Goal: Task Accomplishment & Management: Manage account settings

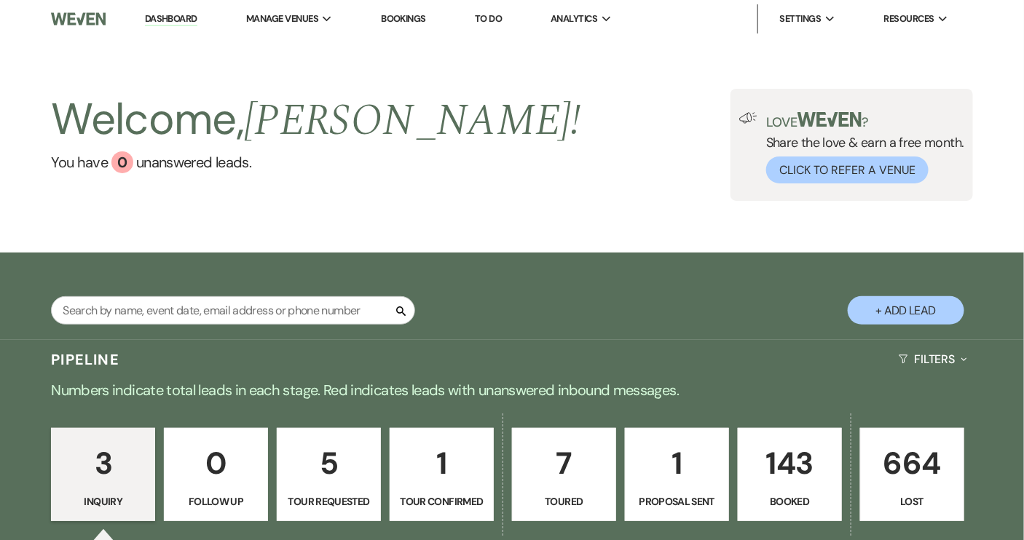
click at [920, 315] on button "+ Add Lead" at bounding box center [906, 310] width 117 height 28
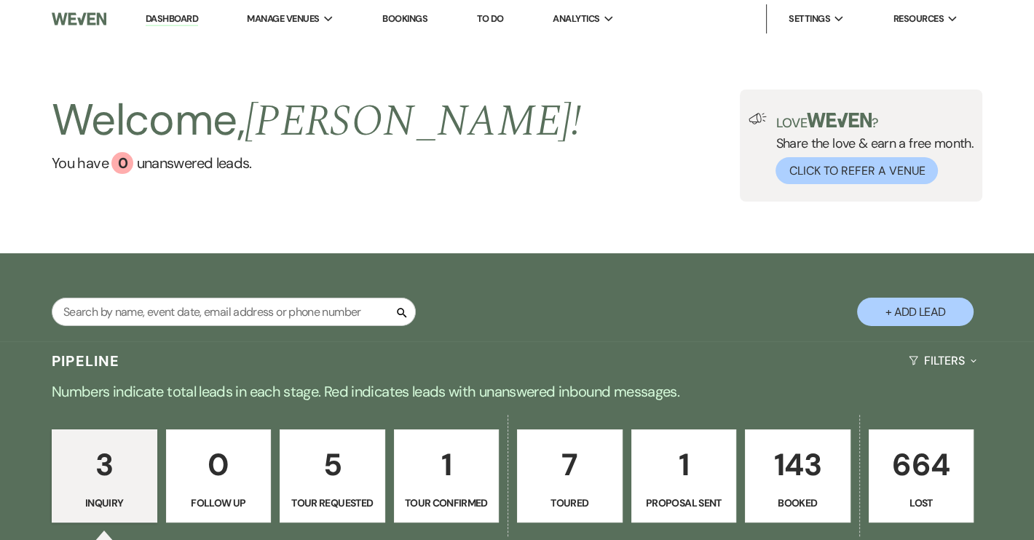
select select "640"
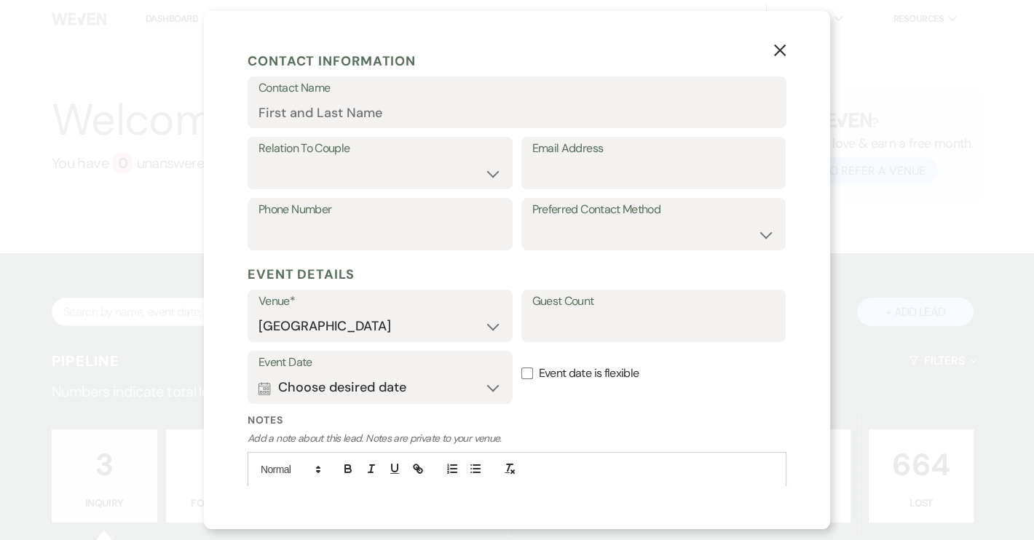
scroll to position [264, 0]
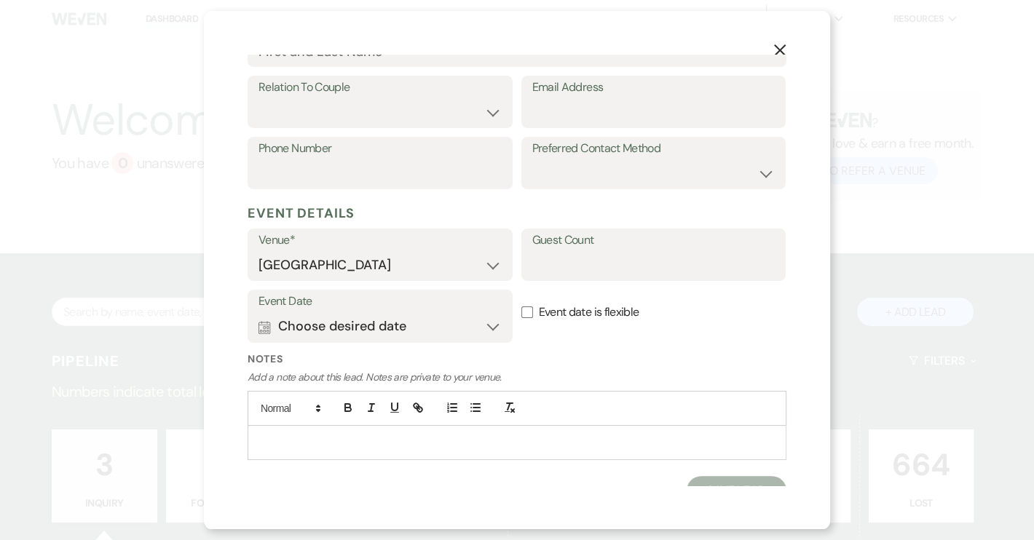
click at [267, 426] on div at bounding box center [516, 443] width 537 height 34
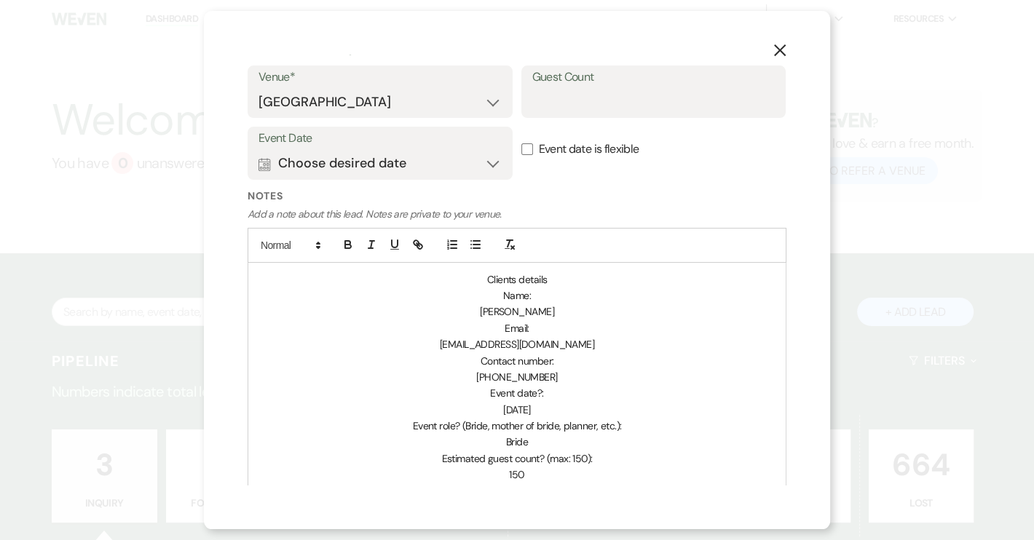
scroll to position [443, 0]
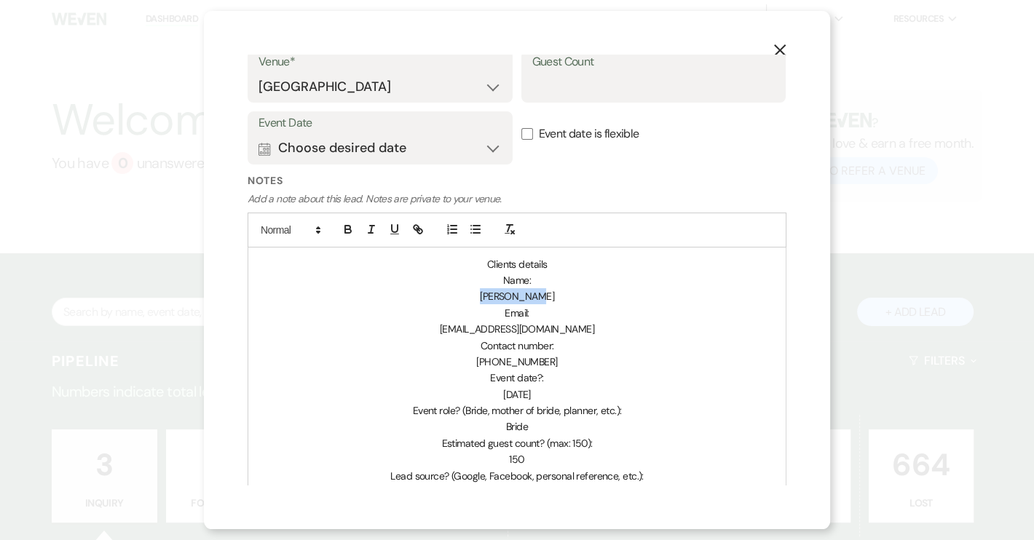
drag, startPoint x: 486, startPoint y: 477, endPoint x: 545, endPoint y: 293, distance: 192.8
click at [545, 293] on p "Lauren Ward" at bounding box center [517, 296] width 516 height 16
copy span "Lauren Ward"
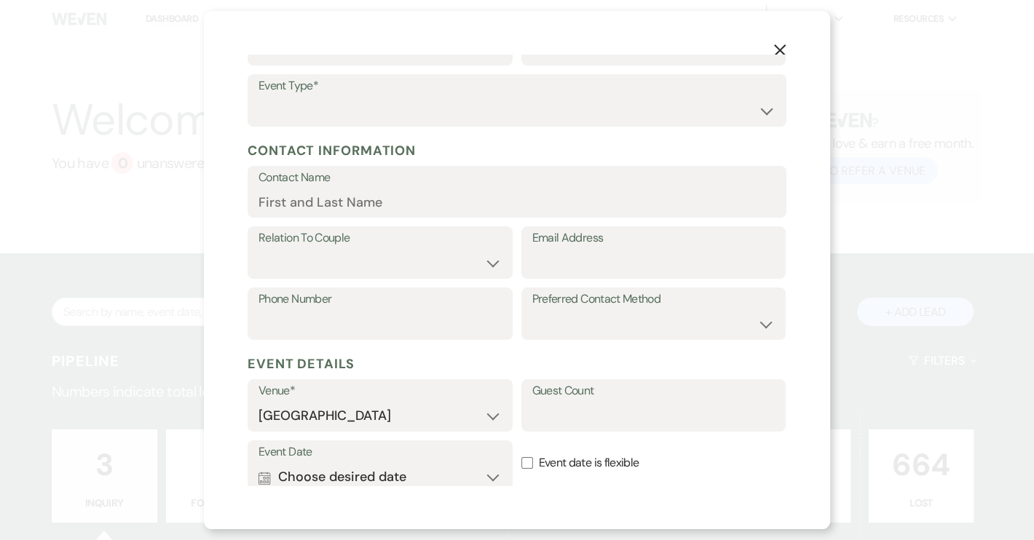
scroll to position [111, 0]
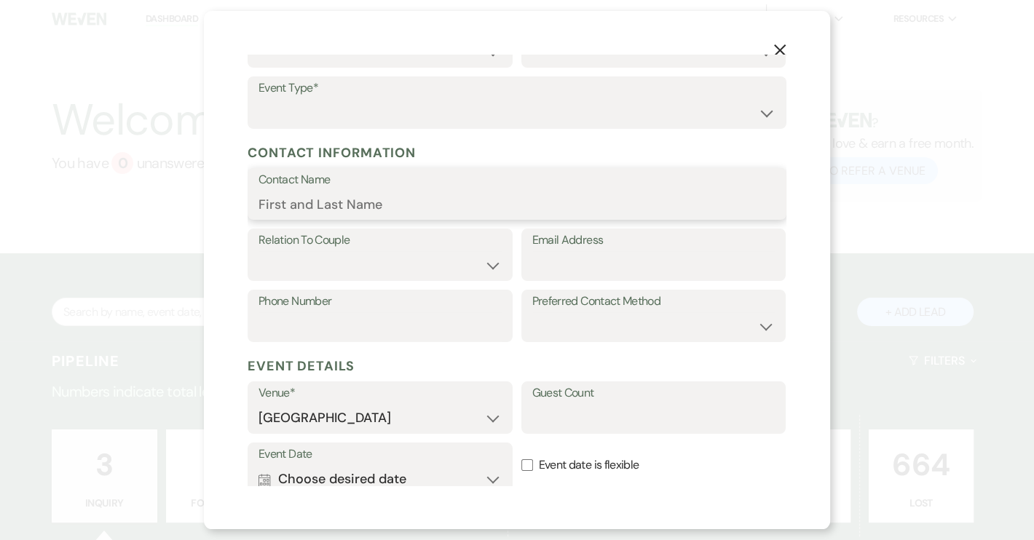
click at [312, 205] on input "Contact Name" at bounding box center [517, 204] width 517 height 28
paste input "Lauren Ward"
type input "Lauren Ward"
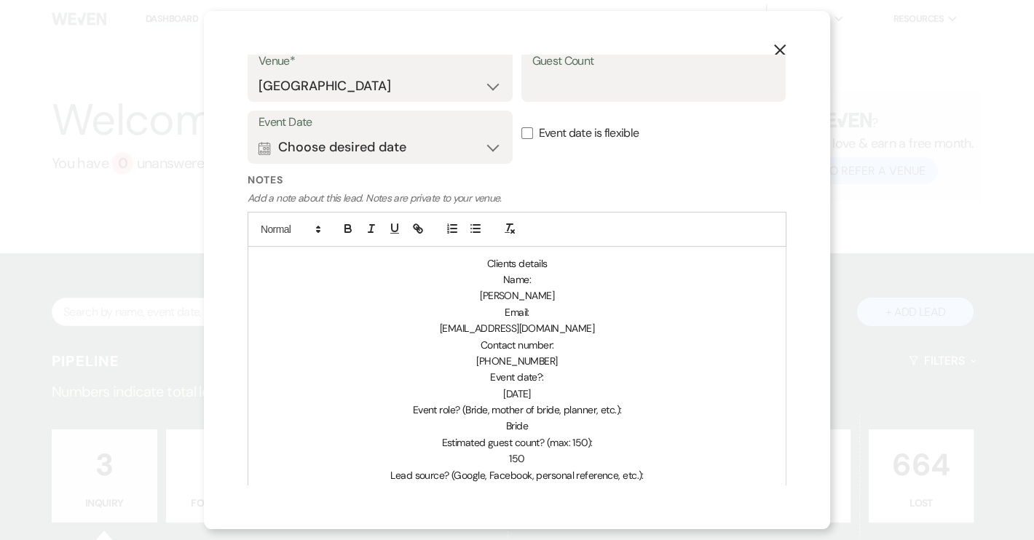
scroll to position [460, 0]
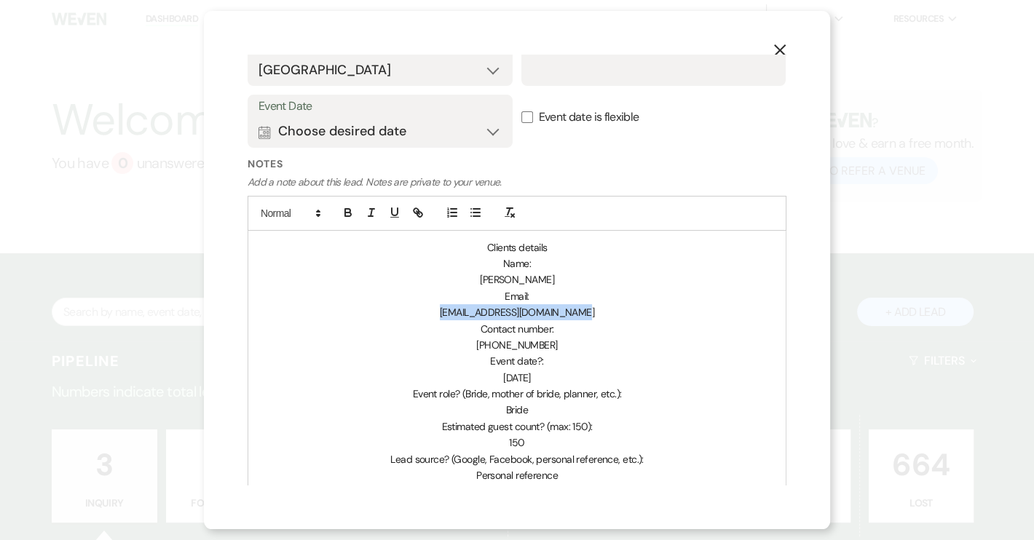
drag, startPoint x: 444, startPoint y: 310, endPoint x: 580, endPoint y: 319, distance: 136.5
click at [580, 319] on p "hartlinewedding76@gmail.com" at bounding box center [517, 312] width 516 height 16
copy span "hartlinewedding76@gmail.com"
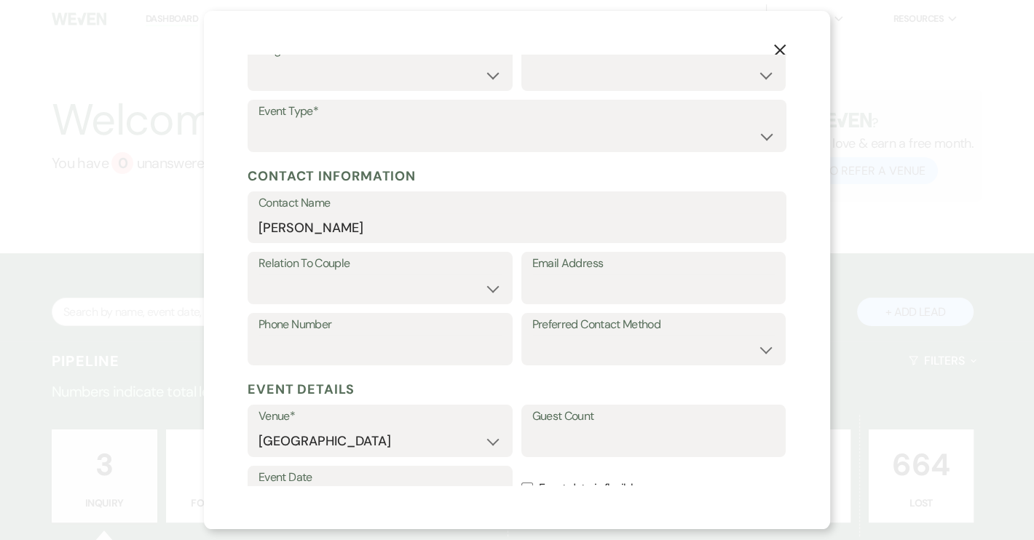
scroll to position [0, 0]
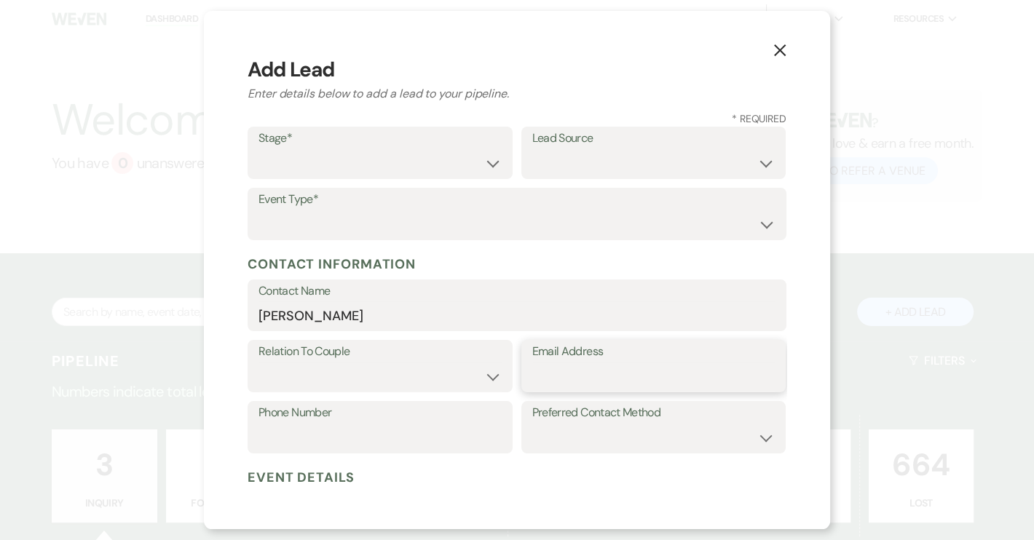
click at [547, 367] on input "Email Address" at bounding box center [653, 377] width 243 height 28
paste input "hartlinewedding76@gmail.com"
type input "hartlinewedding76@gmail.com"
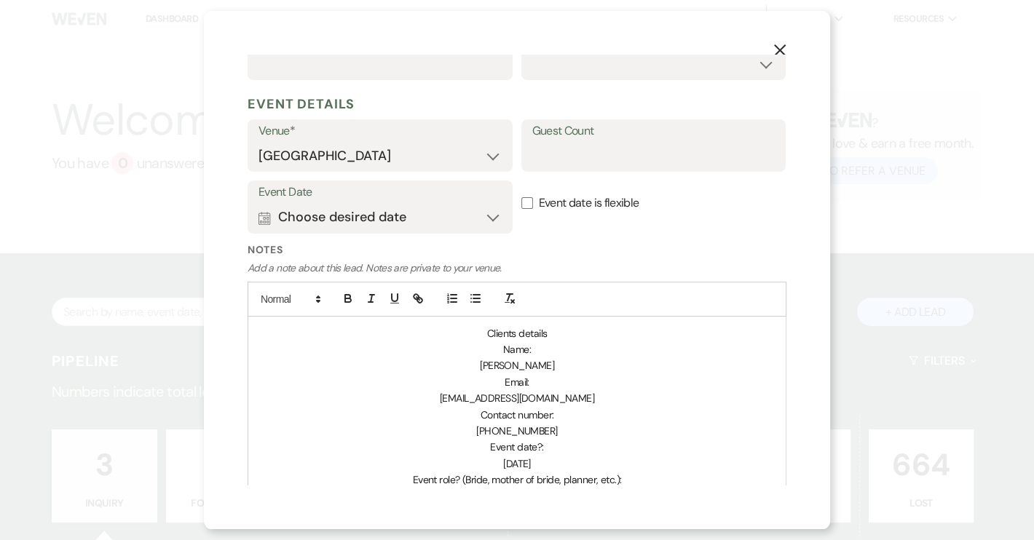
scroll to position [463, 0]
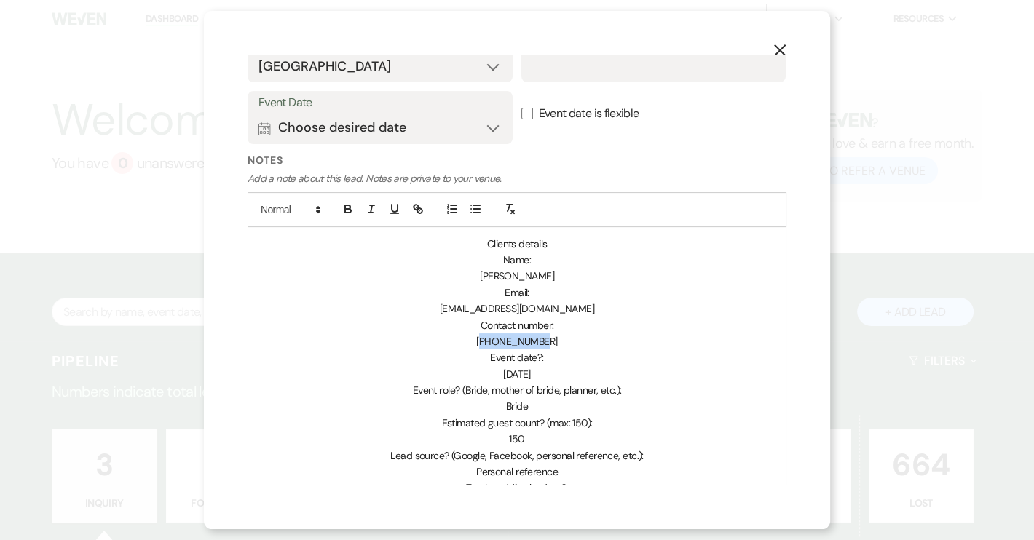
drag, startPoint x: 484, startPoint y: 343, endPoint x: 560, endPoint y: 345, distance: 75.8
click at [560, 345] on p "+18649824400" at bounding box center [517, 342] width 516 height 16
copy span "18649824400"
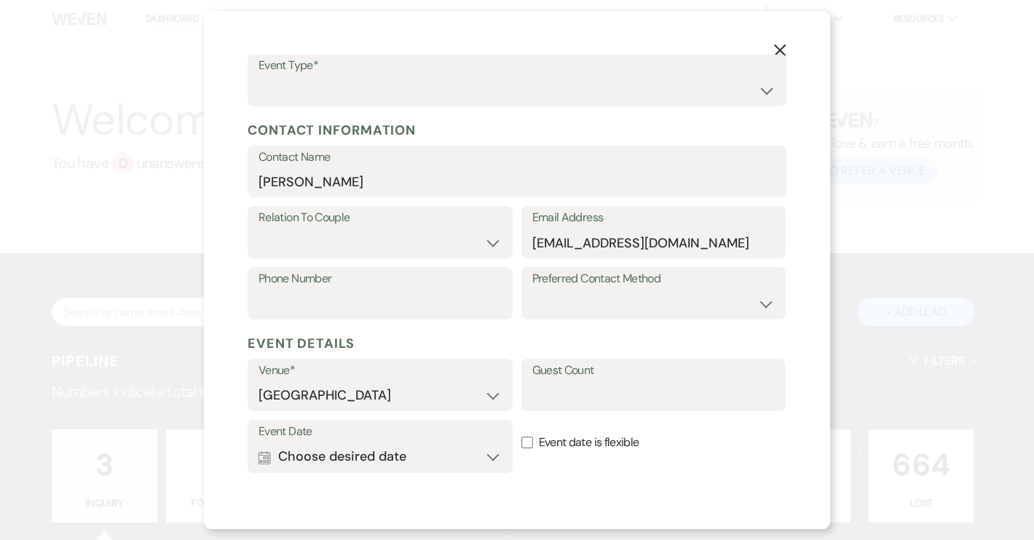
scroll to position [132, 0]
click at [312, 303] on input "Phone Number" at bounding box center [380, 306] width 243 height 28
paste input "18649824400"
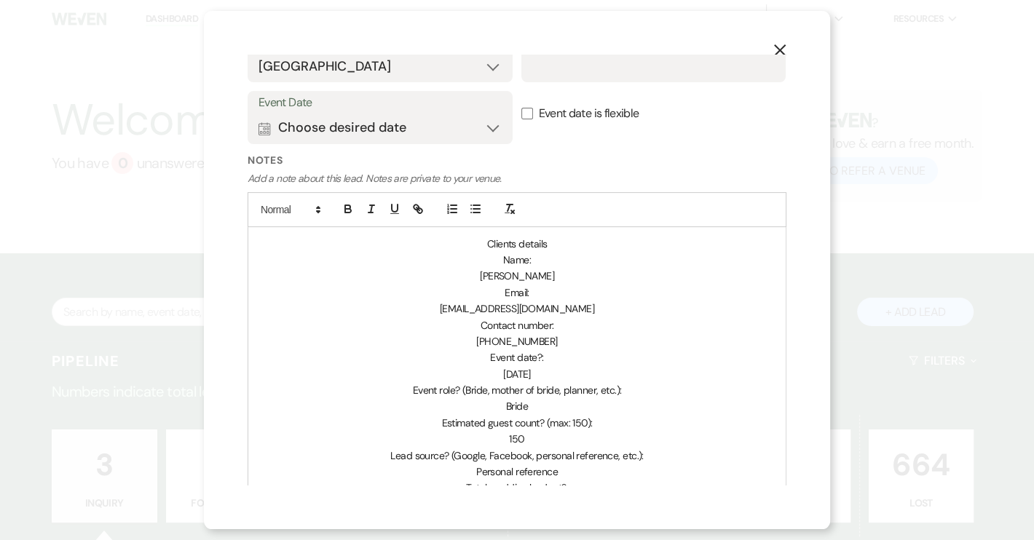
scroll to position [331, 0]
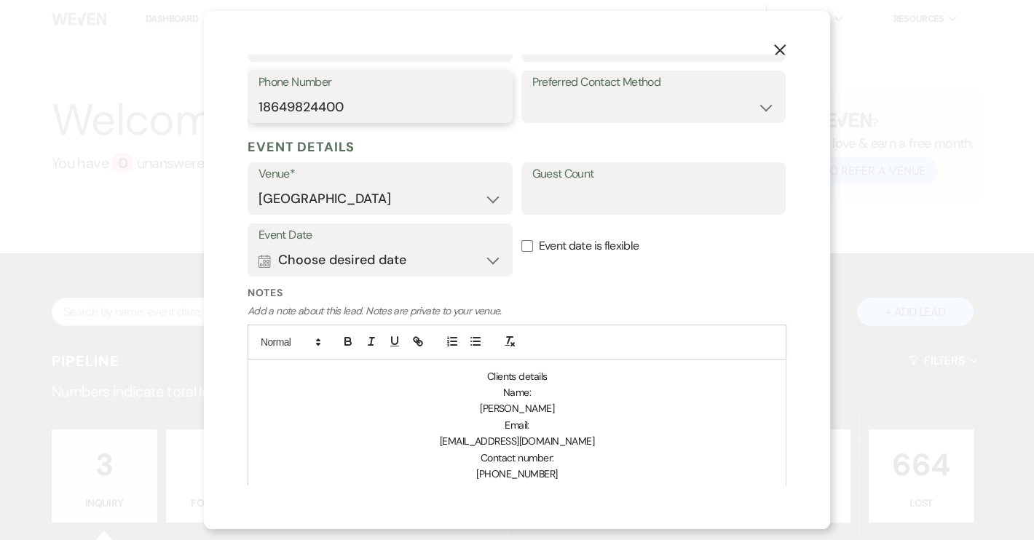
type input "18649824400"
click at [522, 250] on input "Event date is flexible" at bounding box center [527, 246] width 12 height 12
checkbox input "true"
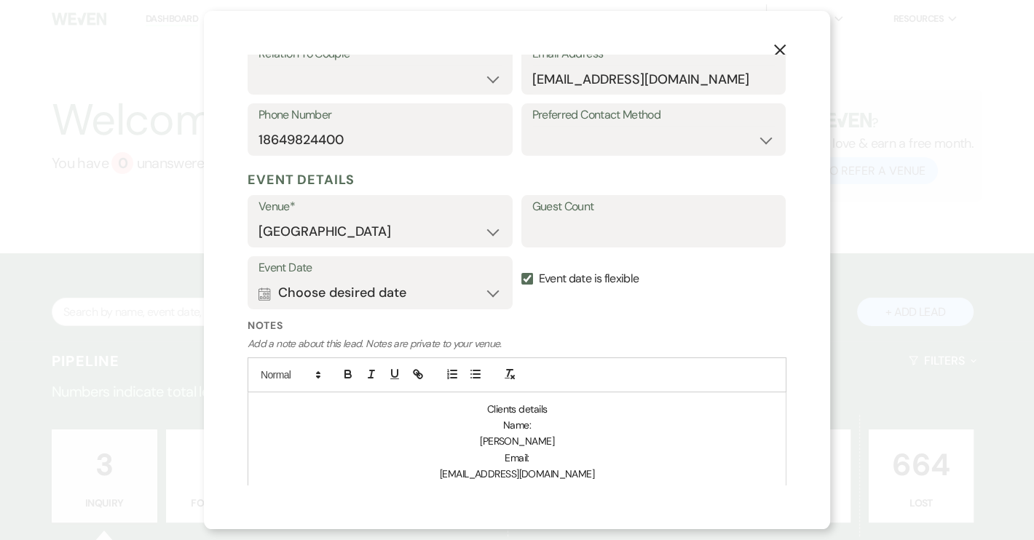
scroll to position [264, 0]
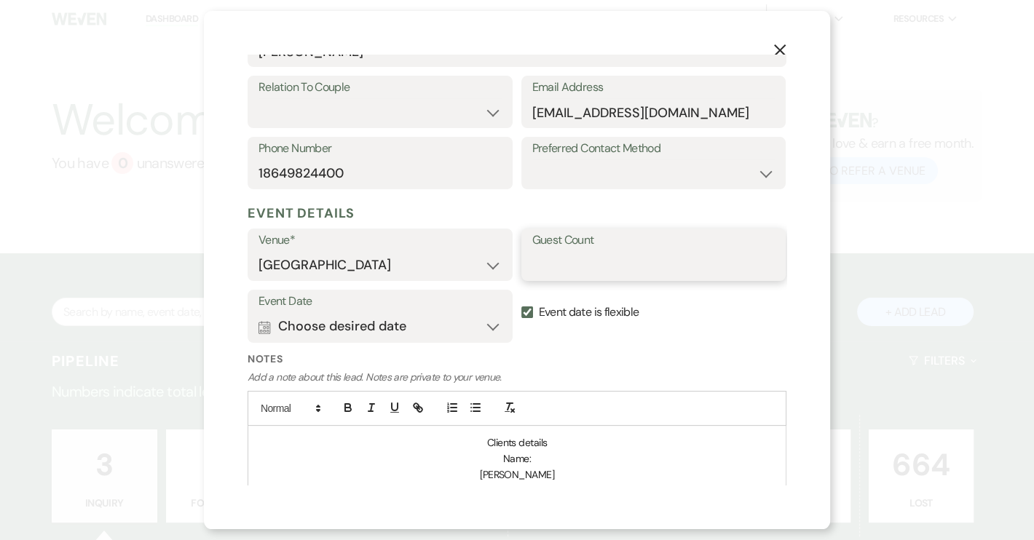
click at [575, 268] on input "Guest Count" at bounding box center [653, 265] width 243 height 28
type input "150"
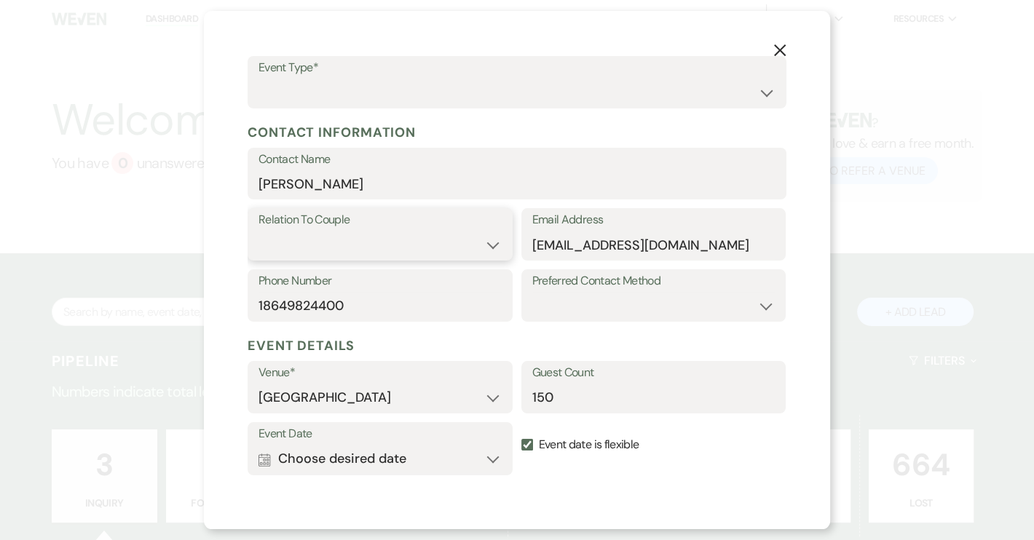
click at [493, 245] on select "Couple Planner Parent of Couple Family Member Friend Other" at bounding box center [380, 245] width 243 height 28
select select "1"
click at [259, 231] on select "Couple Planner Parent of Couple Family Member Friend Other" at bounding box center [380, 245] width 243 height 28
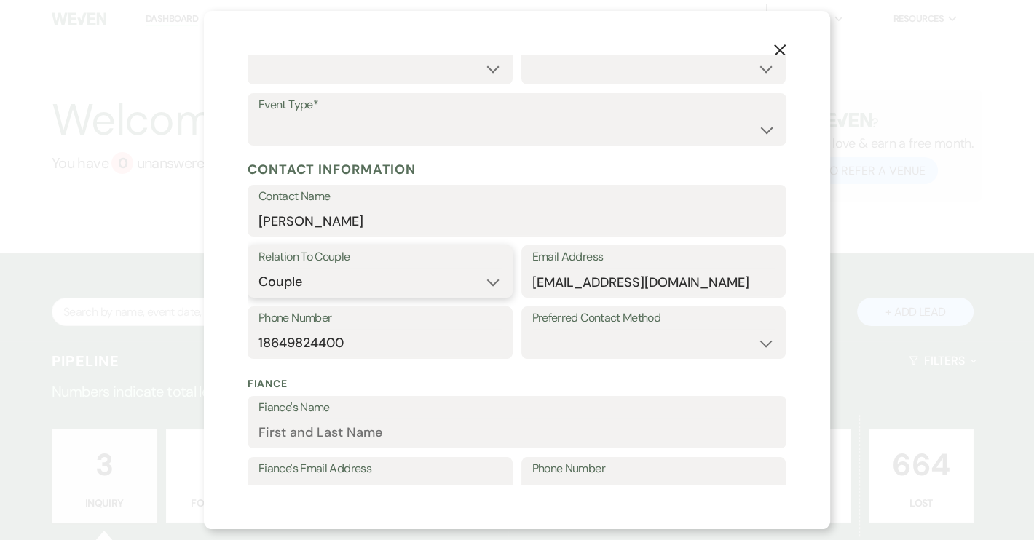
scroll to position [0, 0]
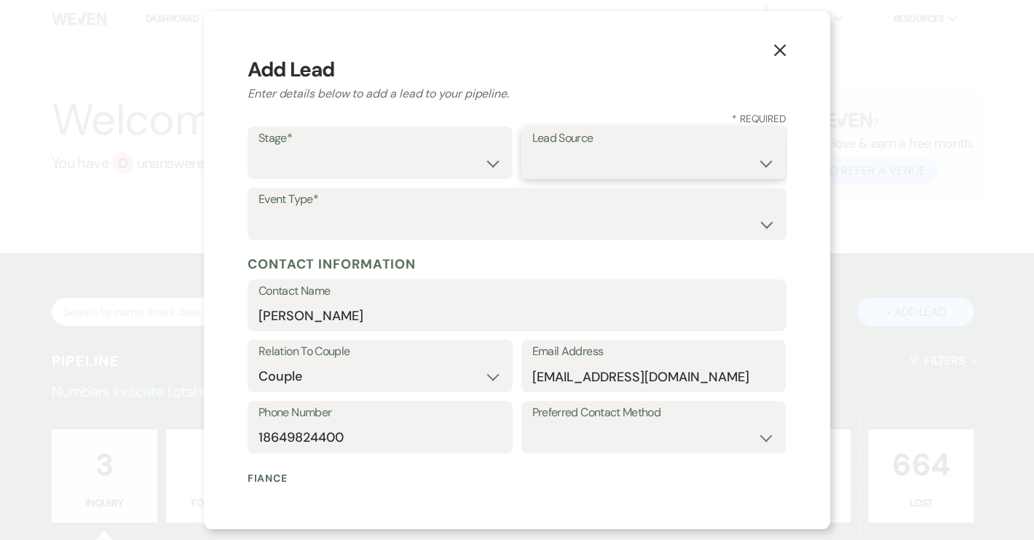
click at [756, 167] on select "Weven Venue Website Instagram Facebook Pinterest Google The Knot Wedding Wire H…" at bounding box center [653, 163] width 243 height 28
select select "12"
click at [532, 149] on select "Weven Venue Website Instagram Facebook Pinterest Google The Knot Wedding Wire H…" at bounding box center [653, 163] width 243 height 28
click at [484, 165] on select "Inquiry Follow Up Tour Requested Tour Confirmed Toured Proposal Sent Booked Lost" at bounding box center [380, 163] width 243 height 28
select select "4"
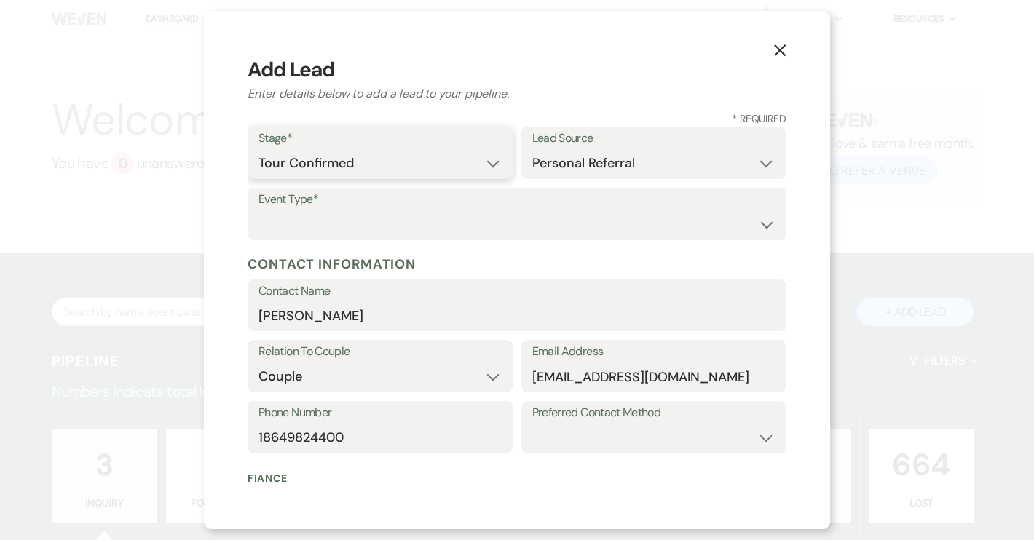
click at [259, 149] on select "Inquiry Follow Up Tour Requested Tour Confirmed Toured Proposal Sent Booked Lost" at bounding box center [380, 163] width 243 height 28
click at [330, 213] on select "Wedding Anniversary Party Baby Shower Bachelorette / Bachelor Party Birthday Pa…" at bounding box center [517, 224] width 517 height 28
select select "1"
click at [259, 210] on select "Wedding Anniversary Party Baby Shower Bachelorette / Bachelor Party Birthday Pa…" at bounding box center [517, 224] width 517 height 28
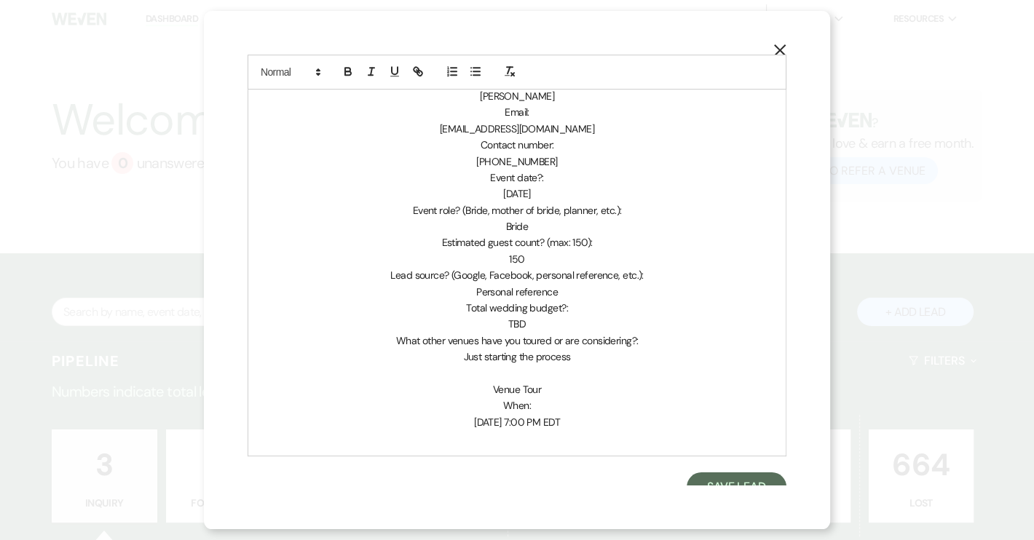
scroll to position [808, 0]
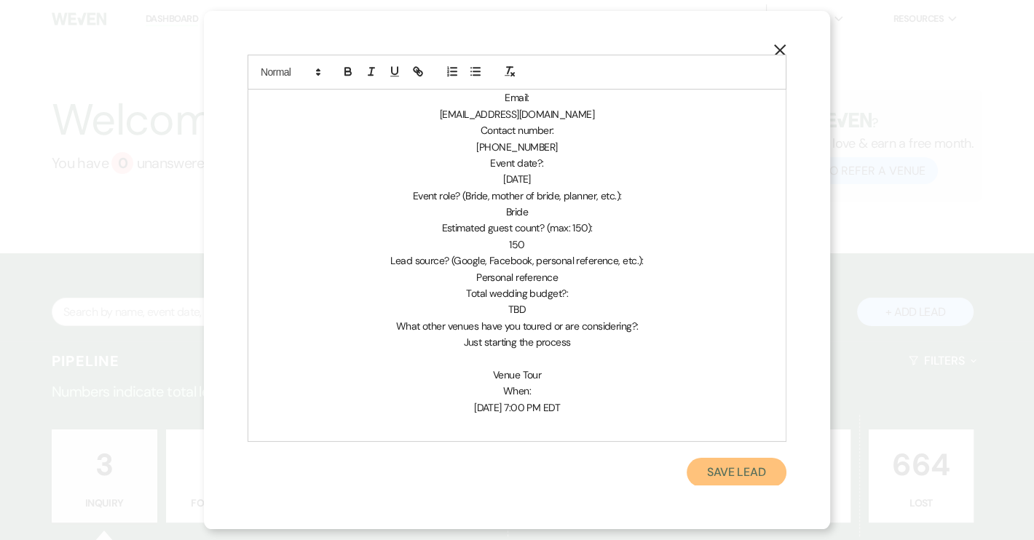
click at [716, 471] on button "Save Lead" at bounding box center [737, 472] width 100 height 29
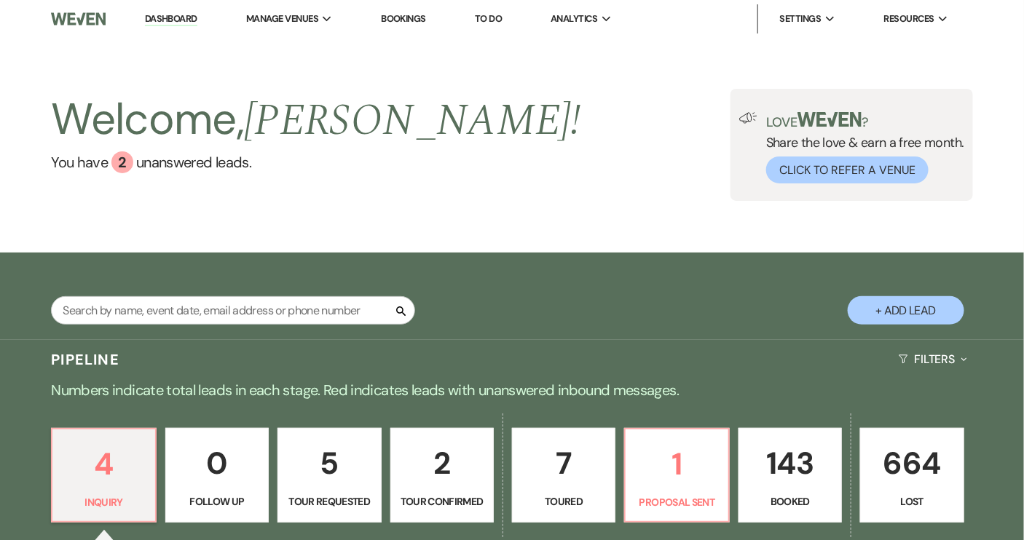
click at [880, 318] on button "+ Add Lead" at bounding box center [906, 310] width 117 height 28
select select "640"
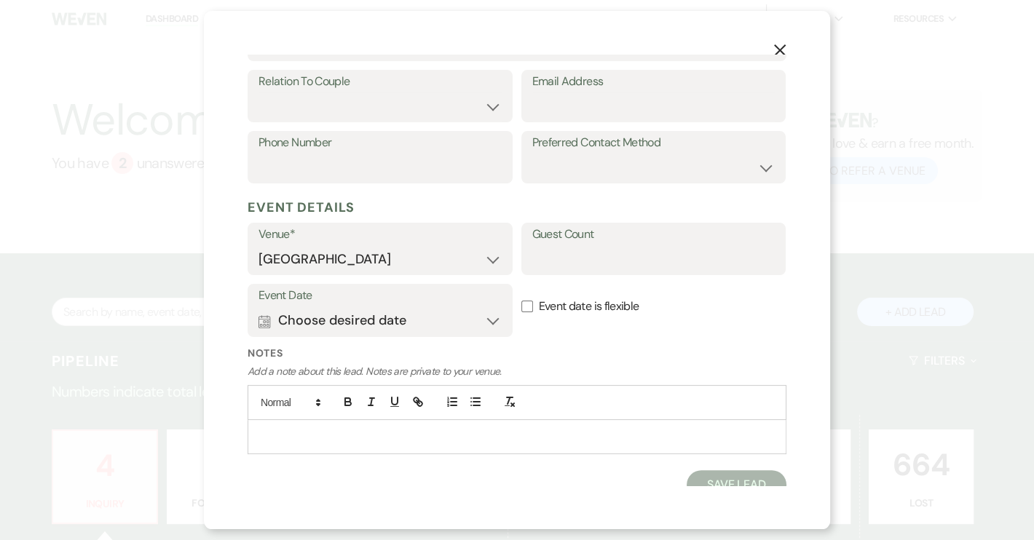
scroll to position [283, 0]
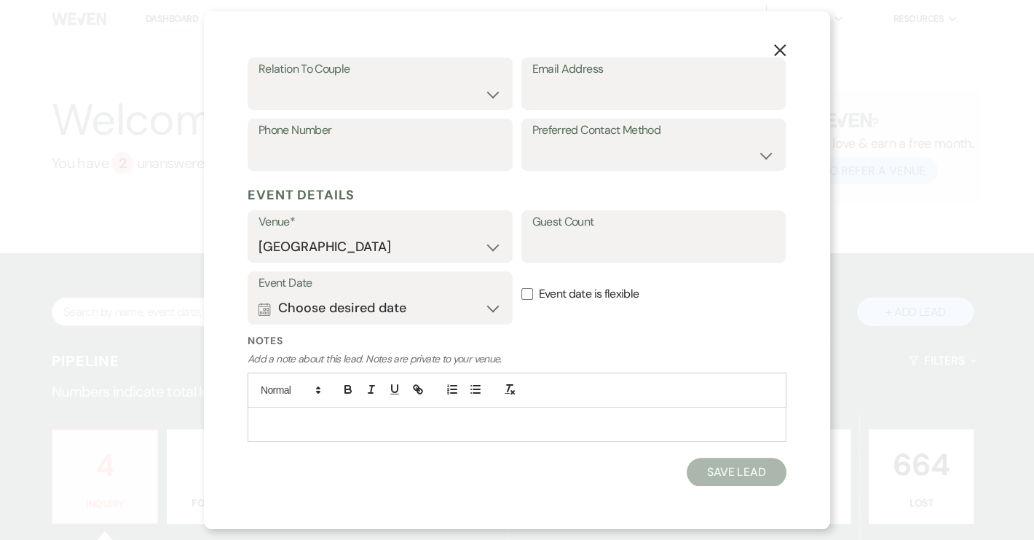
click at [299, 417] on p at bounding box center [517, 425] width 516 height 16
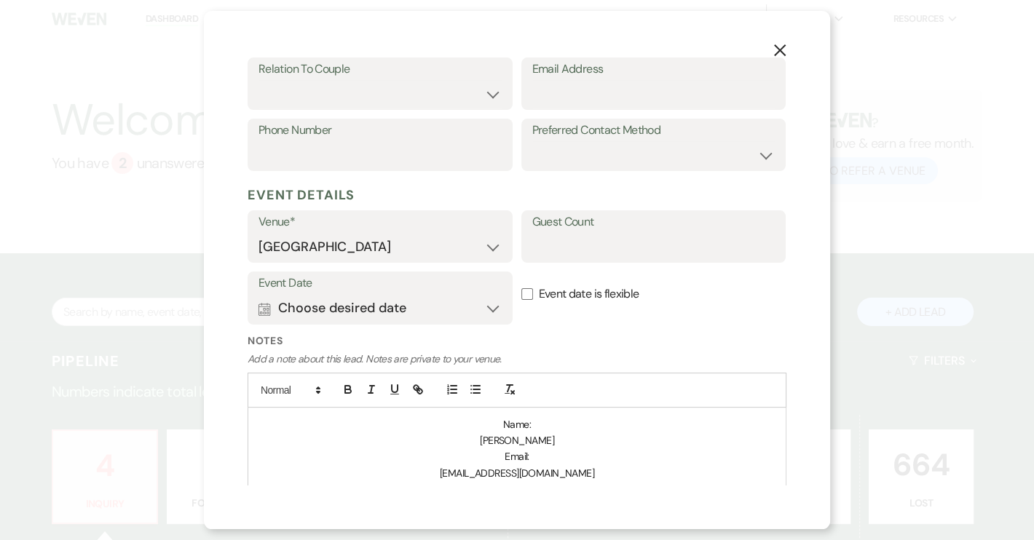
drag, startPoint x: 476, startPoint y: 440, endPoint x: 546, endPoint y: 445, distance: 70.1
click at [546, 445] on p "Scarlett Howard" at bounding box center [517, 441] width 516 height 16
copy span "Scarlett Howard"
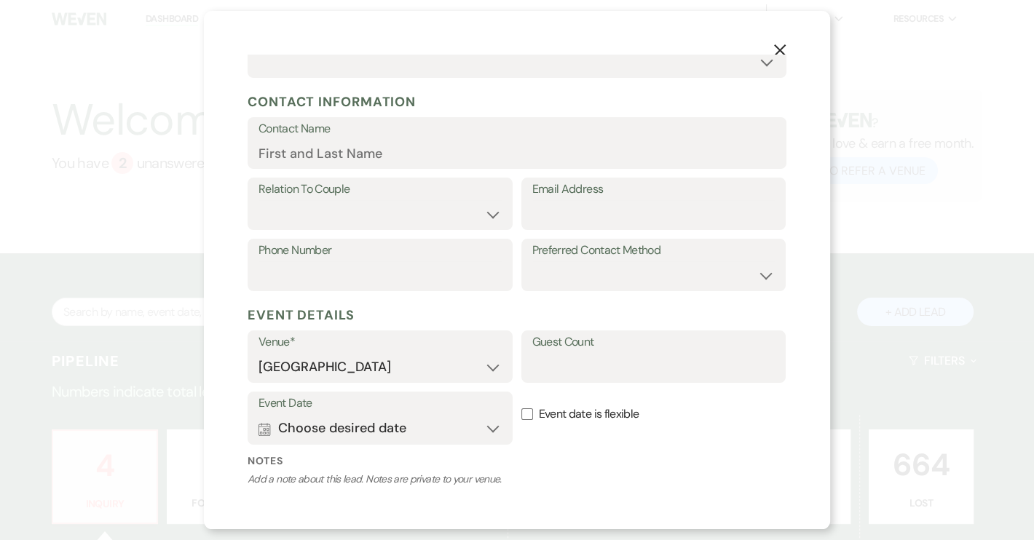
scroll to position [18, 0]
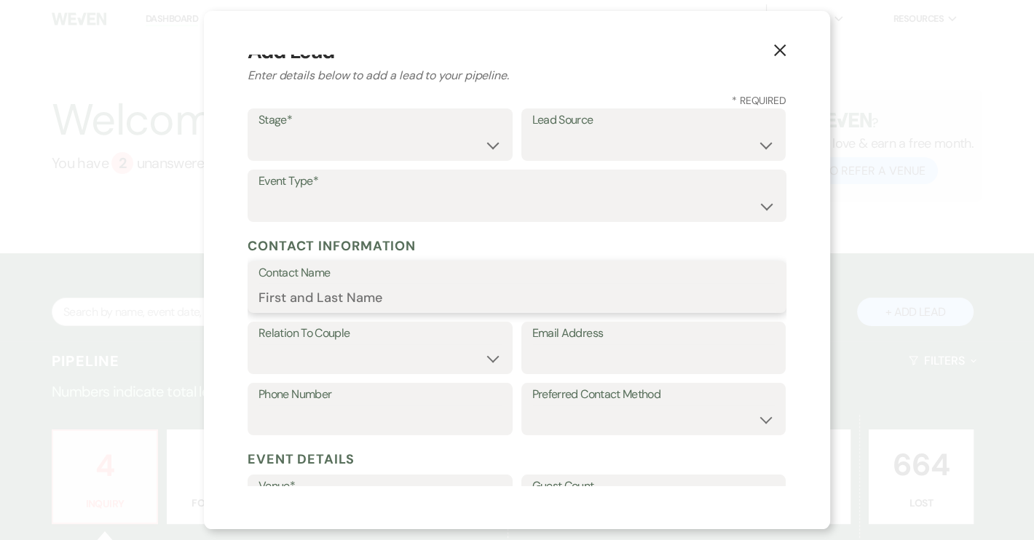
click at [309, 302] on input "Contact Name" at bounding box center [517, 297] width 517 height 28
paste input "Scarlett Howard"
type input "Scarlett Howard"
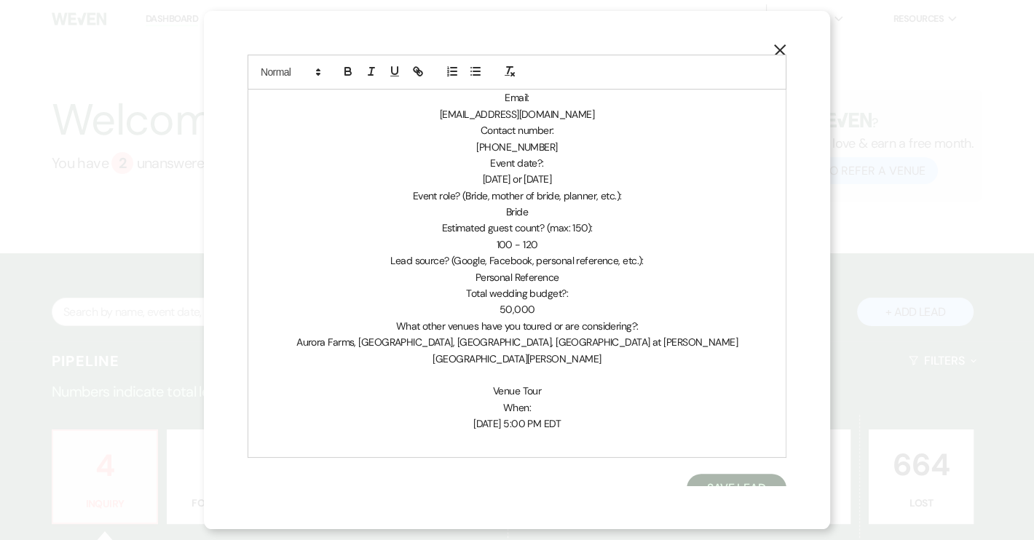
scroll to position [377, 0]
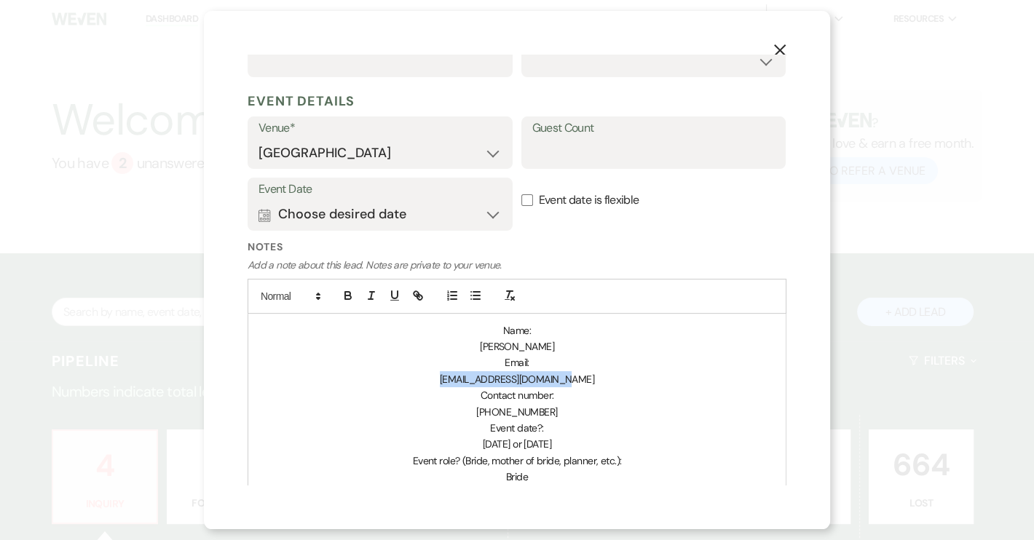
drag, startPoint x: 449, startPoint y: 379, endPoint x: 573, endPoint y: 384, distance: 123.9
click at [573, 384] on p "scrltthoward54@gmail.com" at bounding box center [517, 379] width 516 height 16
copy span "scrltthoward54@gmail.com"
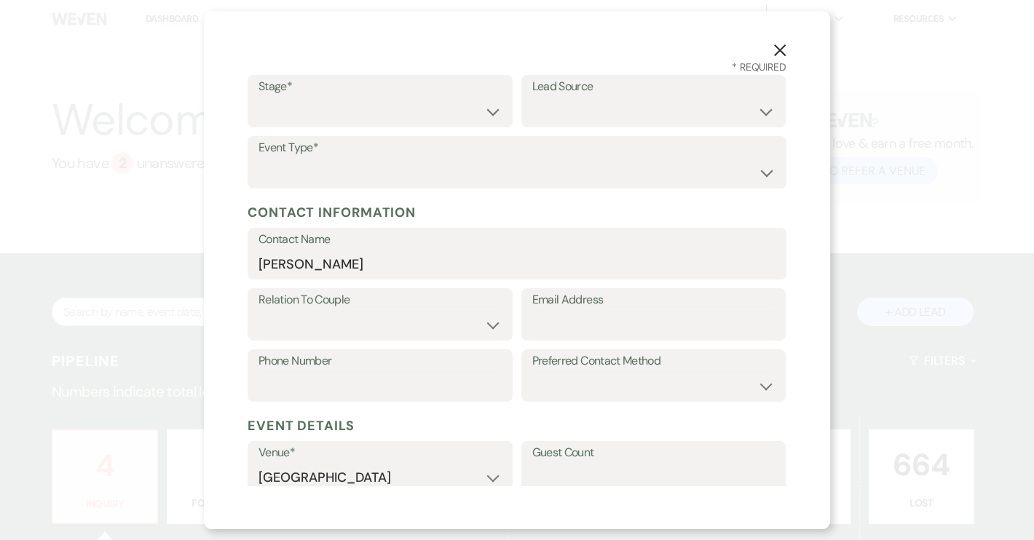
scroll to position [45, 0]
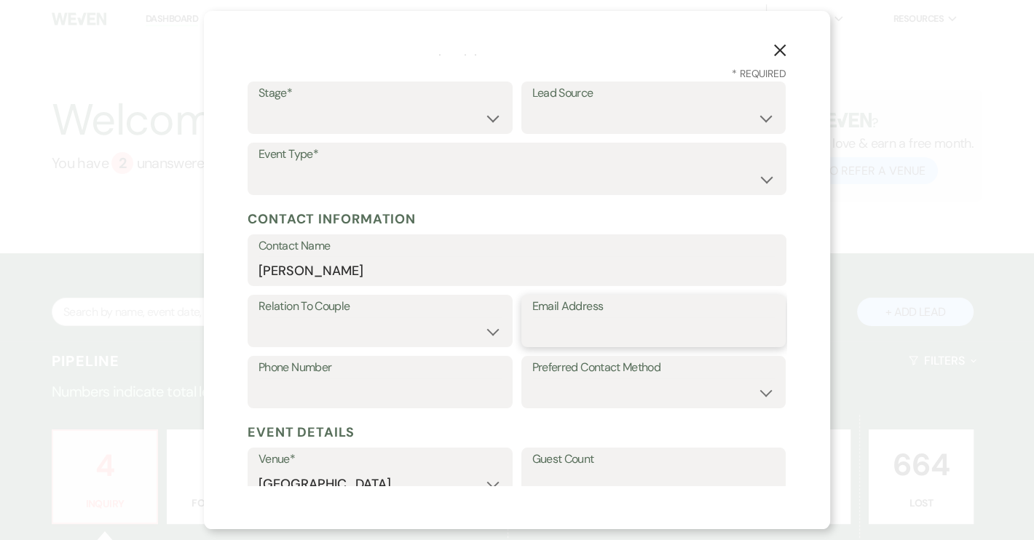
click at [540, 332] on input "Email Address" at bounding box center [653, 332] width 243 height 28
paste input "scrltthoward54@gmail.com"
type input "scrltthoward54@gmail.com"
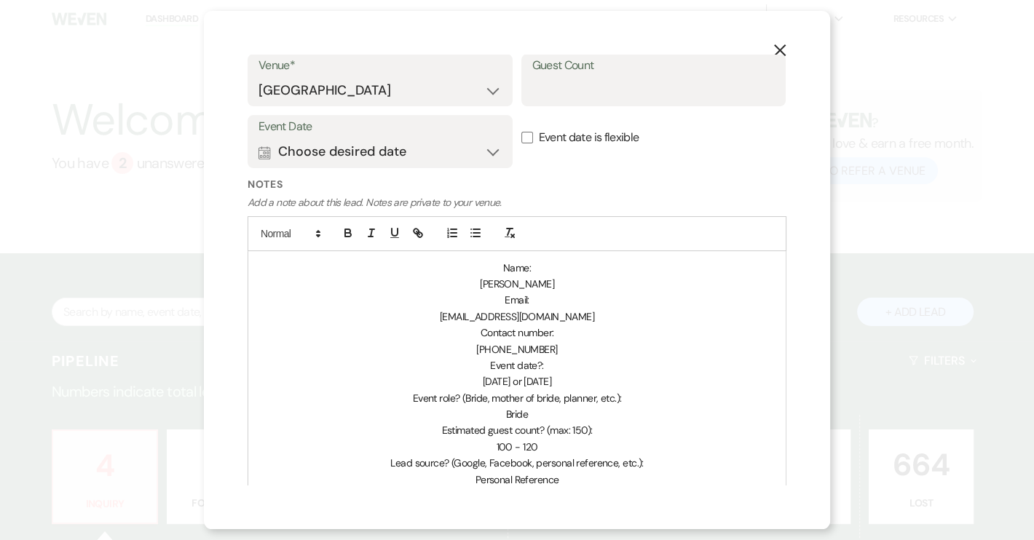
scroll to position [443, 0]
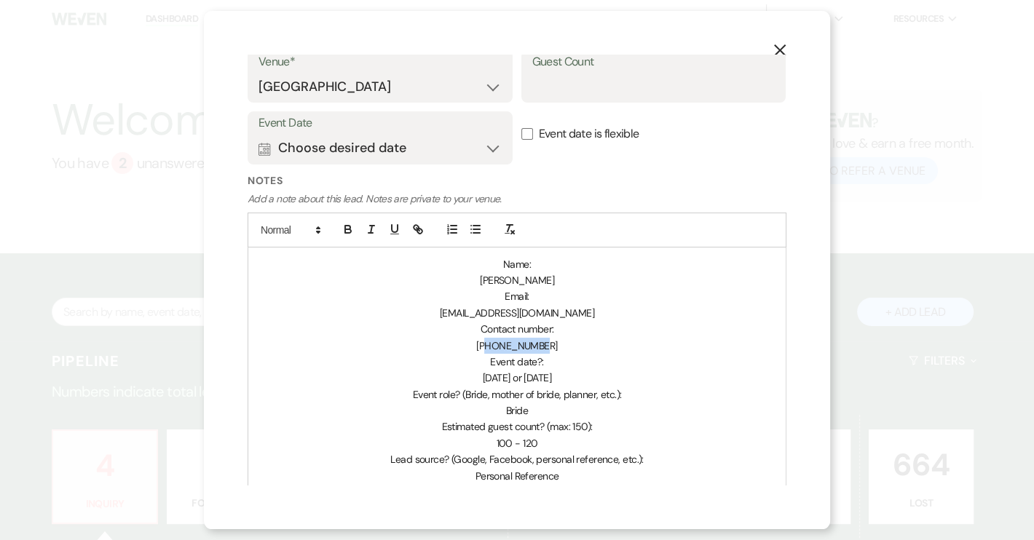
drag, startPoint x: 489, startPoint y: 343, endPoint x: 548, endPoint y: 349, distance: 60.0
click at [548, 349] on p "+18643850202" at bounding box center [517, 346] width 516 height 16
copy span "8643850202"
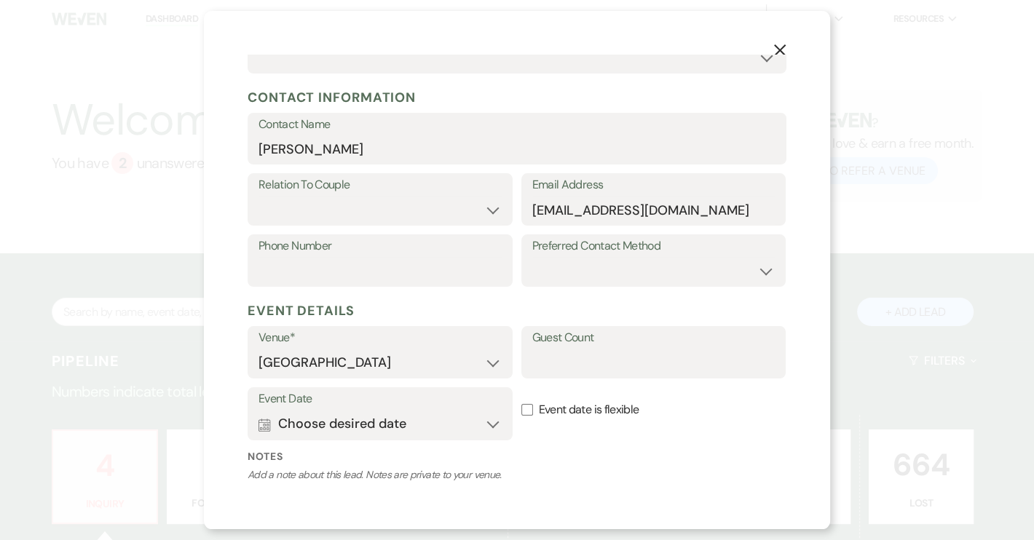
scroll to position [264, 0]
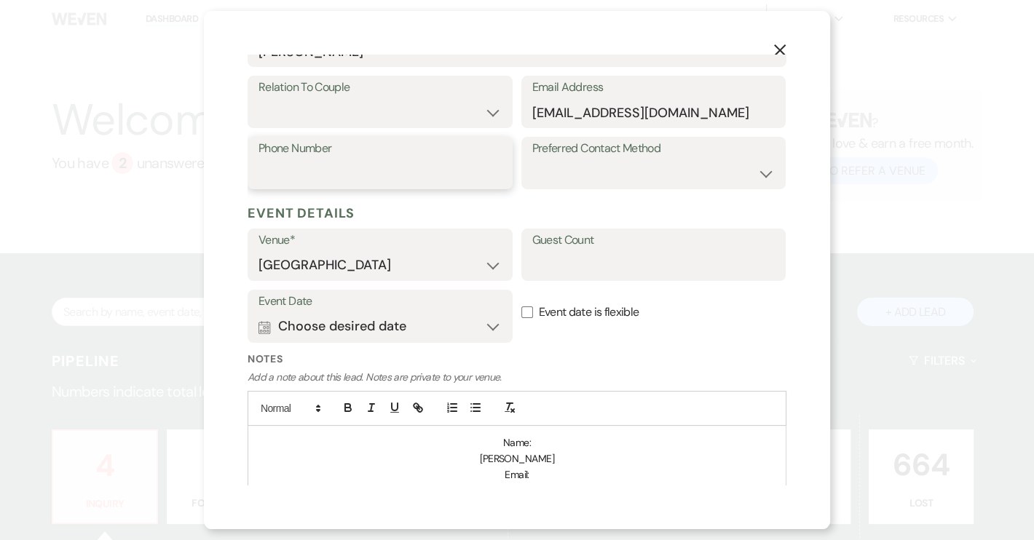
click at [303, 164] on input "Phone Number" at bounding box center [380, 173] width 243 height 28
paste input "8643850202"
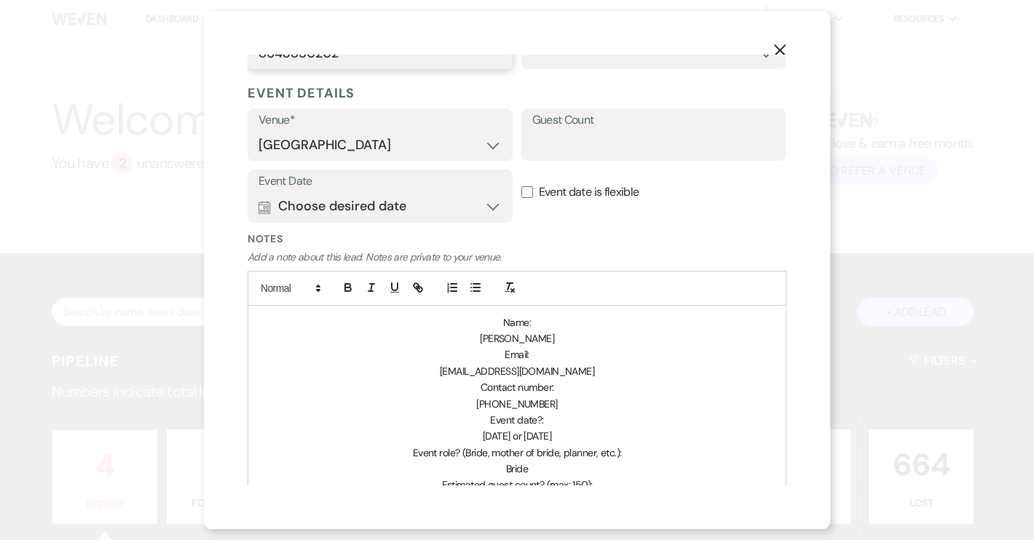
scroll to position [198, 0]
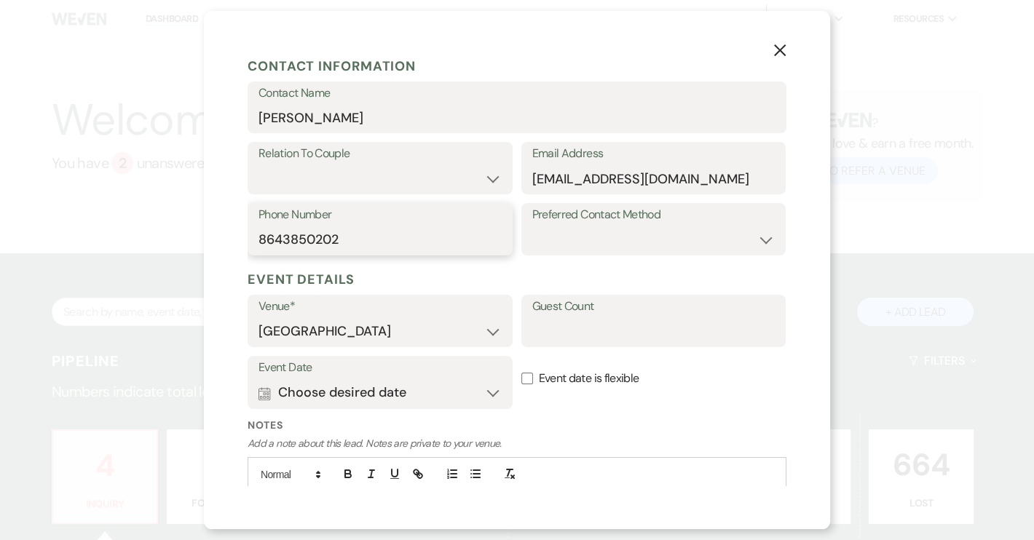
type input "8643850202"
click at [524, 373] on input "Event date is flexible" at bounding box center [527, 379] width 12 height 12
checkbox input "true"
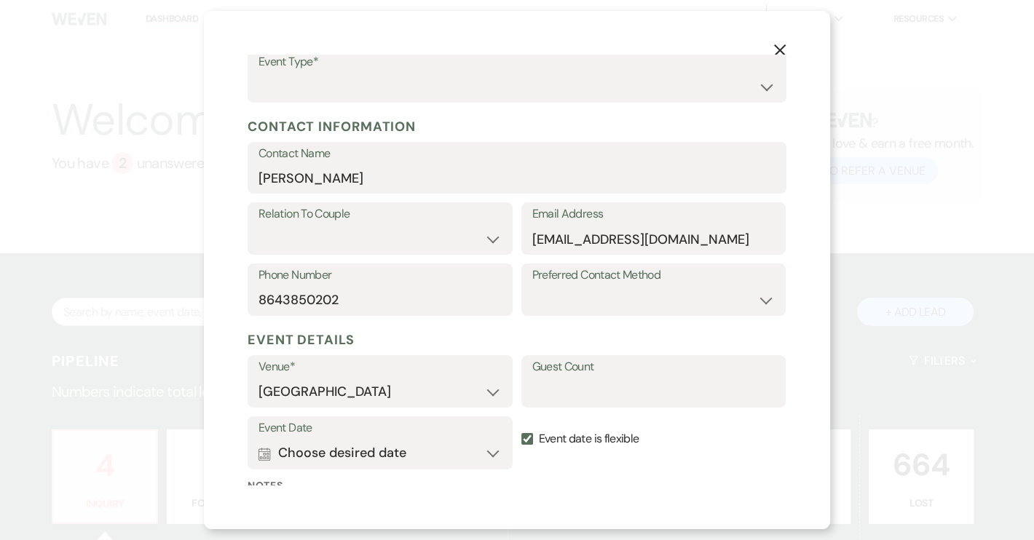
scroll to position [66, 0]
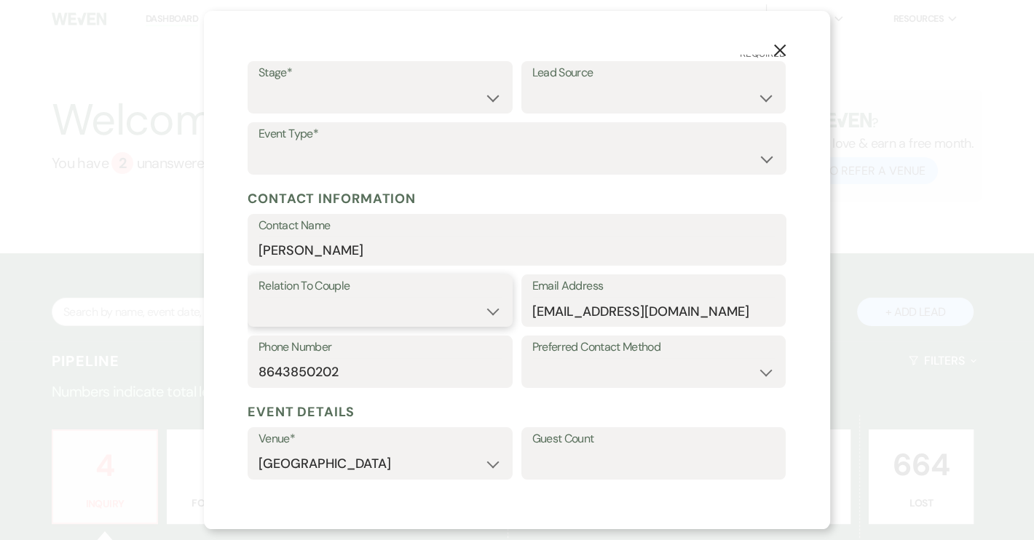
click at [484, 314] on select "Couple Planner Parent of Couple Family Member Friend Other" at bounding box center [380, 311] width 243 height 28
select select "1"
click at [259, 297] on select "Couple Planner Parent of Couple Family Member Friend Other" at bounding box center [380, 311] width 243 height 28
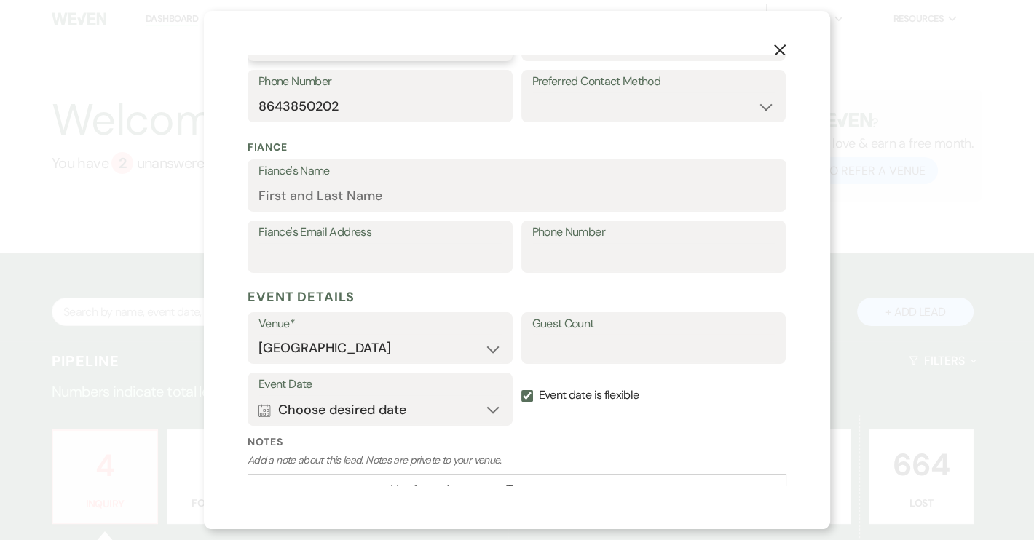
scroll to position [331, 0]
click at [559, 342] on input "Guest Count" at bounding box center [653, 349] width 243 height 28
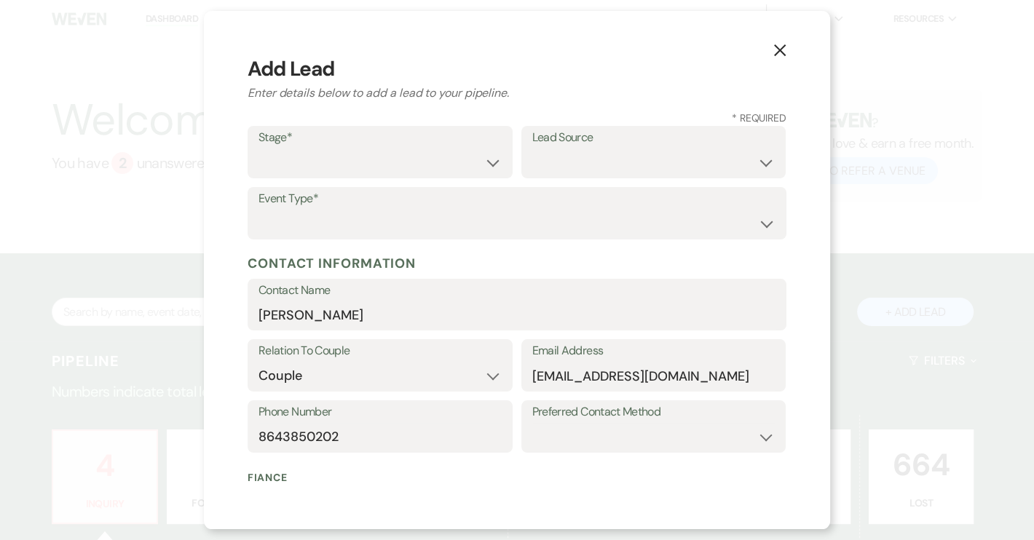
scroll to position [0, 0]
type input "100-120"
click at [758, 163] on select "Weven Venue Website Instagram Facebook Pinterest Google The Knot Wedding Wire H…" at bounding box center [653, 163] width 243 height 28
select select "12"
click at [532, 149] on select "Weven Venue Website Instagram Facebook Pinterest Google The Knot Wedding Wire H…" at bounding box center [653, 163] width 243 height 28
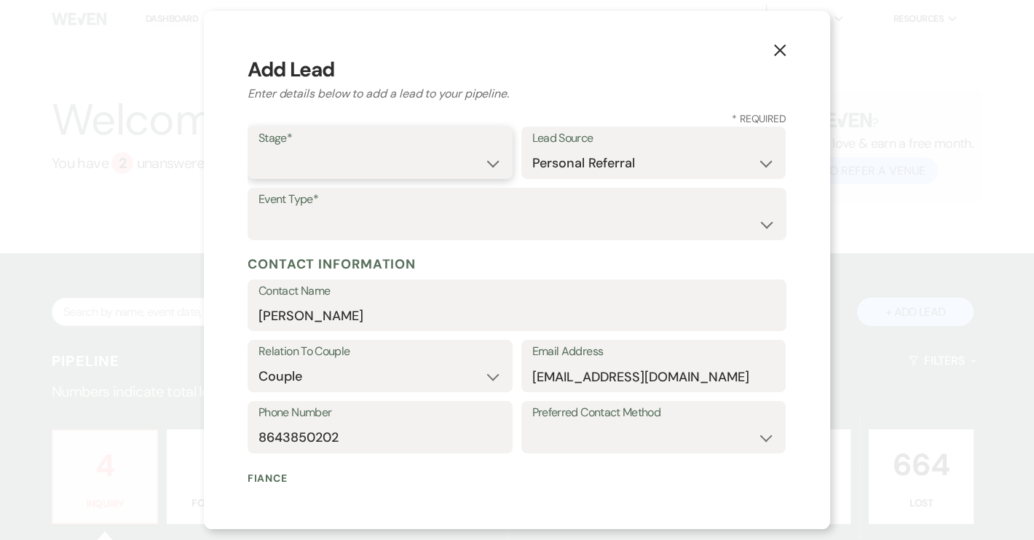
click at [490, 165] on select "Inquiry Follow Up Tour Requested Tour Confirmed Toured Proposal Sent Booked Lost" at bounding box center [380, 163] width 243 height 28
select select "4"
click at [259, 149] on select "Inquiry Follow Up Tour Requested Tour Confirmed Toured Proposal Sent Booked Lost" at bounding box center [380, 163] width 243 height 28
click at [449, 221] on select "Wedding Anniversary Party Baby Shower Bachelorette / Bachelor Party Birthday Pa…" at bounding box center [517, 224] width 517 height 28
select select "1"
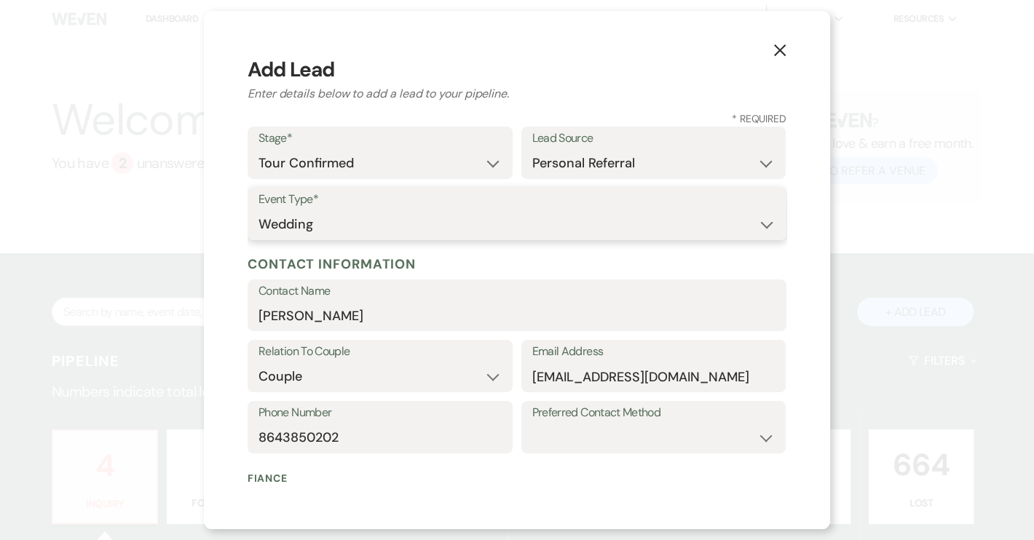
click at [259, 210] on select "Wedding Anniversary Party Baby Shower Bachelorette / Bachelor Party Birthday Pa…" at bounding box center [517, 224] width 517 height 28
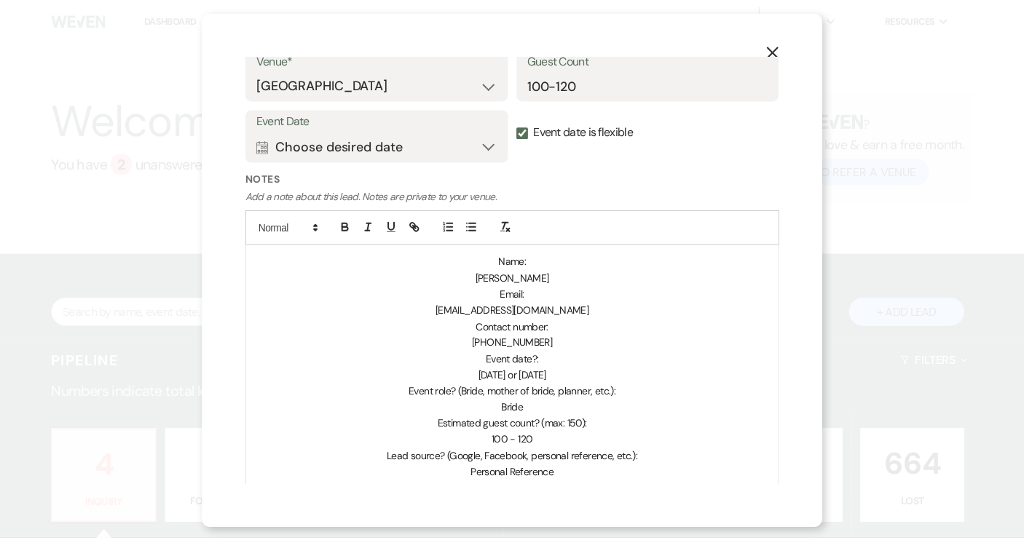
scroll to position [792, 0]
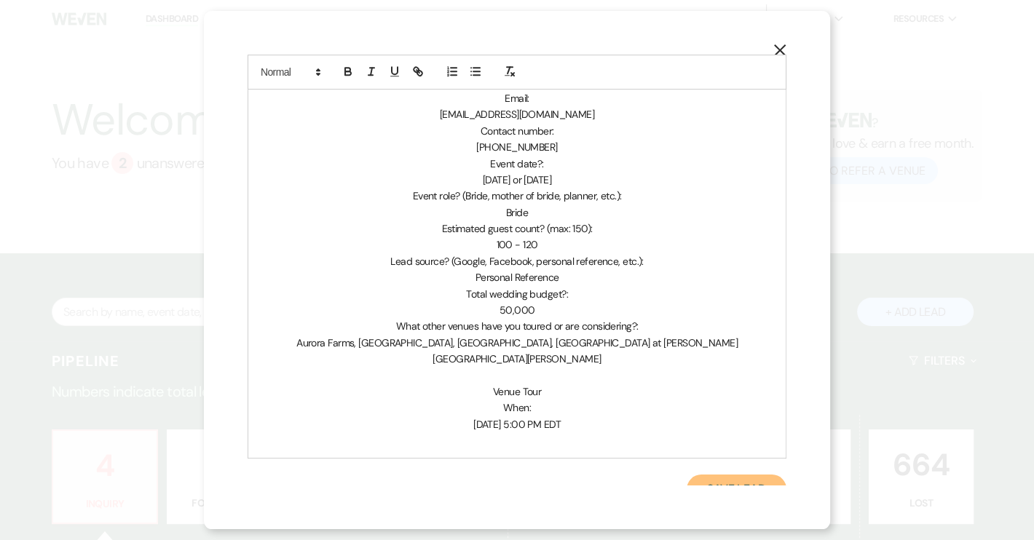
click at [730, 475] on button "Save Lead" at bounding box center [737, 489] width 100 height 29
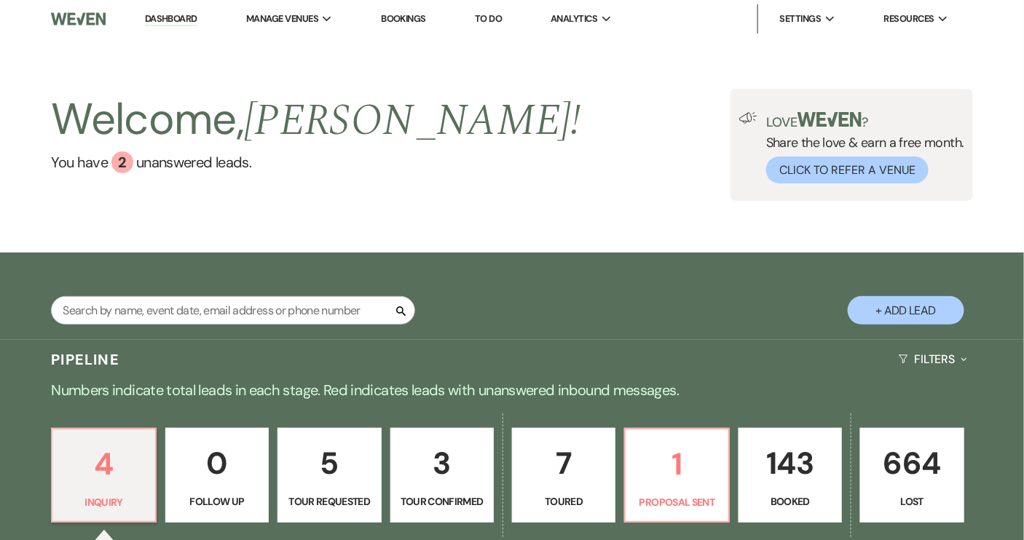
click at [476, 481] on p "3" at bounding box center [442, 463] width 84 height 49
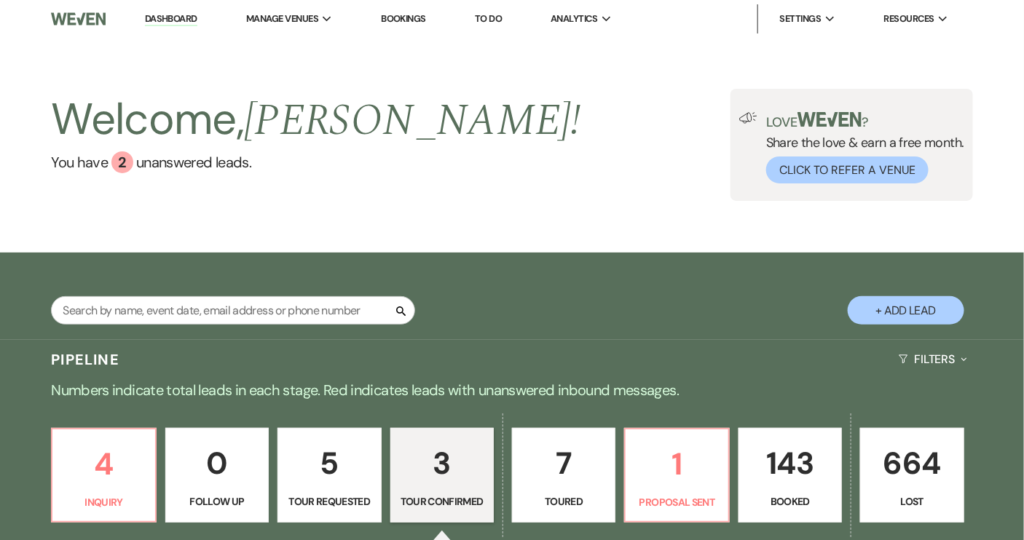
select select "4"
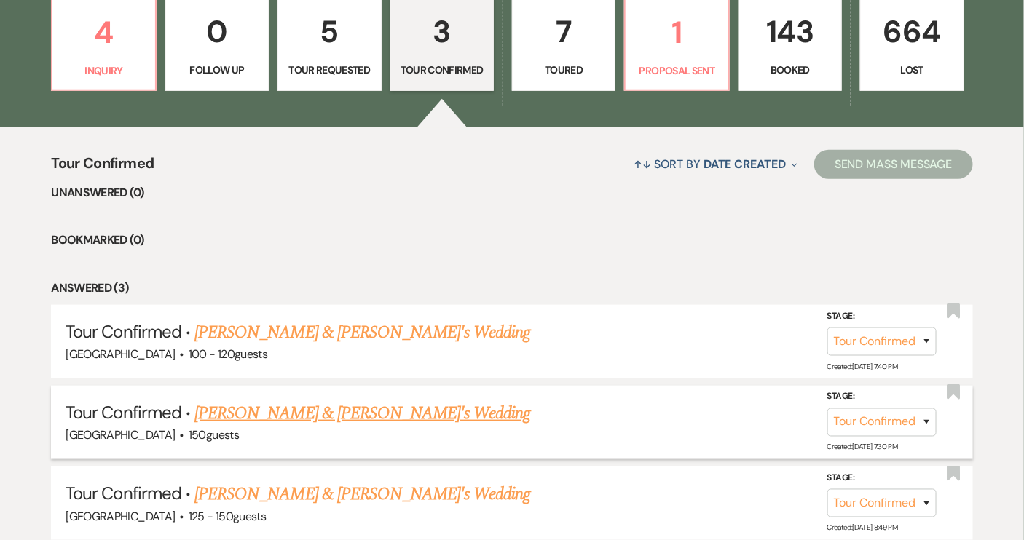
scroll to position [463, 0]
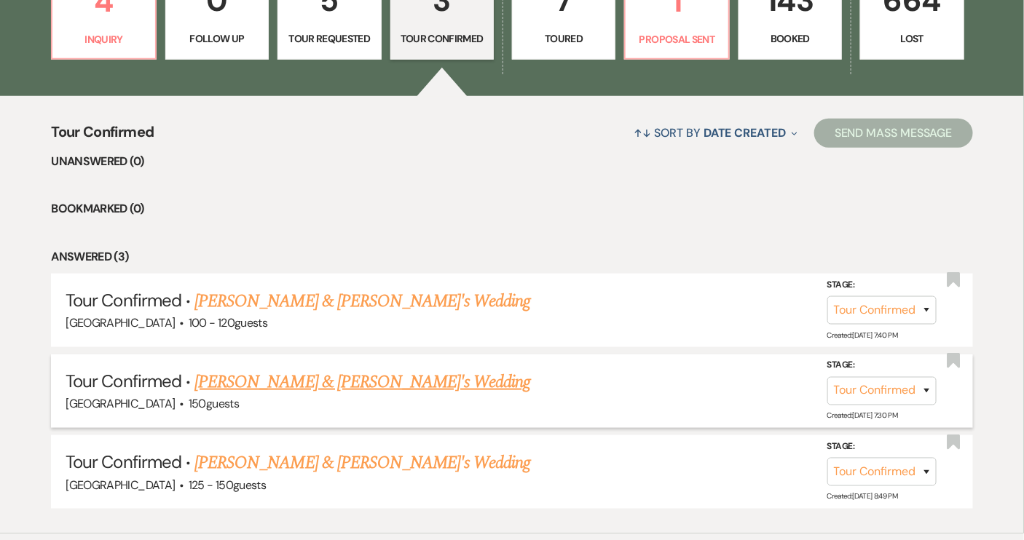
click at [312, 383] on link "Lauren Ward & Fiance's Wedding" at bounding box center [362, 382] width 336 height 26
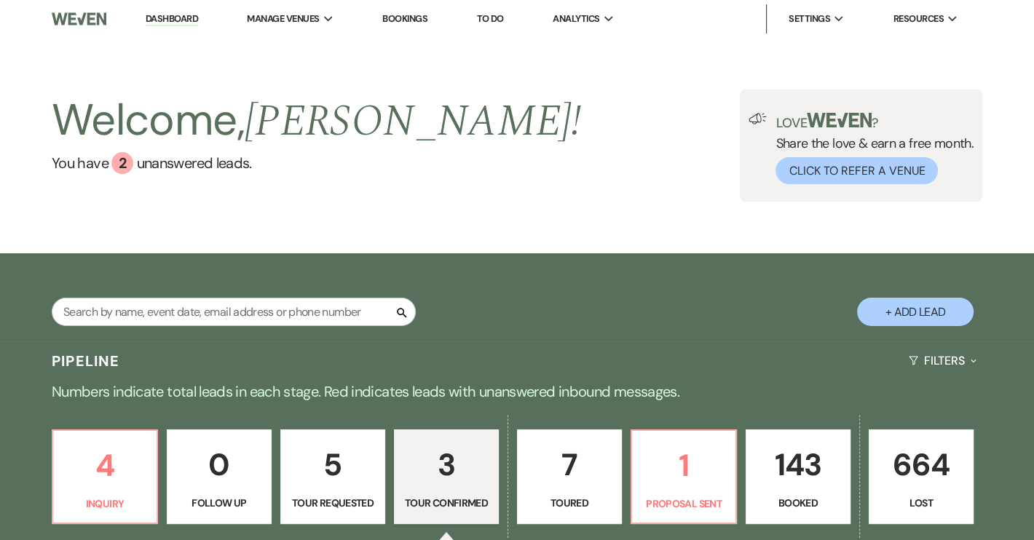
select select "4"
select select "12"
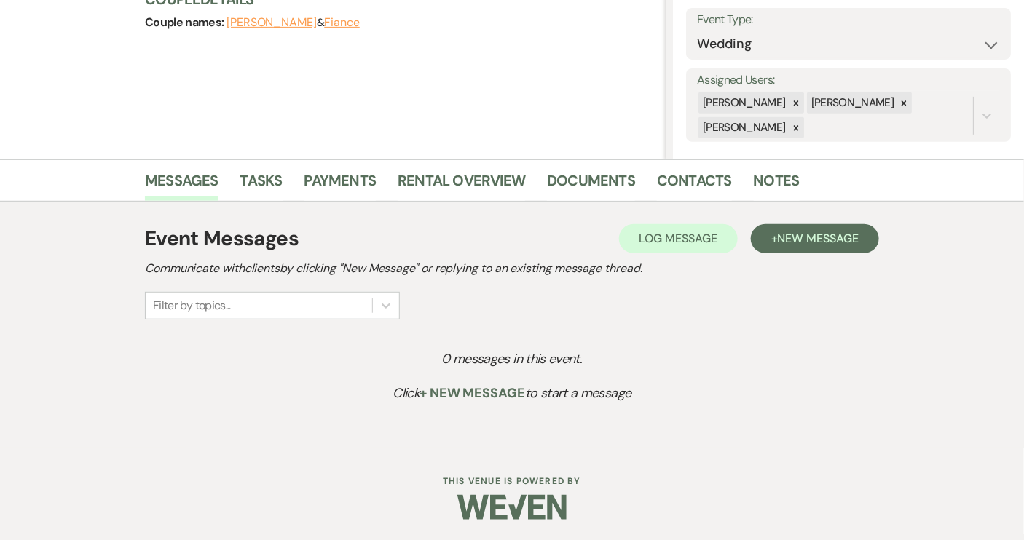
scroll to position [206, 0]
click at [769, 179] on link "Notes" at bounding box center [777, 185] width 46 height 32
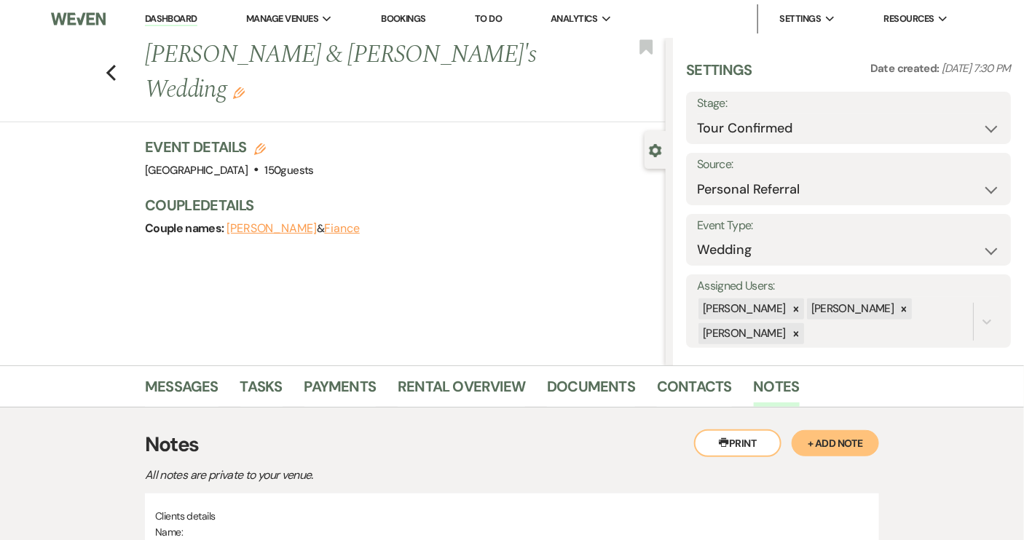
click at [177, 24] on link "Dashboard" at bounding box center [171, 19] width 52 height 14
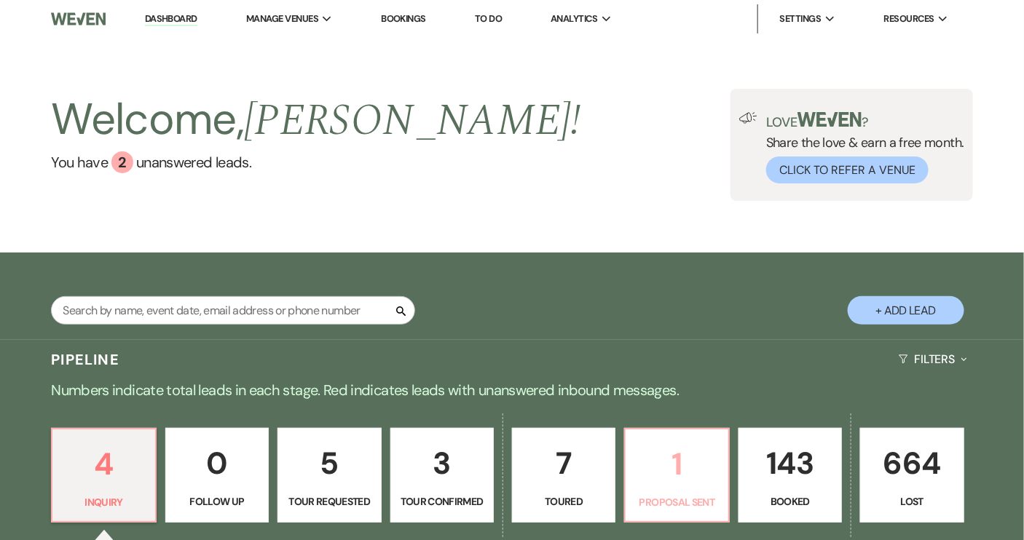
click at [679, 500] on p "Proposal Sent" at bounding box center [676, 502] width 84 height 16
select select "6"
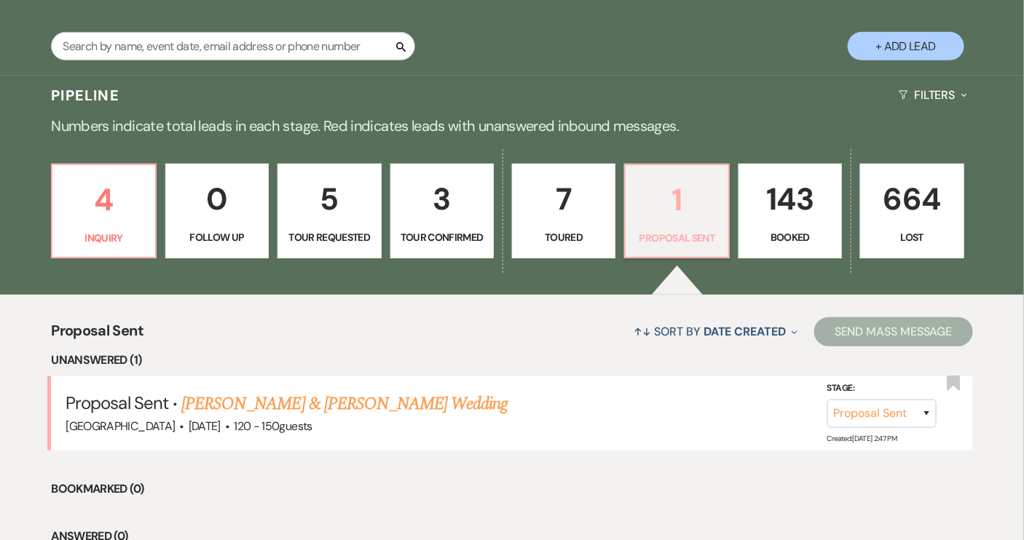
scroll to position [379, 0]
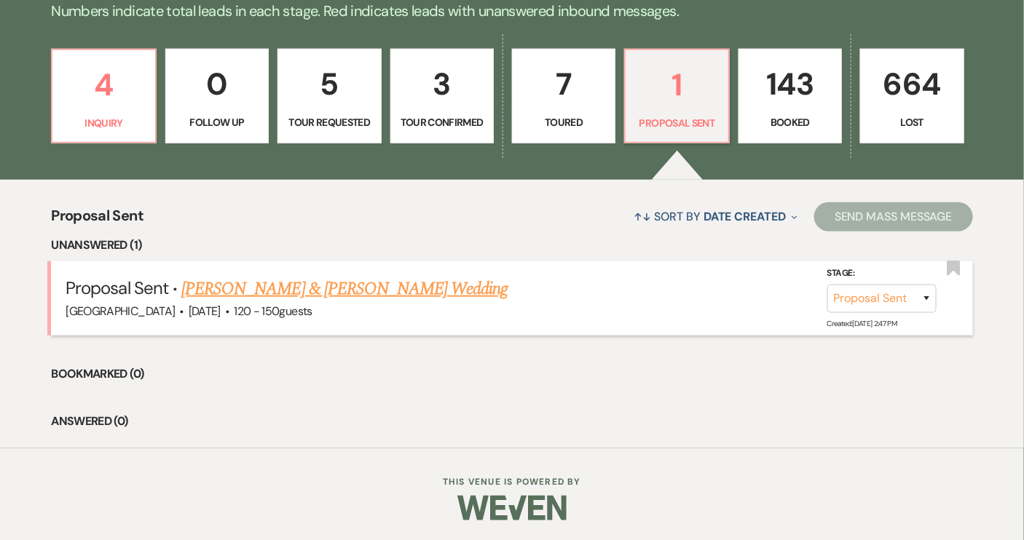
click at [350, 277] on link "[PERSON_NAME] & [PERSON_NAME] Wedding" at bounding box center [344, 289] width 326 height 26
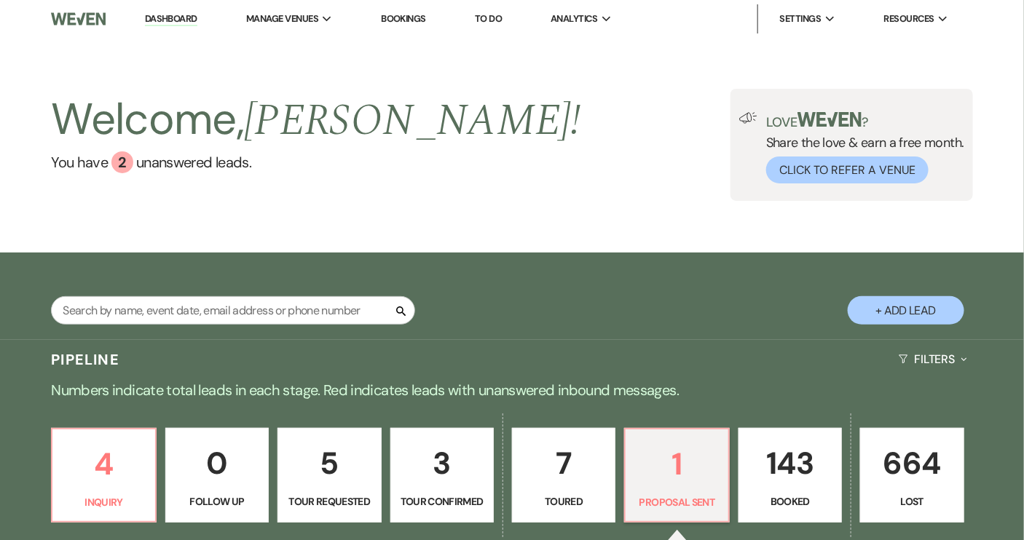
select select "6"
select select "12"
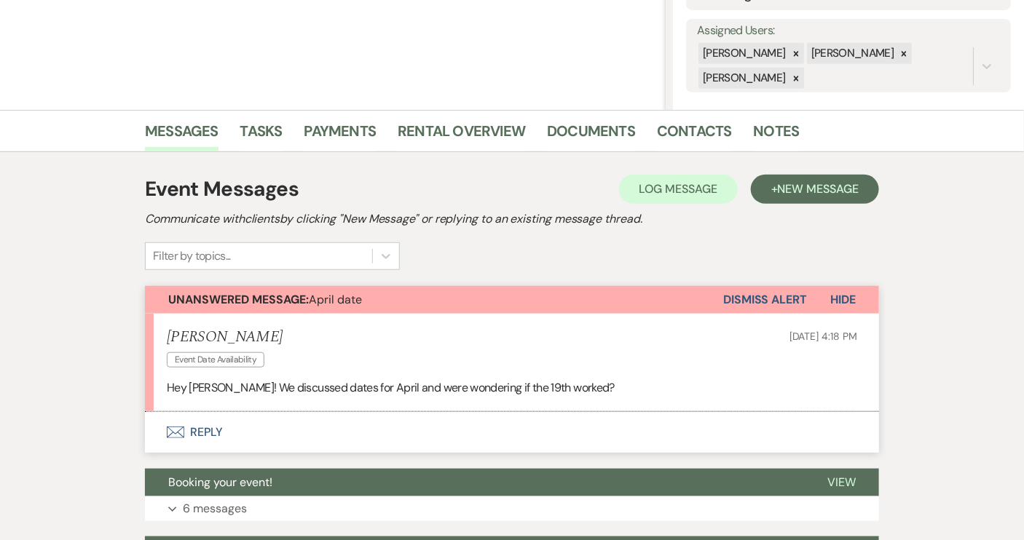
scroll to position [331, 0]
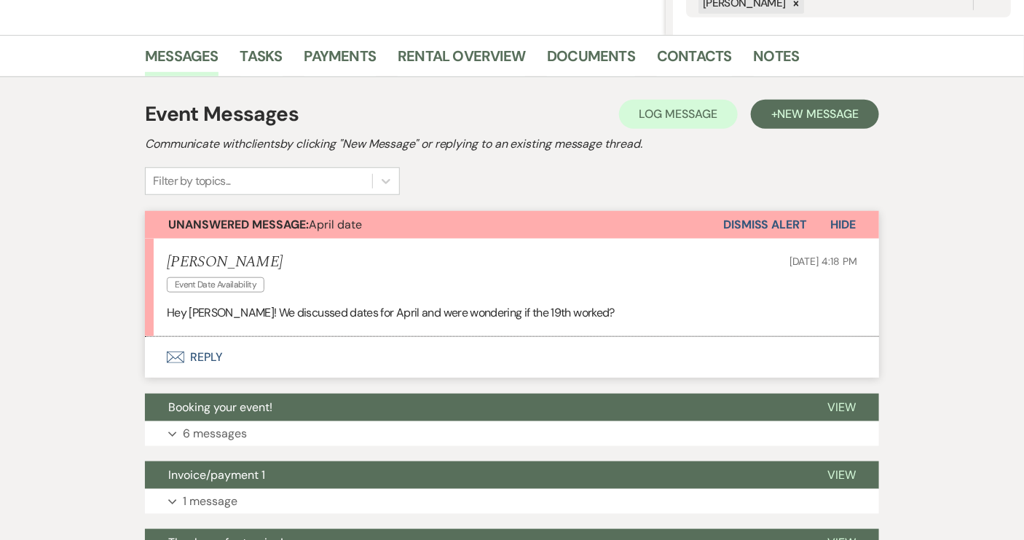
click at [210, 355] on button "Envelope Reply" at bounding box center [512, 357] width 734 height 41
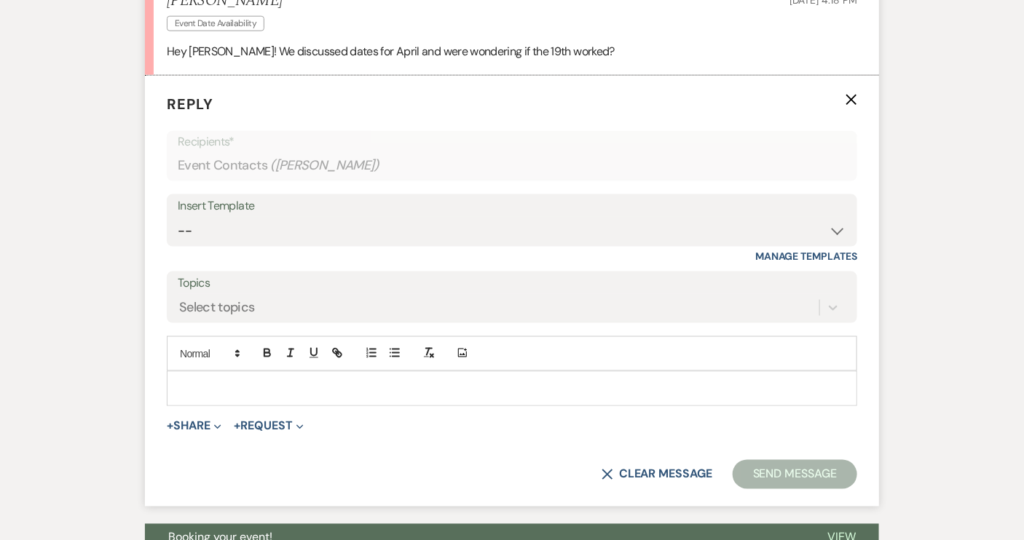
scroll to position [612, 0]
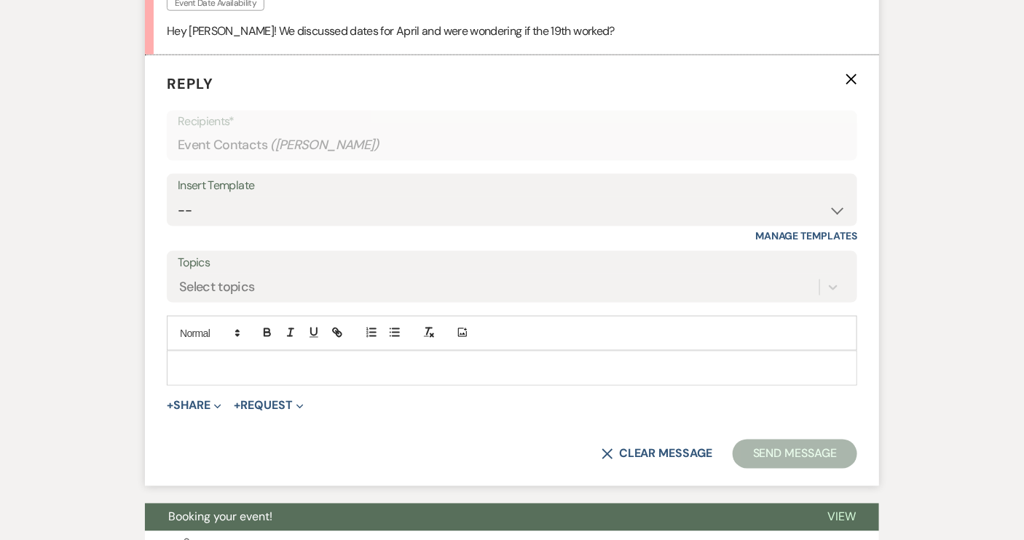
click at [210, 360] on p at bounding box center [511, 368] width 667 height 16
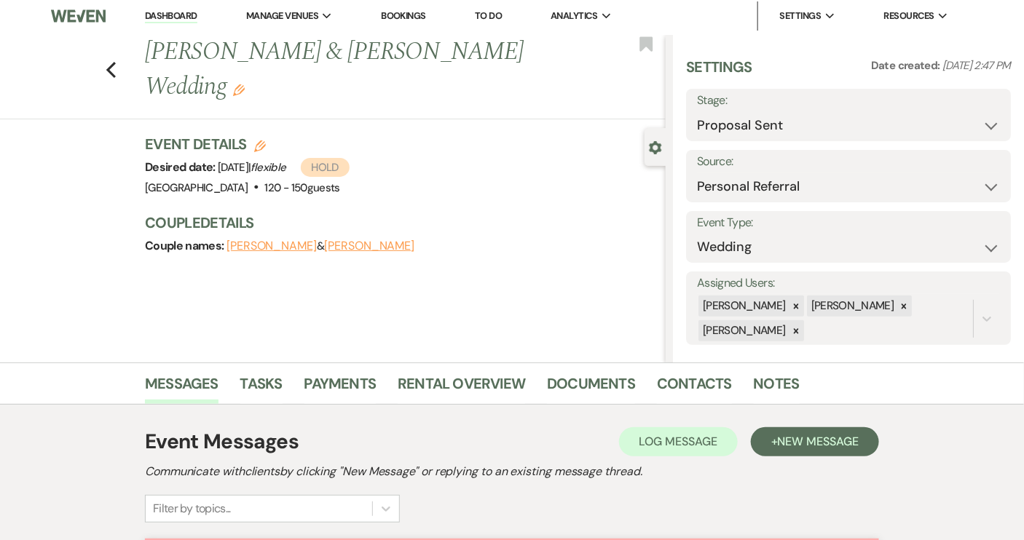
scroll to position [0, 0]
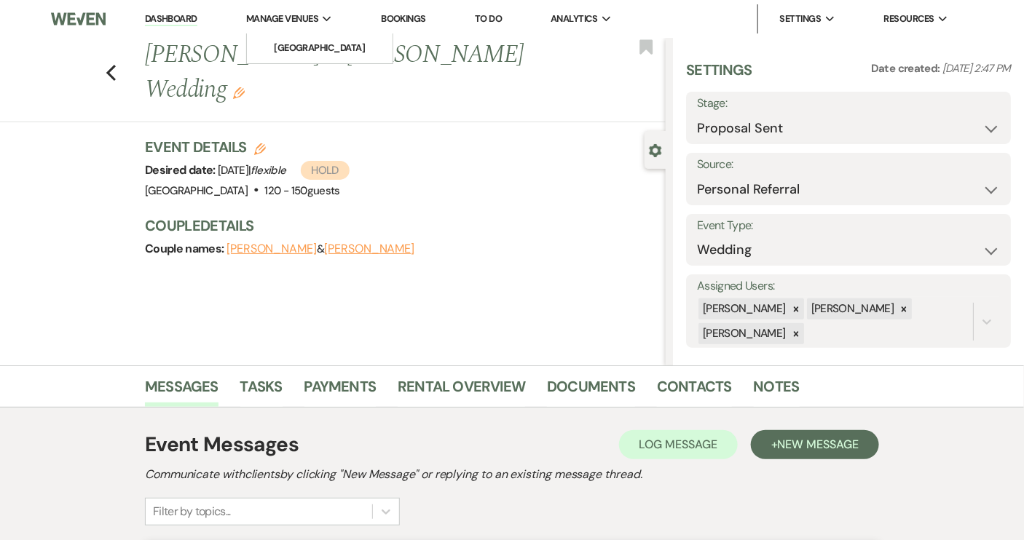
click at [305, 23] on span "Manage Venues" at bounding box center [282, 19] width 72 height 15
click at [305, 50] on li "[GEOGRAPHIC_DATA]" at bounding box center [319, 48] width 131 height 15
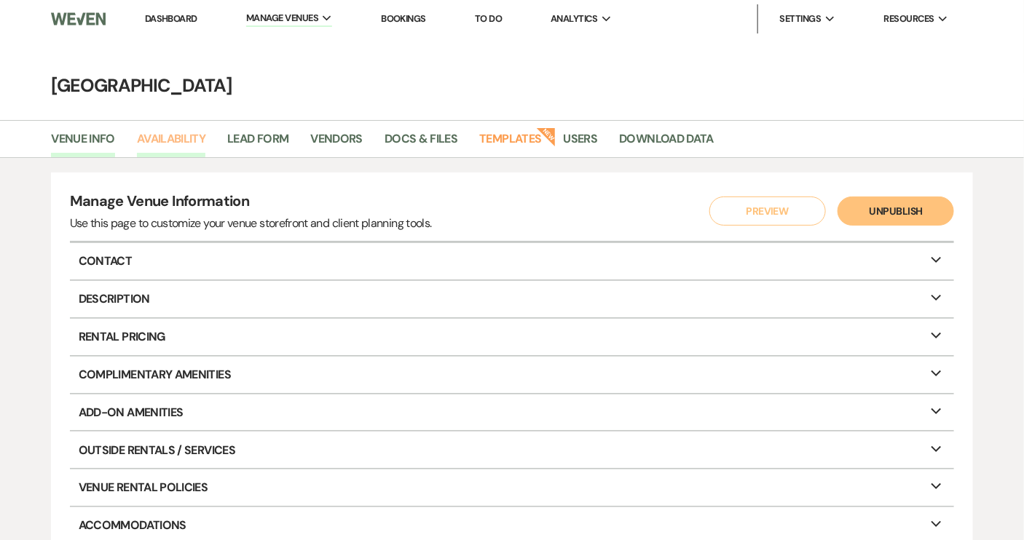
click at [175, 141] on link "Availability" at bounding box center [171, 144] width 68 height 28
select select "2"
select select "2026"
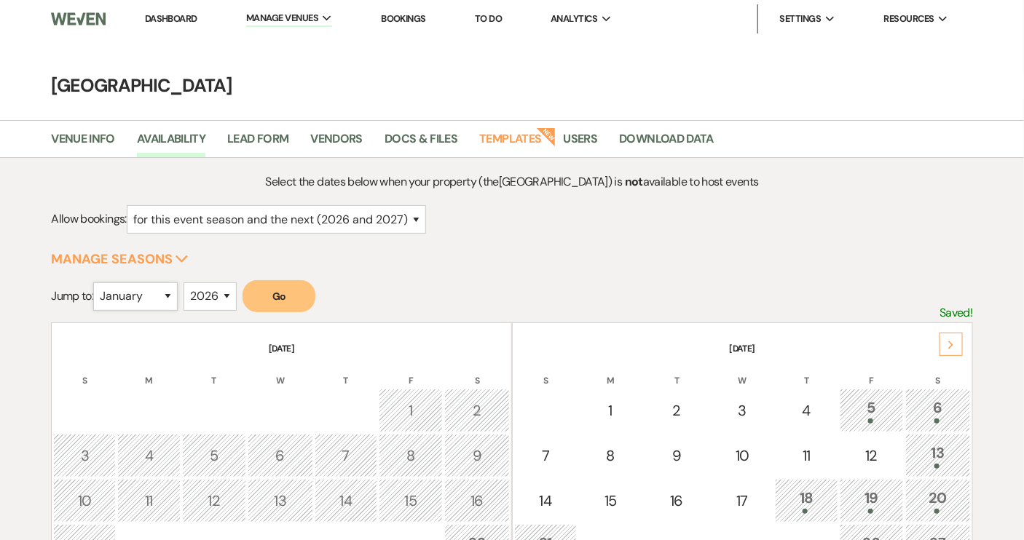
click at [171, 297] on select "January February March April May June July August September October November De…" at bounding box center [135, 297] width 84 height 28
select select "4"
click at [97, 283] on select "January February March April May June July August September October November De…" at bounding box center [135, 297] width 84 height 28
click at [277, 303] on button "Go" at bounding box center [279, 296] width 73 height 32
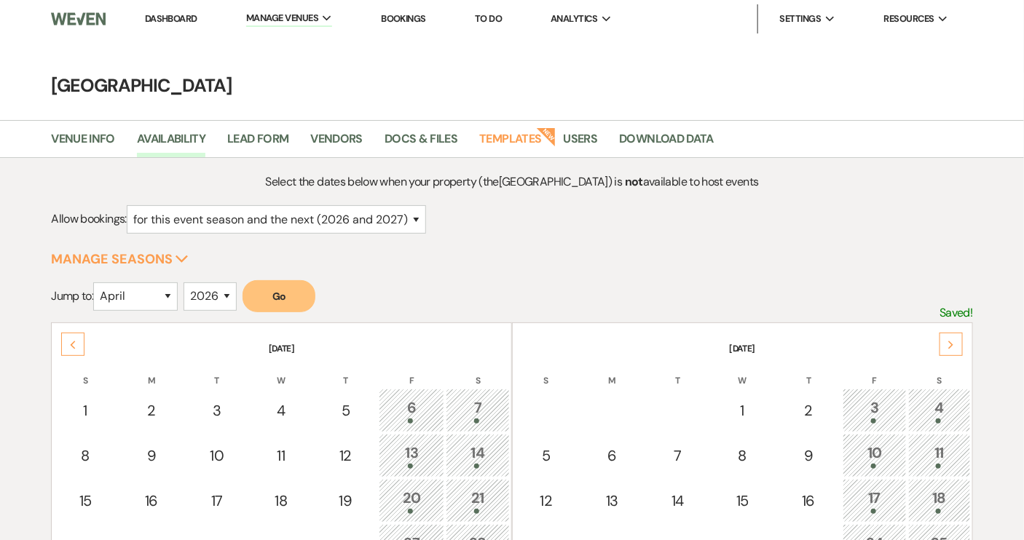
scroll to position [264, 0]
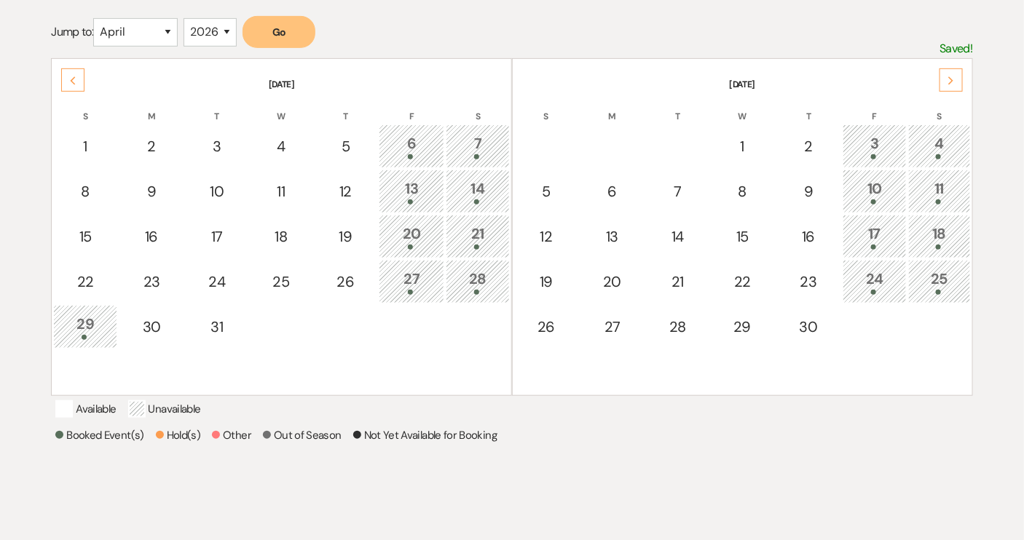
click at [859, 235] on div "17" at bounding box center [875, 236] width 48 height 27
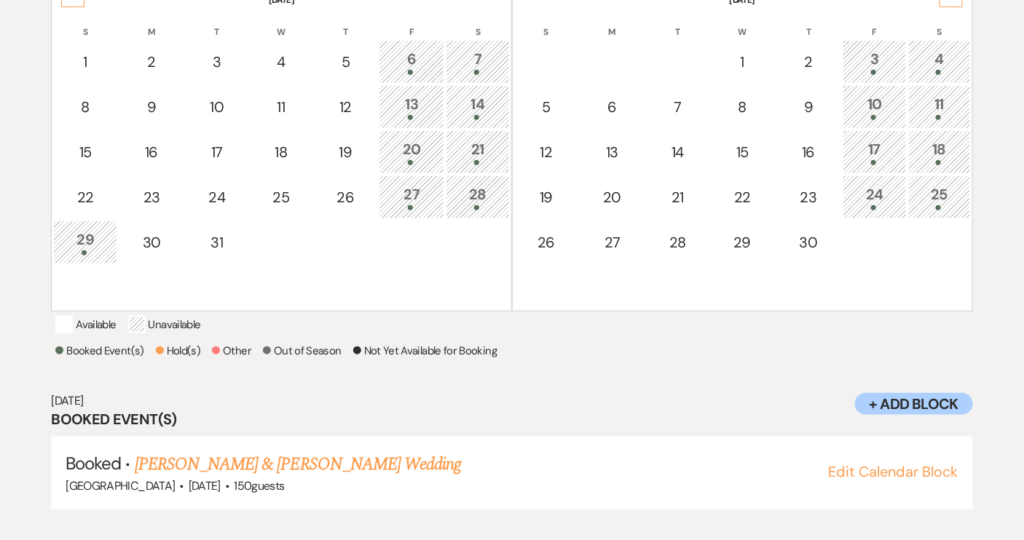
scroll to position [360, 0]
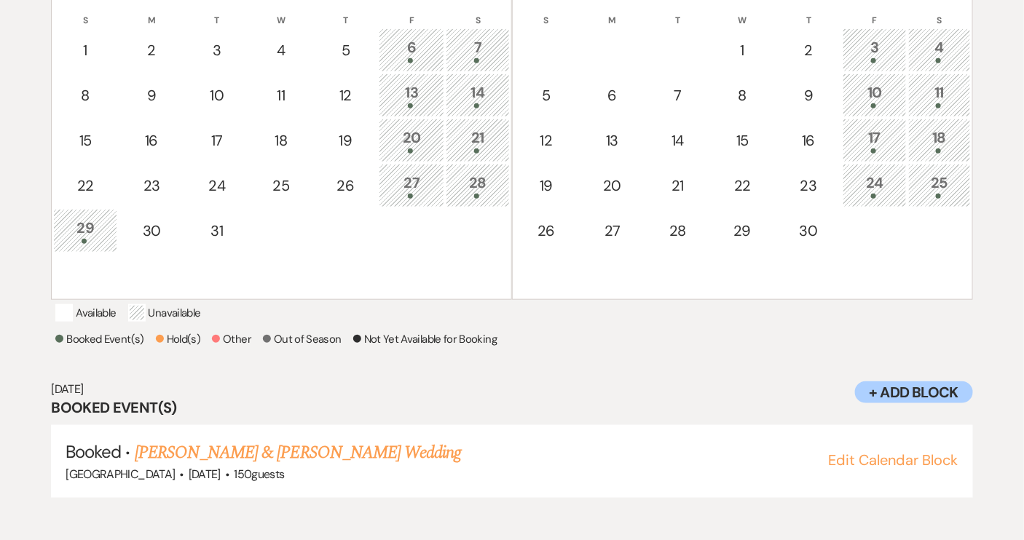
click at [938, 143] on div "18" at bounding box center [939, 140] width 47 height 27
click at [872, 149] on span at bounding box center [873, 151] width 5 height 5
click at [910, 144] on td "18" at bounding box center [939, 141] width 63 height 44
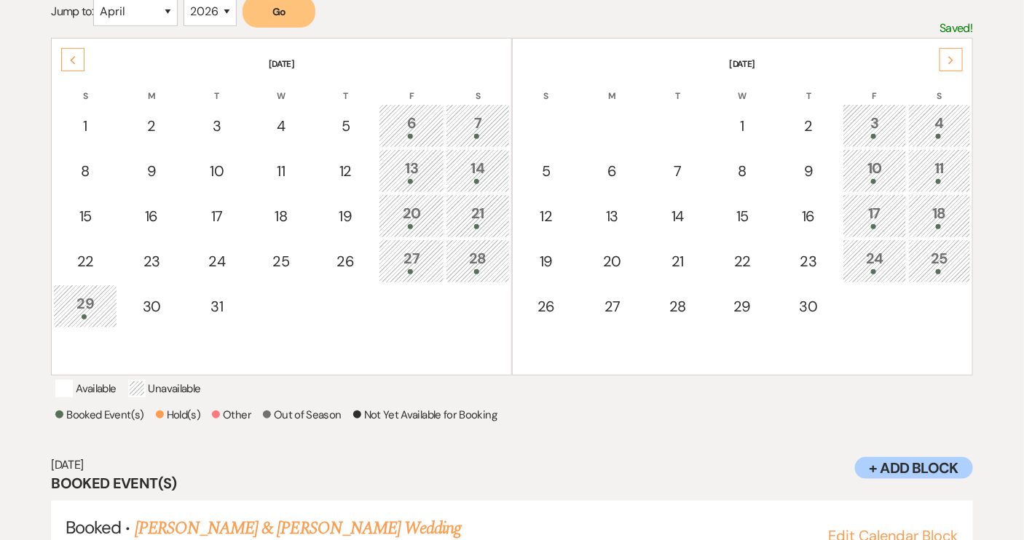
scroll to position [0, 0]
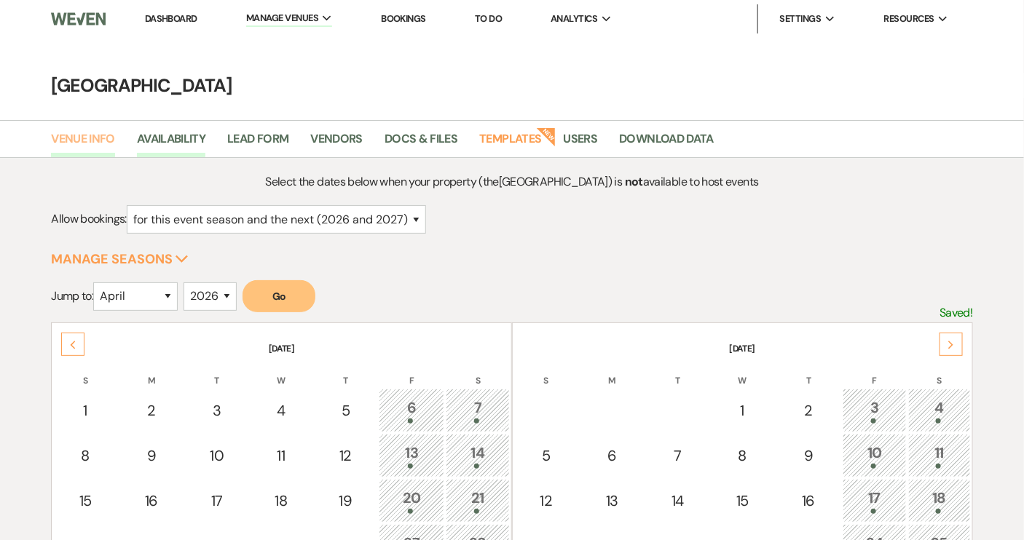
click at [98, 145] on link "Venue Info" at bounding box center [83, 144] width 64 height 28
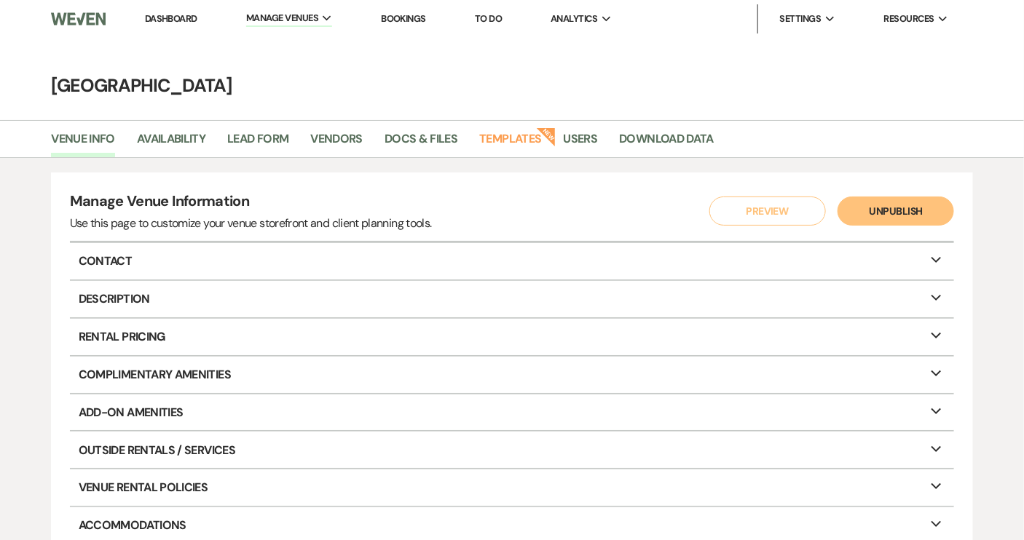
click at [161, 17] on link "Dashboard" at bounding box center [171, 18] width 52 height 12
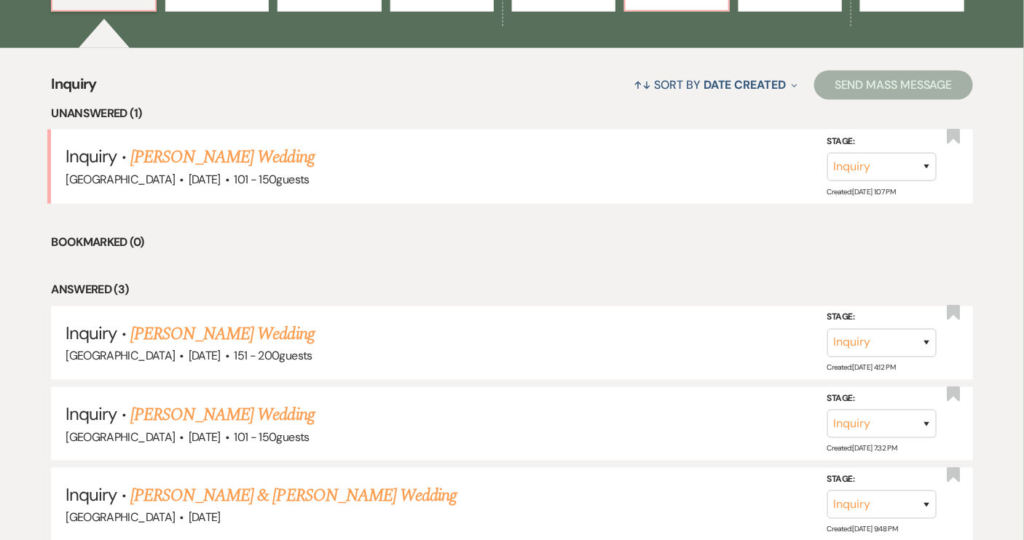
scroll to position [397, 0]
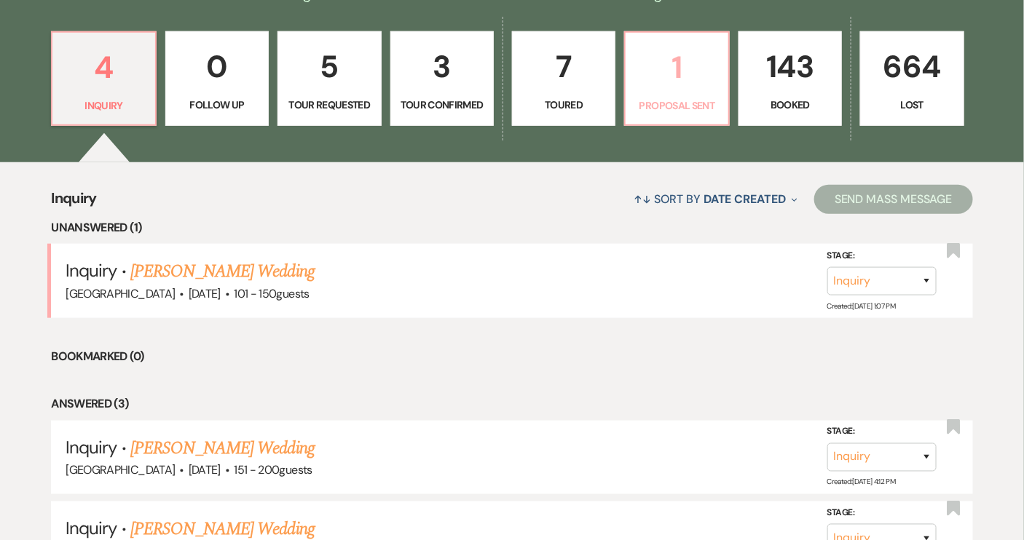
click at [679, 95] on link "1 Proposal Sent" at bounding box center [676, 78] width 105 height 95
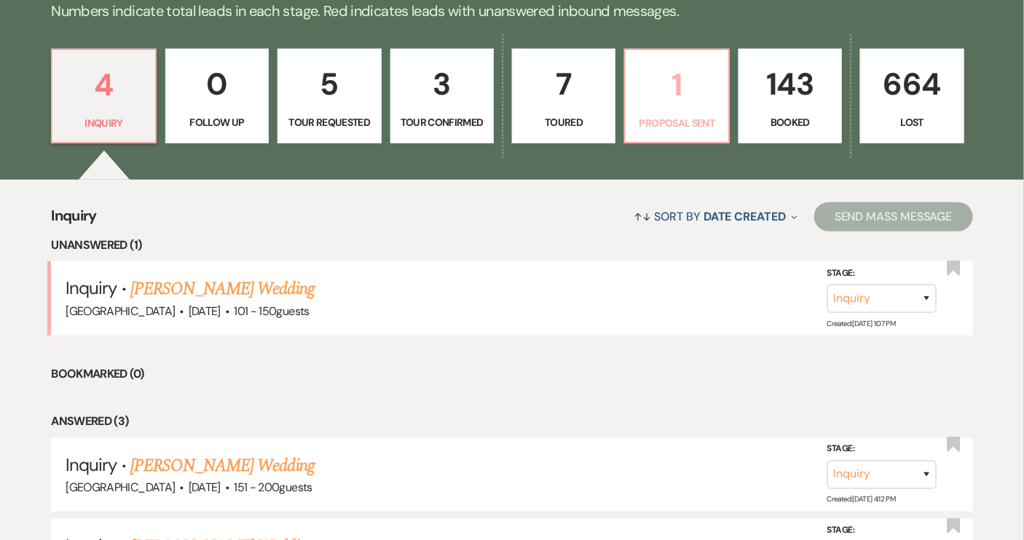
select select "6"
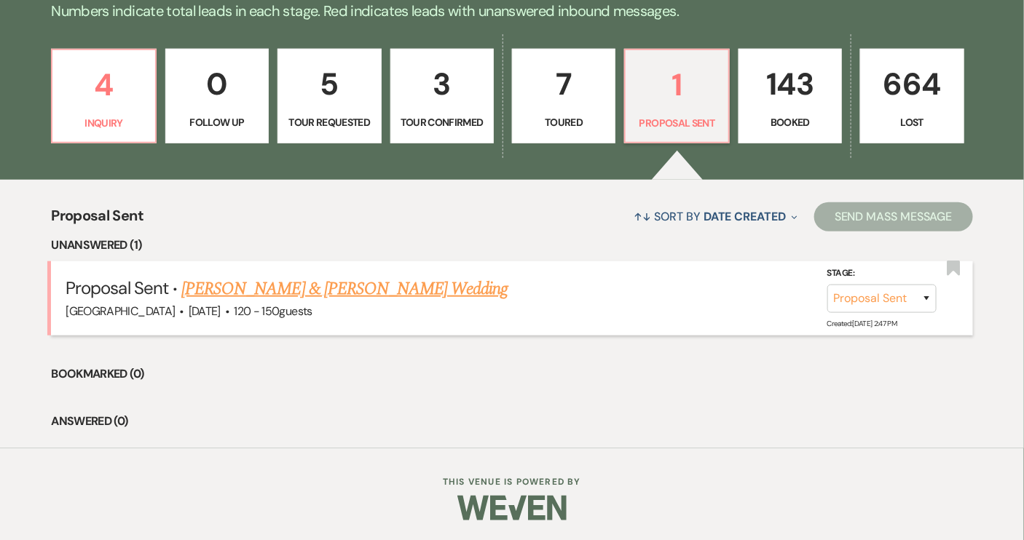
click at [273, 288] on link "[PERSON_NAME] & [PERSON_NAME] Wedding" at bounding box center [344, 289] width 326 height 26
select select "6"
select select "12"
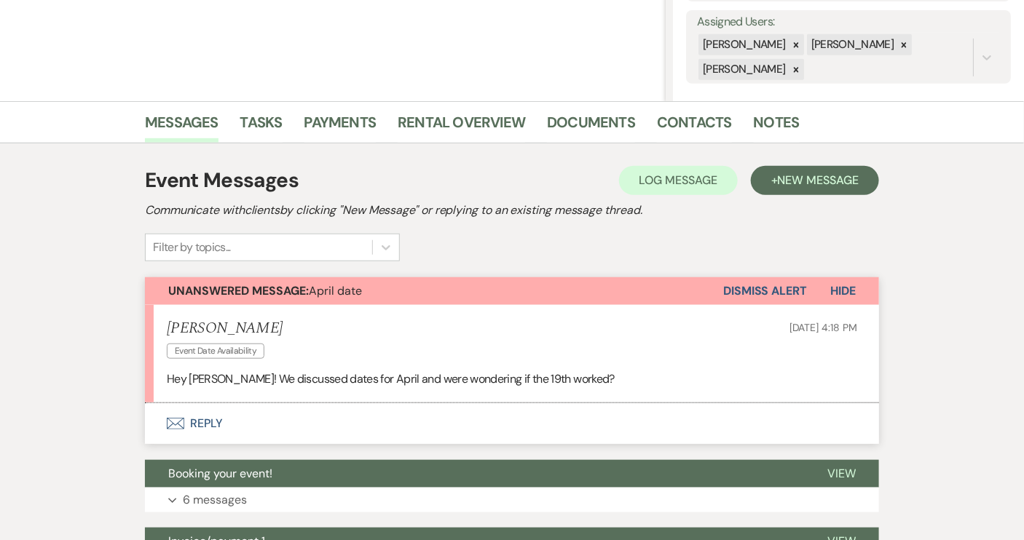
scroll to position [331, 0]
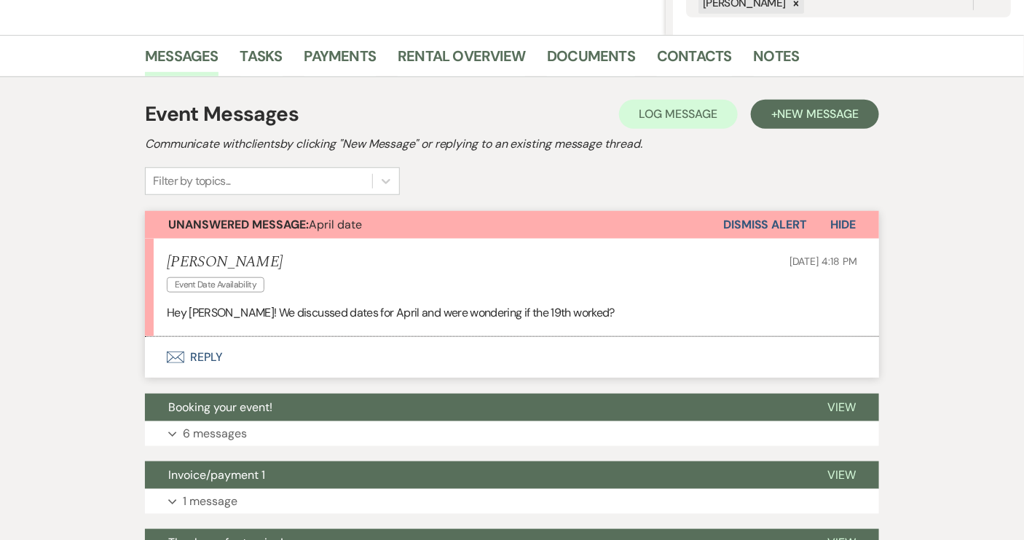
click at [208, 355] on button "Envelope Reply" at bounding box center [512, 357] width 734 height 41
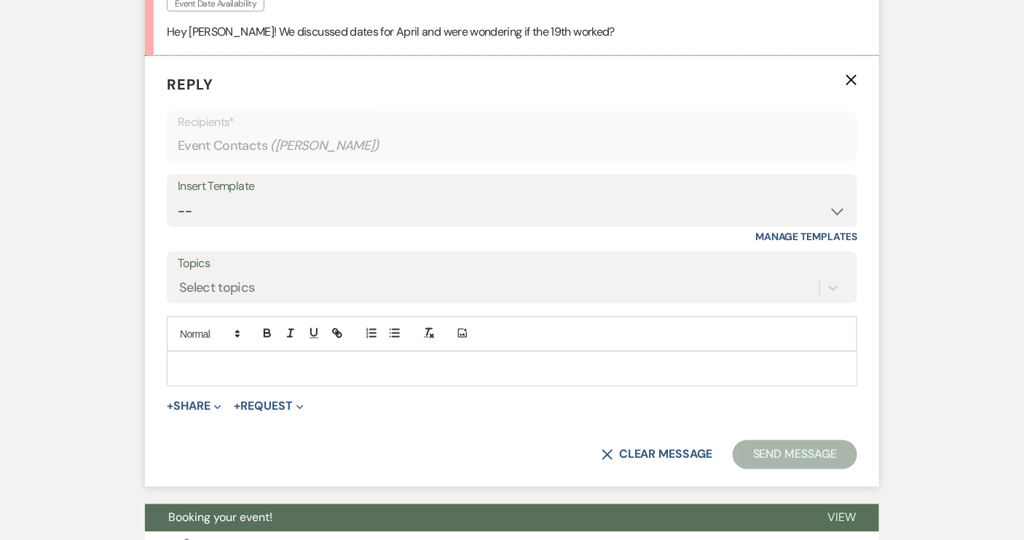
scroll to position [612, 0]
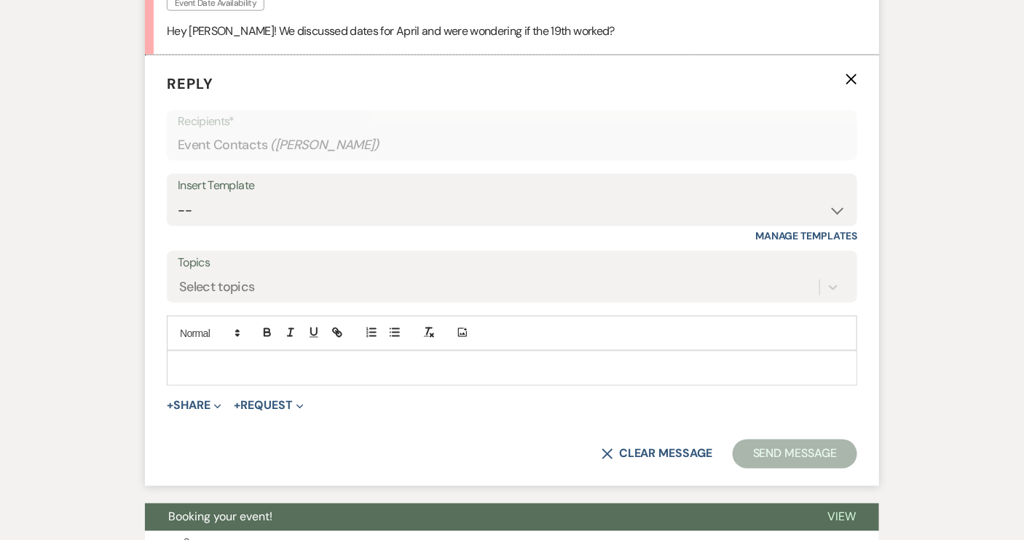
click at [215, 355] on div at bounding box center [512, 369] width 689 height 34
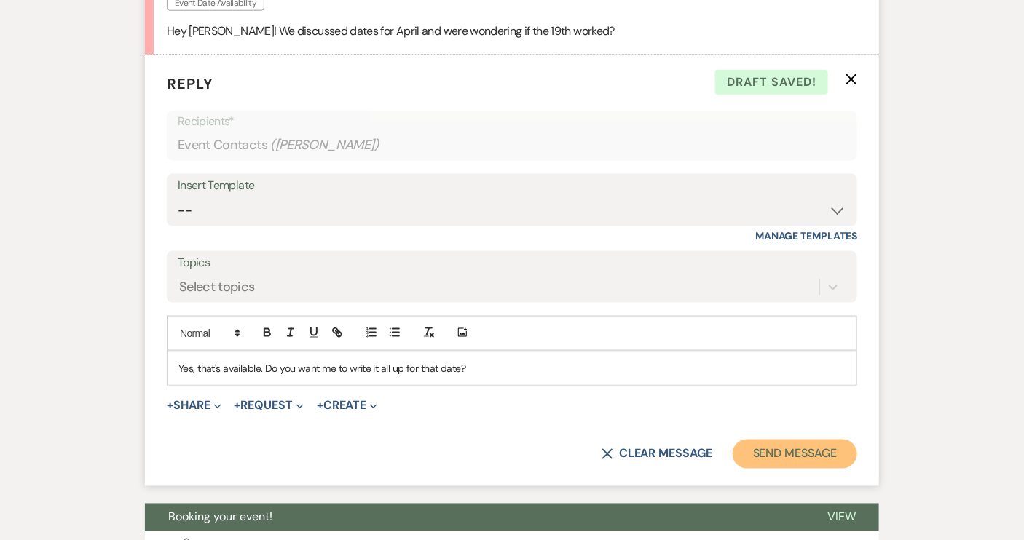
click at [788, 459] on button "Send Message" at bounding box center [795, 454] width 125 height 29
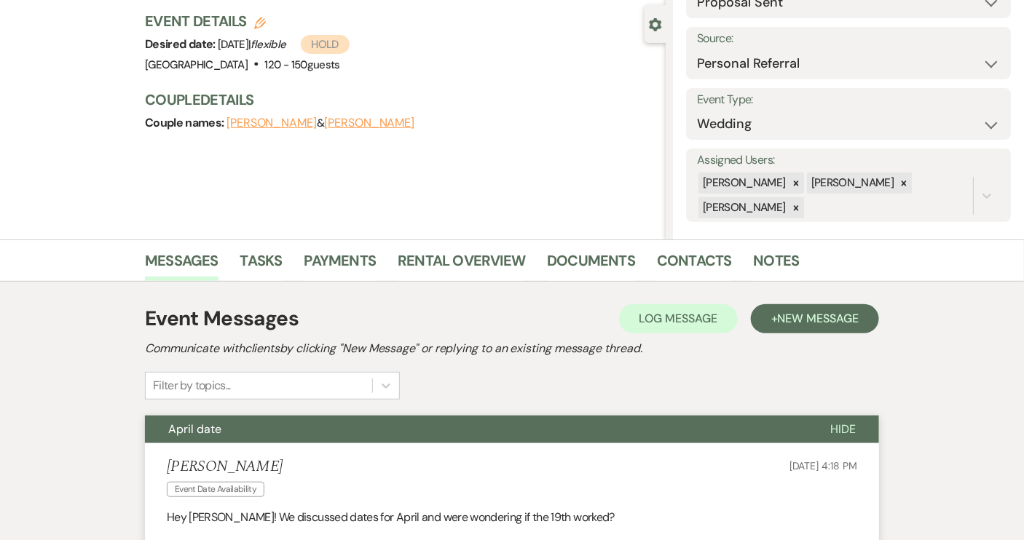
scroll to position [0, 0]
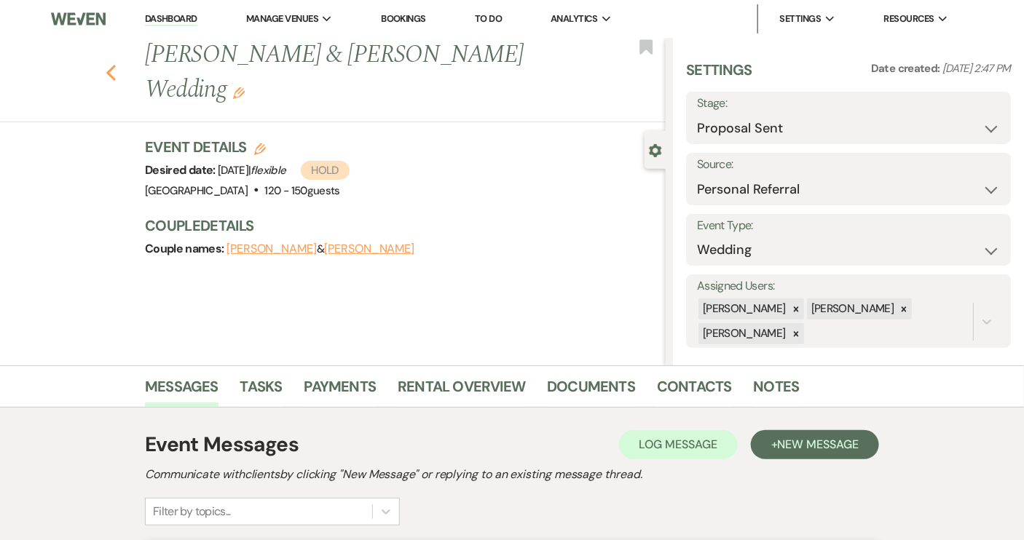
click at [114, 71] on use "button" at bounding box center [110, 73] width 9 height 16
select select "6"
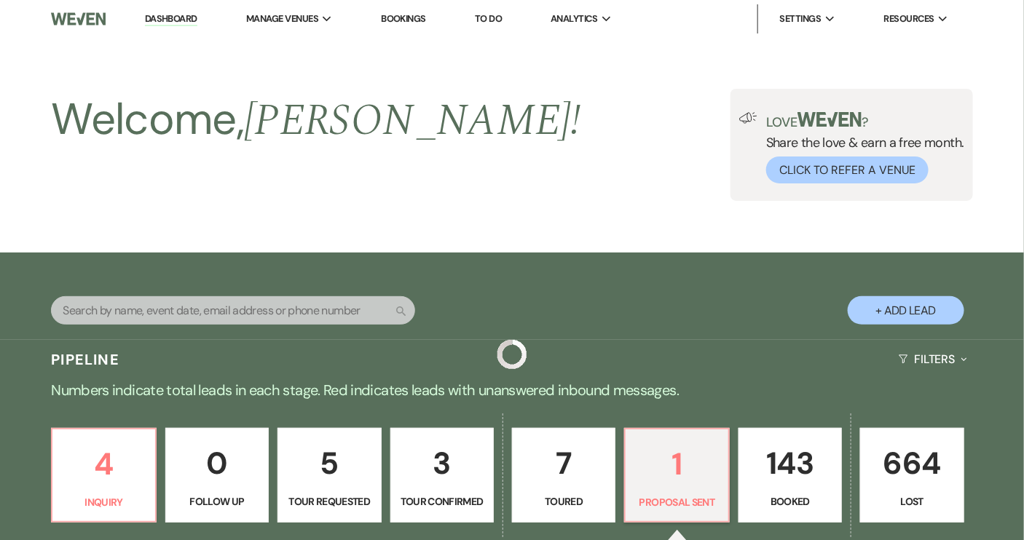
scroll to position [379, 0]
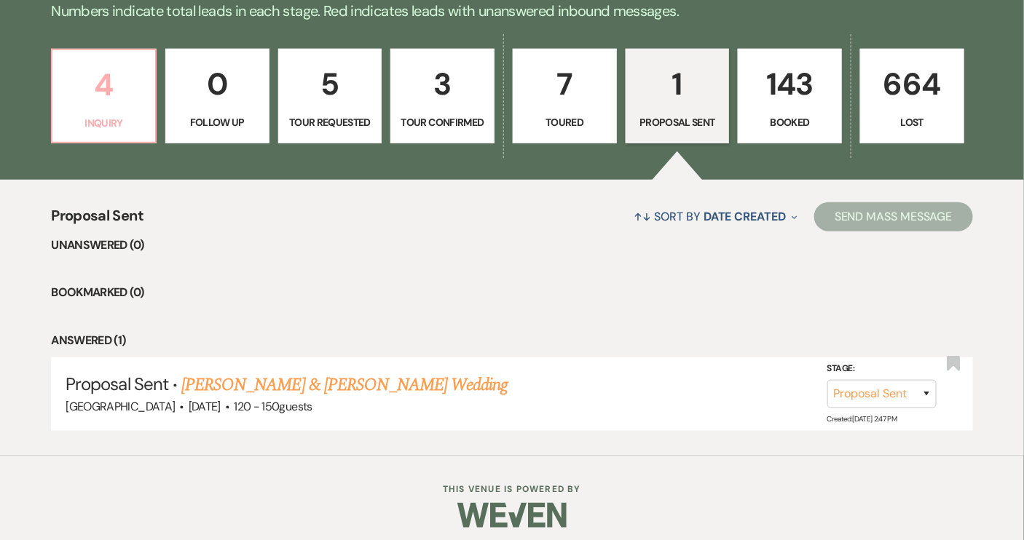
click at [95, 112] on link "4 Inquiry" at bounding box center [104, 96] width 106 height 95
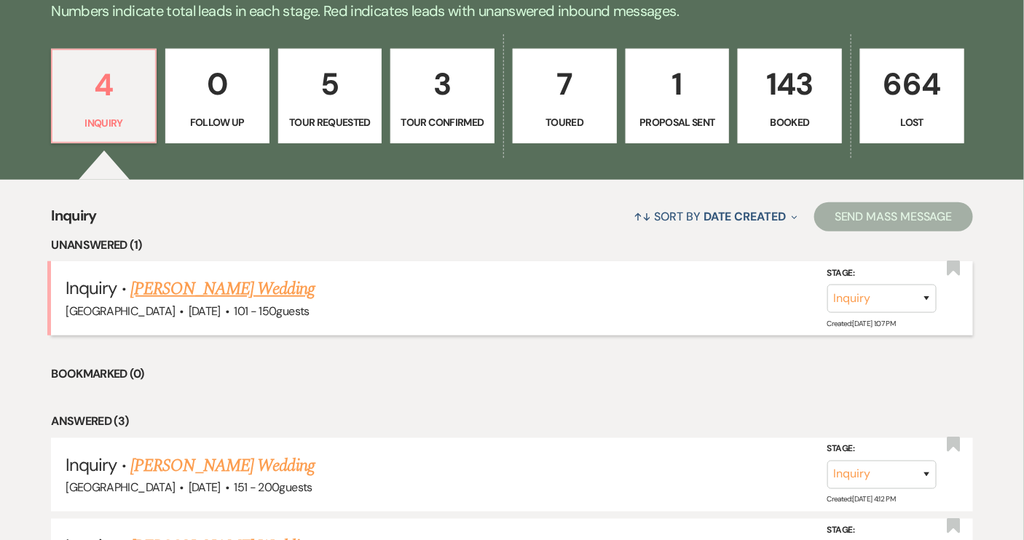
click at [221, 289] on link "[PERSON_NAME] Wedding" at bounding box center [222, 289] width 184 height 26
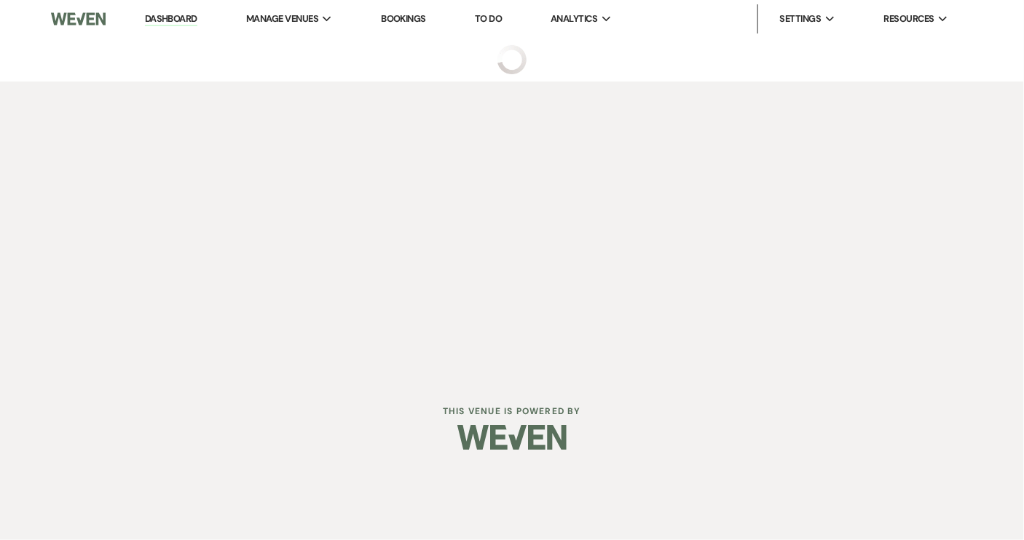
select select "2"
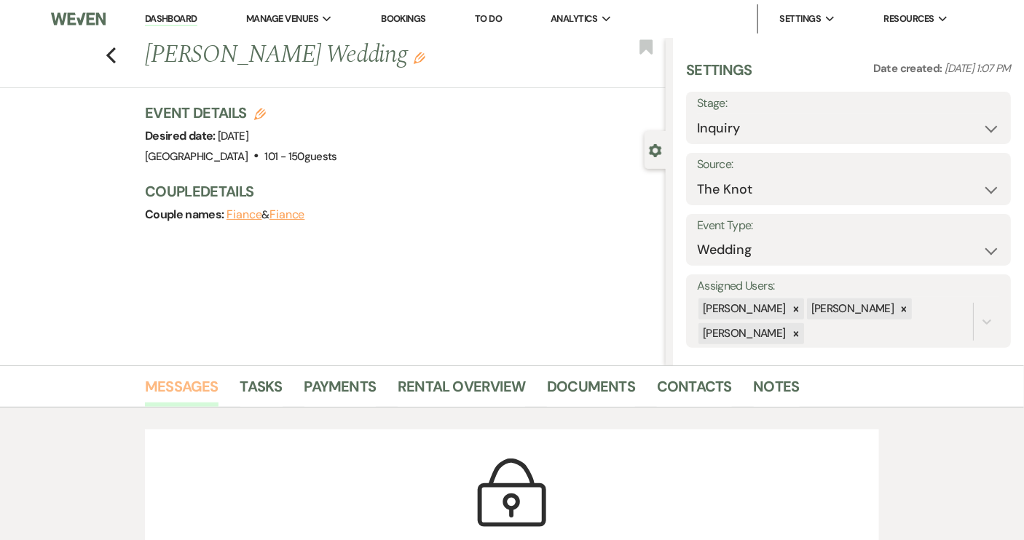
click at [211, 388] on link "Messages" at bounding box center [182, 391] width 74 height 32
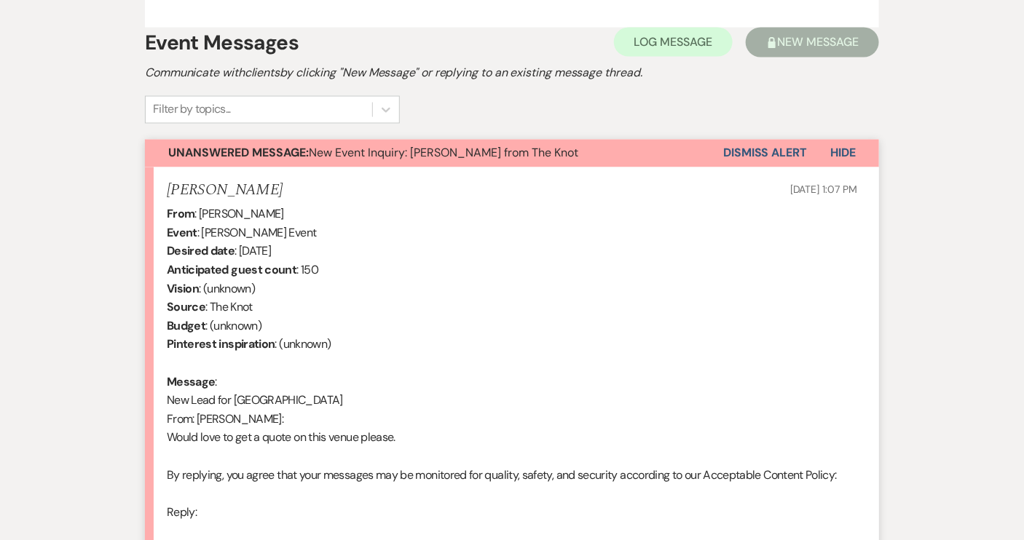
scroll to position [926, 0]
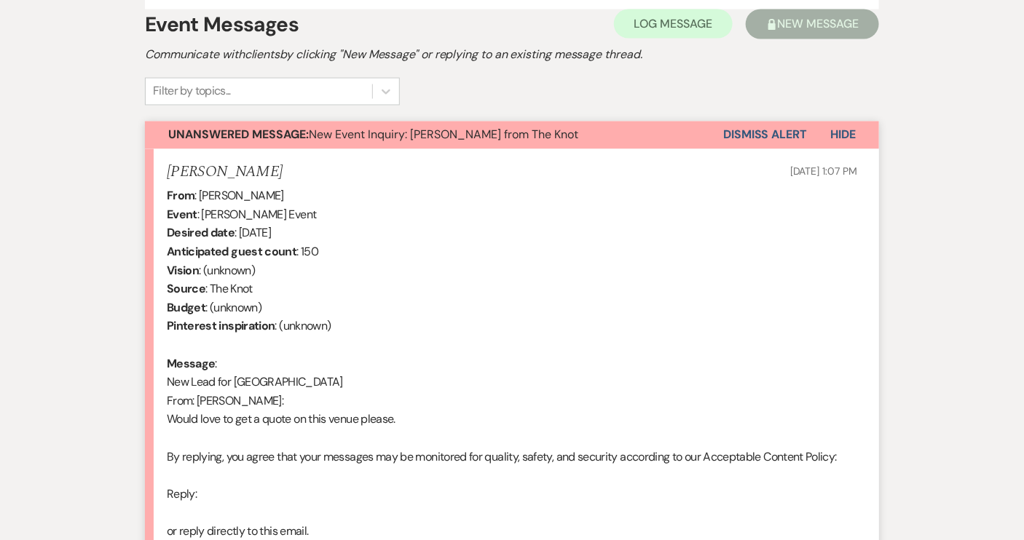
click at [771, 130] on button "Dismiss Alert" at bounding box center [765, 136] width 84 height 28
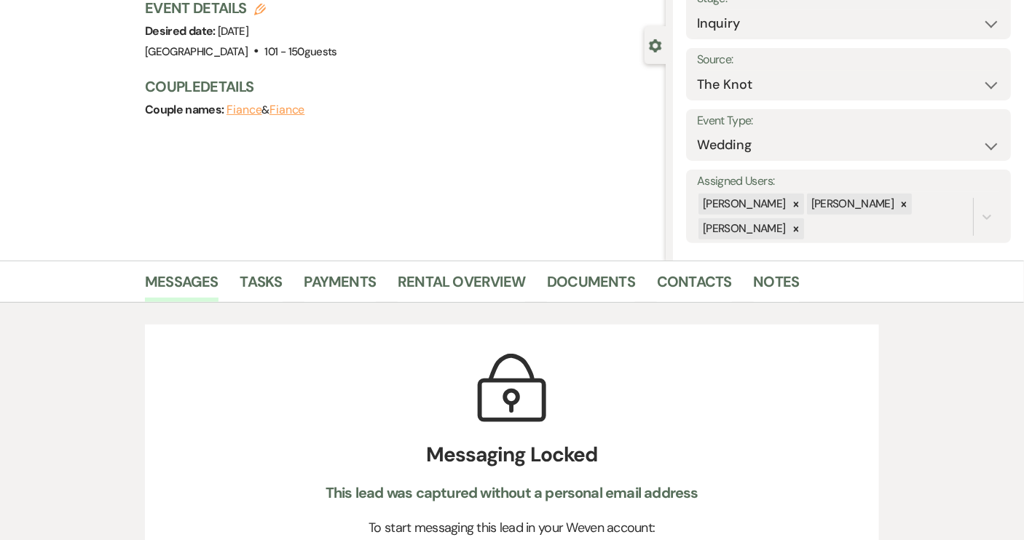
scroll to position [0, 0]
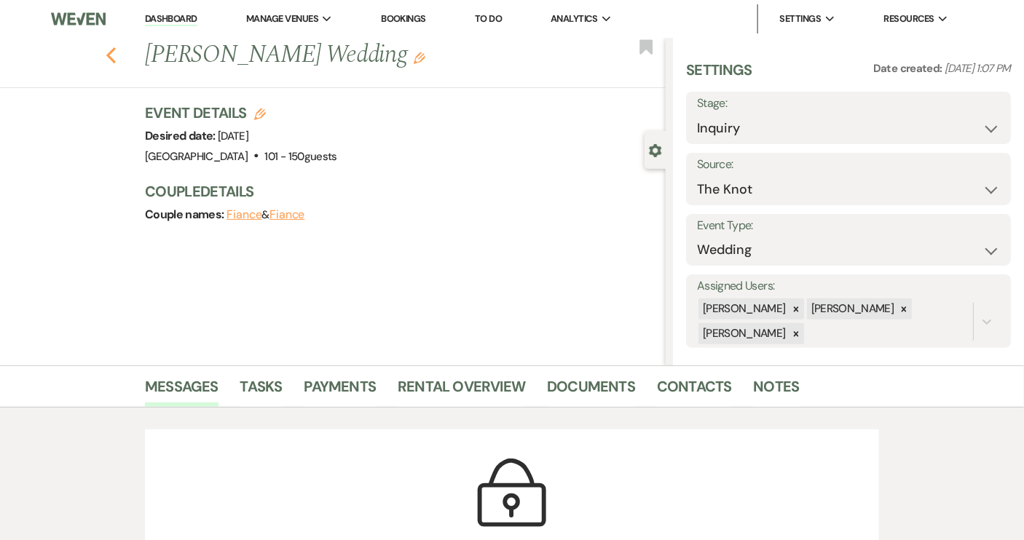
click at [116, 60] on use "button" at bounding box center [110, 55] width 9 height 16
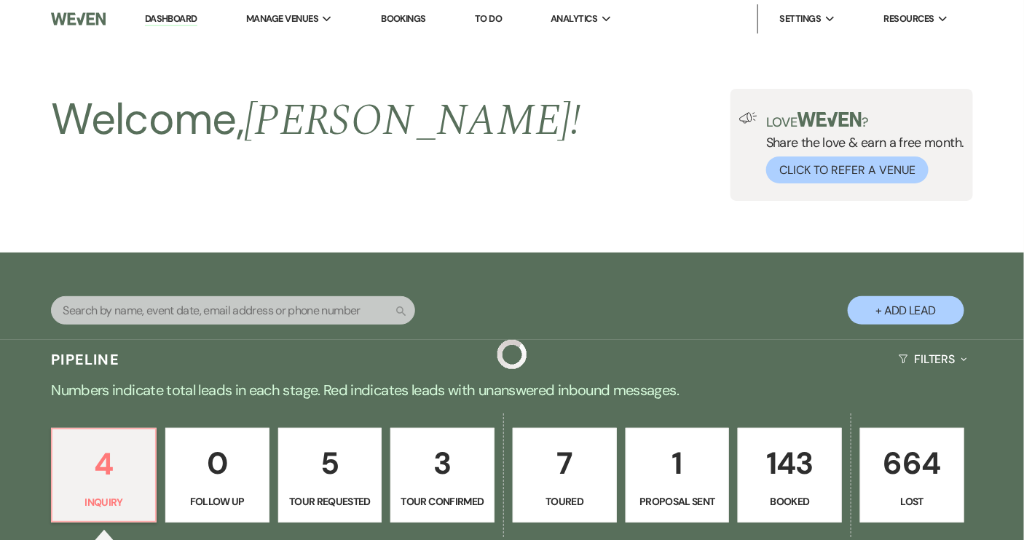
scroll to position [379, 0]
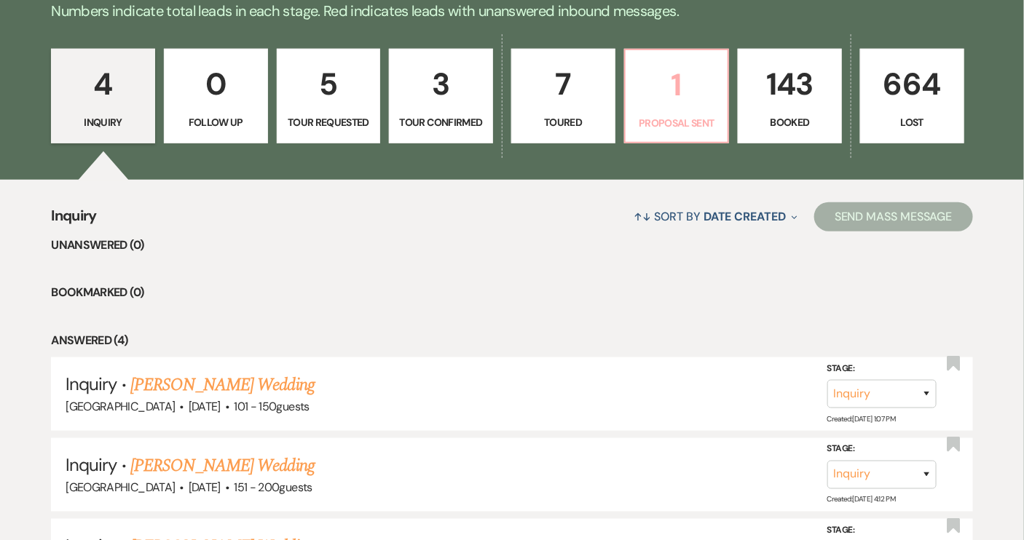
click at [709, 74] on p "1" at bounding box center [676, 84] width 85 height 49
select select "6"
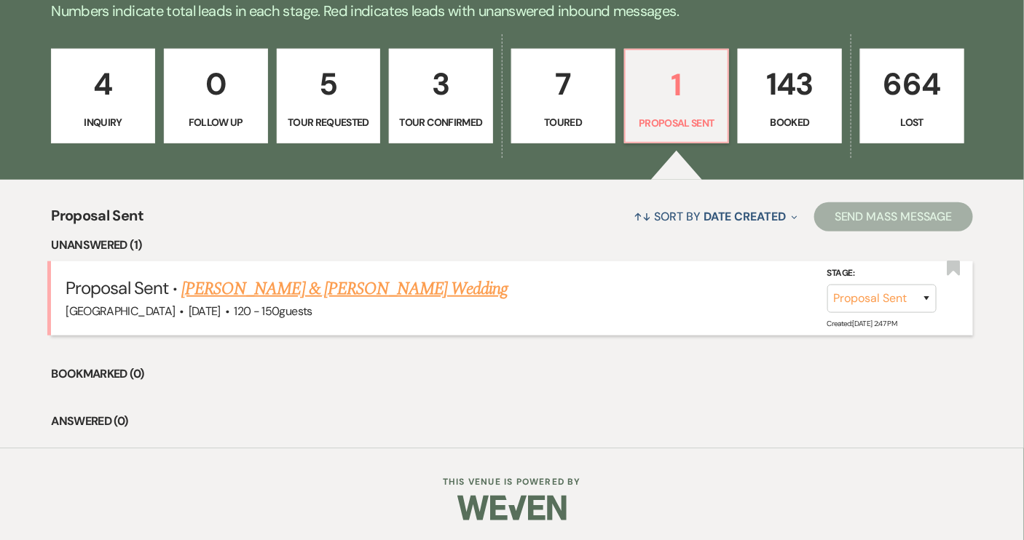
click at [259, 291] on link "[PERSON_NAME] & [PERSON_NAME] Wedding" at bounding box center [344, 289] width 326 height 26
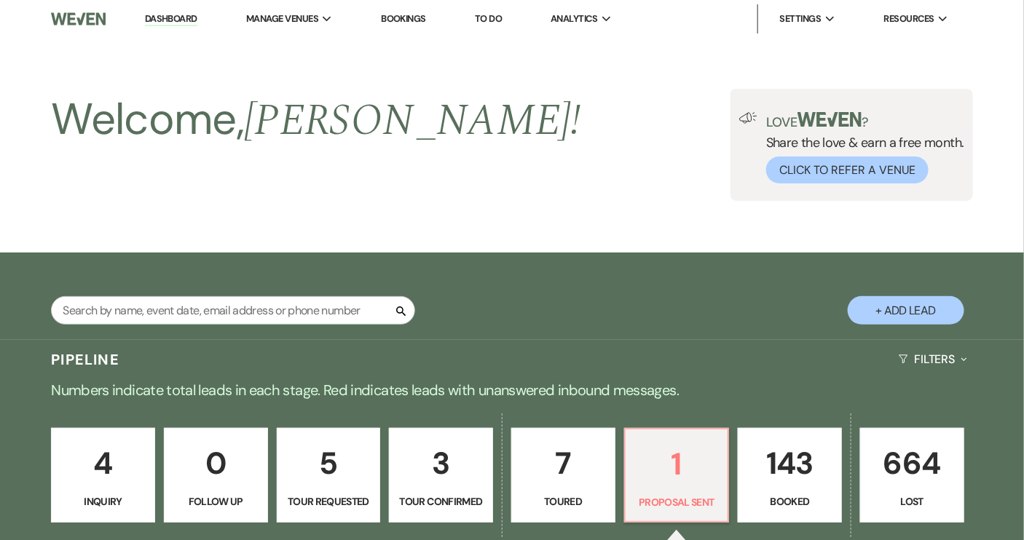
select select "6"
select select "12"
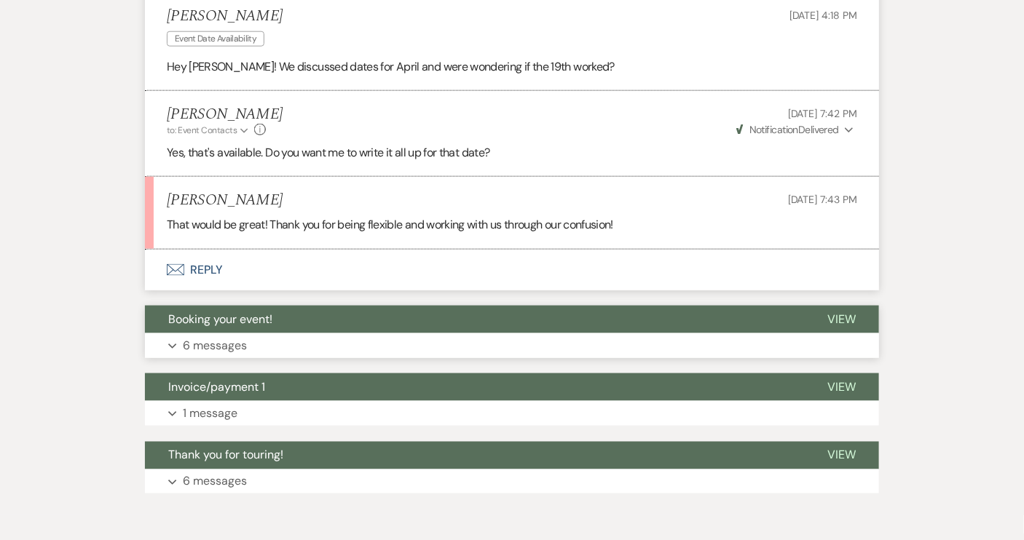
scroll to position [596, 0]
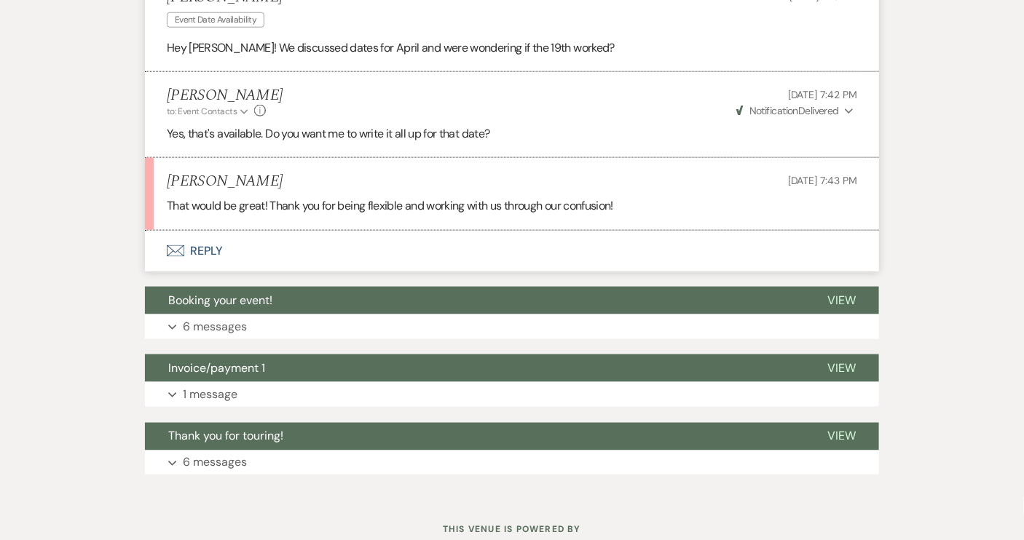
click at [216, 251] on button "Envelope Reply" at bounding box center [512, 251] width 734 height 41
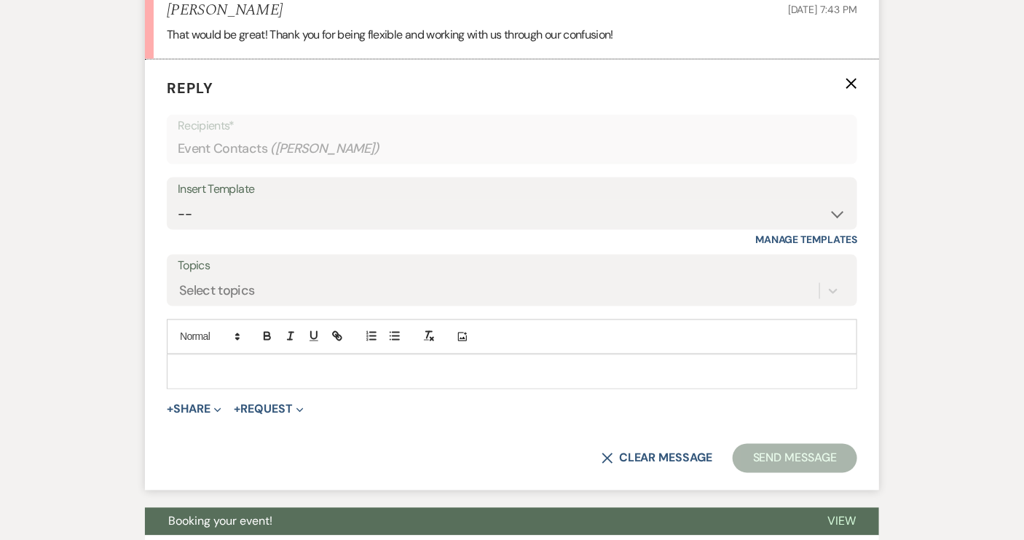
scroll to position [771, 0]
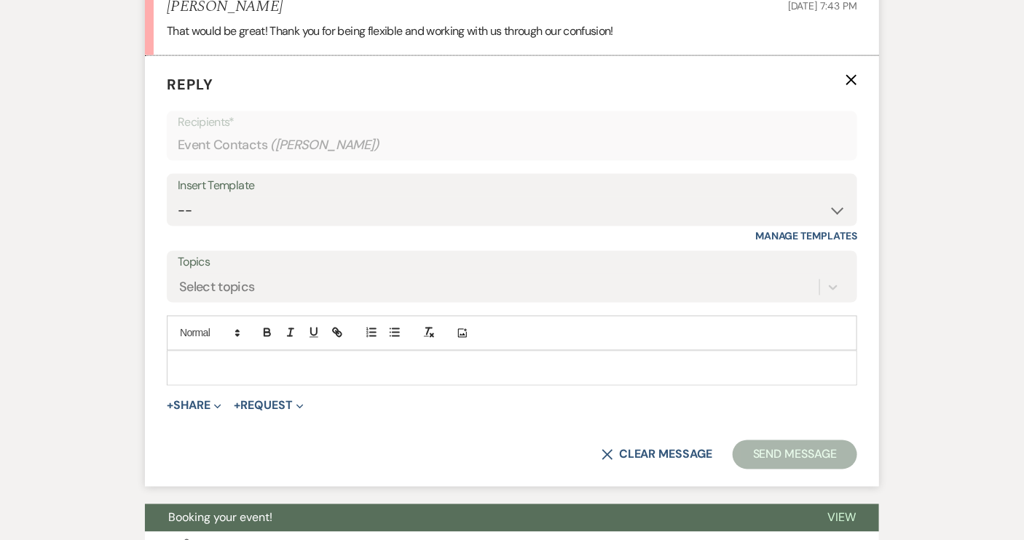
click at [229, 363] on p at bounding box center [511, 368] width 667 height 16
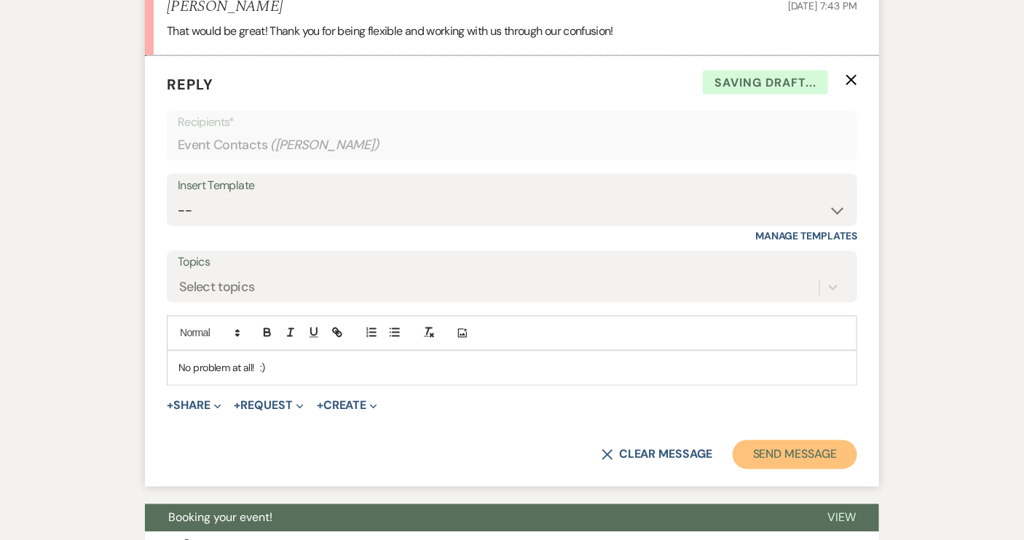
click at [808, 450] on button "Send Message" at bounding box center [795, 455] width 125 height 29
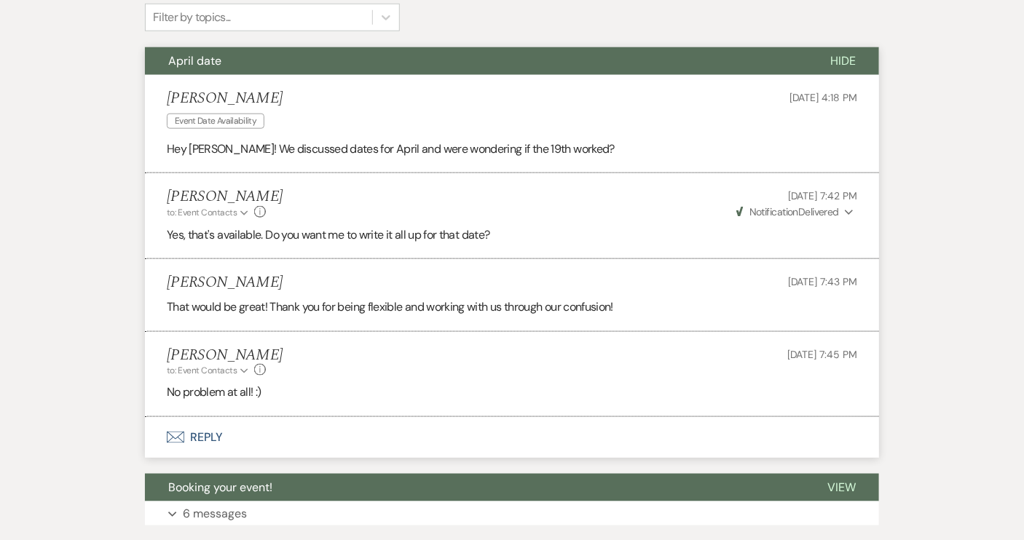
scroll to position [164, 0]
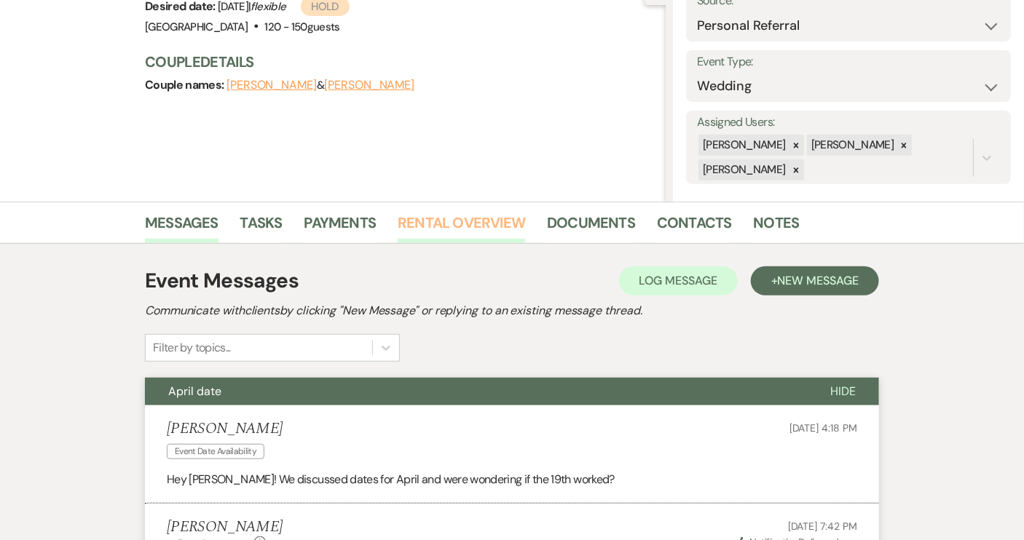
click at [491, 226] on link "Rental Overview" at bounding box center [461, 227] width 127 height 32
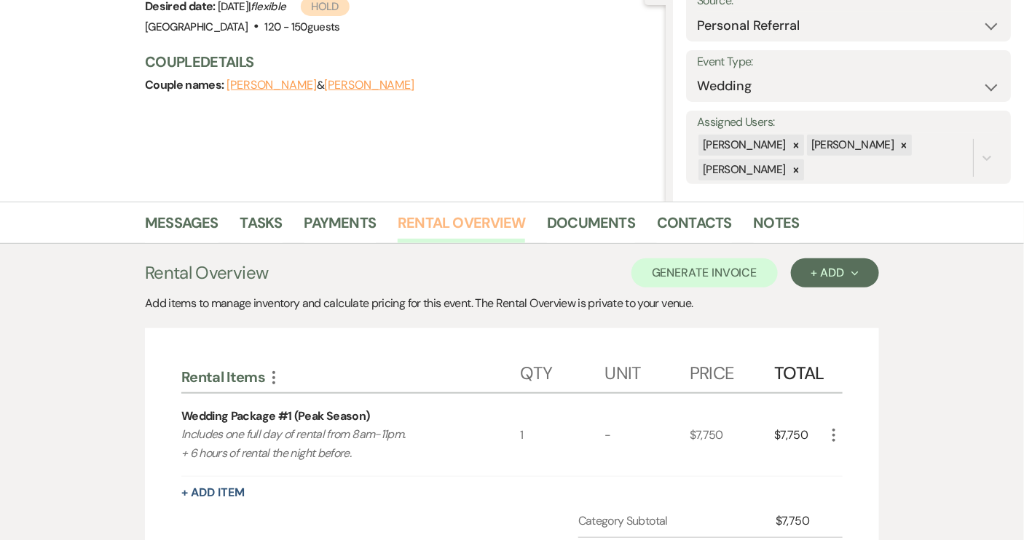
scroll to position [296, 0]
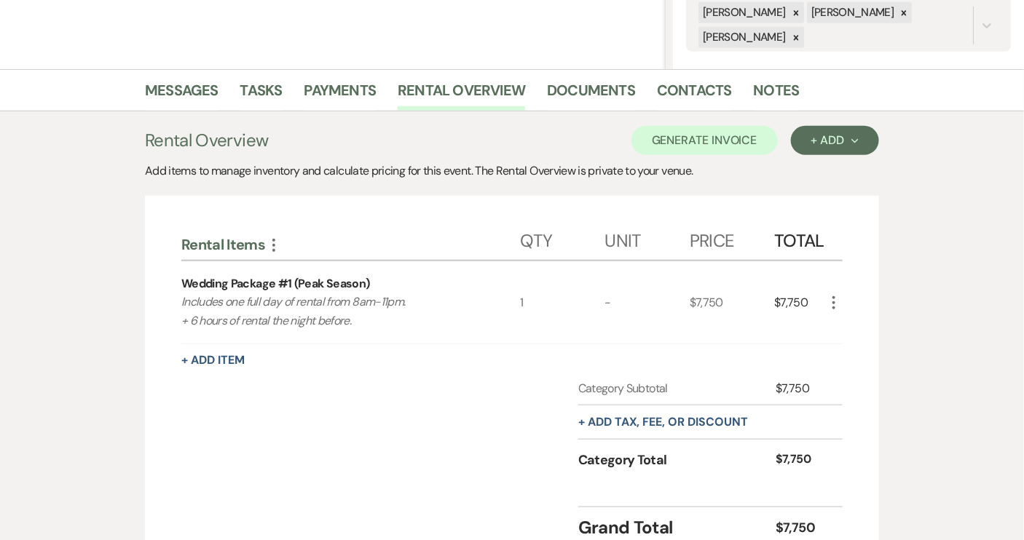
click at [832, 305] on icon "More" at bounding box center [833, 302] width 17 height 17
click at [843, 334] on use "button" at bounding box center [845, 331] width 9 height 9
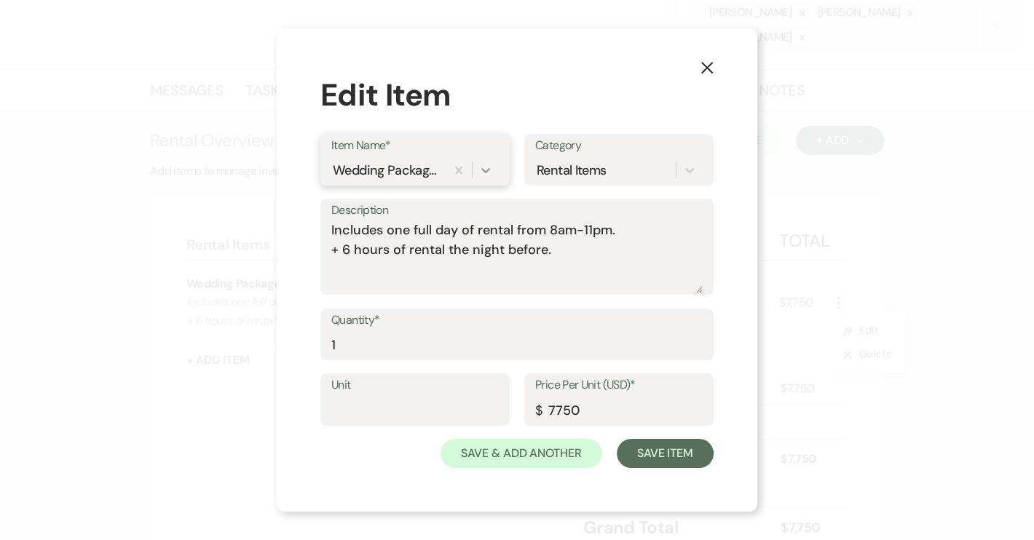
click at [484, 171] on icon at bounding box center [485, 170] width 9 height 5
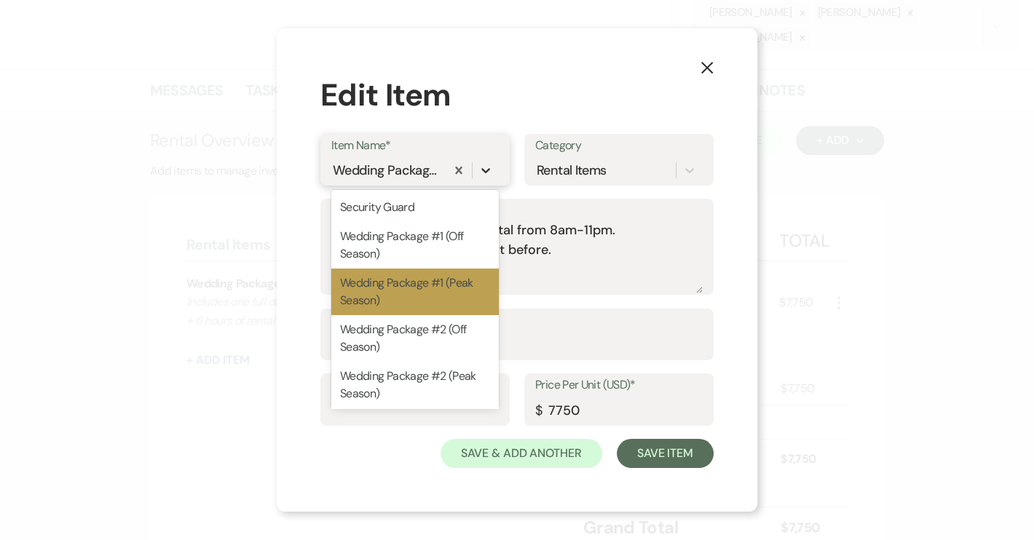
click at [484, 171] on icon at bounding box center [485, 170] width 9 height 5
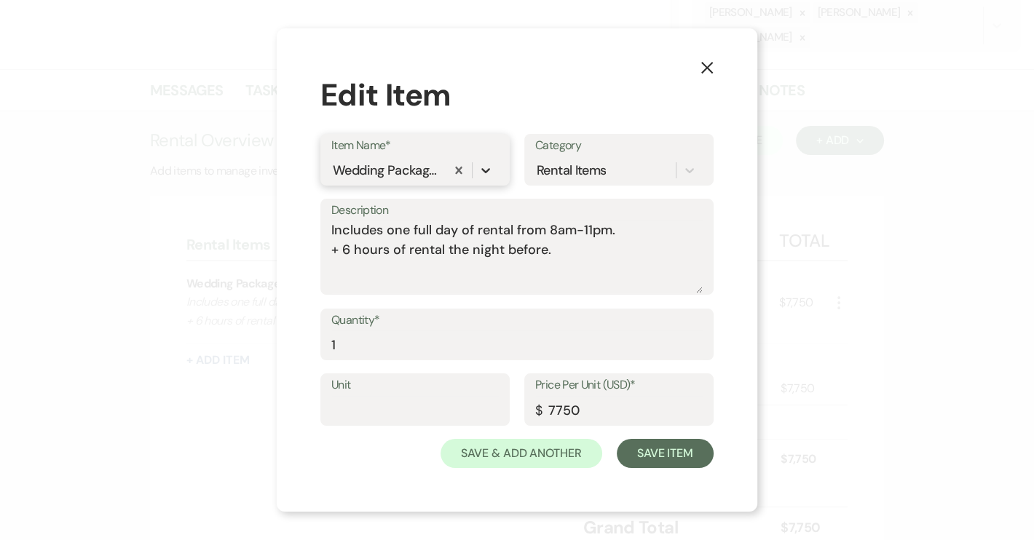
click at [484, 171] on icon at bounding box center [485, 170] width 9 height 5
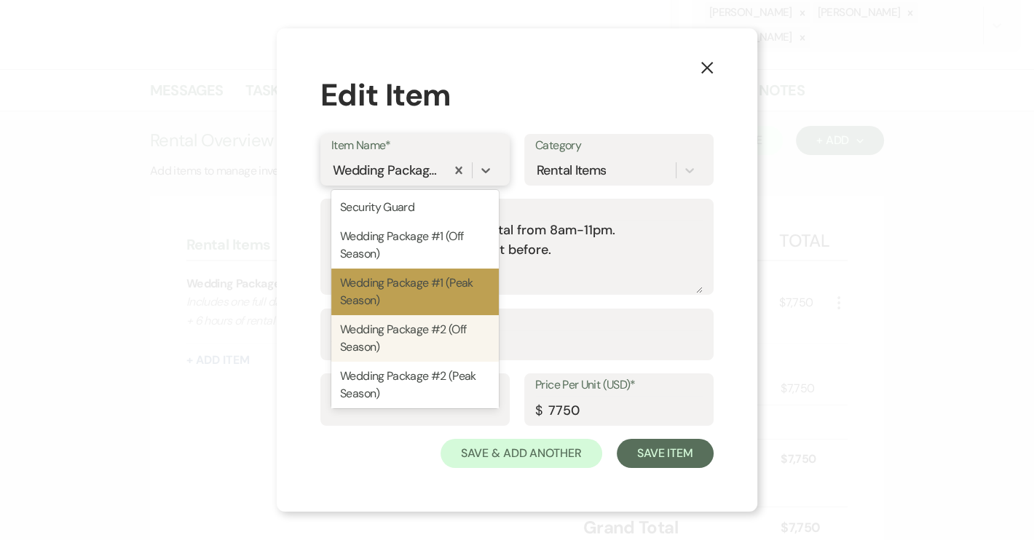
click at [441, 331] on div "Wedding Package #2 (Off Season)" at bounding box center [415, 338] width 168 height 47
type textarea "Includes a one full day rental (weekend)"
type input "6000"
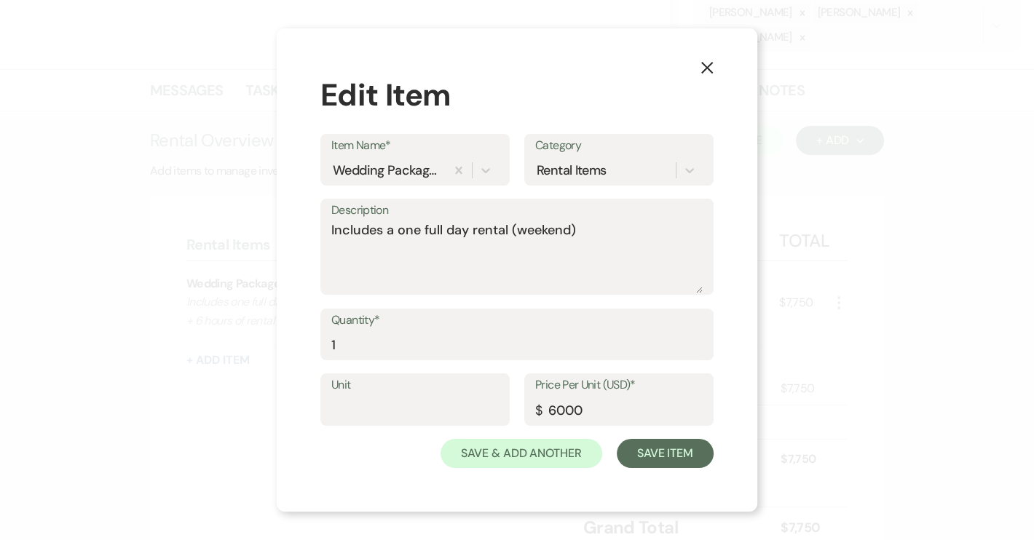
click at [708, 68] on use "button" at bounding box center [707, 68] width 12 height 12
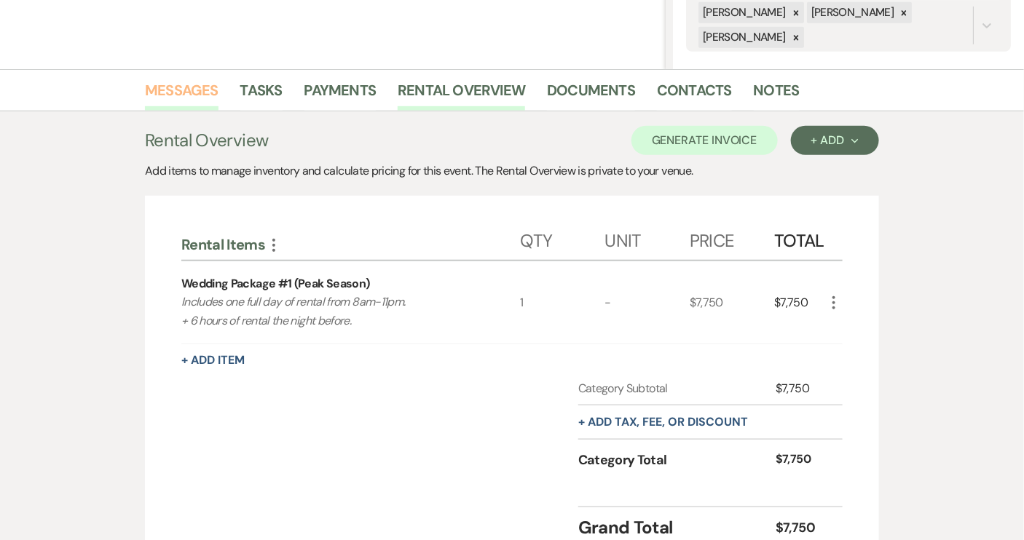
click at [205, 90] on link "Messages" at bounding box center [182, 95] width 74 height 32
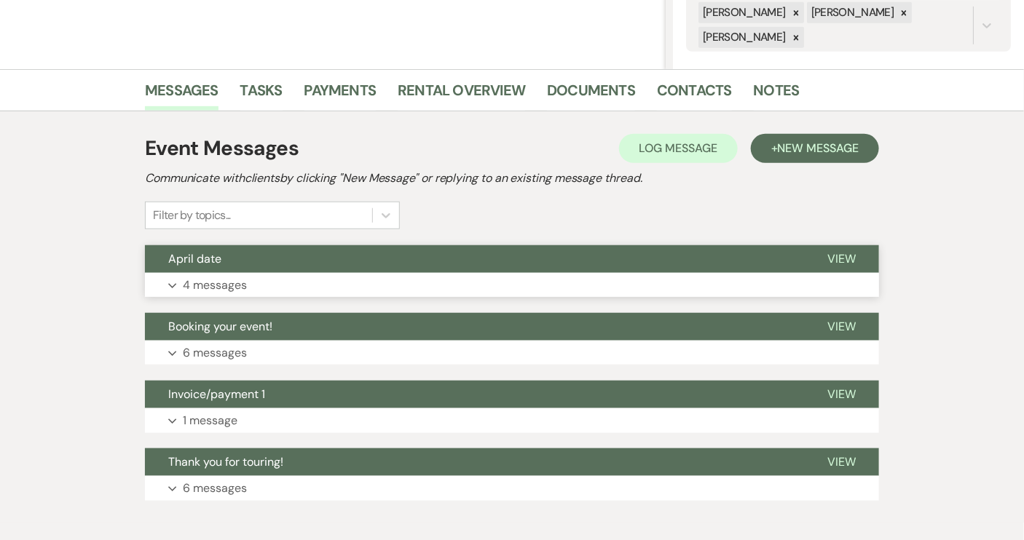
click at [261, 270] on button "April date" at bounding box center [474, 259] width 659 height 28
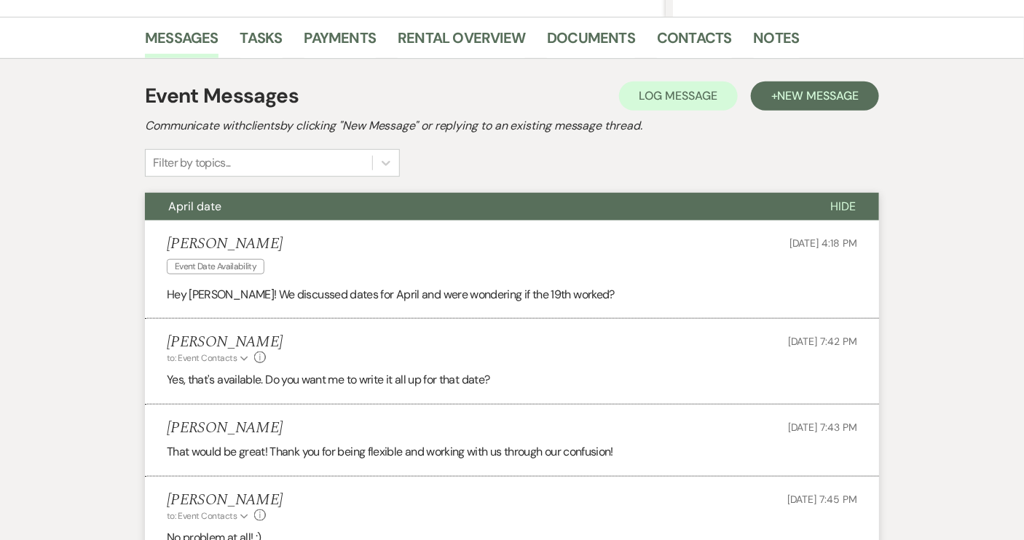
scroll to position [494, 0]
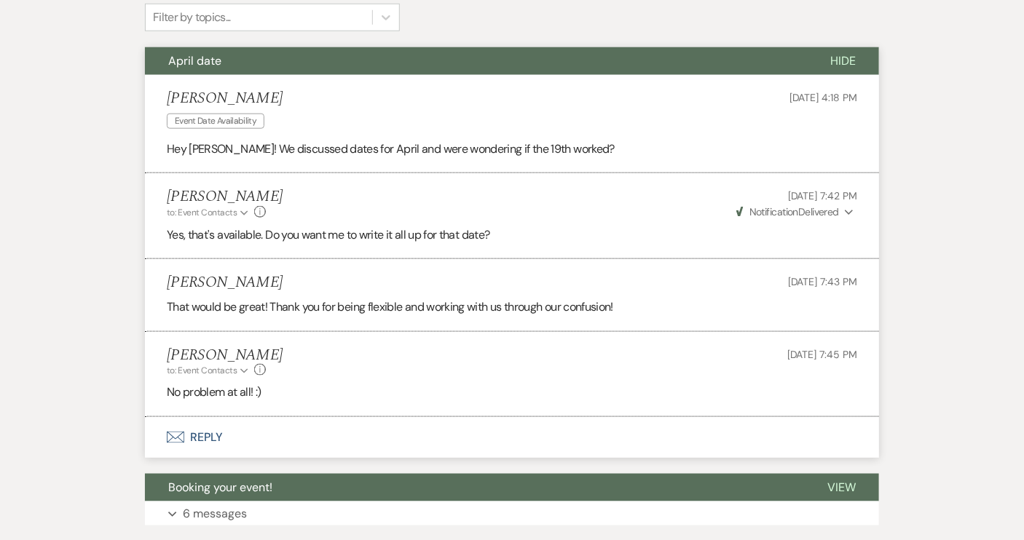
click at [220, 433] on button "Envelope Reply" at bounding box center [512, 437] width 734 height 41
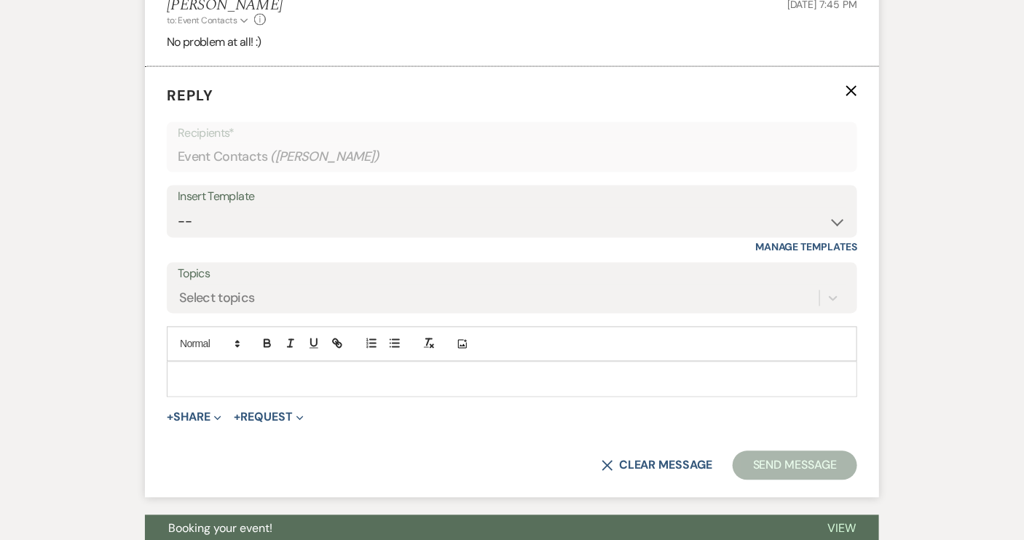
scroll to position [856, 0]
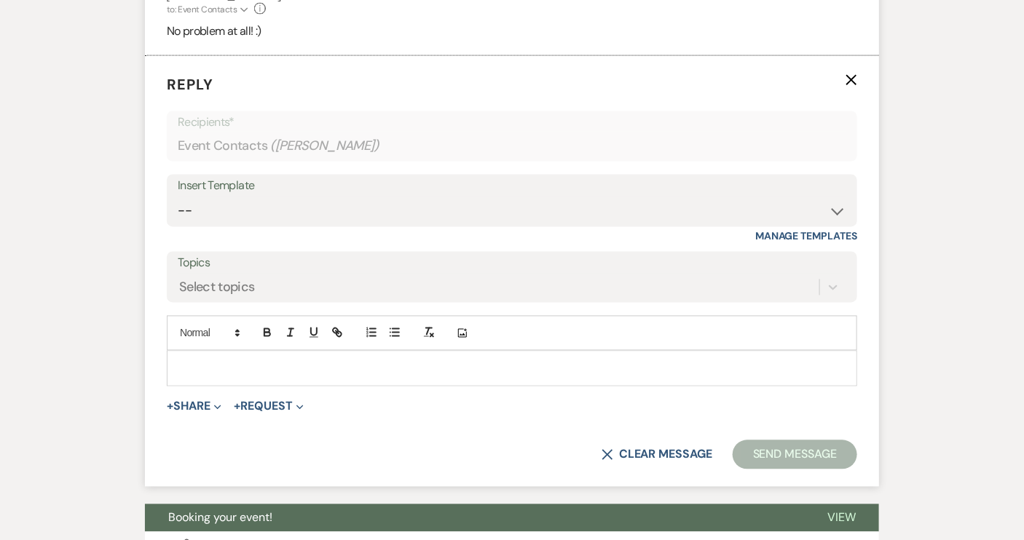
click at [247, 374] on p at bounding box center [511, 368] width 667 height 16
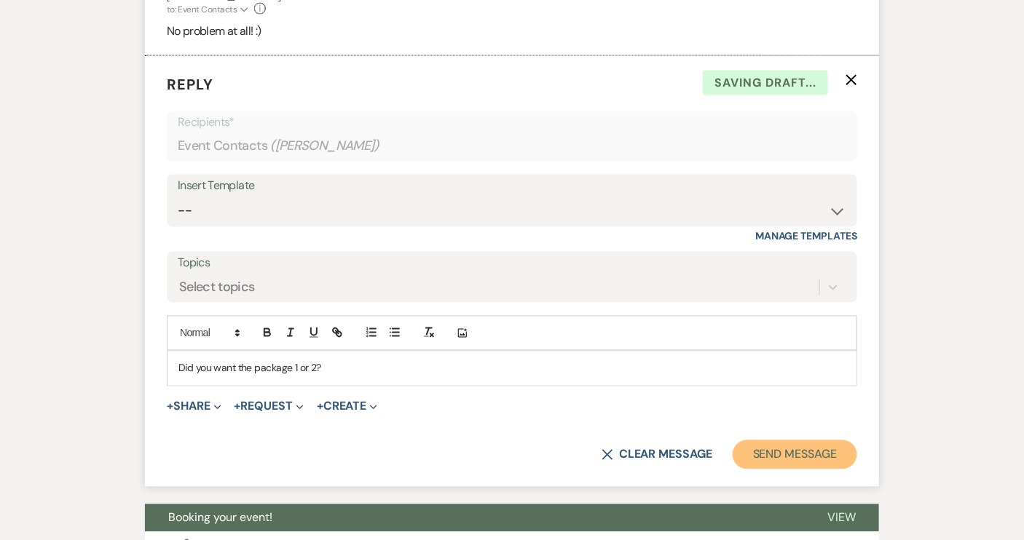
click at [789, 443] on button "Send Message" at bounding box center [795, 455] width 125 height 29
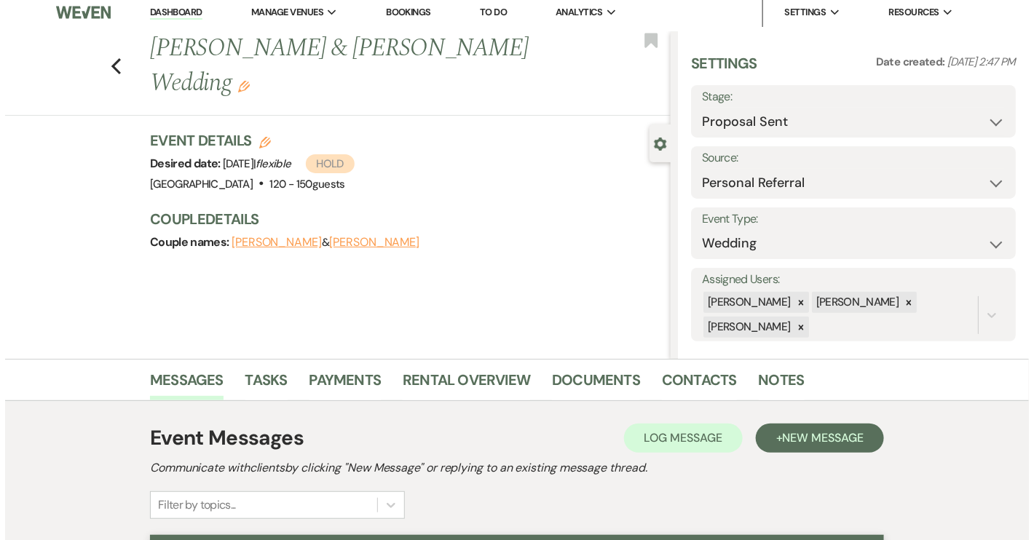
scroll to position [0, 0]
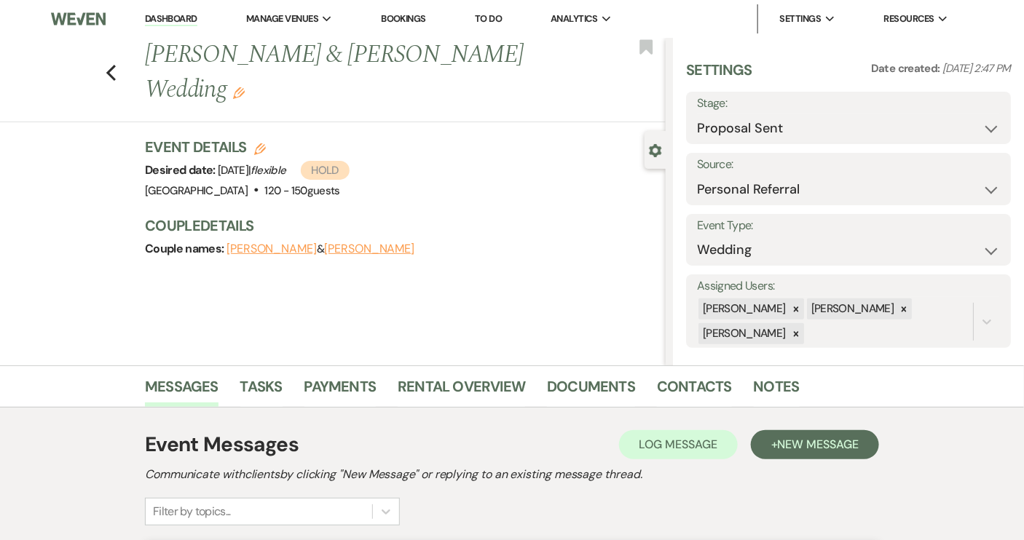
click at [320, 171] on span "Sunday, June 14th, 2026 | flexible Hold" at bounding box center [284, 170] width 132 height 15
click at [264, 150] on icon "Edit" at bounding box center [260, 149] width 12 height 12
select select "640"
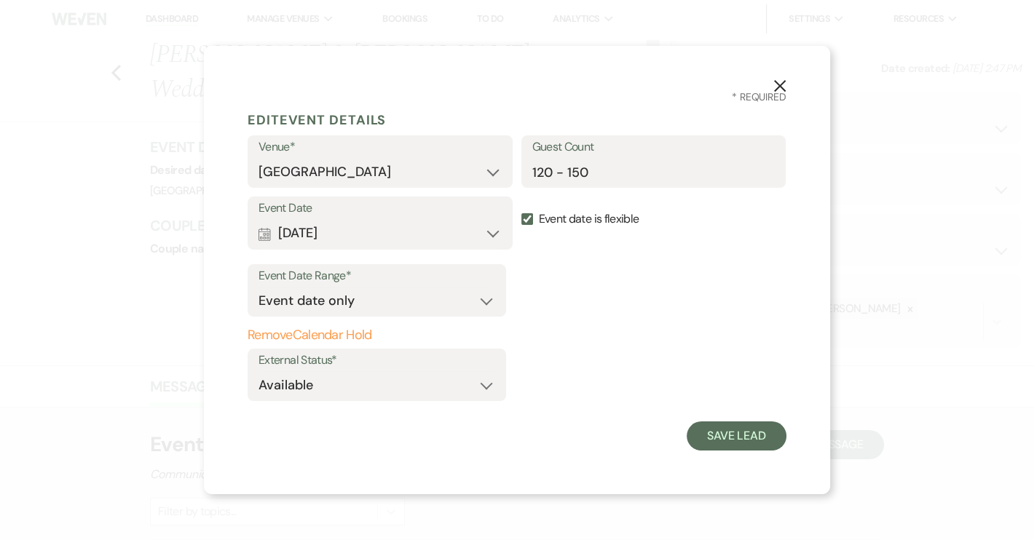
click at [366, 336] on button "Remove Calendar Hold" at bounding box center [377, 335] width 259 height 15
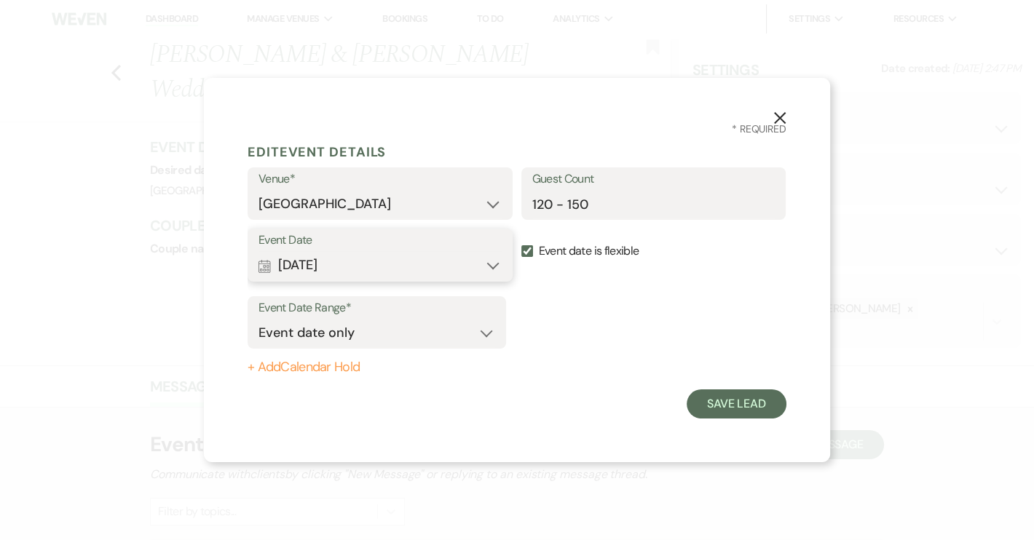
click at [490, 266] on button "Calendar Jun 14, 2026 Expand" at bounding box center [380, 265] width 243 height 29
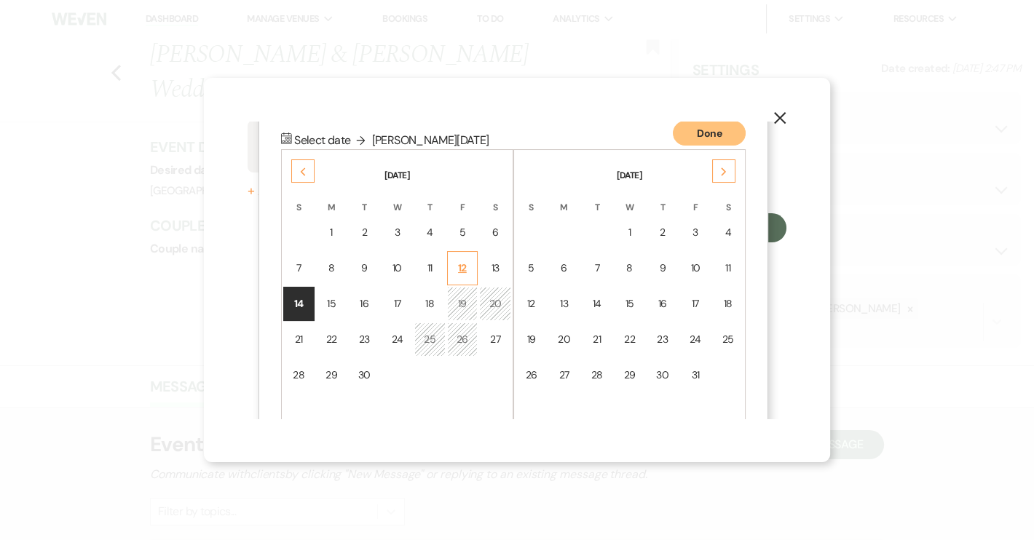
scroll to position [184, 0]
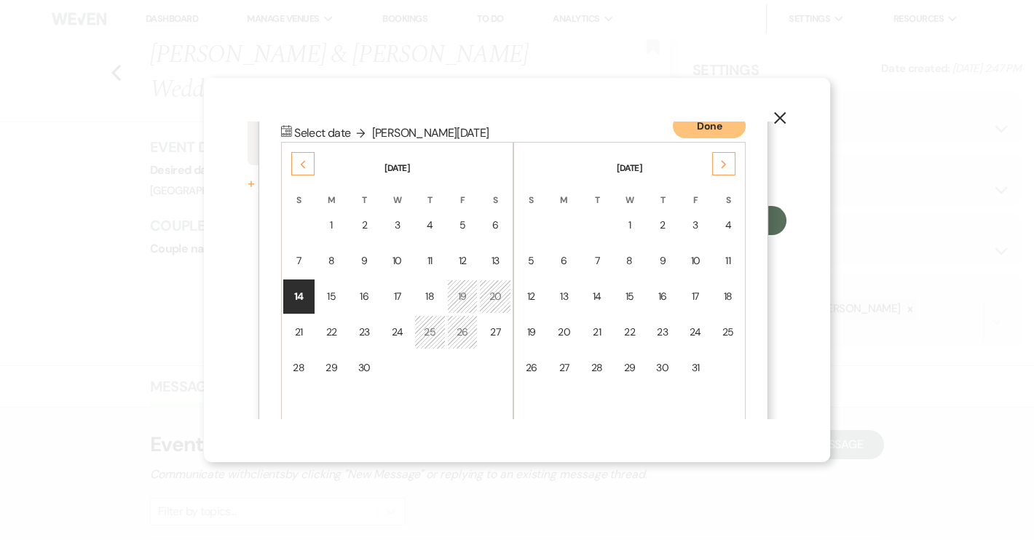
click at [299, 159] on div "Previous" at bounding box center [302, 163] width 23 height 23
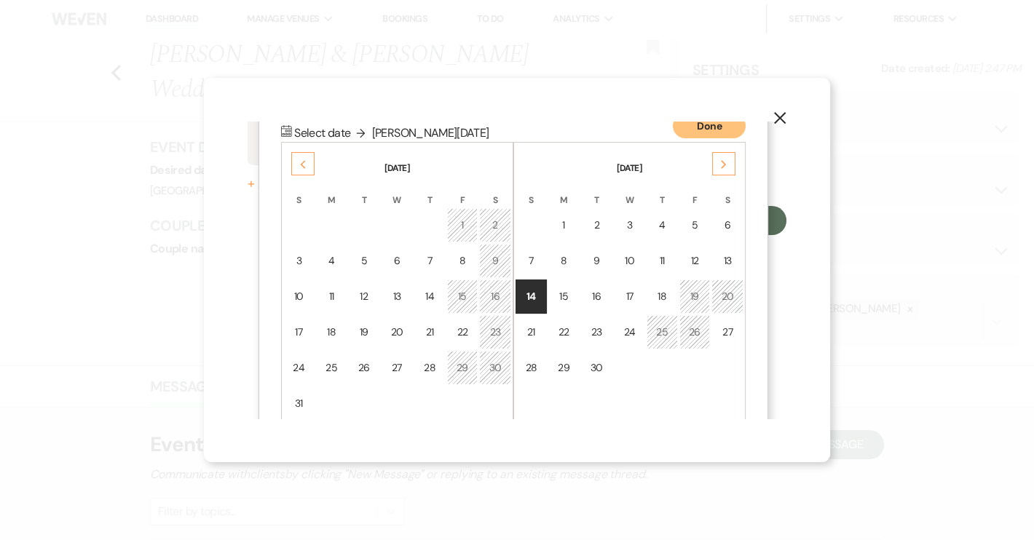
click at [299, 159] on div "Previous" at bounding box center [302, 163] width 23 height 23
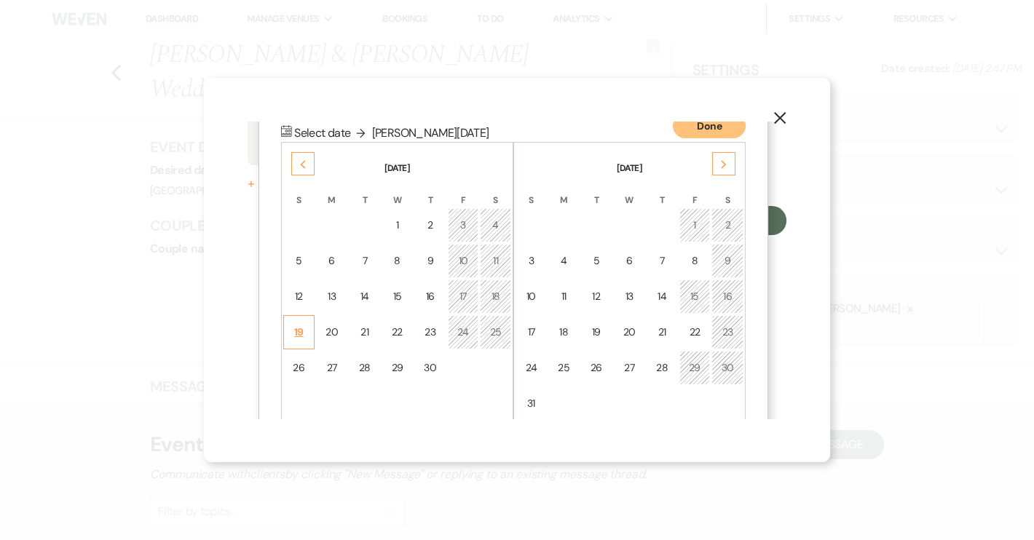
click at [304, 328] on div "19" at bounding box center [299, 332] width 12 height 15
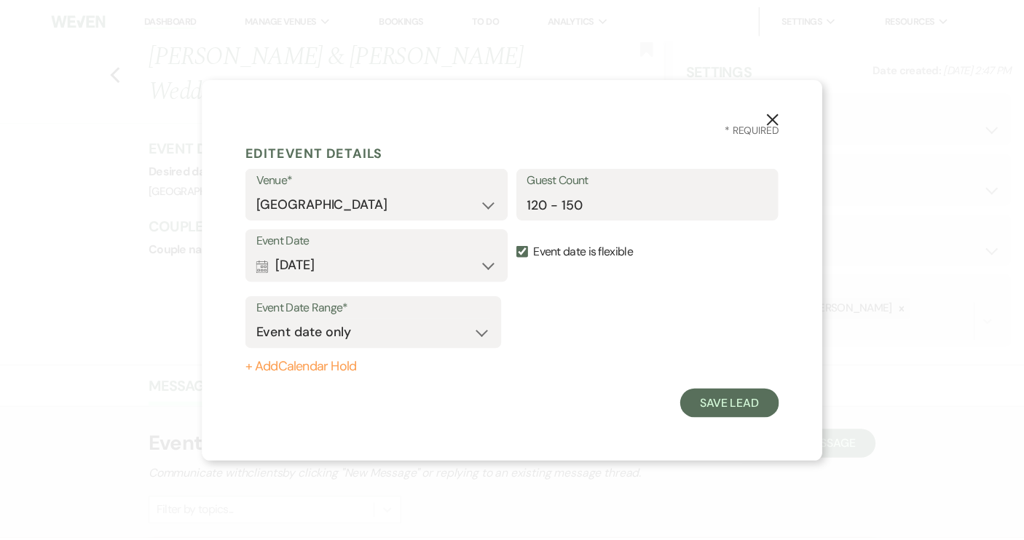
scroll to position [0, 0]
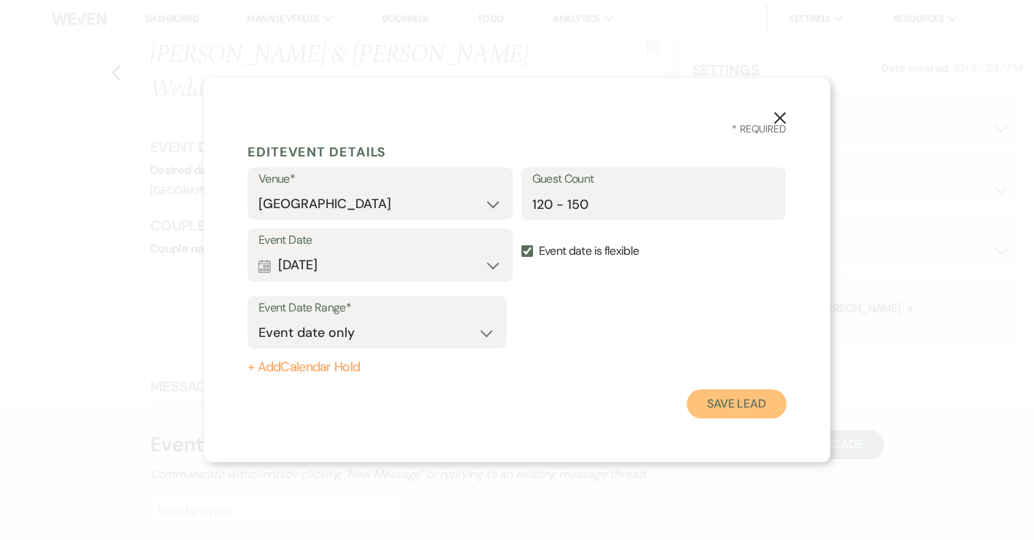
click at [727, 410] on button "Save Lead" at bounding box center [737, 404] width 100 height 29
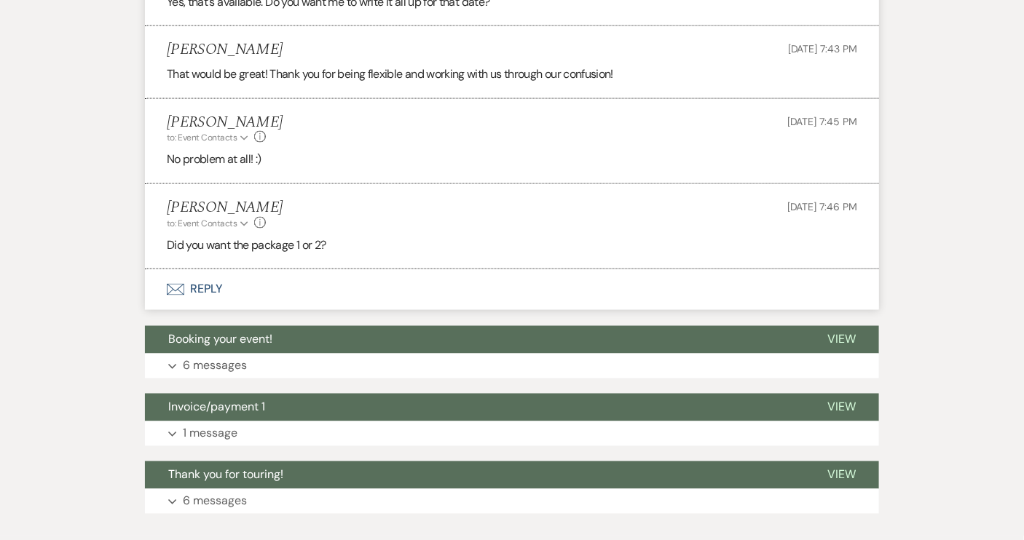
click at [204, 286] on button "Envelope Reply" at bounding box center [512, 289] width 734 height 41
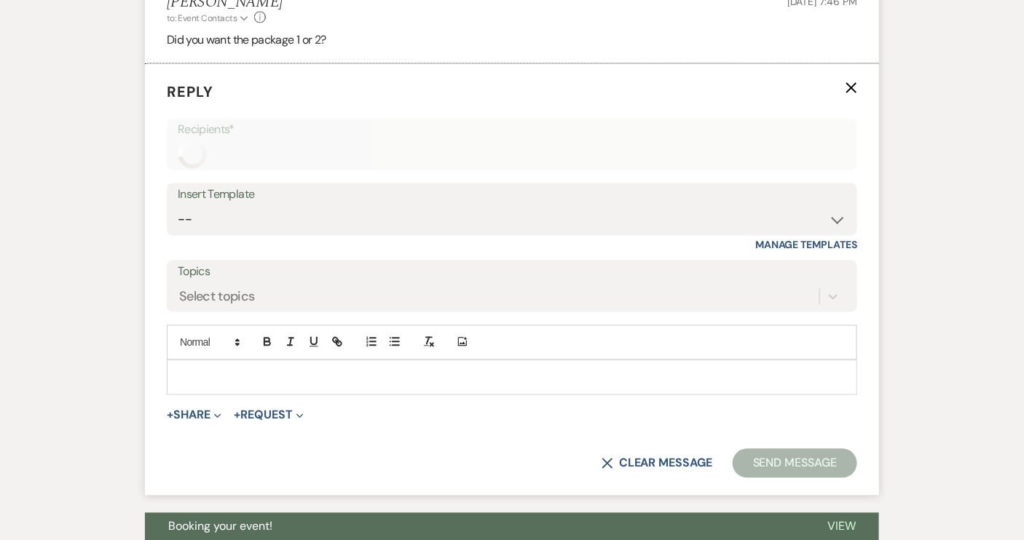
scroll to position [940, 0]
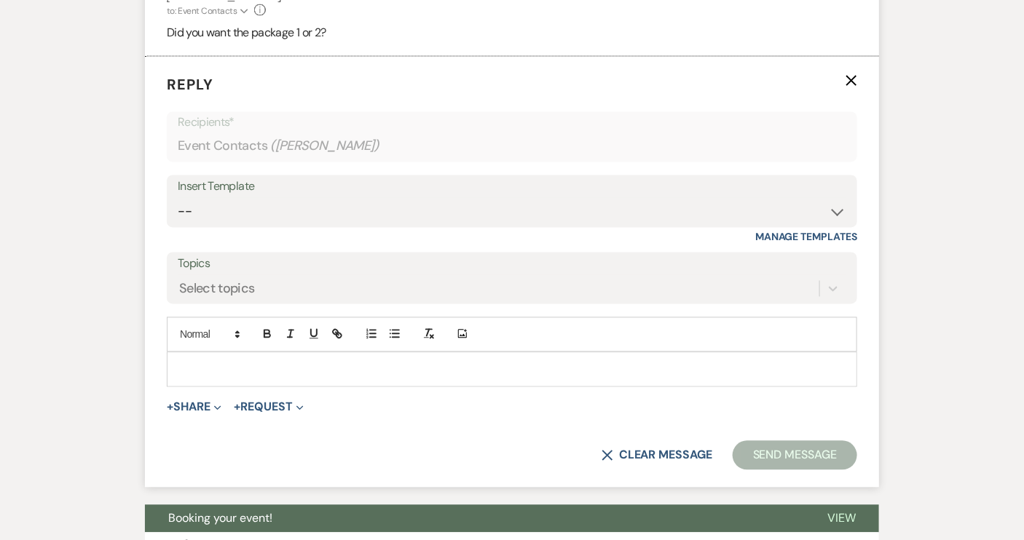
click at [210, 365] on p at bounding box center [511, 370] width 667 height 16
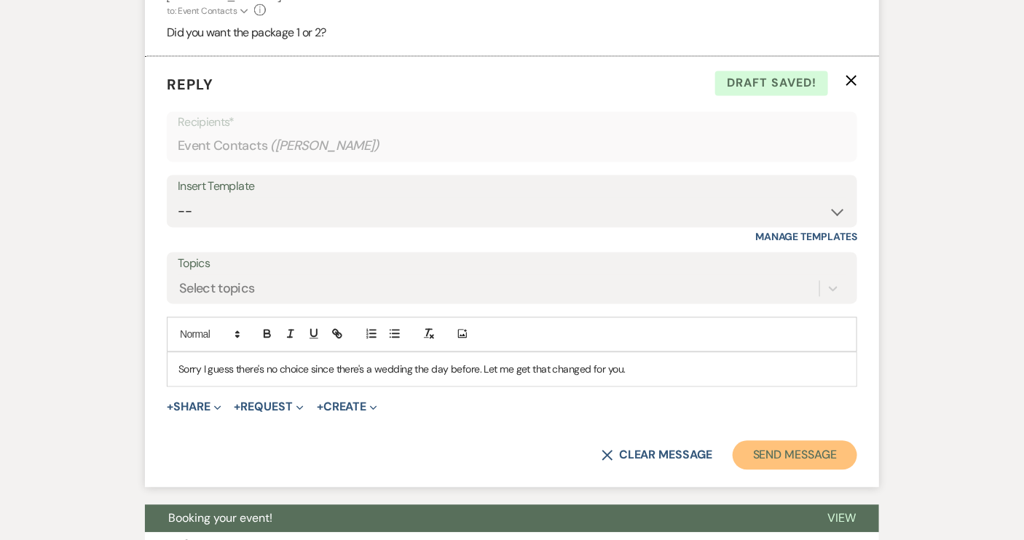
click at [805, 454] on button "Send Message" at bounding box center [795, 455] width 125 height 29
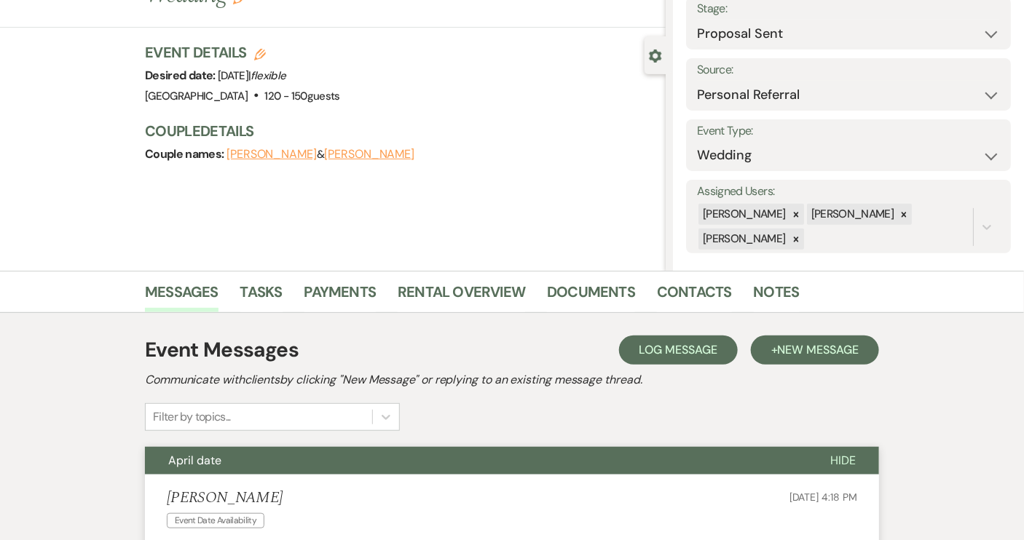
scroll to position [0, 0]
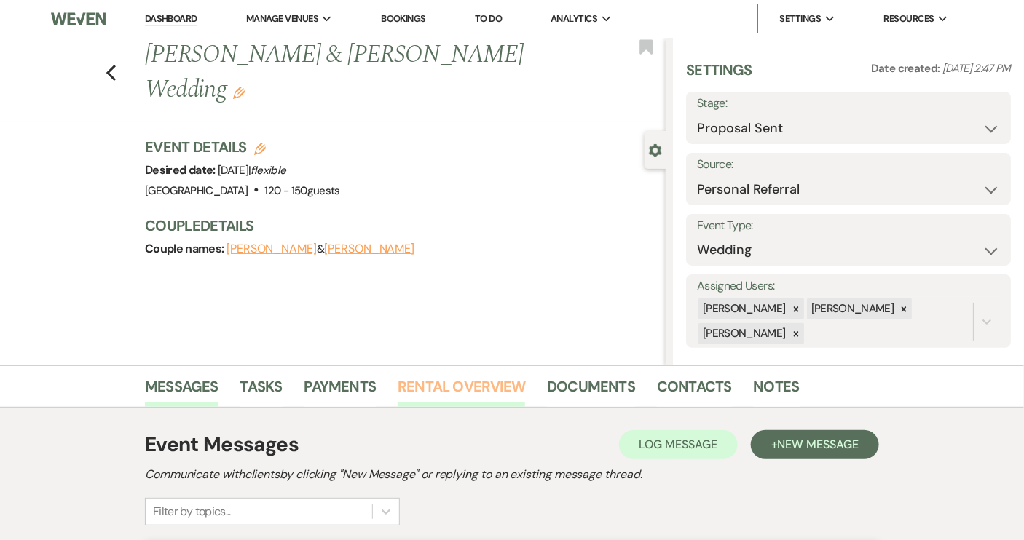
click at [486, 386] on link "Rental Overview" at bounding box center [461, 391] width 127 height 32
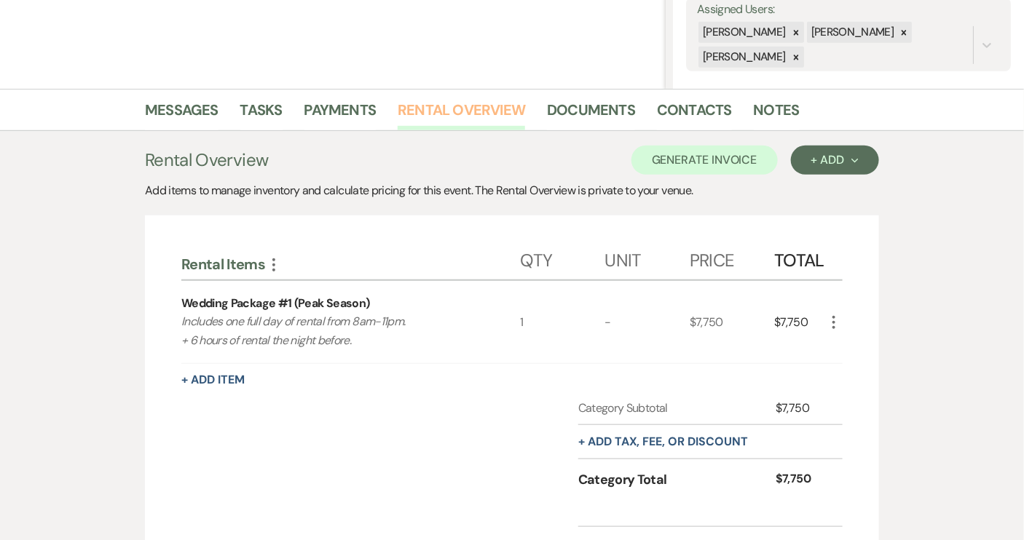
scroll to position [397, 0]
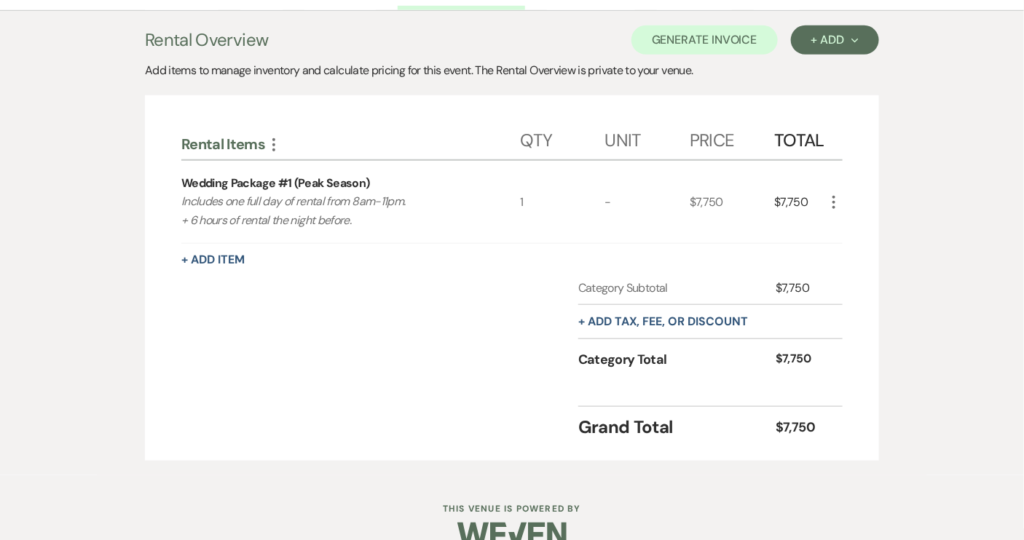
click at [832, 200] on icon "More" at bounding box center [833, 202] width 17 height 17
click at [845, 230] on use "button" at bounding box center [845, 230] width 9 height 9
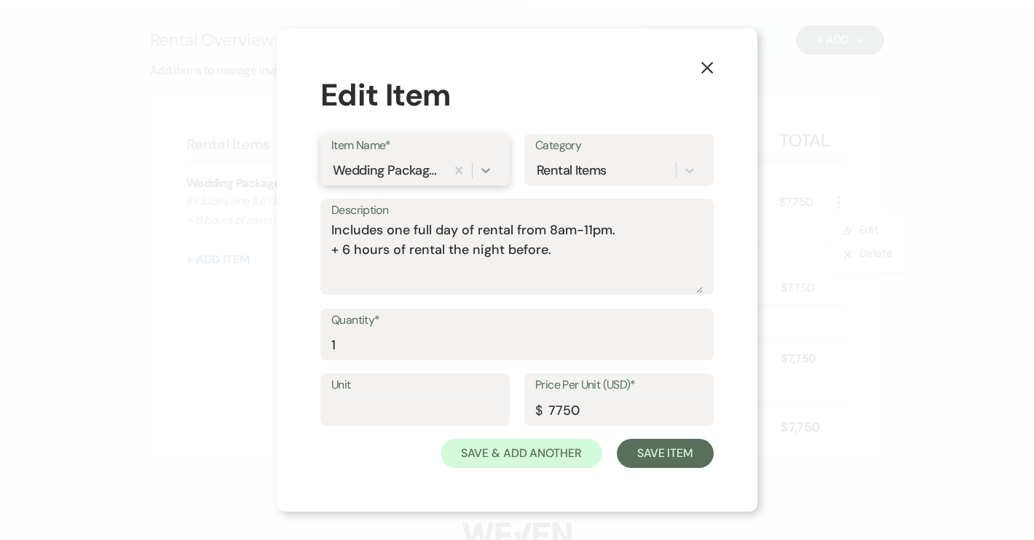
click at [486, 170] on icon at bounding box center [485, 170] width 15 height 15
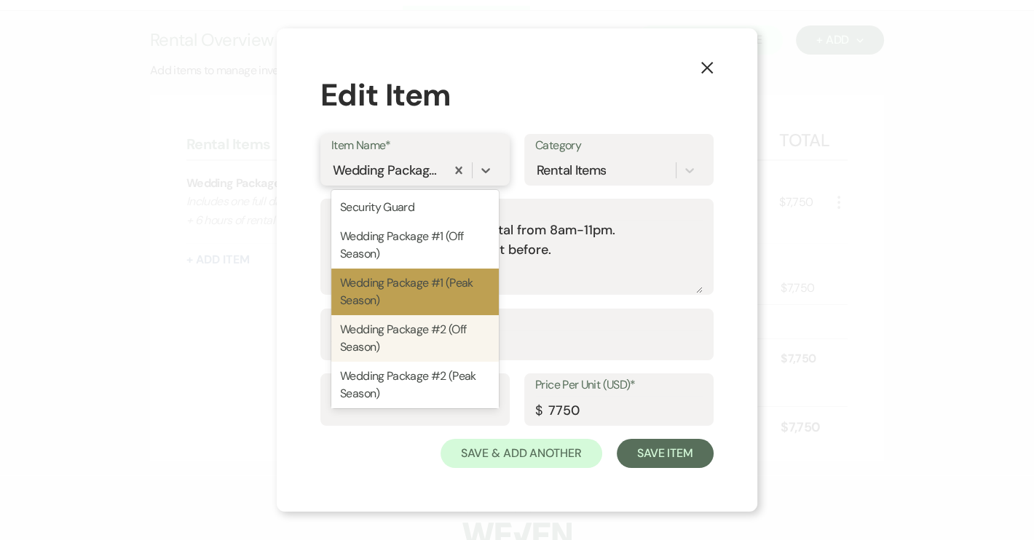
click at [446, 334] on div "Wedding Package #2 (Off Season)" at bounding box center [415, 338] width 168 height 47
type textarea "Includes a one full day rental (weekend)"
type input "6000"
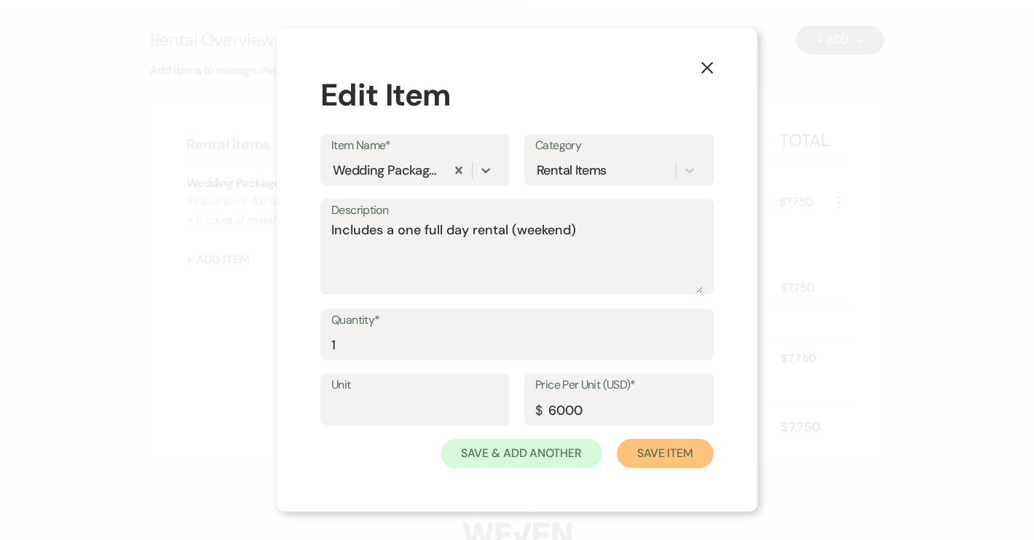
click at [658, 454] on button "Save Item" at bounding box center [665, 453] width 97 height 29
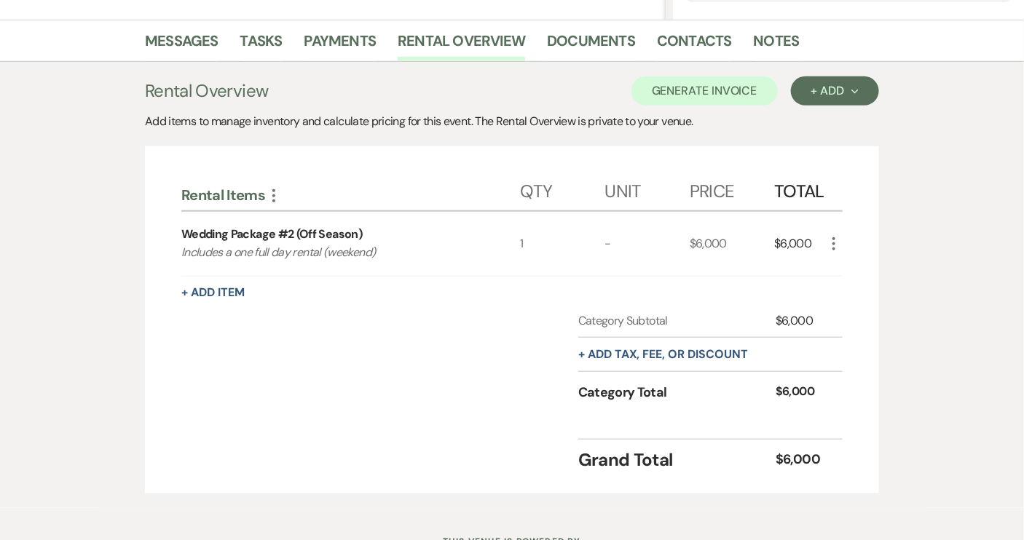
scroll to position [198, 0]
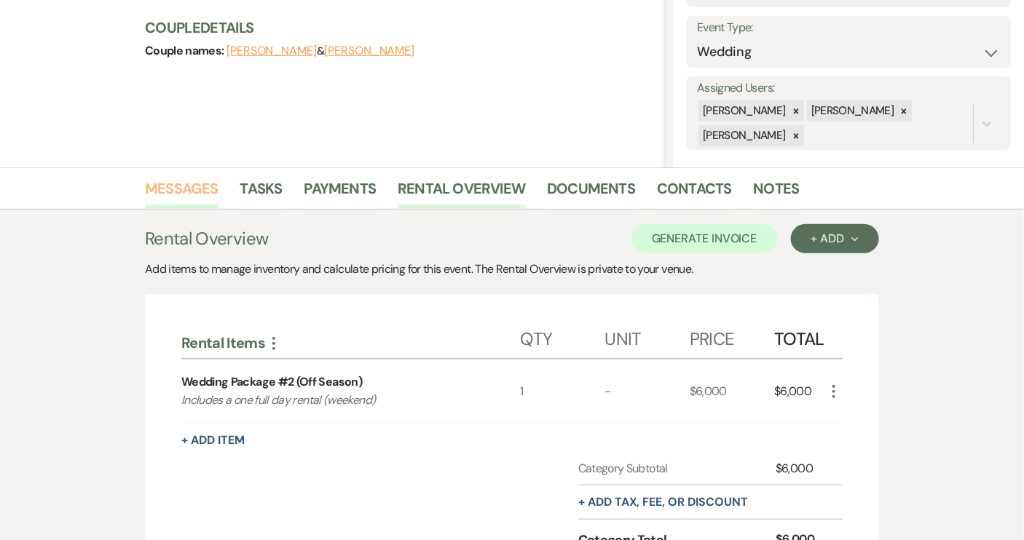
click at [213, 186] on link "Messages" at bounding box center [182, 193] width 74 height 32
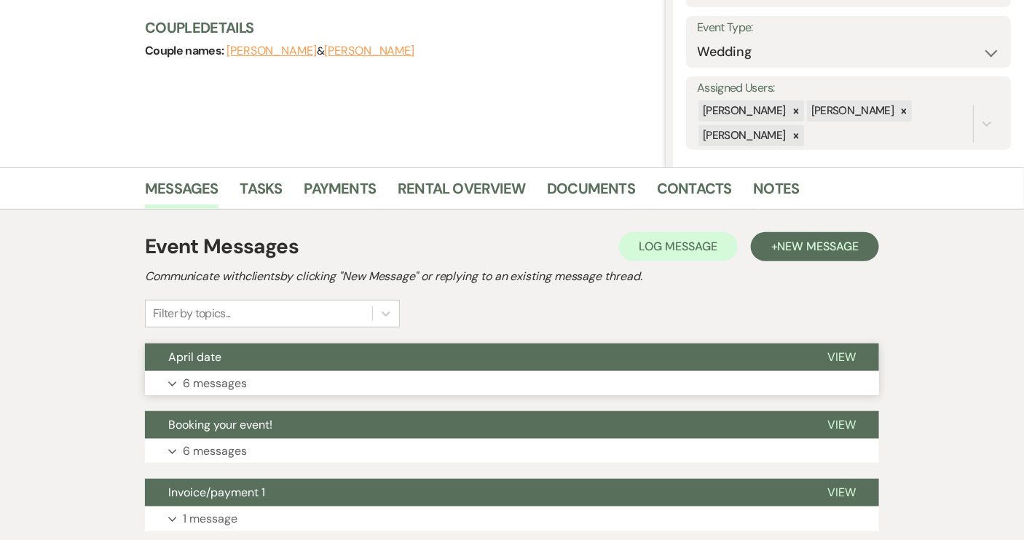
click at [402, 360] on button "April date" at bounding box center [474, 358] width 659 height 28
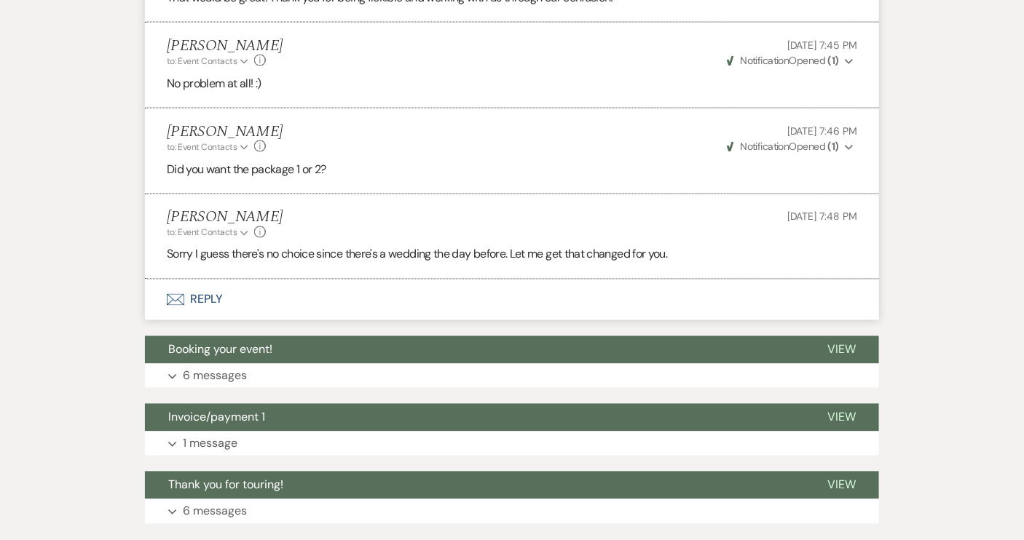
scroll to position [901, 0]
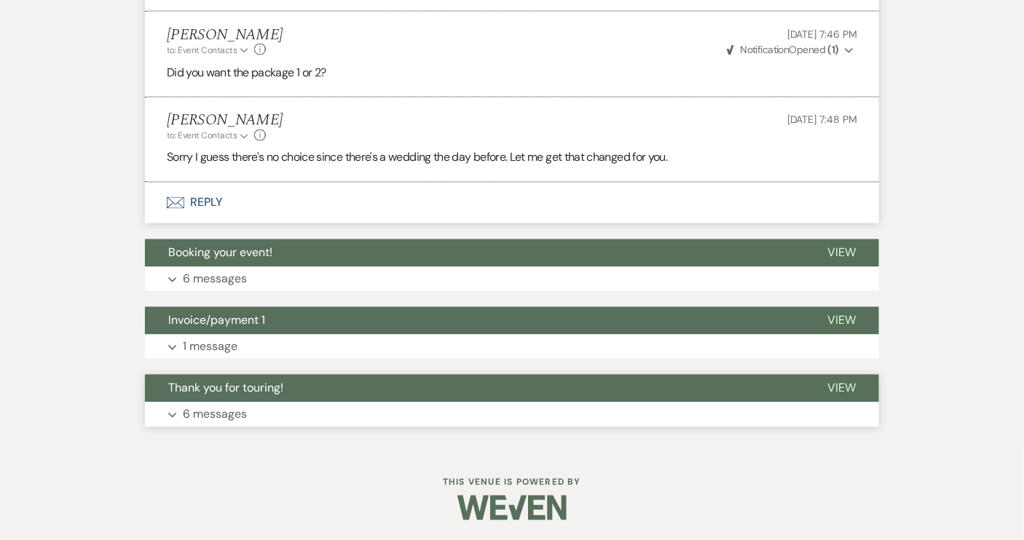
click at [299, 377] on button "Thank you for touring!" at bounding box center [474, 389] width 659 height 28
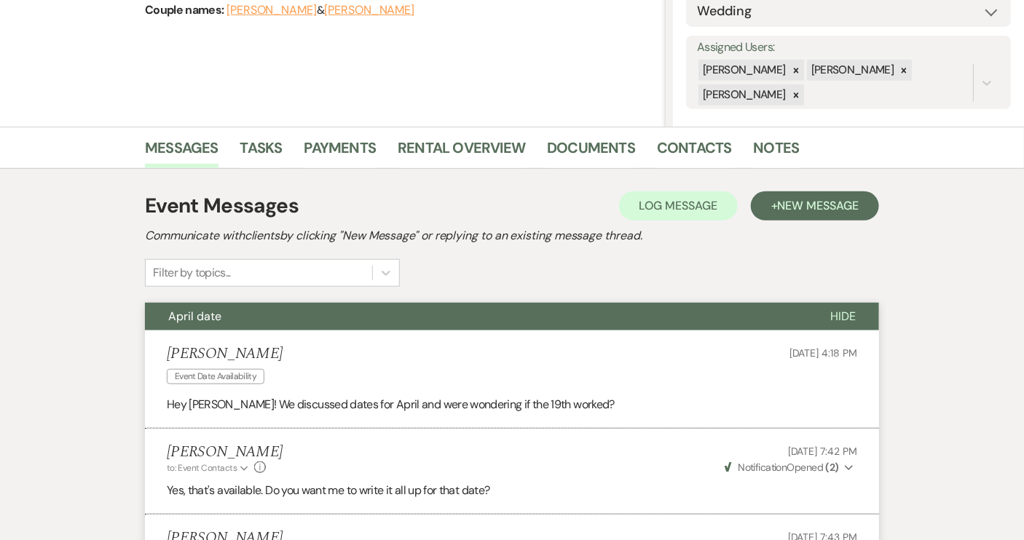
scroll to position [0, 0]
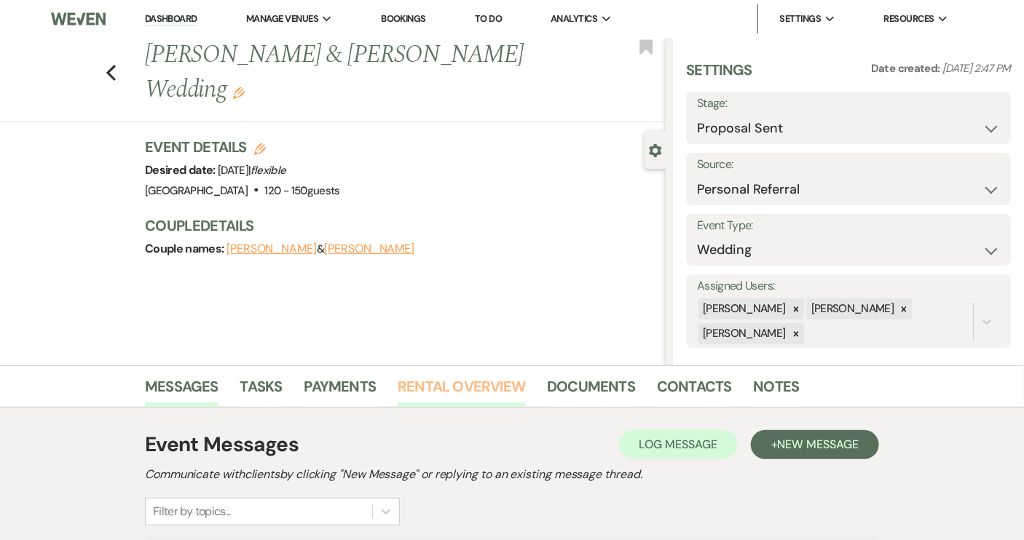
click at [490, 386] on link "Rental Overview" at bounding box center [461, 391] width 127 height 32
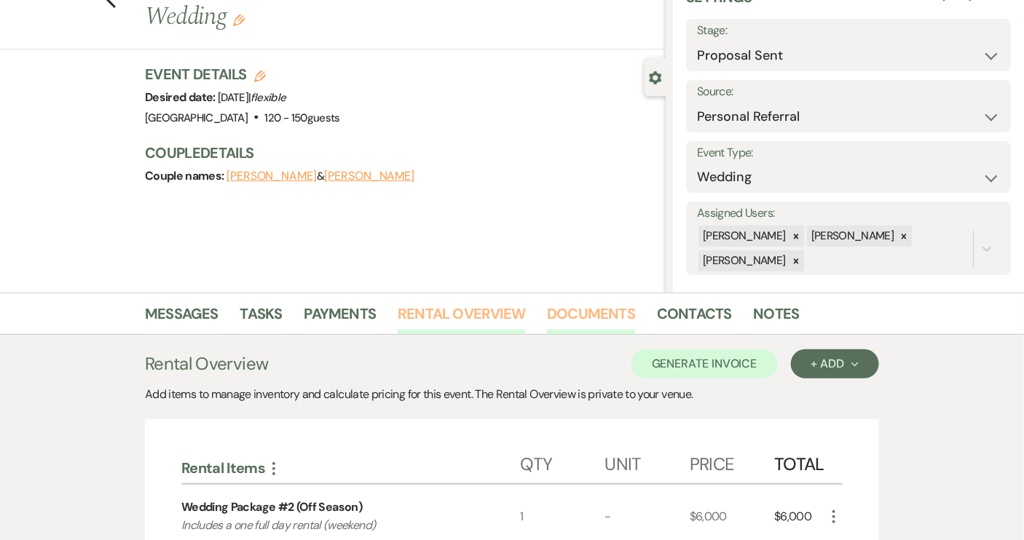
scroll to position [66, 0]
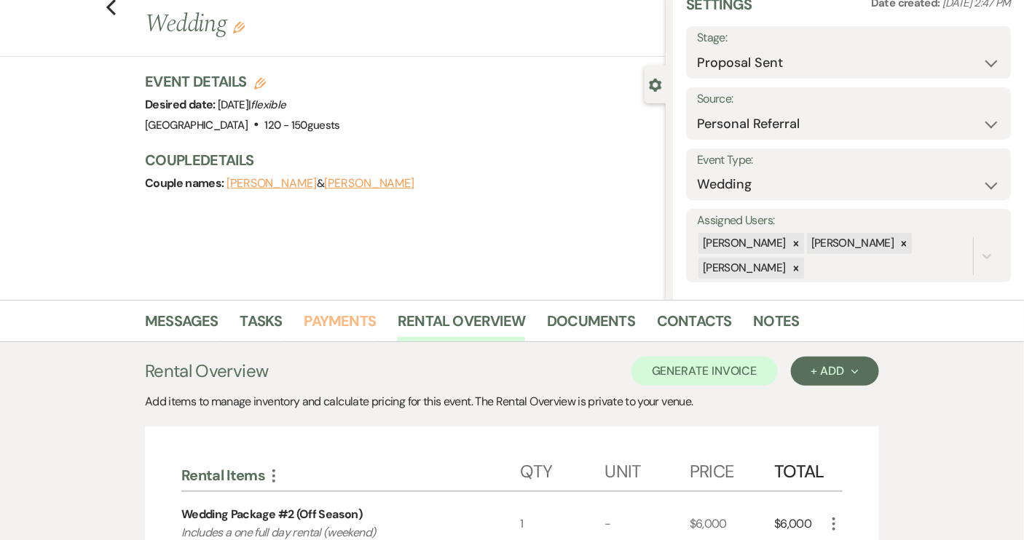
click at [330, 320] on link "Payments" at bounding box center [340, 326] width 72 height 32
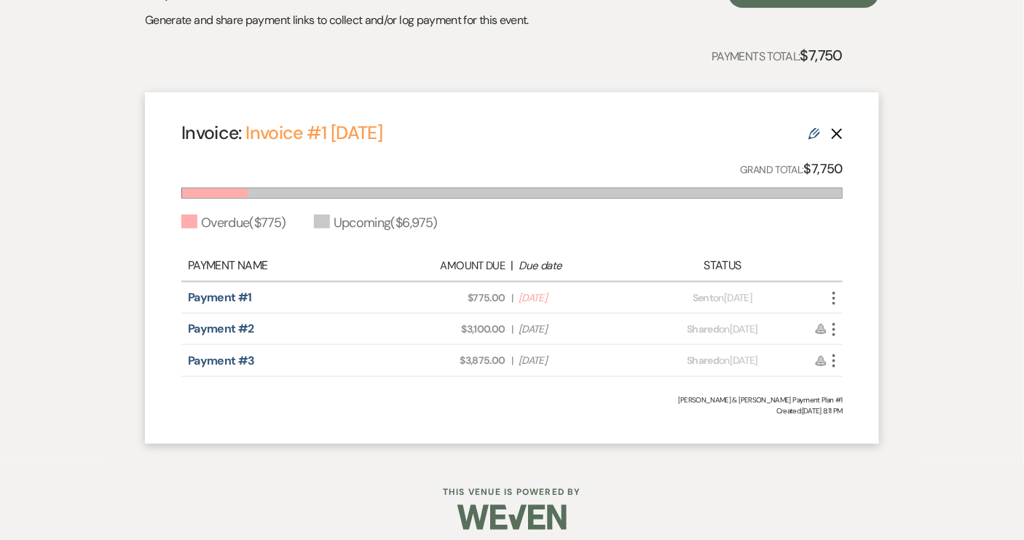
scroll to position [463, 0]
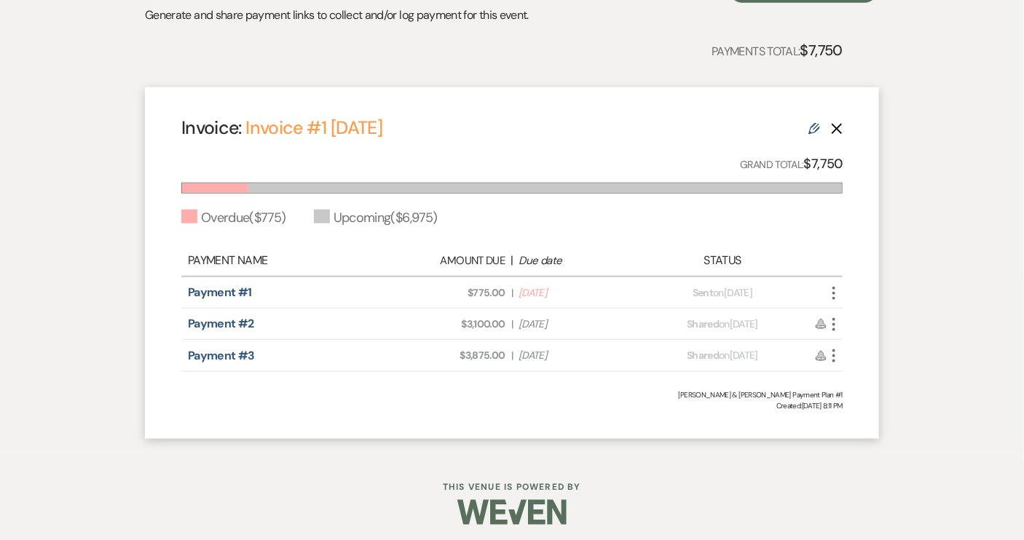
click at [810, 130] on use at bounding box center [814, 129] width 12 height 12
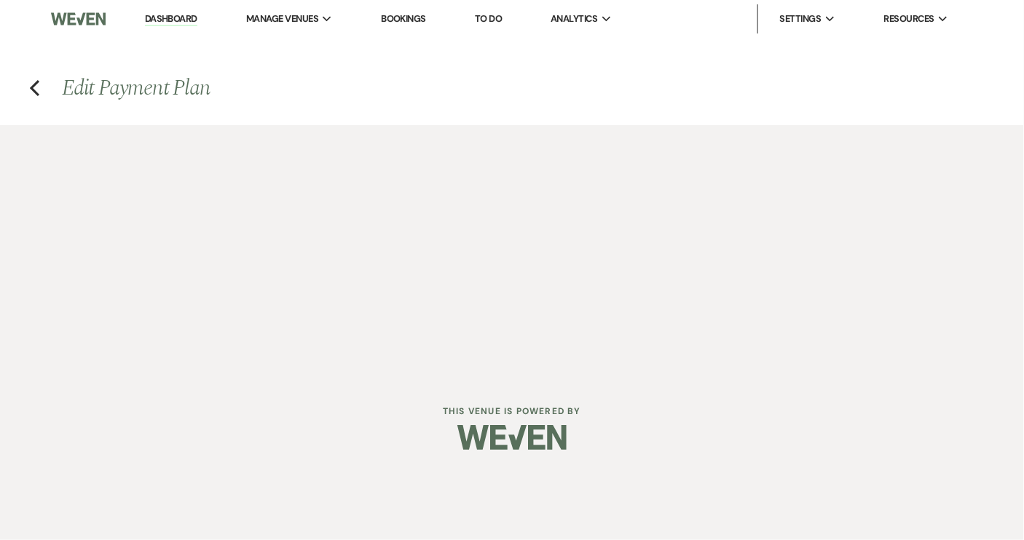
select select "27370"
select select "2"
select select "percentage"
select select "2"
select select "percentage"
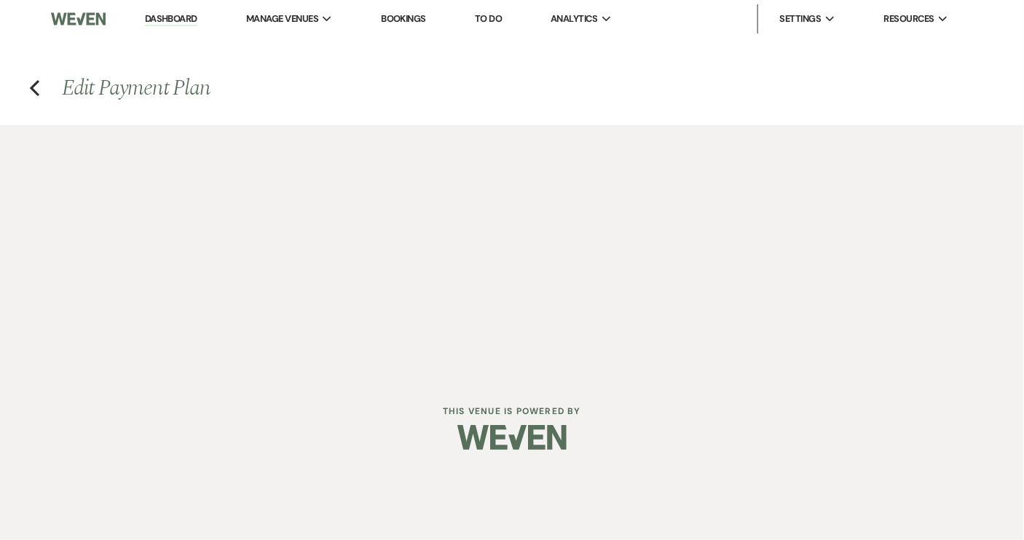
select select "true"
select select "client"
select select "weeks"
select select "2"
select select "percentage"
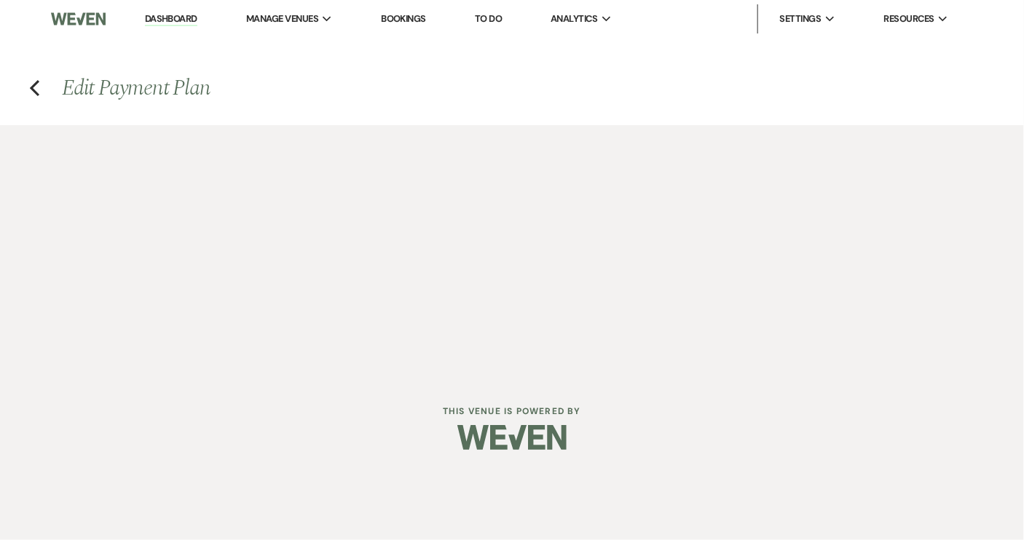
select select "true"
select select "client"
select select "weeks"
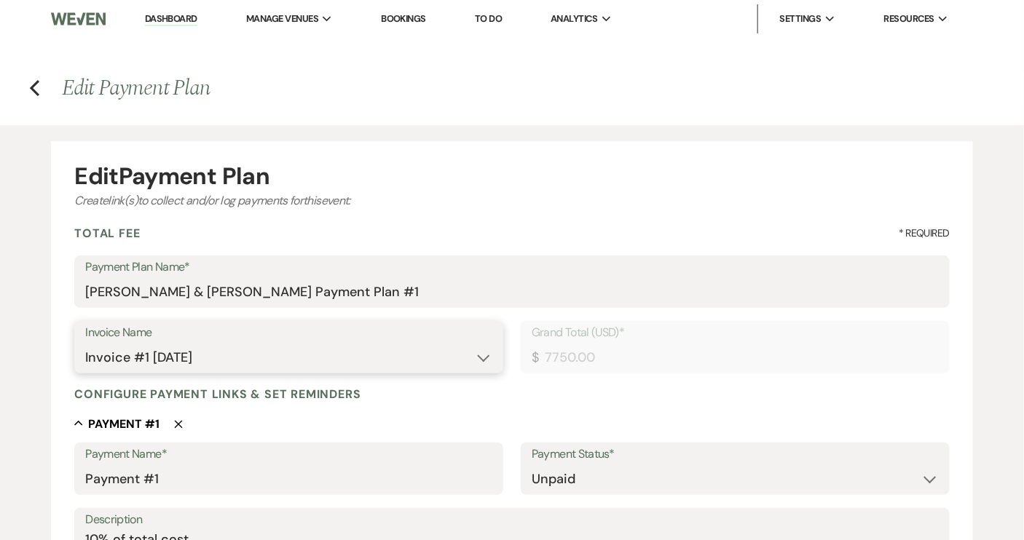
click at [489, 359] on select "N/A Invoice #1 8-13-2025" at bounding box center [288, 358] width 407 height 28
click at [33, 82] on icon "Previous" at bounding box center [34, 87] width 11 height 17
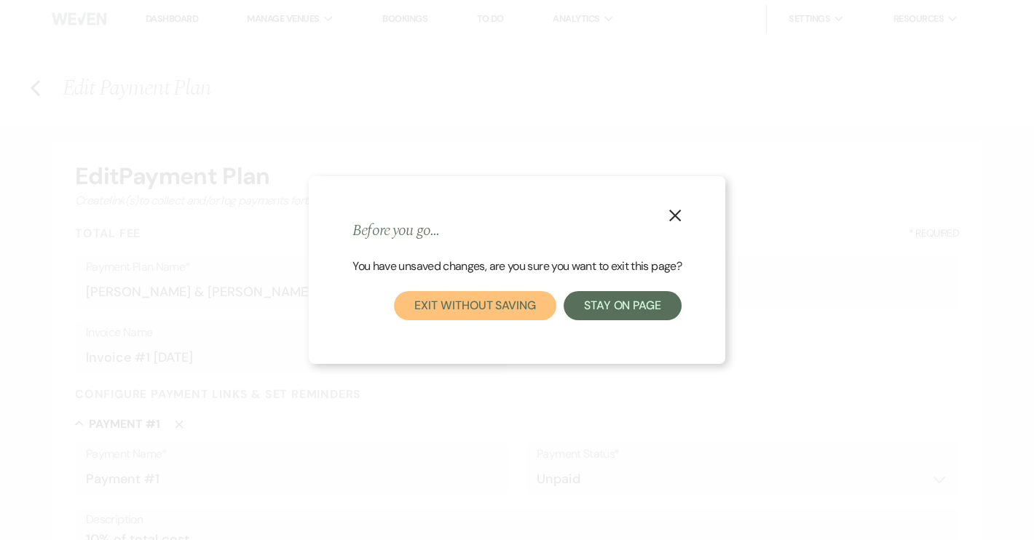
click at [513, 311] on button "Exit without saving" at bounding box center [475, 305] width 162 height 29
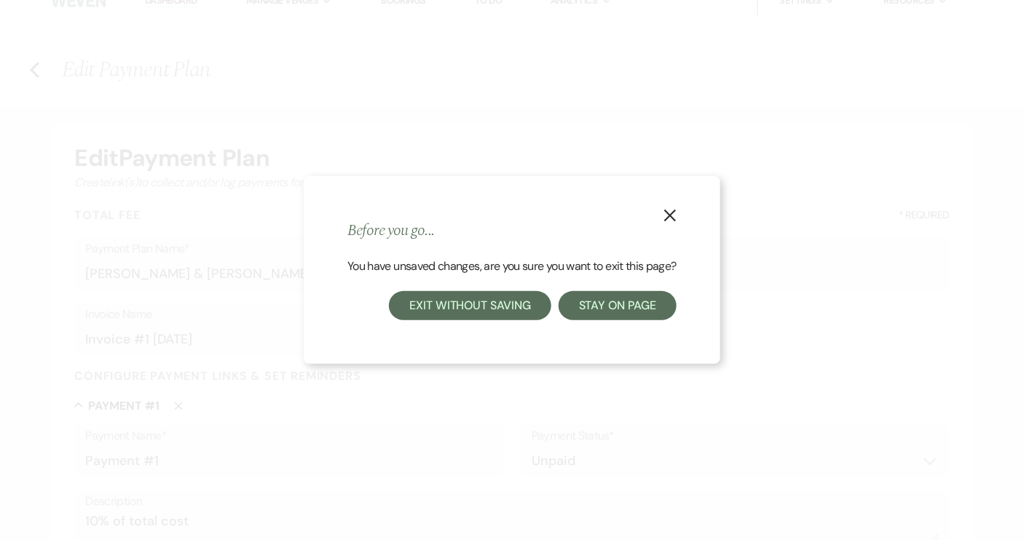
select select "6"
select select "12"
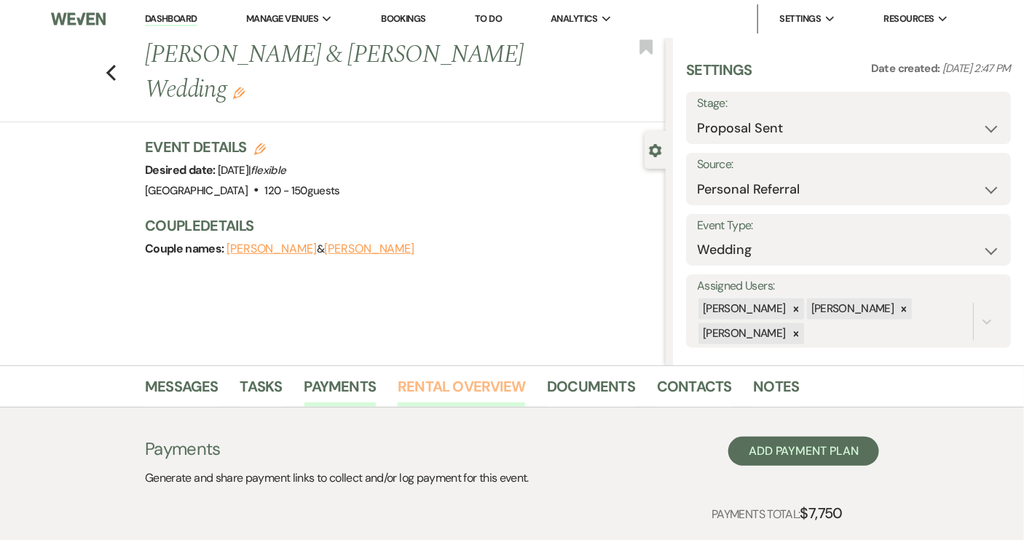
click at [462, 388] on link "Rental Overview" at bounding box center [461, 391] width 127 height 32
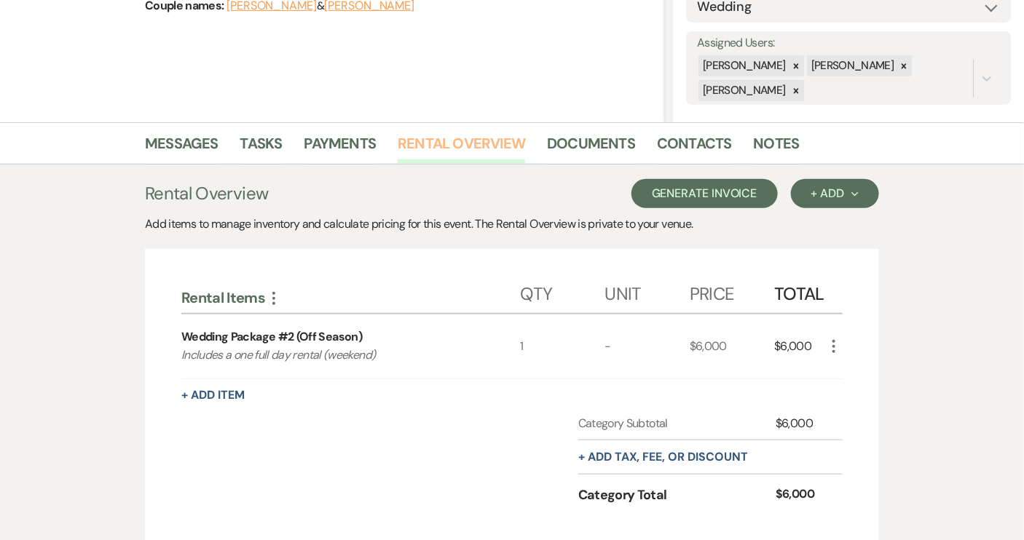
scroll to position [264, 0]
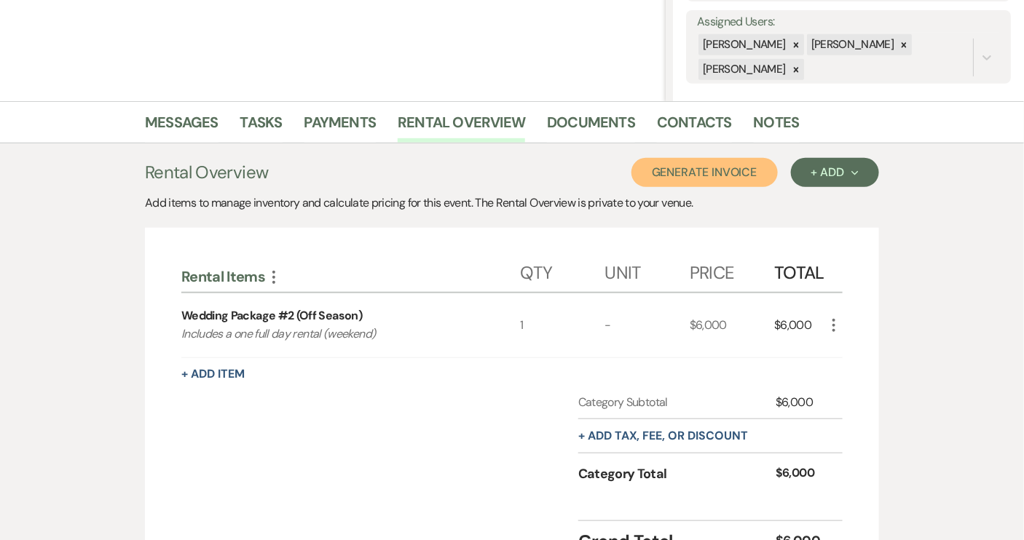
click at [681, 179] on button "Generate Invoice" at bounding box center [704, 172] width 146 height 29
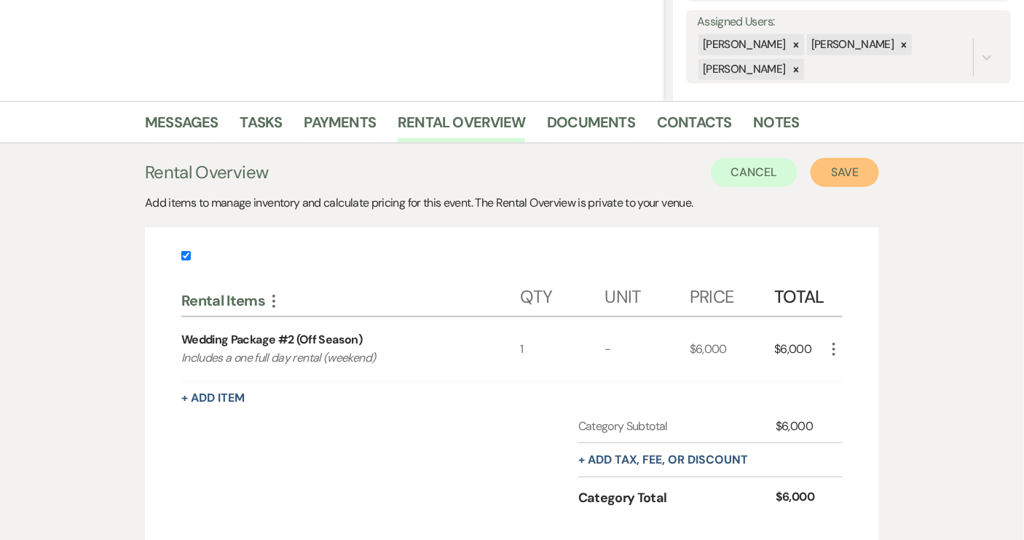
click at [841, 169] on button "Save" at bounding box center [845, 172] width 68 height 29
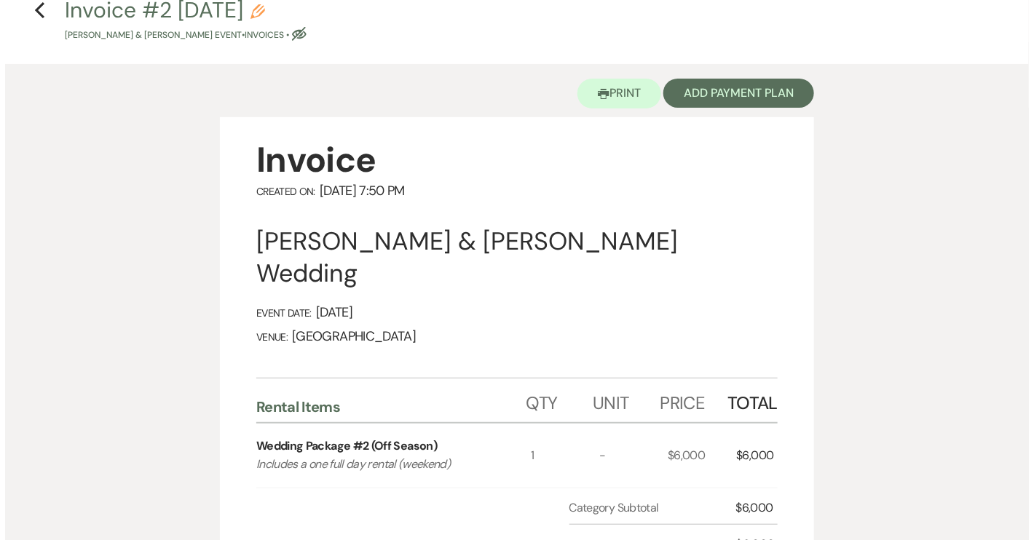
scroll to position [66, 0]
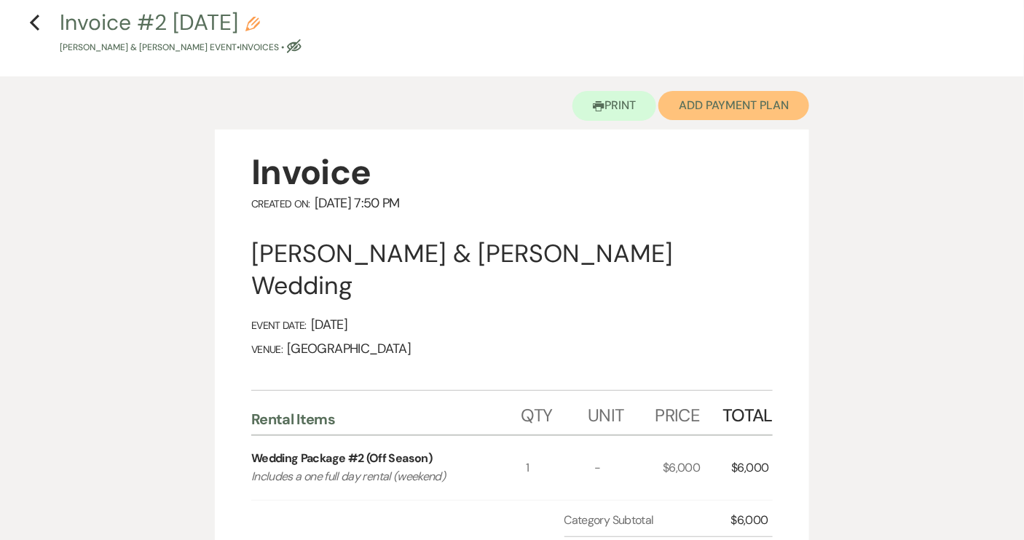
click at [732, 98] on button "Add Payment Plan" at bounding box center [733, 105] width 151 height 29
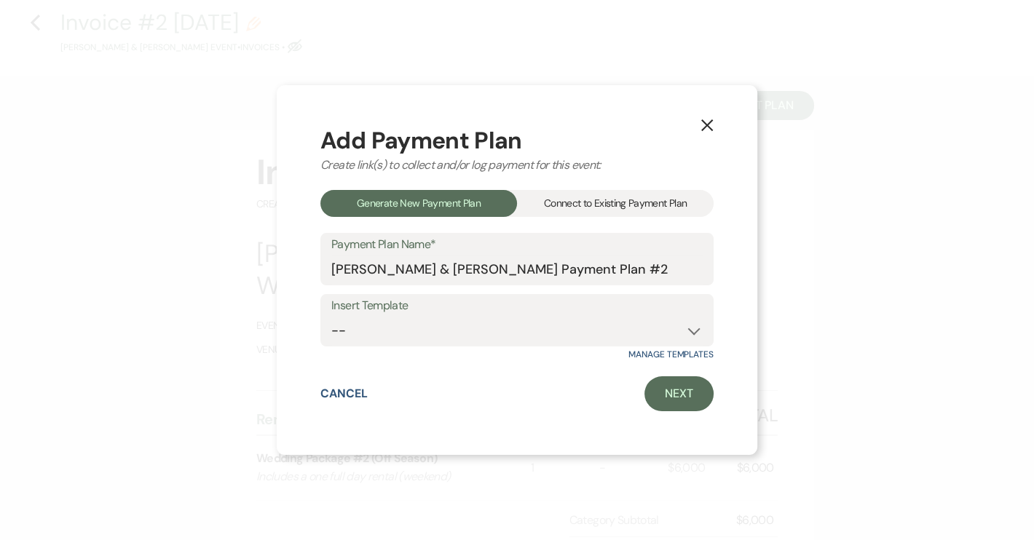
click at [616, 201] on div "Connect to Existing Payment Plan" at bounding box center [615, 203] width 197 height 27
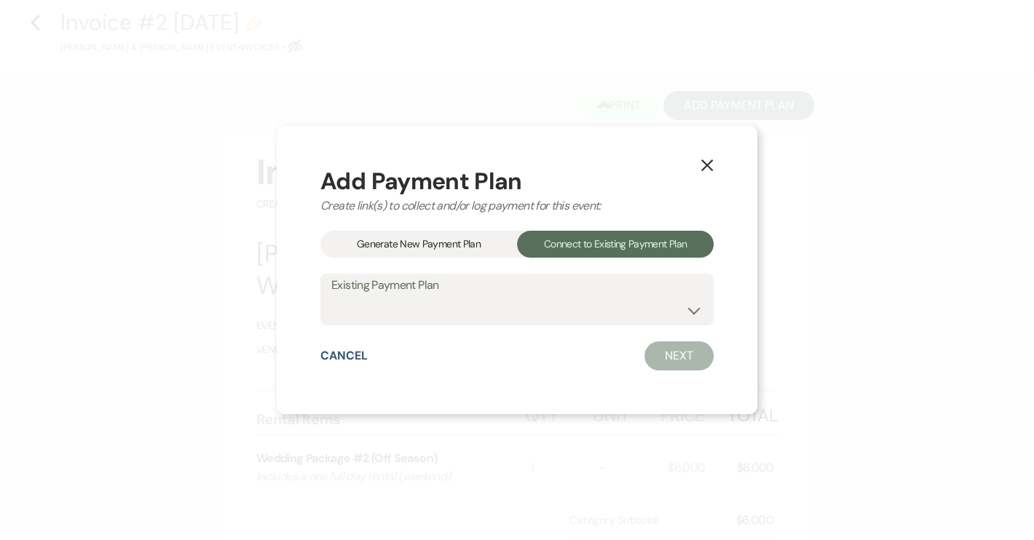
click at [679, 359] on button "Next" at bounding box center [679, 356] width 69 height 29
click at [696, 312] on select "[PERSON_NAME] & [PERSON_NAME] Payment Plan #1" at bounding box center [516, 310] width 371 height 28
select select "24676"
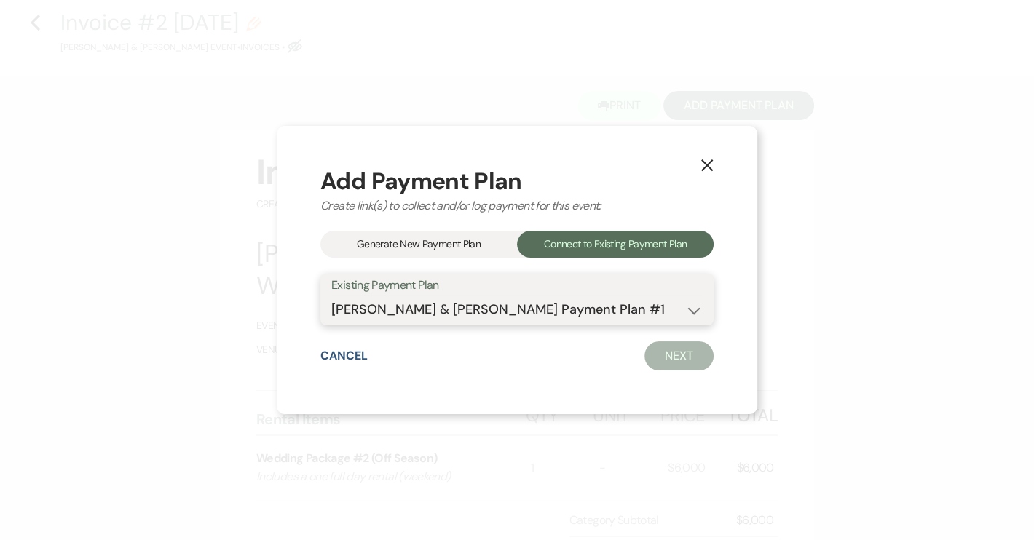
click at [331, 296] on select "[PERSON_NAME] & [PERSON_NAME] Payment Plan #1" at bounding box center [516, 310] width 371 height 28
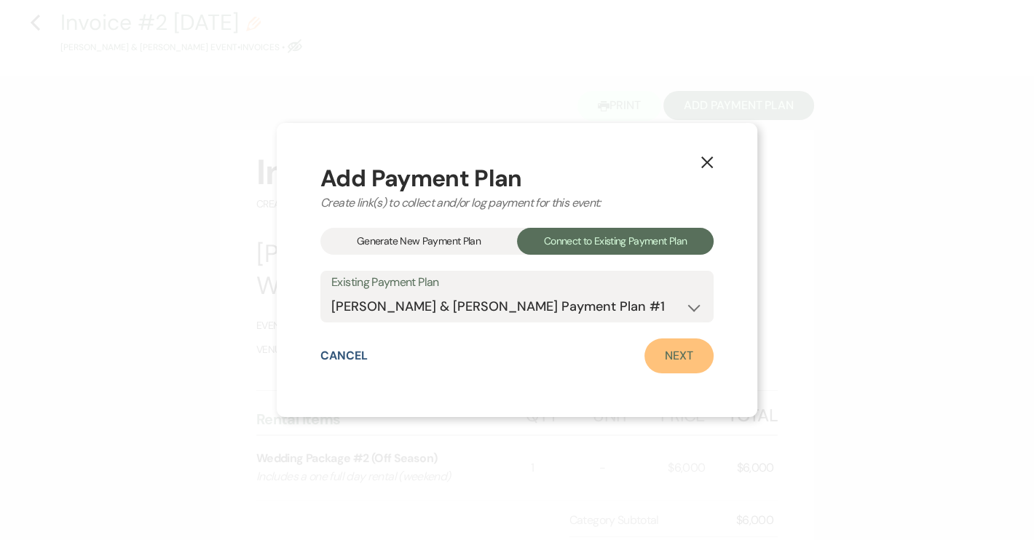
click at [671, 350] on link "Next" at bounding box center [679, 356] width 69 height 35
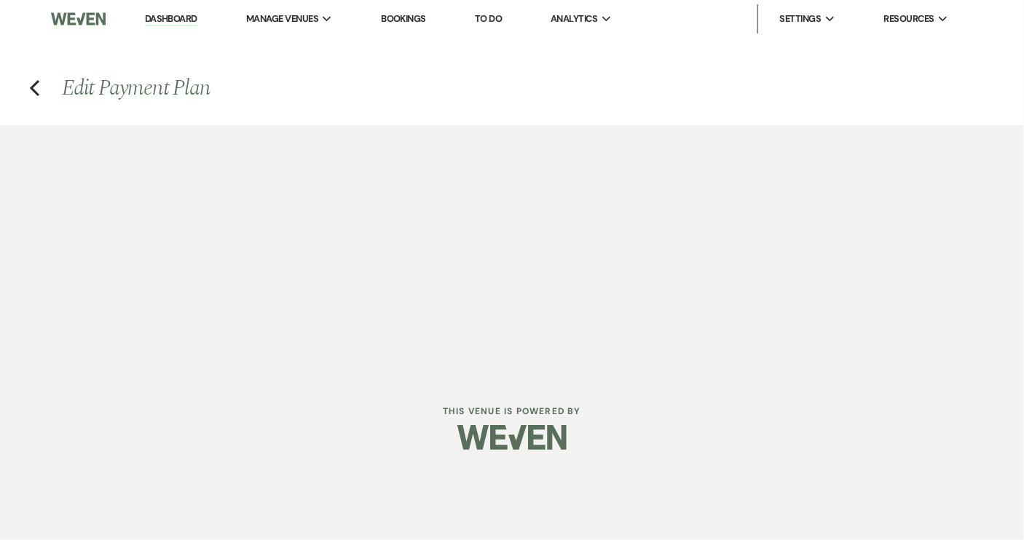
select select "27523"
select select "2"
select select "percentage"
select select "2"
select select "percentage"
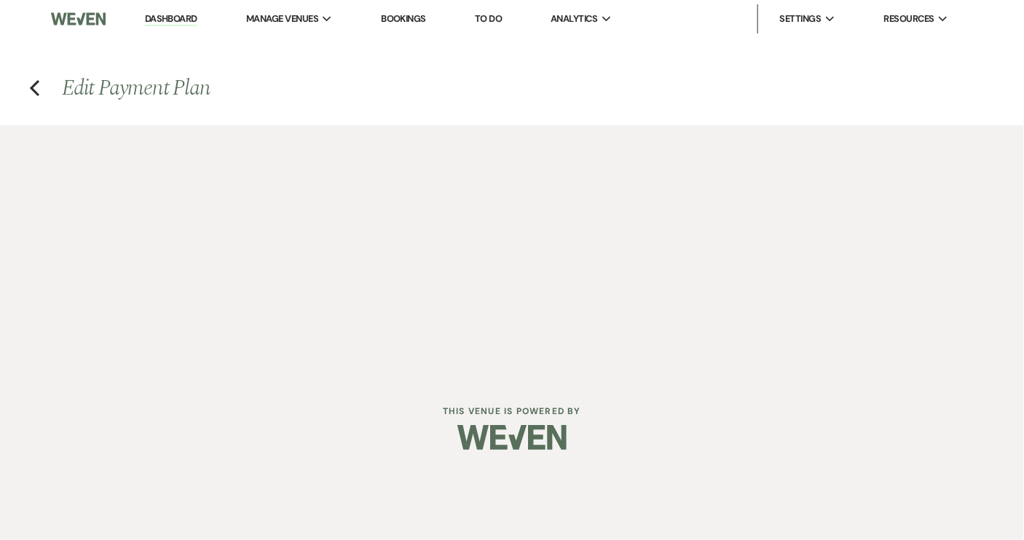
select select "true"
select select "client"
select select "weeks"
select select "2"
select select "percentage"
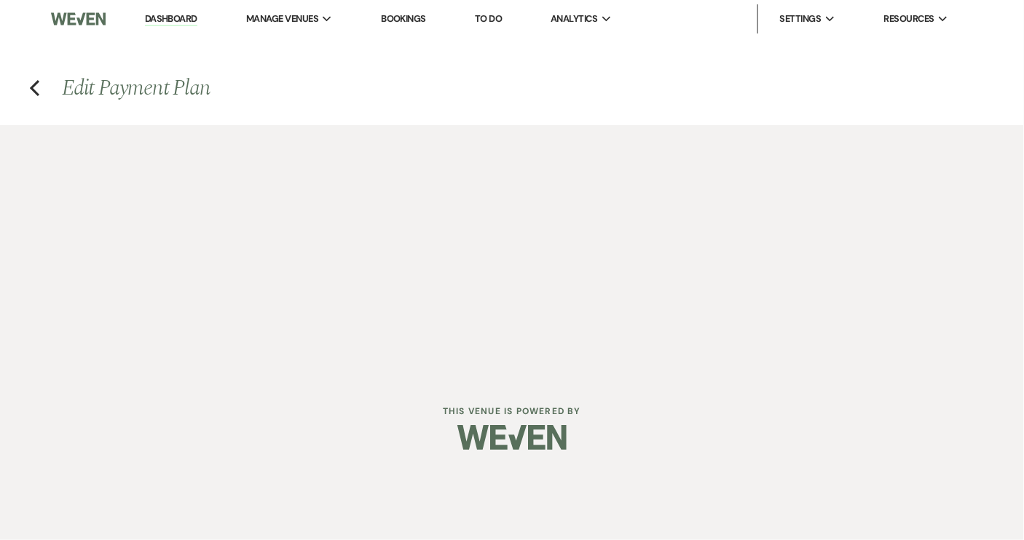
select select "true"
select select "client"
select select "weeks"
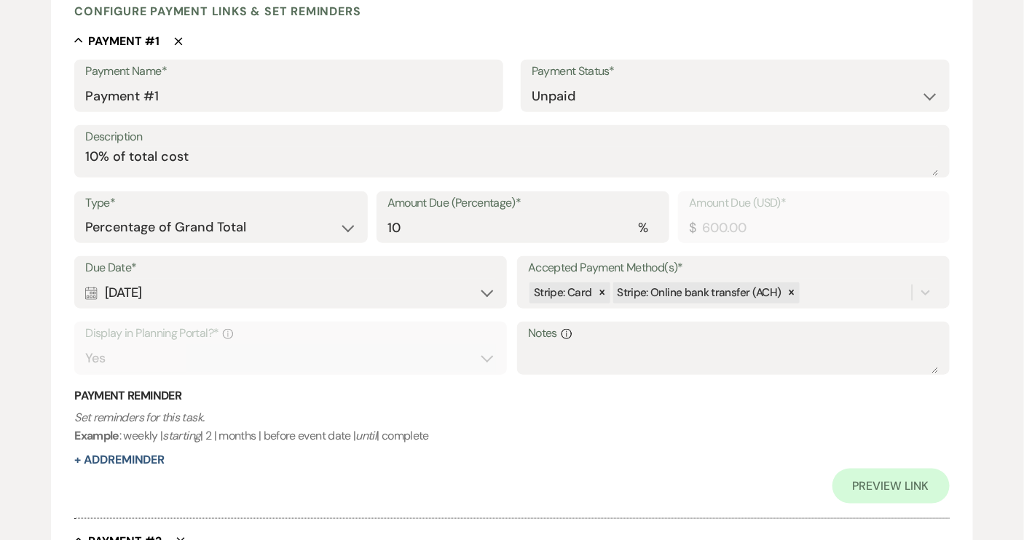
scroll to position [397, 0]
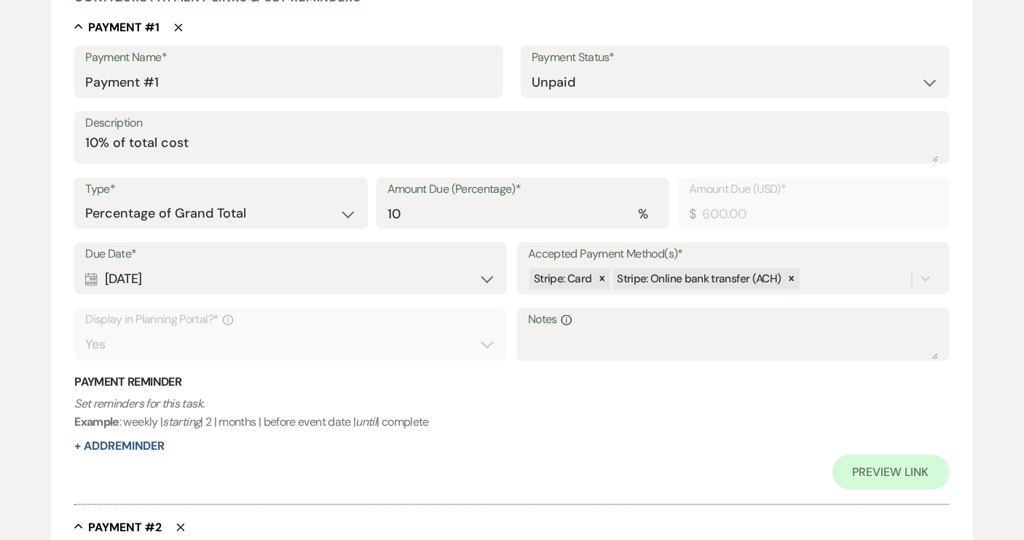
click at [161, 281] on div "Calendar Aug 16, 2025 Expand" at bounding box center [290, 279] width 410 height 28
select select "day"
select select "afterTodaysDate"
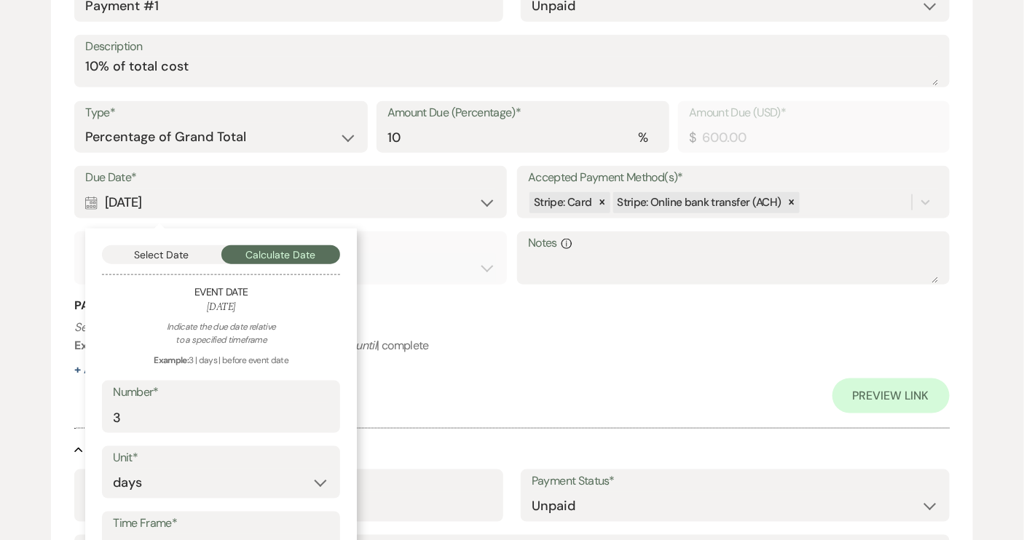
scroll to position [463, 0]
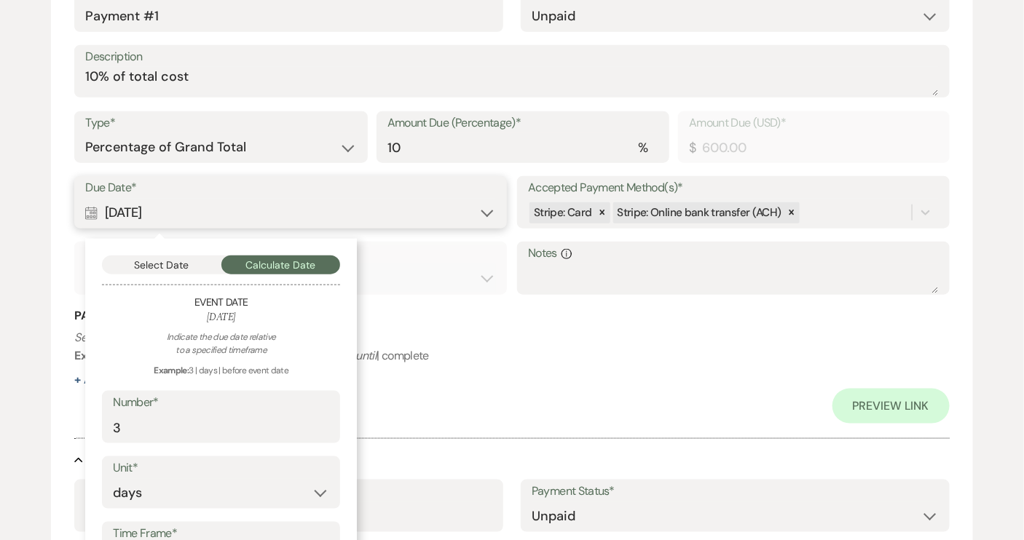
click at [163, 259] on button "Select Date" at bounding box center [161, 265] width 119 height 19
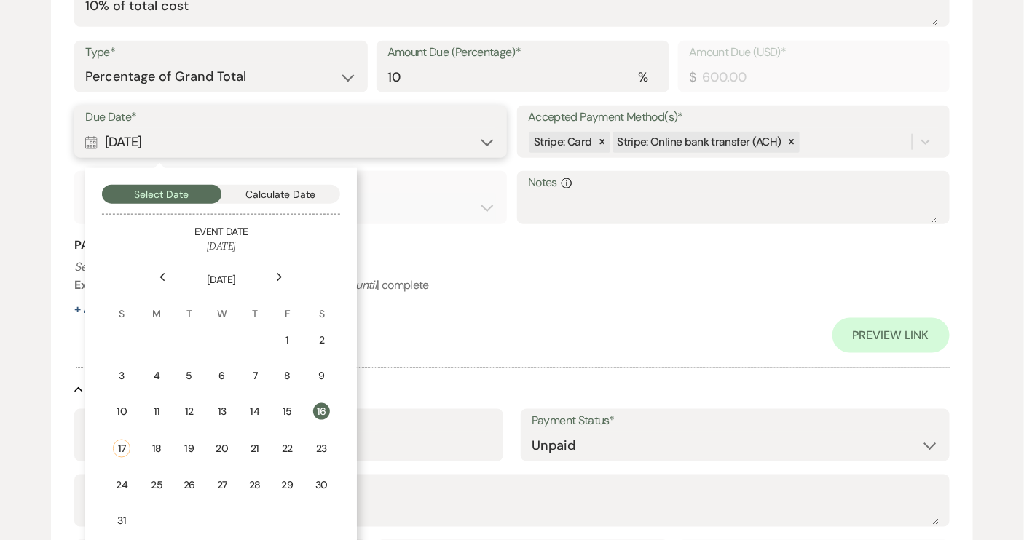
scroll to position [596, 0]
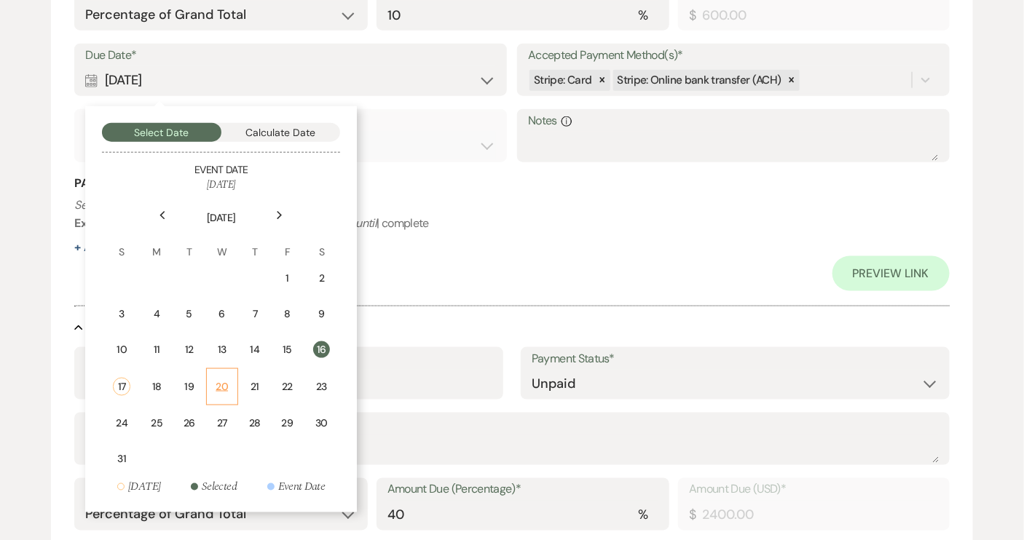
click at [226, 379] on div "20" at bounding box center [222, 386] width 13 height 15
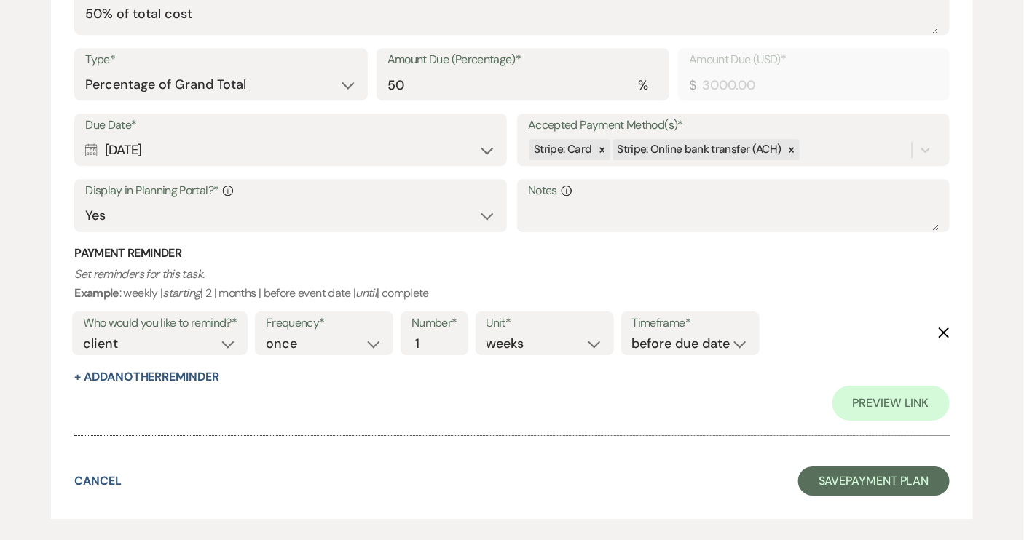
scroll to position [1658, 0]
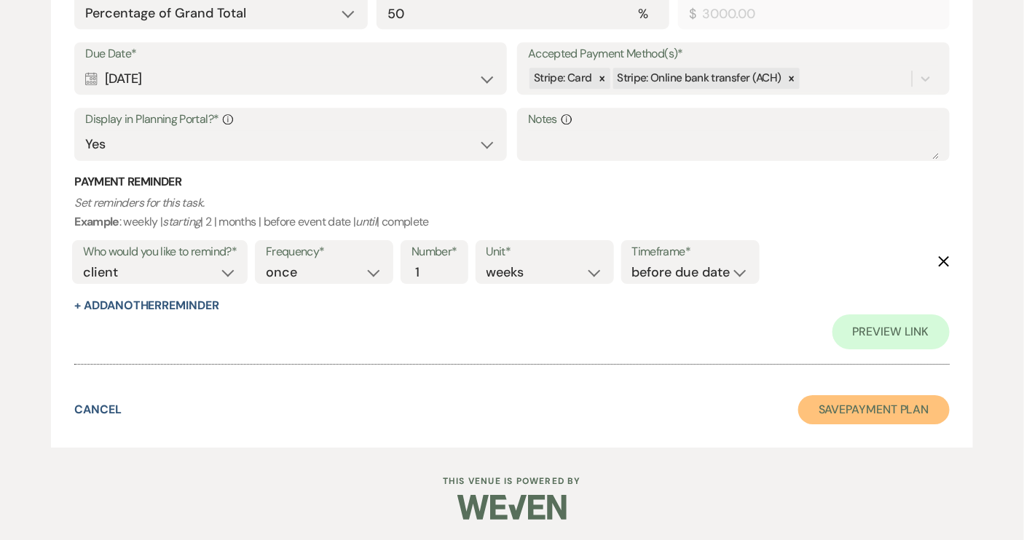
click at [851, 411] on button "Save Payment Plan" at bounding box center [873, 409] width 151 height 29
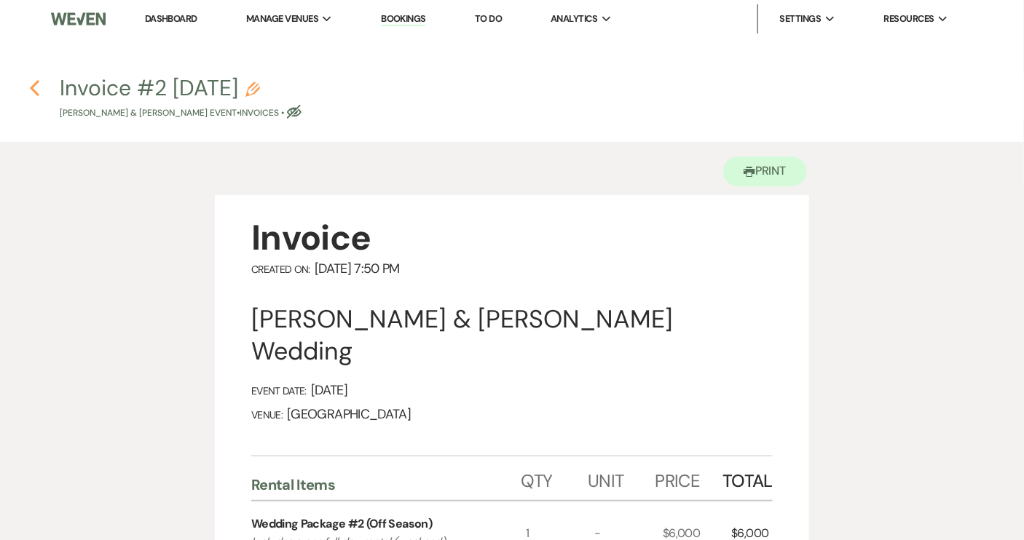
click at [30, 87] on icon "Previous" at bounding box center [34, 87] width 11 height 17
select select "6"
select select "12"
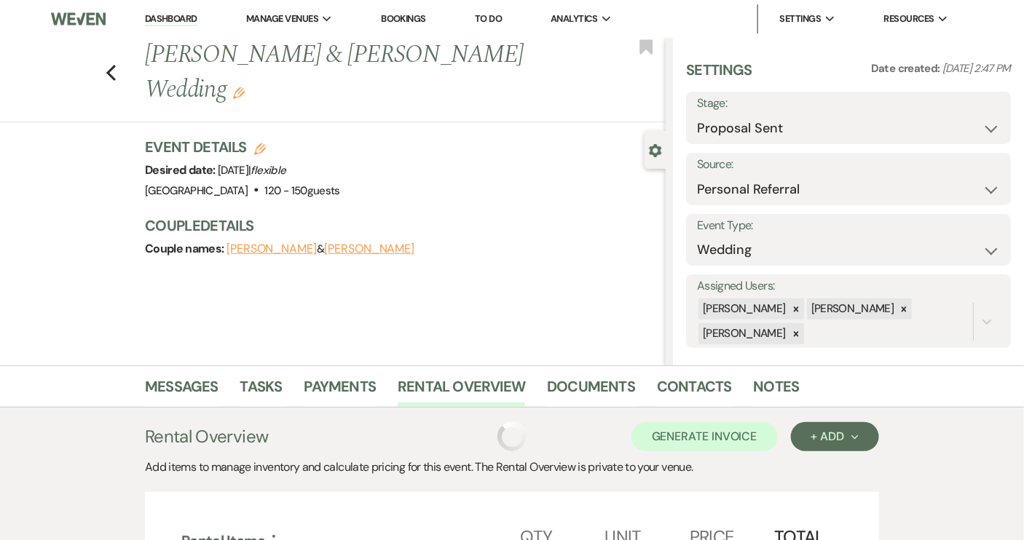
scroll to position [264, 0]
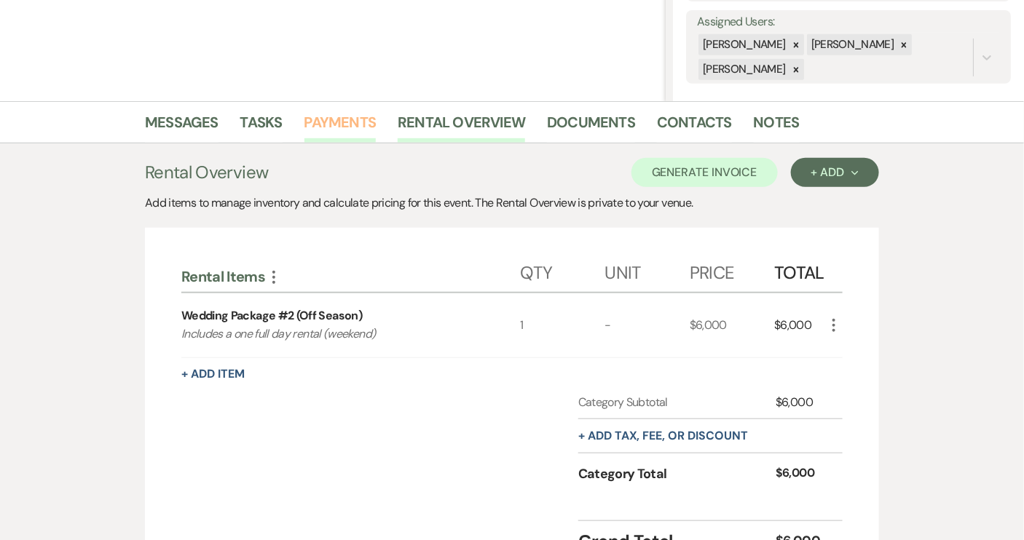
click at [352, 123] on link "Payments" at bounding box center [340, 127] width 72 height 32
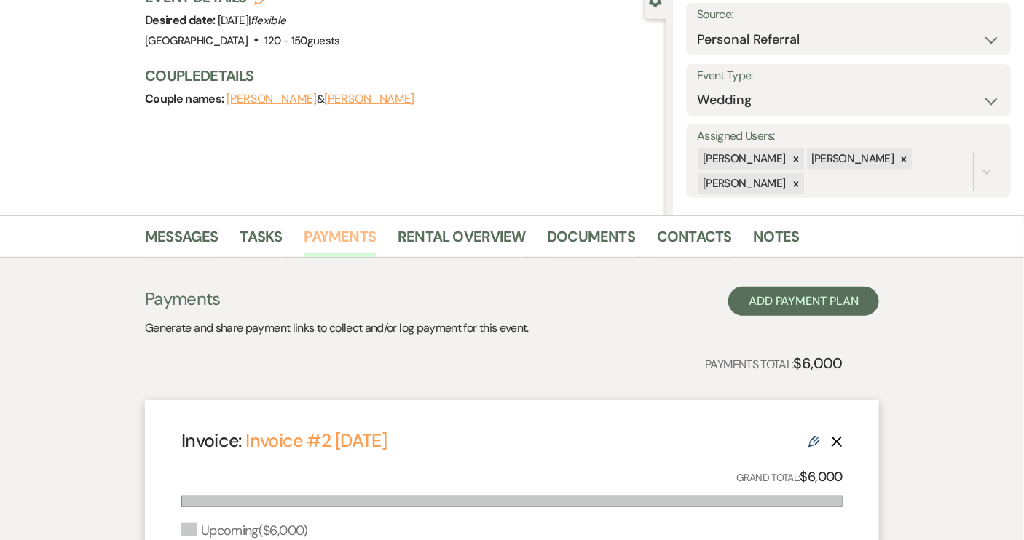
scroll to position [132, 0]
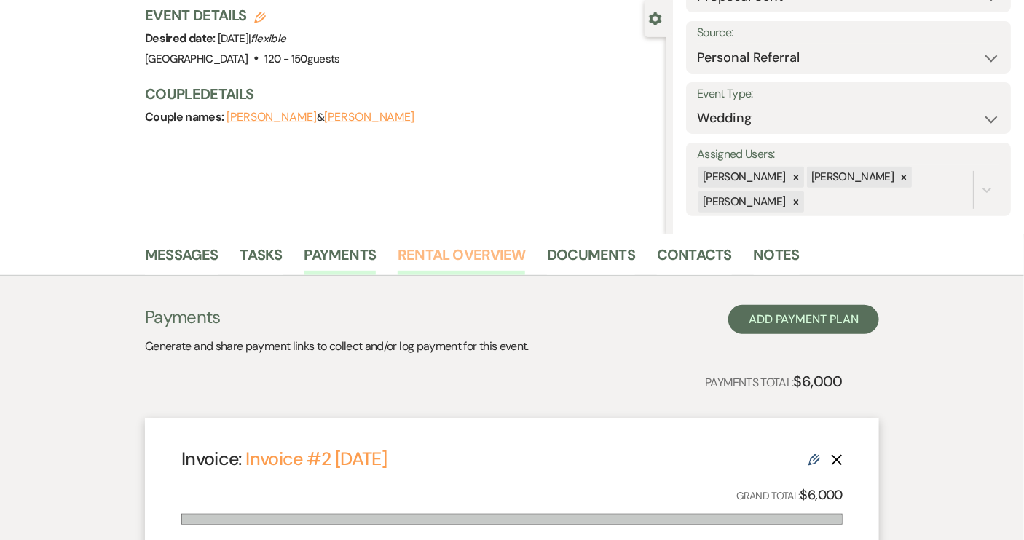
click at [435, 258] on link "Rental Overview" at bounding box center [461, 259] width 127 height 32
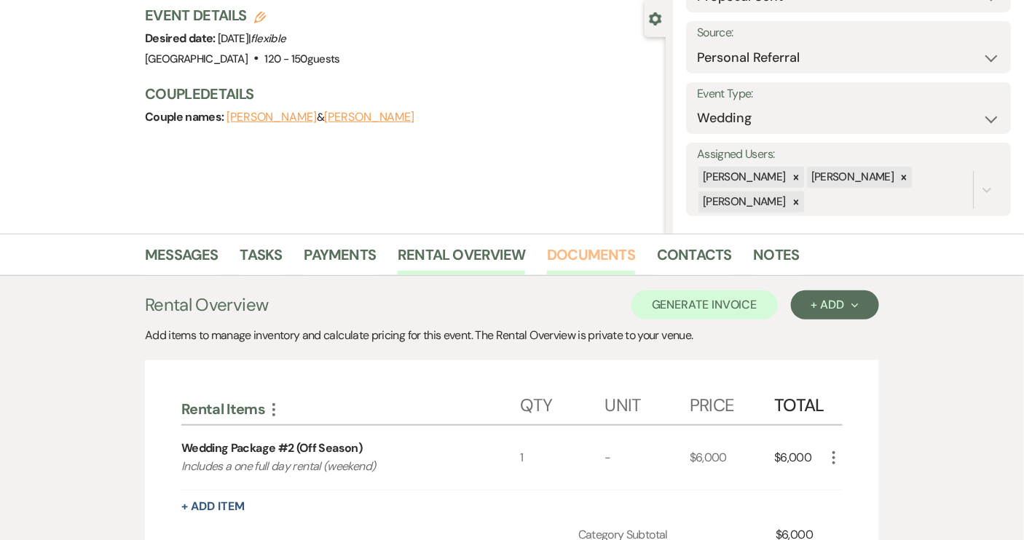
click at [588, 253] on link "Documents" at bounding box center [591, 259] width 88 height 32
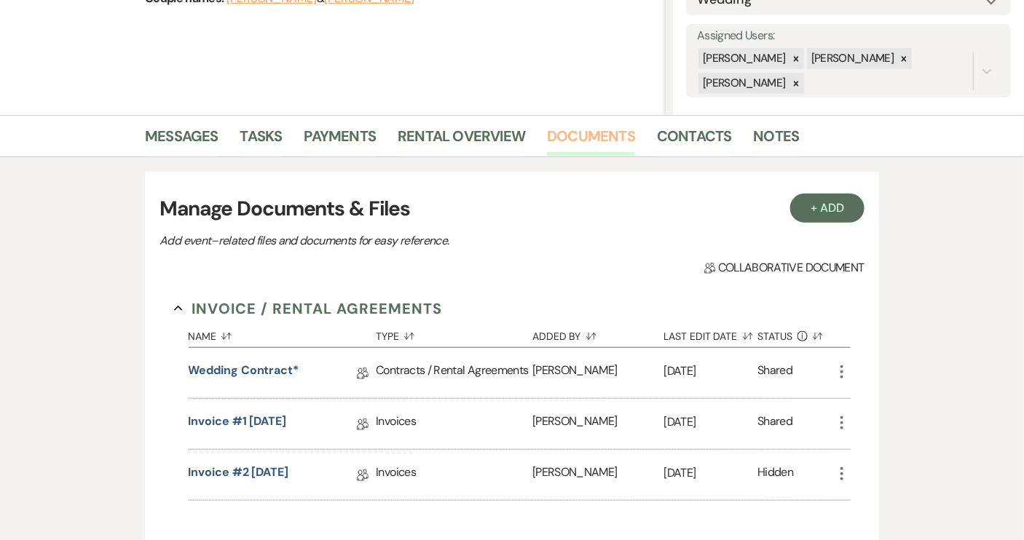
scroll to position [264, 0]
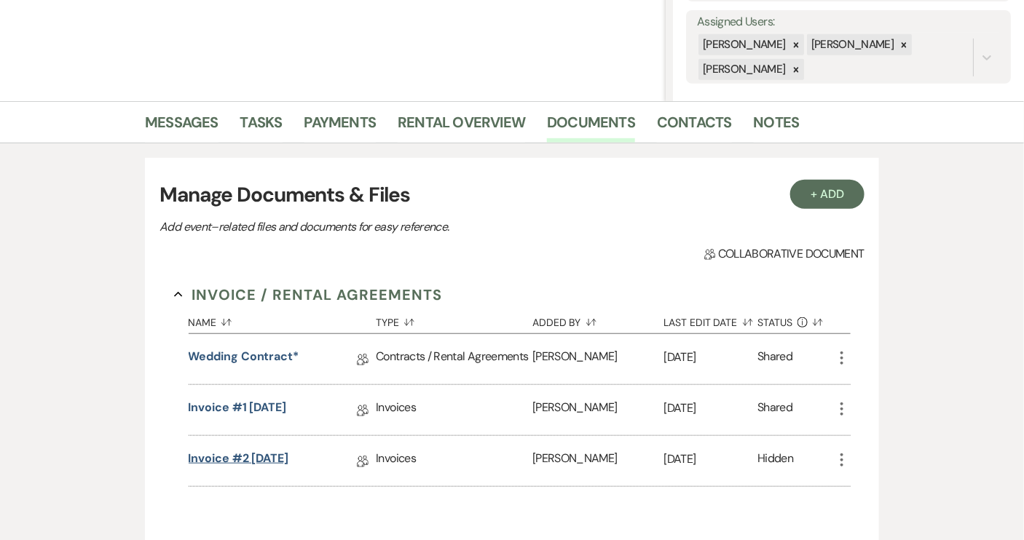
click at [274, 457] on link "Invoice #2 [DATE]" at bounding box center [239, 461] width 101 height 23
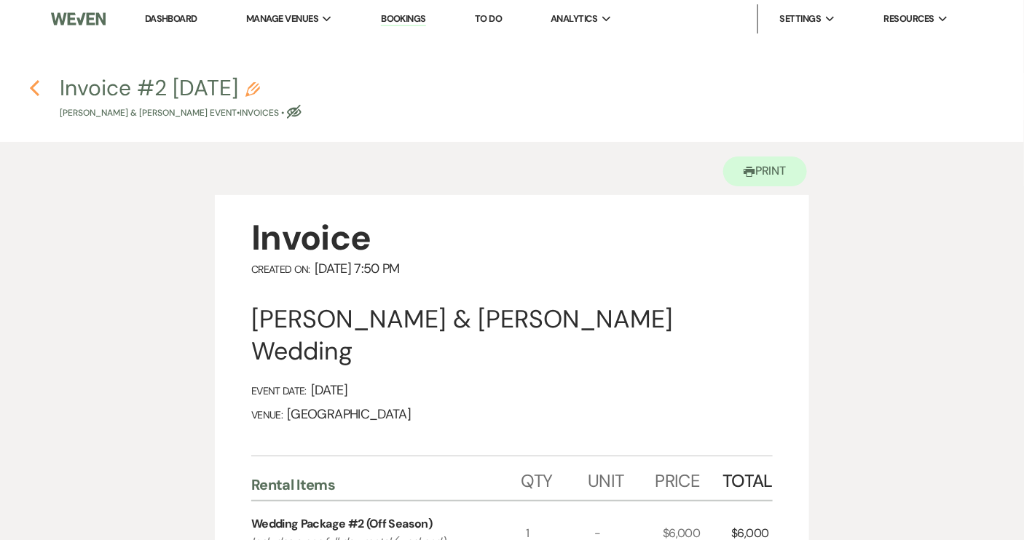
click at [36, 85] on icon "Previous" at bounding box center [34, 87] width 11 height 17
select select "6"
select select "12"
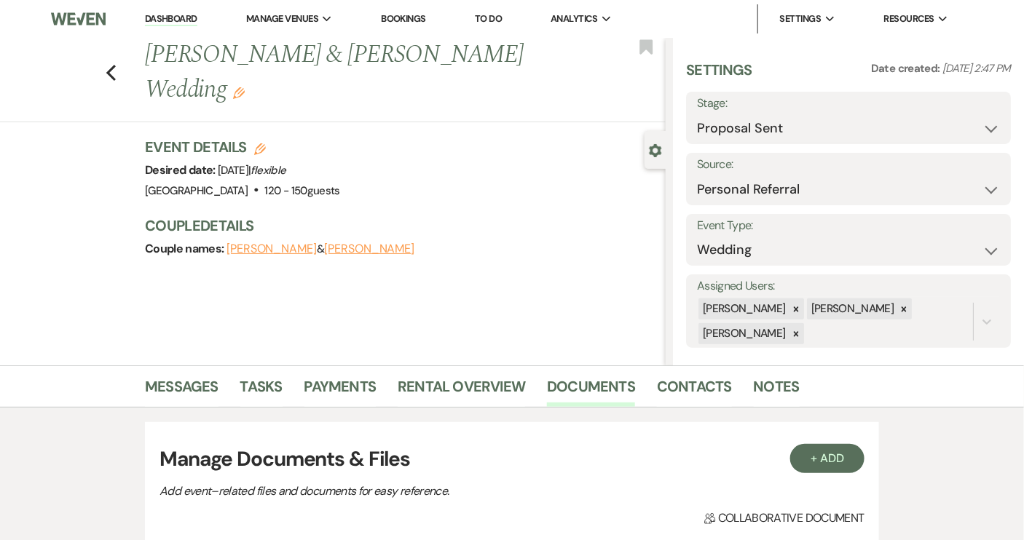
scroll to position [264, 0]
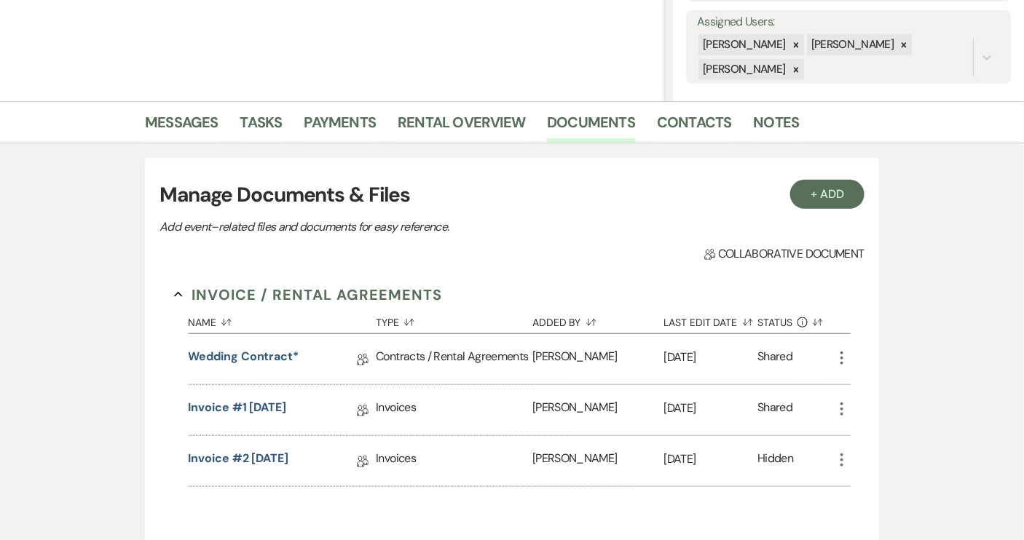
click at [840, 458] on use "button" at bounding box center [841, 460] width 3 height 13
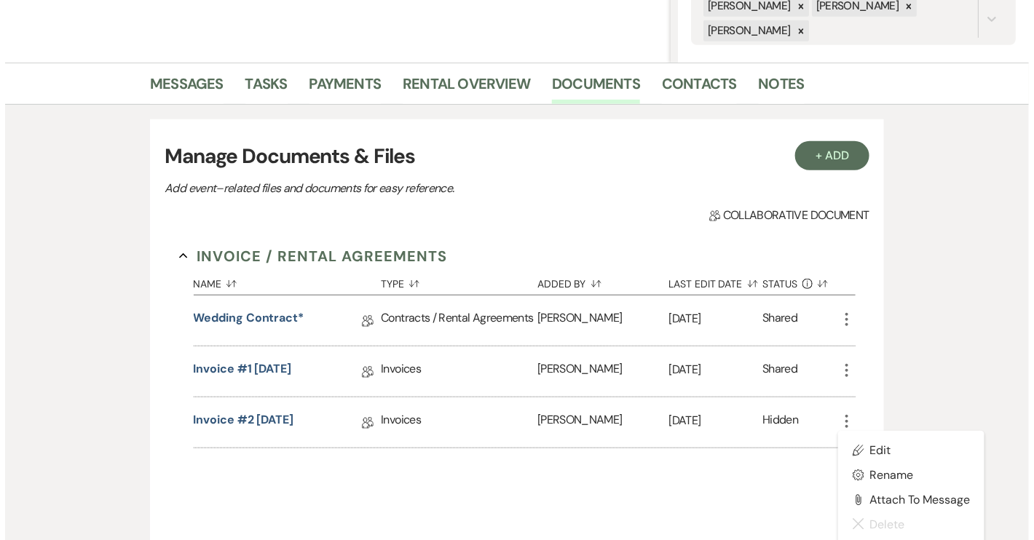
scroll to position [331, 0]
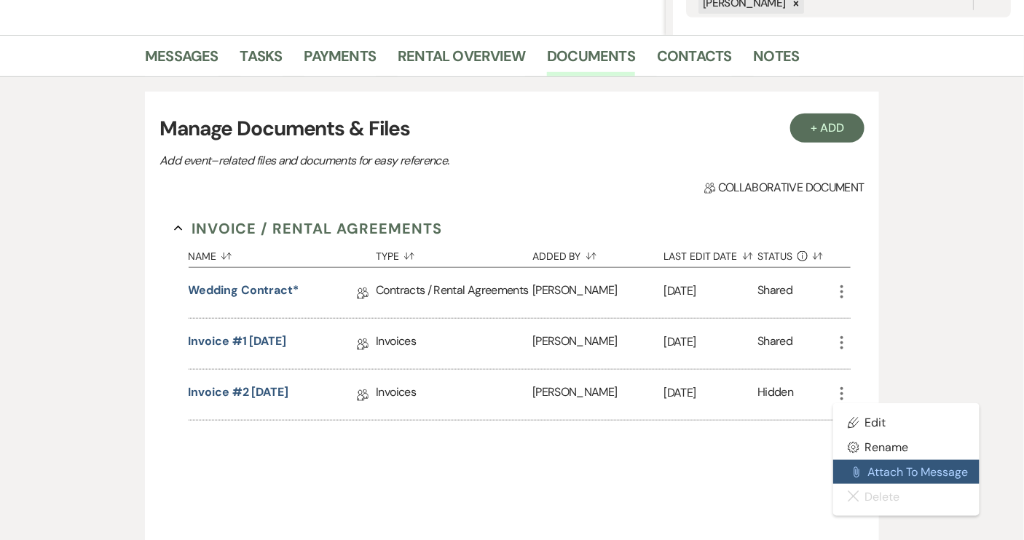
click at [878, 463] on button "Attach File Attach to Message" at bounding box center [906, 472] width 147 height 25
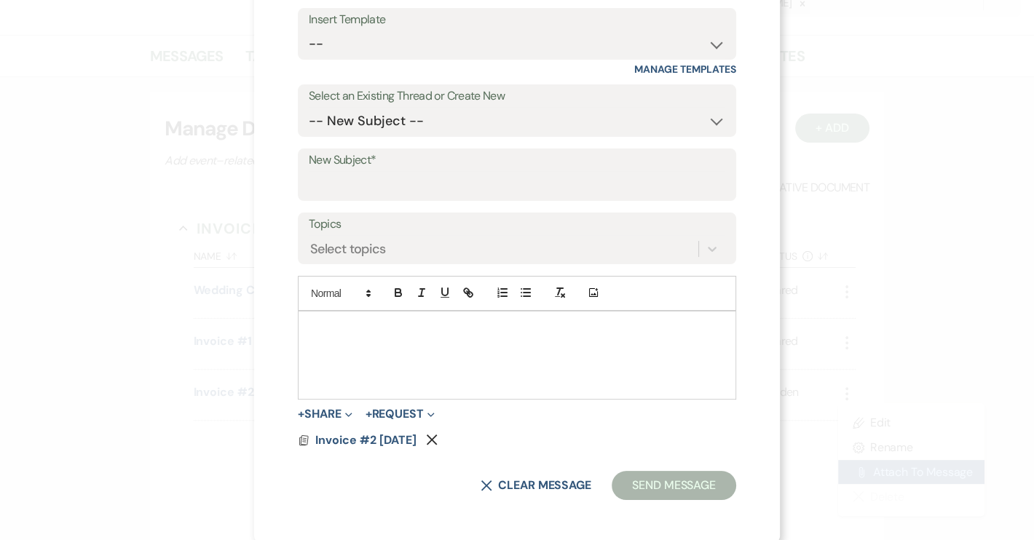
scroll to position [165, 0]
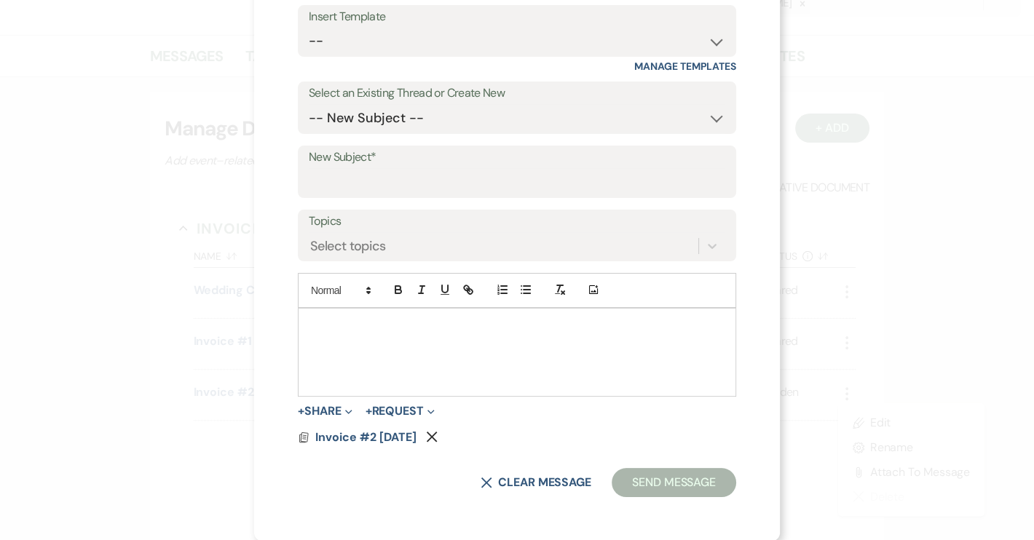
click at [438, 436] on use "button" at bounding box center [432, 437] width 11 height 11
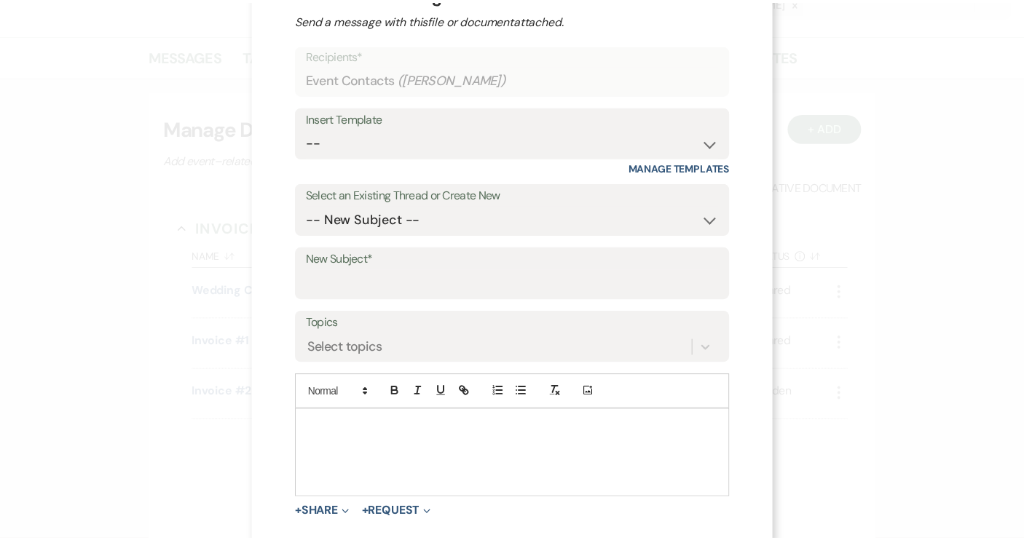
scroll to position [0, 0]
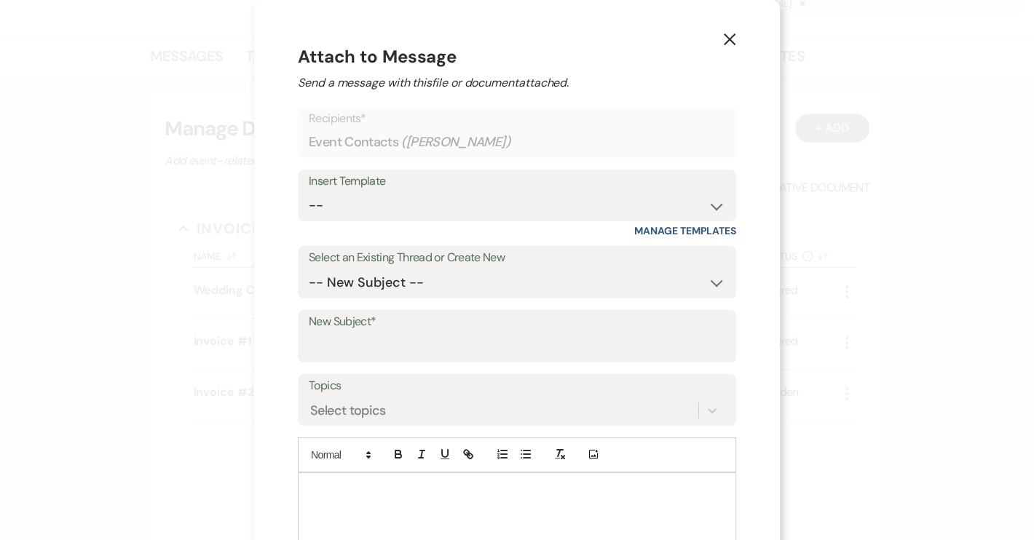
click at [723, 42] on icon "X" at bounding box center [729, 39] width 13 height 13
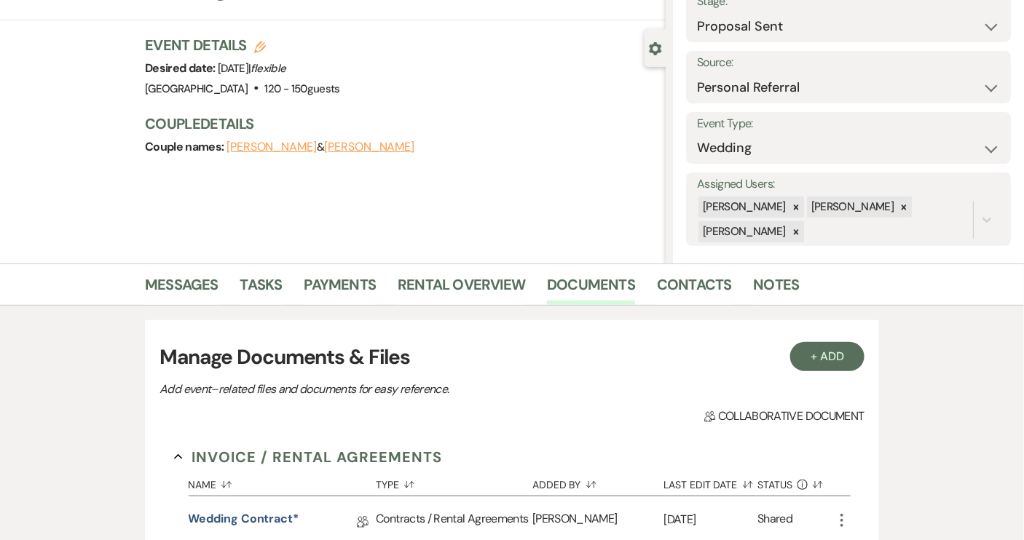
scroll to position [66, 0]
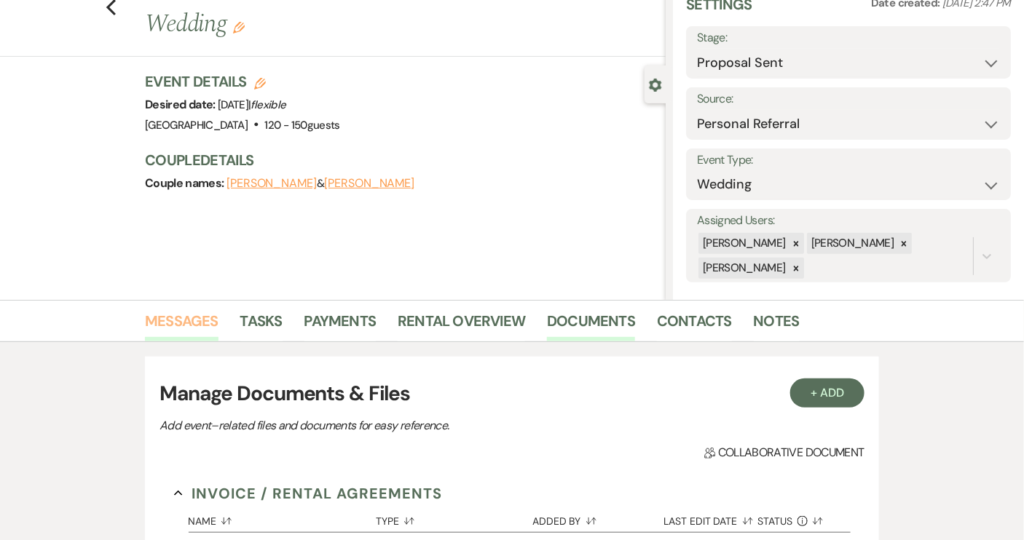
click at [206, 320] on link "Messages" at bounding box center [182, 326] width 74 height 32
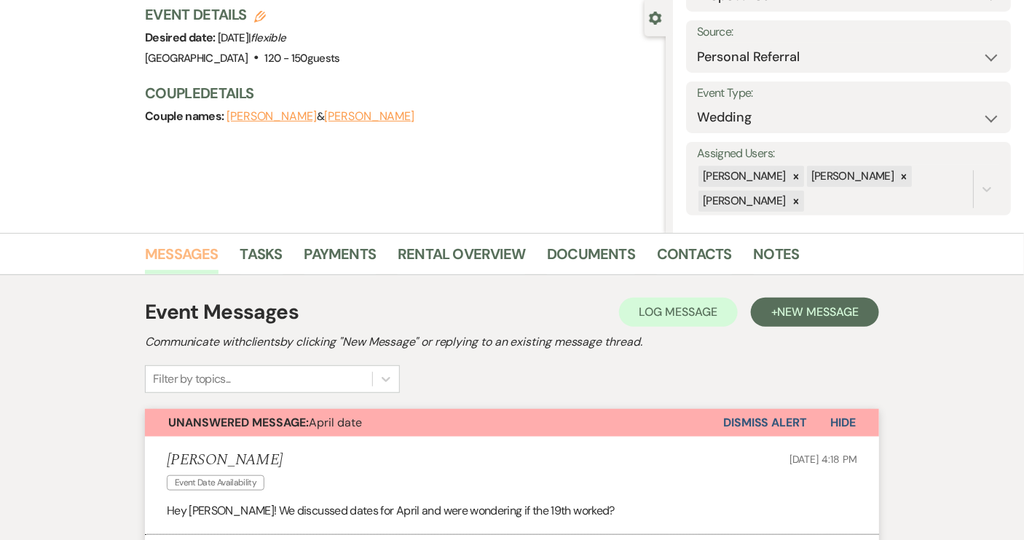
scroll to position [132, 0]
click at [337, 256] on link "Payments" at bounding box center [340, 259] width 72 height 32
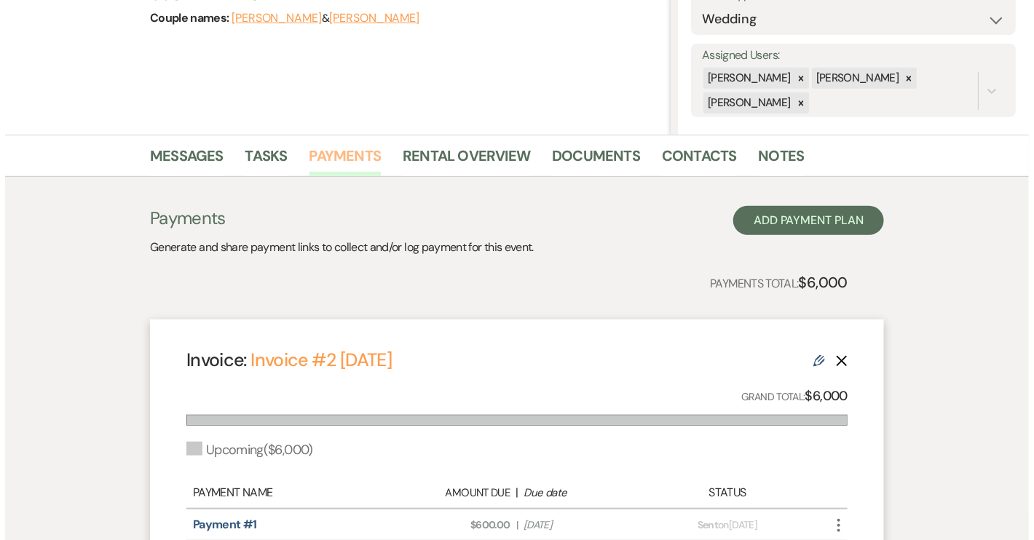
scroll to position [331, 0]
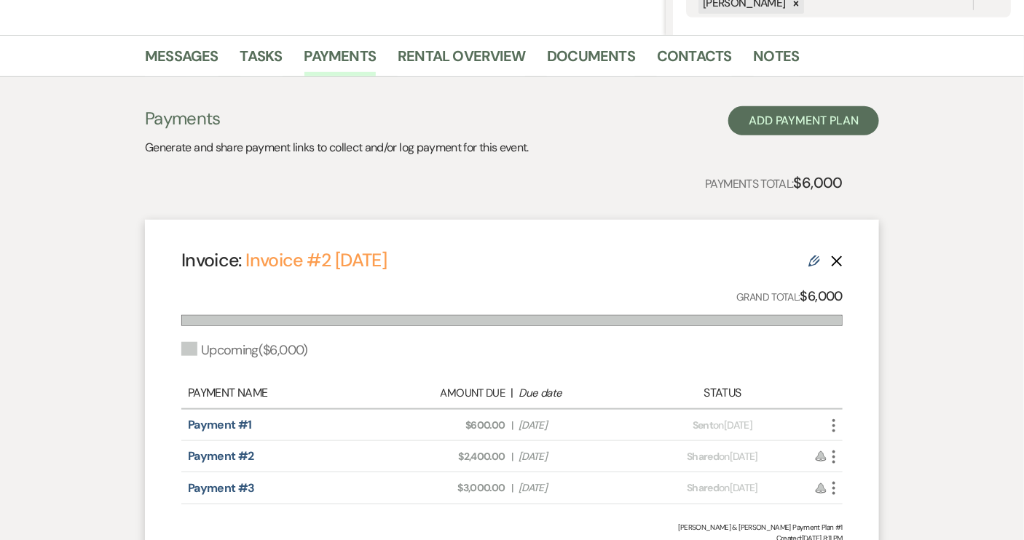
click at [838, 425] on icon "More" at bounding box center [833, 425] width 17 height 17
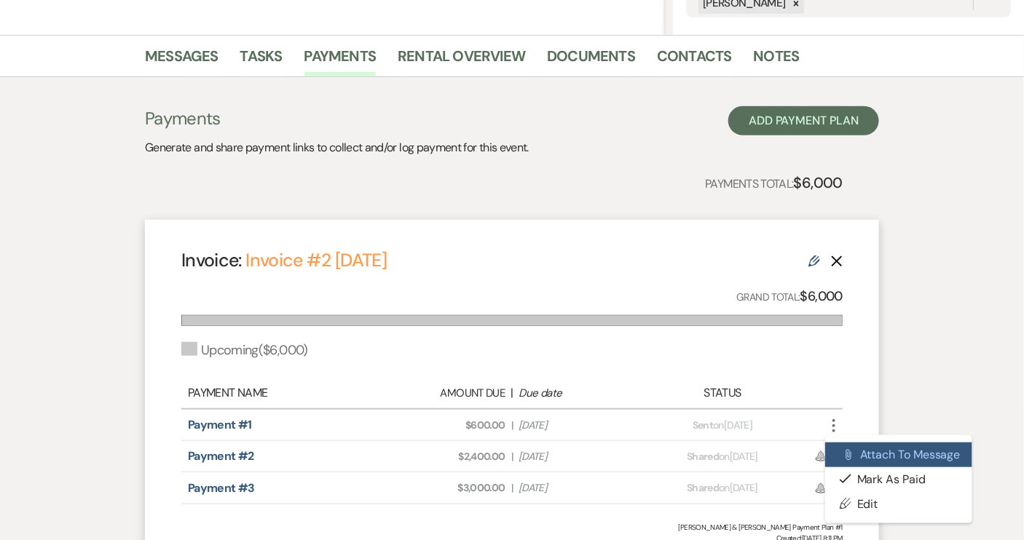
click at [867, 458] on button "Attach File Attach to Message" at bounding box center [898, 455] width 147 height 25
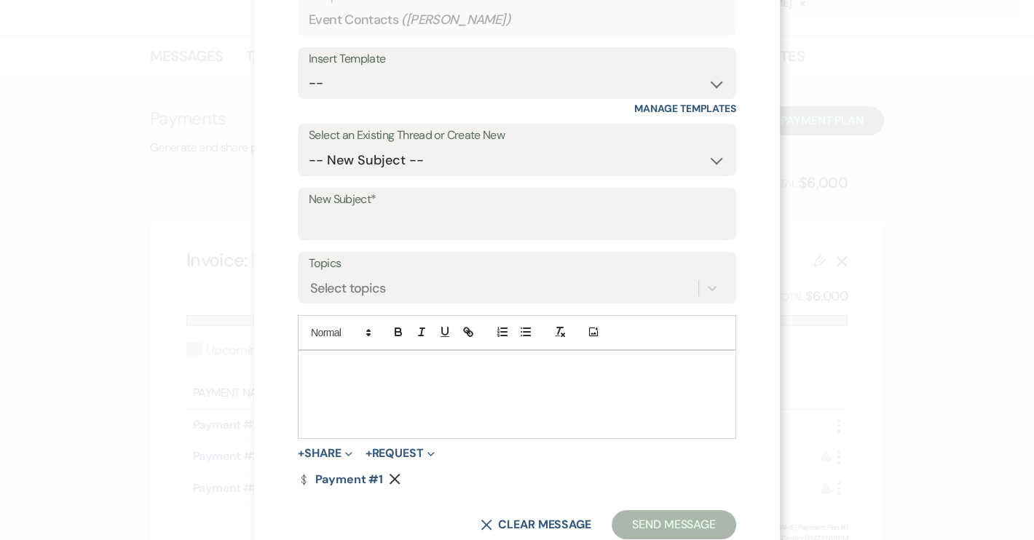
scroll to position [165, 0]
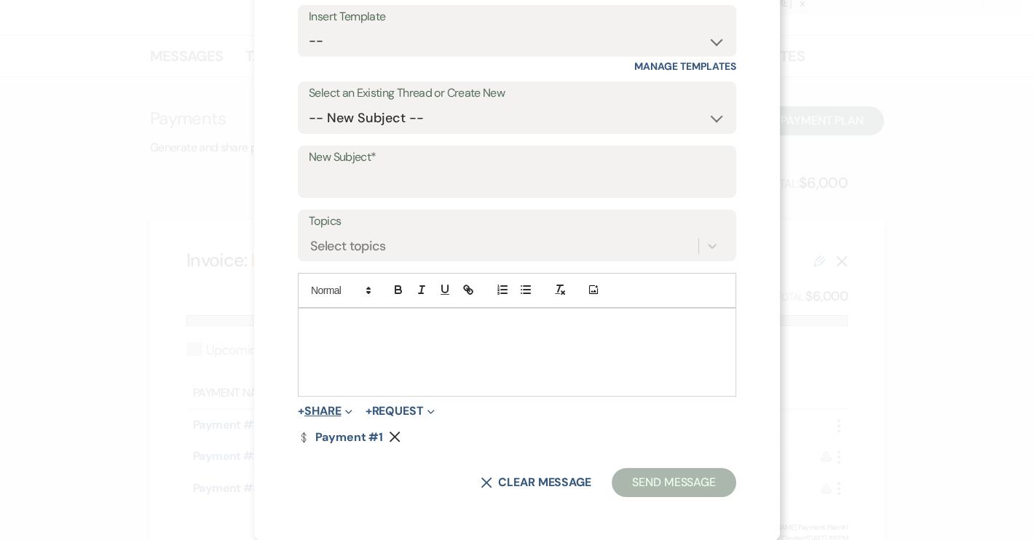
click at [331, 415] on button "+ Share Expand" at bounding box center [325, 412] width 55 height 12
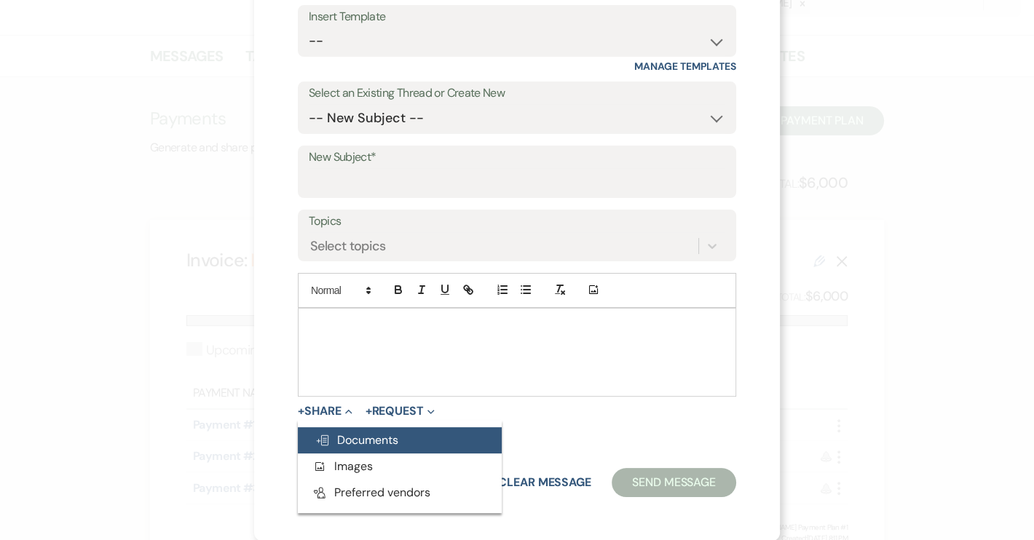
click at [351, 444] on span "Doc Upload Documents" at bounding box center [356, 440] width 83 height 15
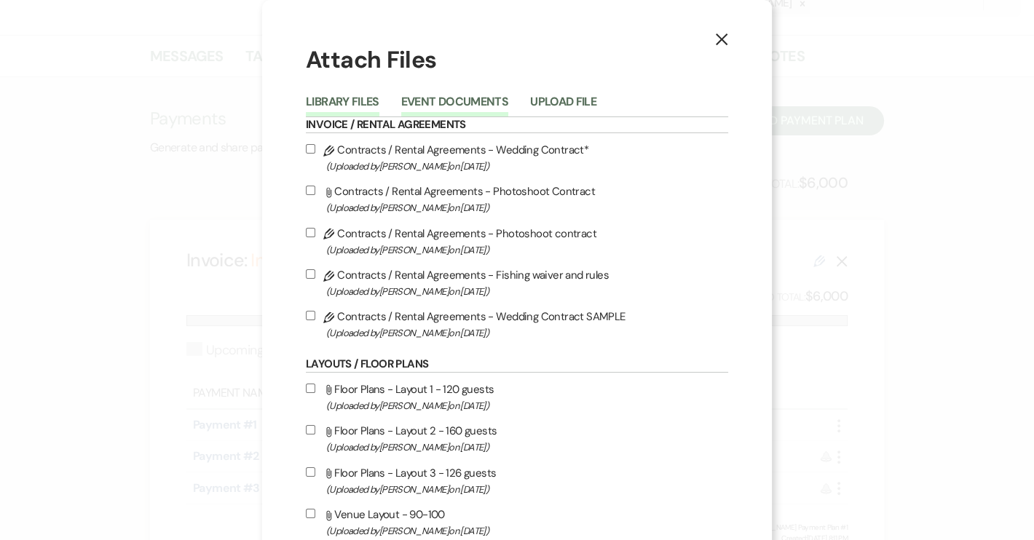
click at [450, 108] on button "Event Documents" at bounding box center [454, 106] width 107 height 20
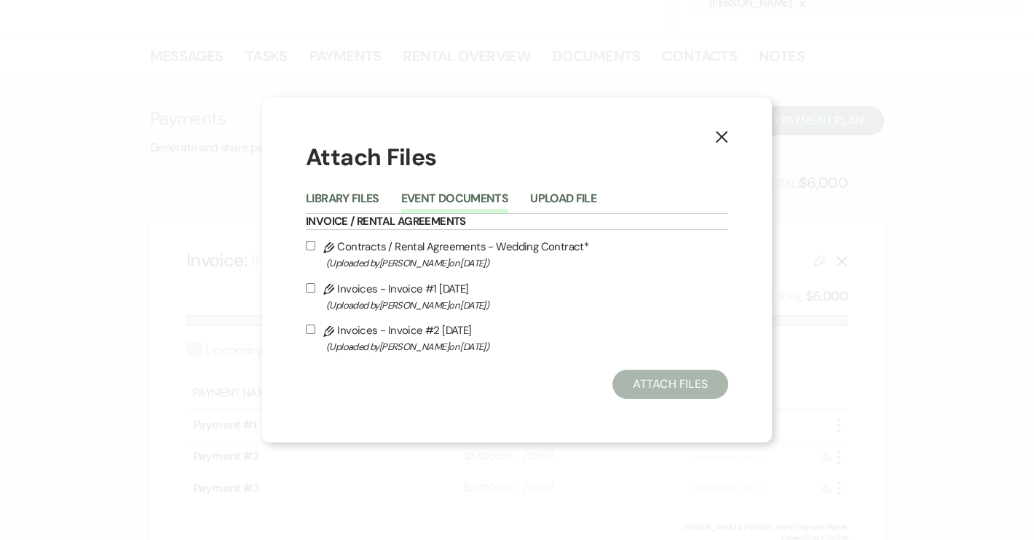
click at [313, 328] on input "Pencil Invoices - Invoice #2 8-17-2025 (Uploaded by Sarah Stevens on Aug 17th, …" at bounding box center [310, 329] width 9 height 9
checkbox input "true"
click at [664, 389] on button "Attach Files" at bounding box center [670, 384] width 116 height 29
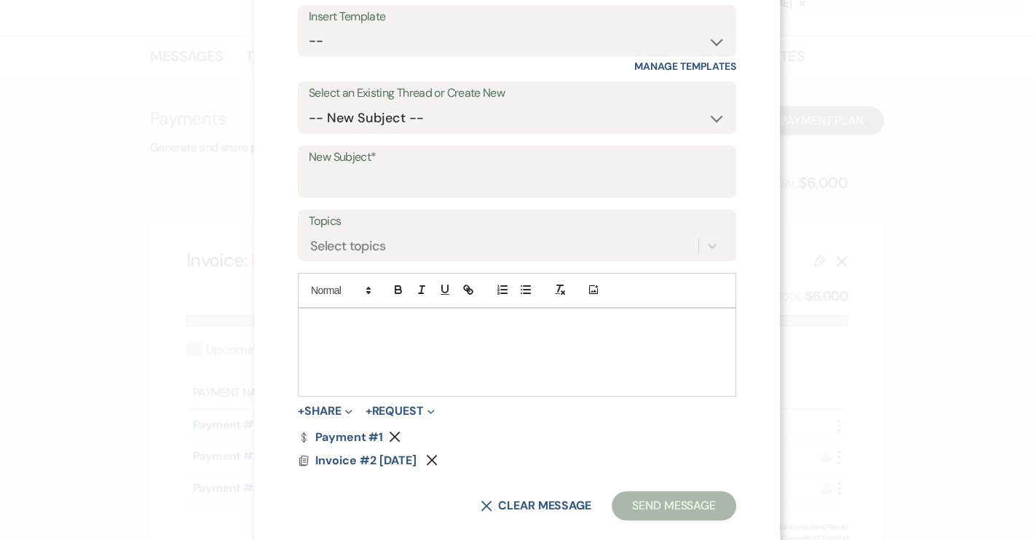
click at [344, 330] on p at bounding box center [517, 326] width 415 height 16
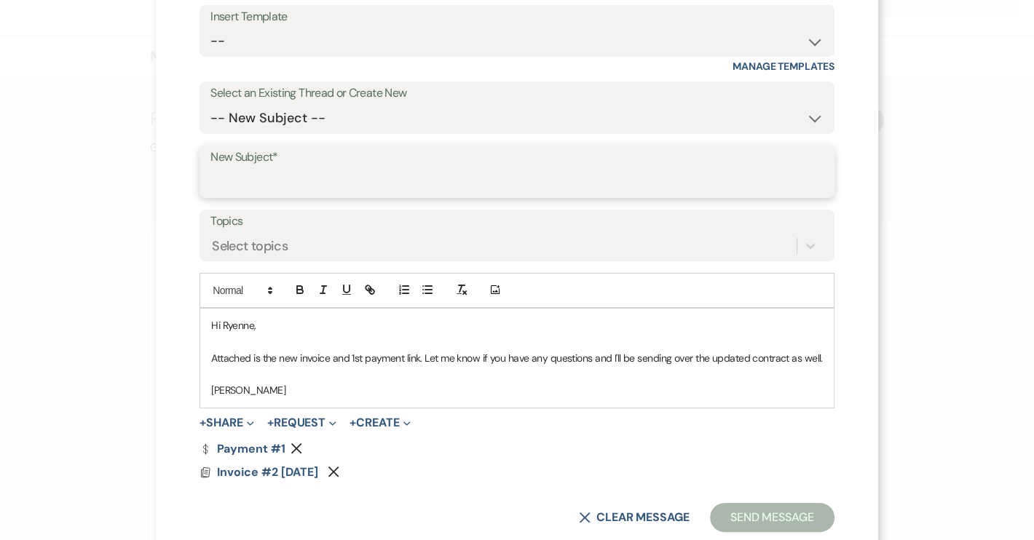
click at [248, 185] on input "New Subject*" at bounding box center [516, 182] width 612 height 28
type input "Invoice/payment 1"
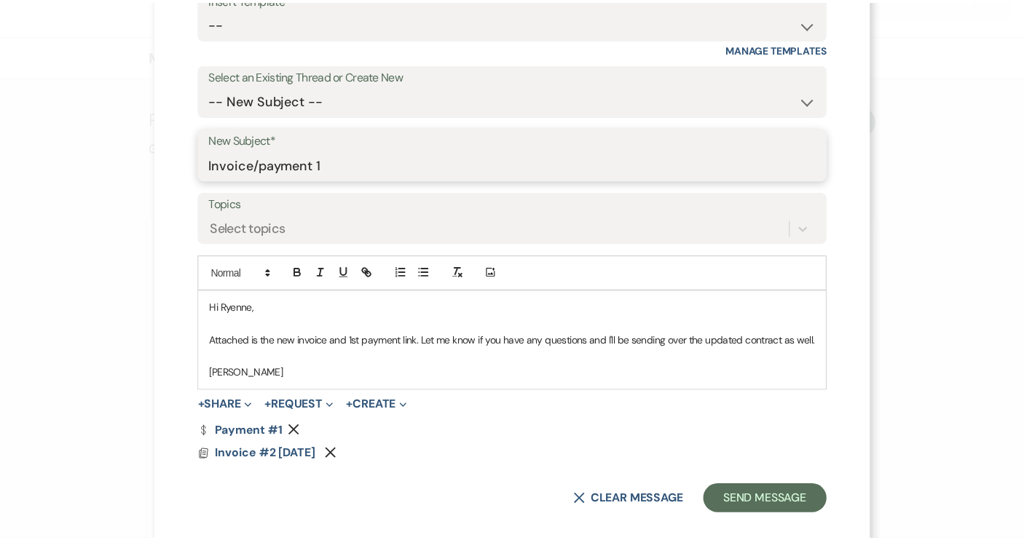
scroll to position [200, 0]
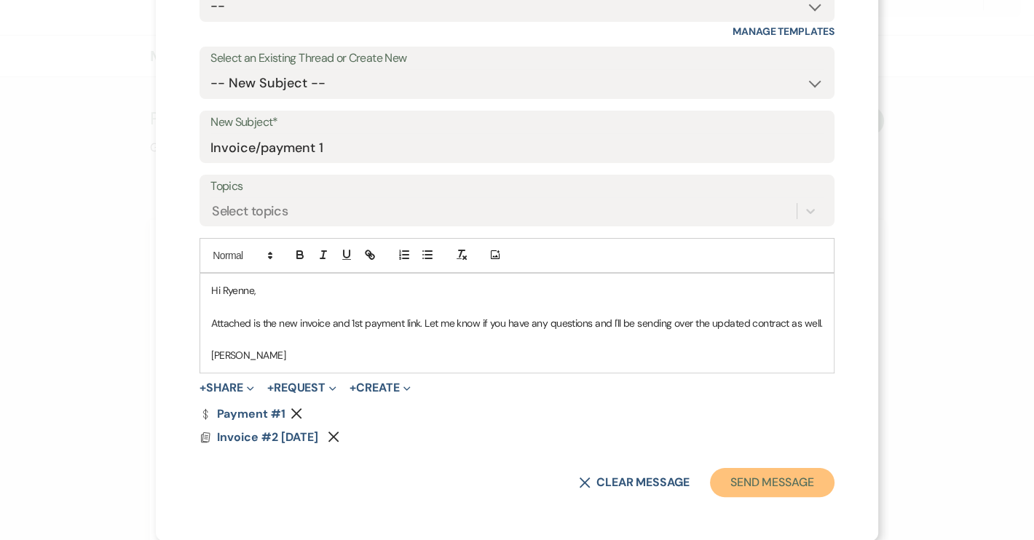
click at [749, 489] on button "Send Message" at bounding box center [772, 482] width 125 height 29
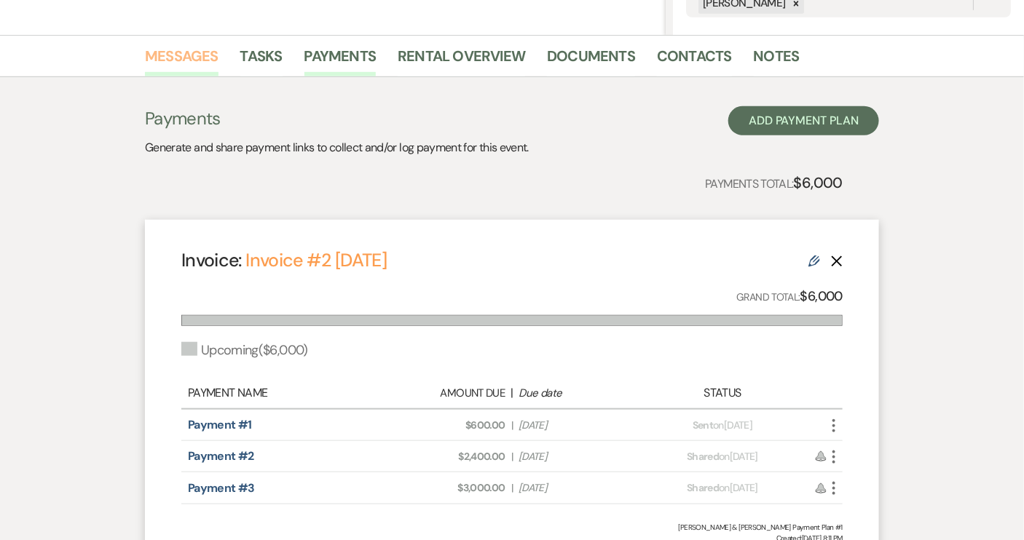
click at [183, 55] on link "Messages" at bounding box center [182, 60] width 74 height 32
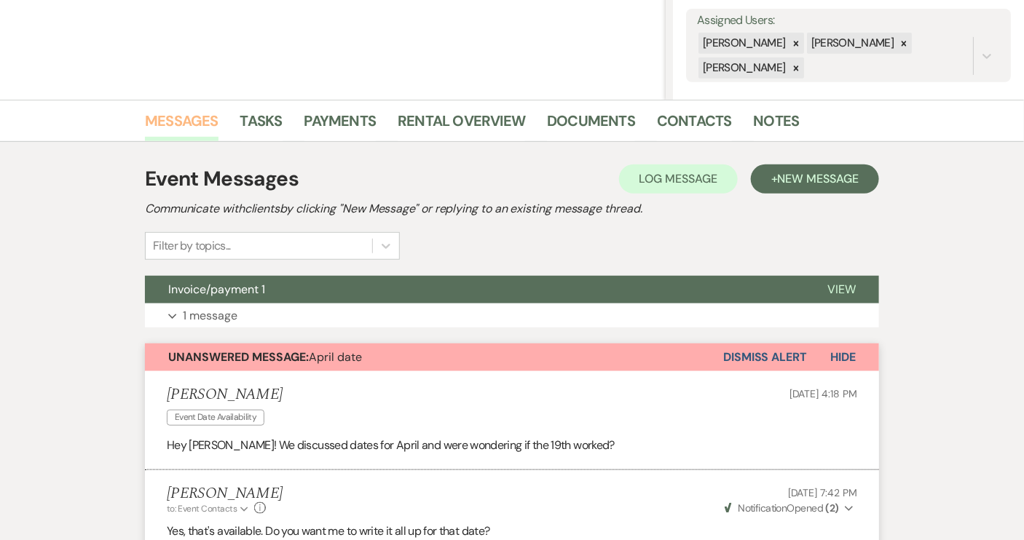
scroll to position [264, 0]
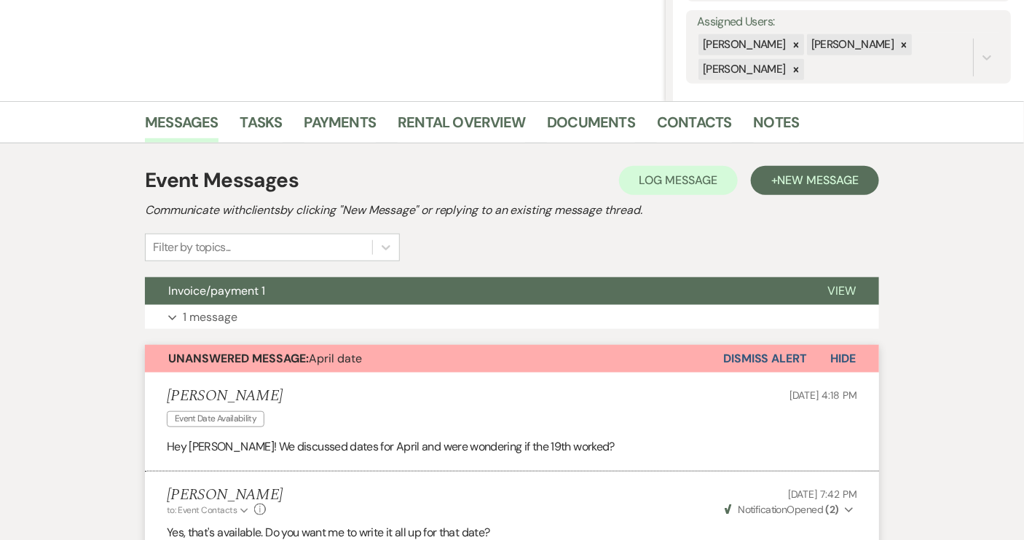
click at [770, 355] on button "Dismiss Alert" at bounding box center [765, 359] width 84 height 28
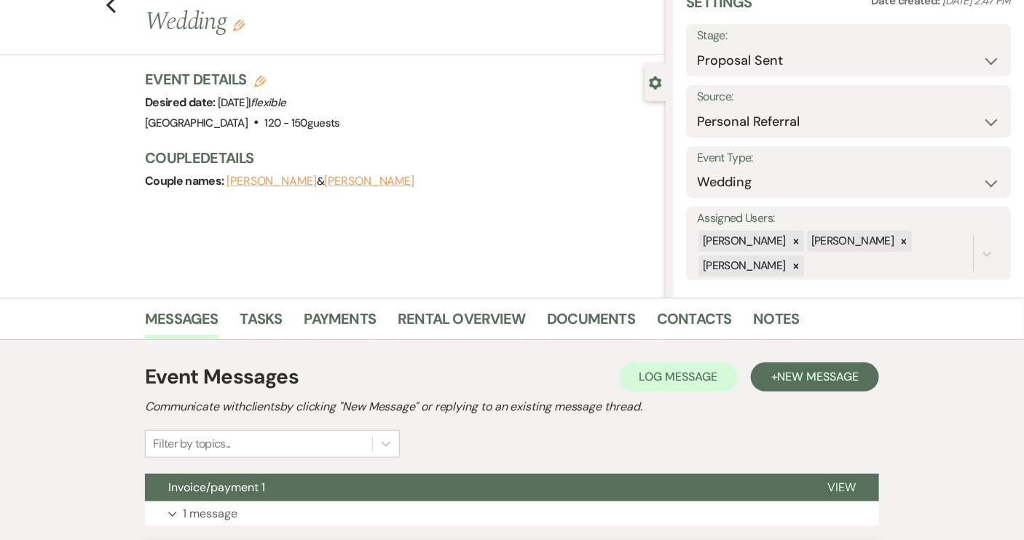
scroll to position [66, 0]
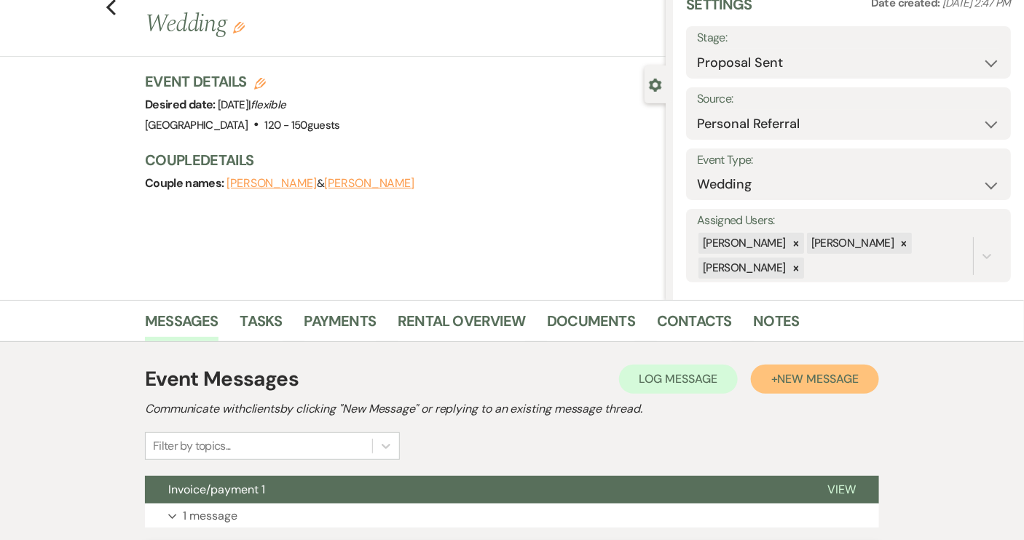
click at [843, 384] on span "New Message" at bounding box center [818, 378] width 81 height 15
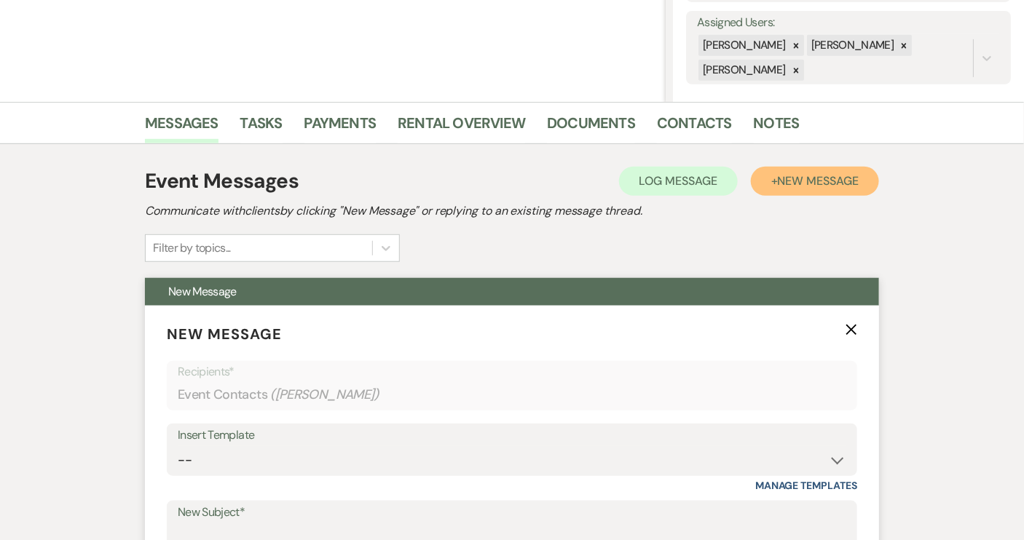
scroll to position [264, 0]
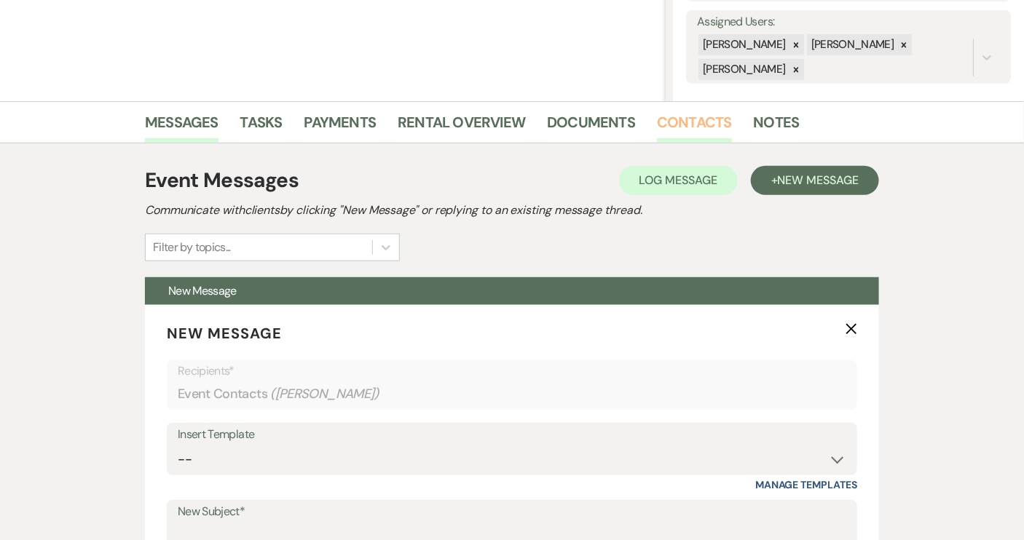
click at [707, 122] on link "Contacts" at bounding box center [694, 127] width 75 height 32
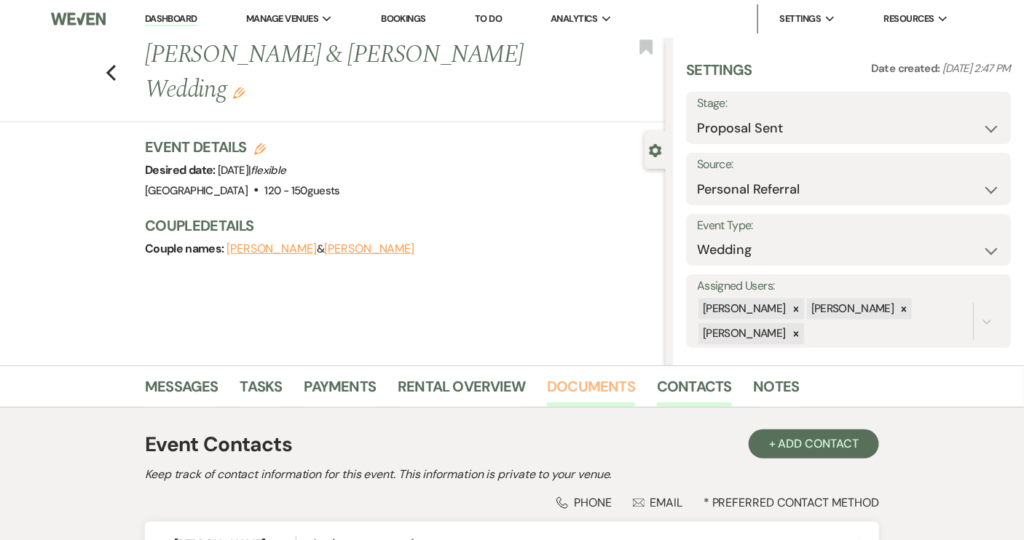
click at [582, 392] on link "Documents" at bounding box center [591, 391] width 88 height 32
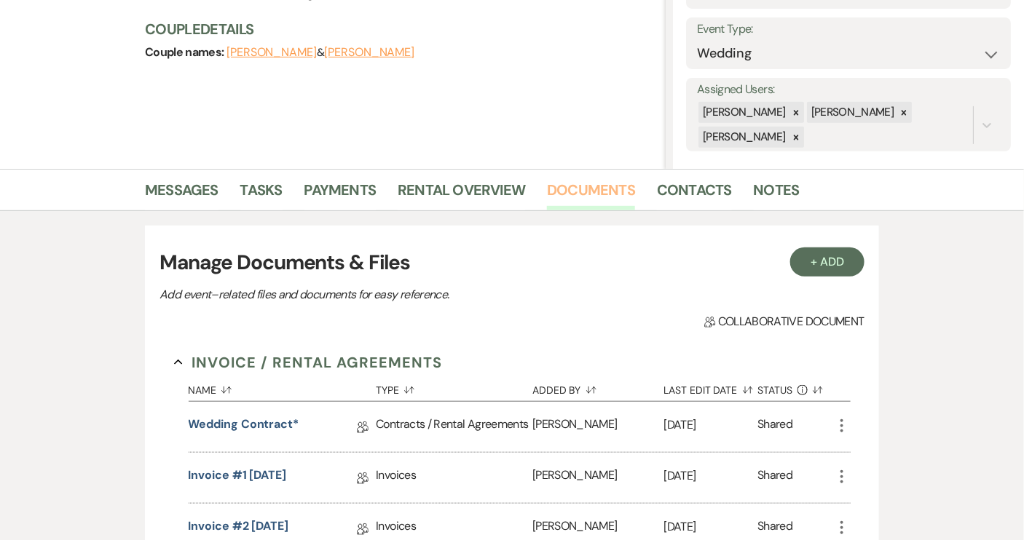
scroll to position [198, 0]
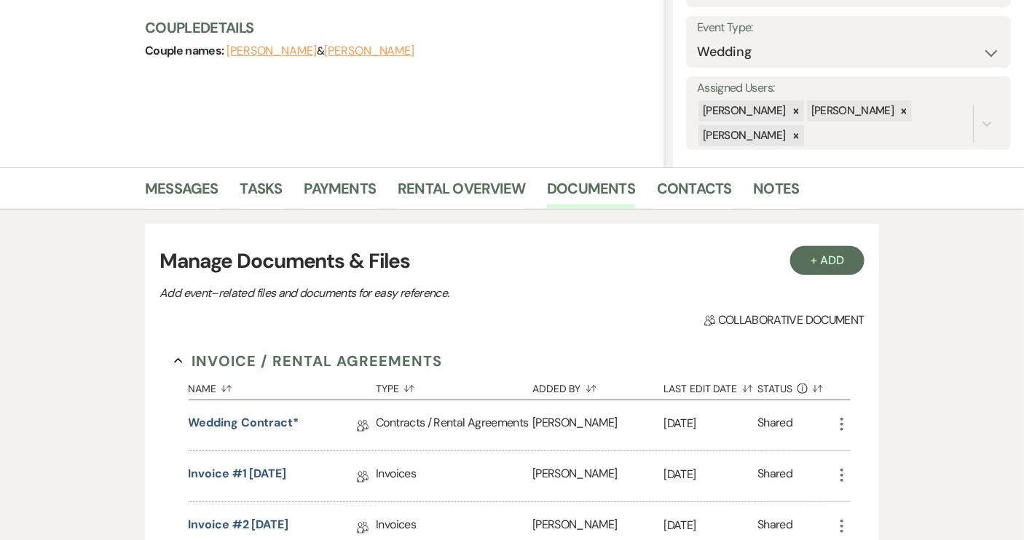
click at [841, 425] on icon "More" at bounding box center [841, 424] width 17 height 17
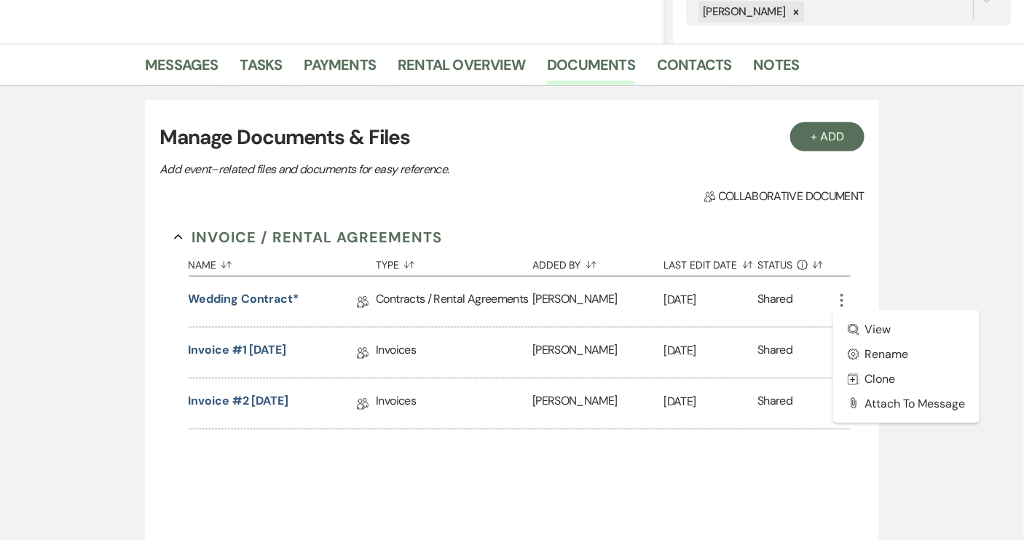
scroll to position [331, 0]
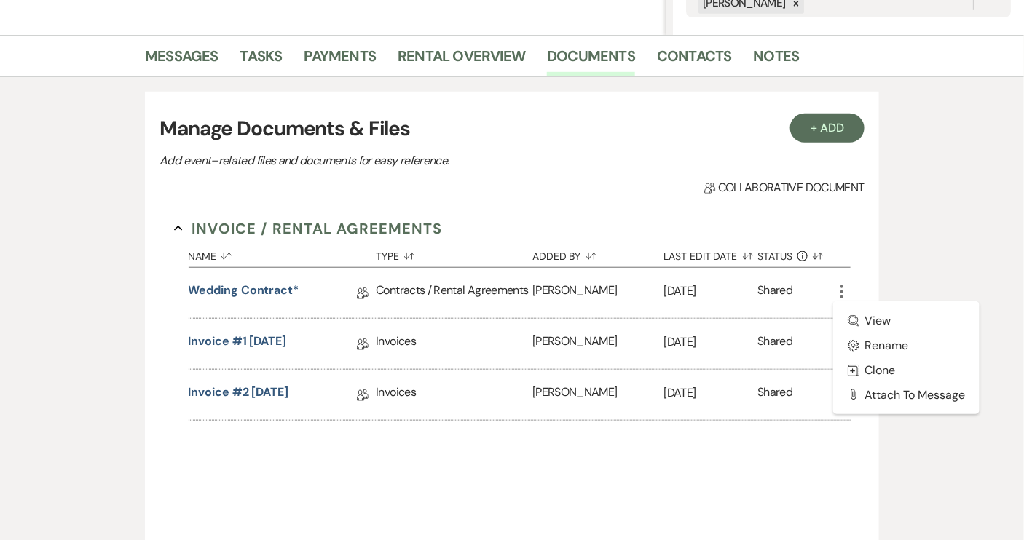
click at [838, 295] on icon "More" at bounding box center [841, 291] width 17 height 17
click at [175, 56] on link "Messages" at bounding box center [182, 60] width 74 height 32
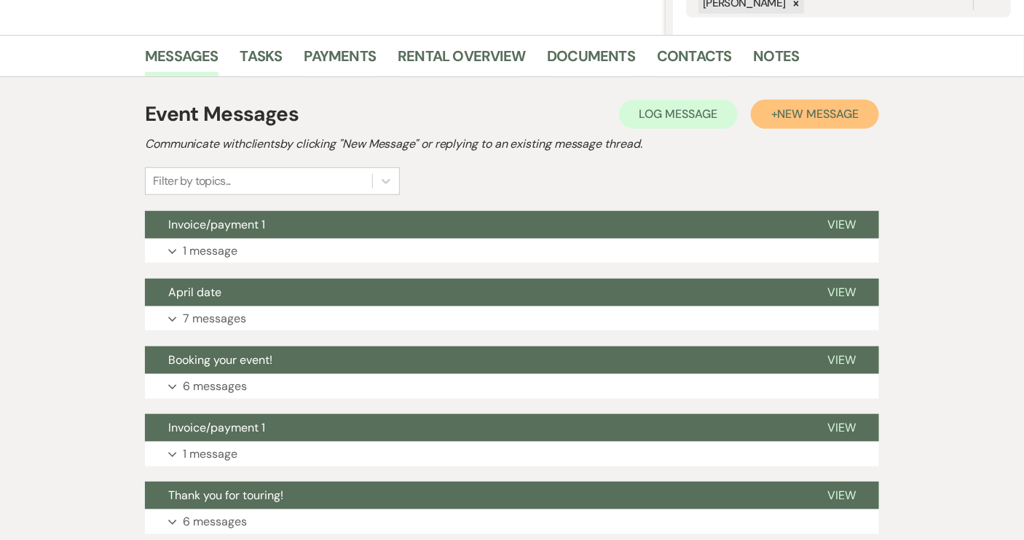
click at [777, 124] on button "+ New Message" at bounding box center [815, 114] width 128 height 29
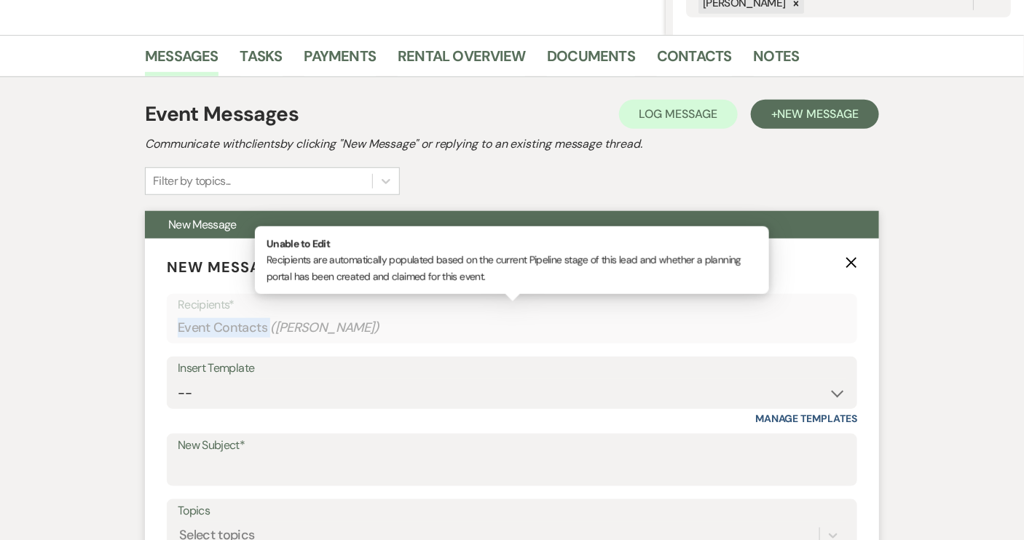
drag, startPoint x: 765, startPoint y: 134, endPoint x: 693, endPoint y: 312, distance: 192.4
click at [693, 312] on div "Recipients* Event Contacts ( Ryenne Washenberger )" at bounding box center [512, 319] width 690 height 50
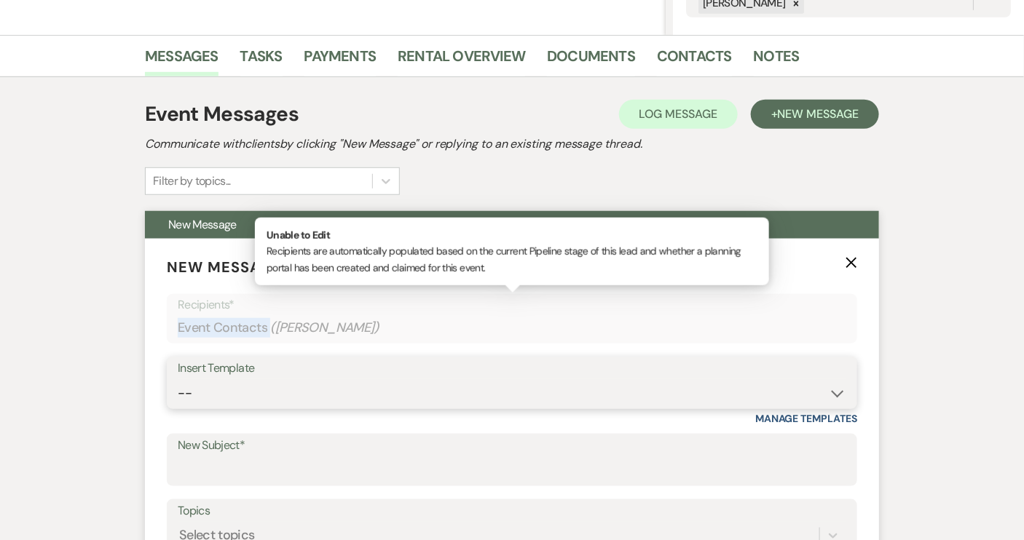
click at [842, 396] on select "-- Weven Planning Portal Introduction (Booked Events) Tour Request Response Con…" at bounding box center [512, 393] width 669 height 28
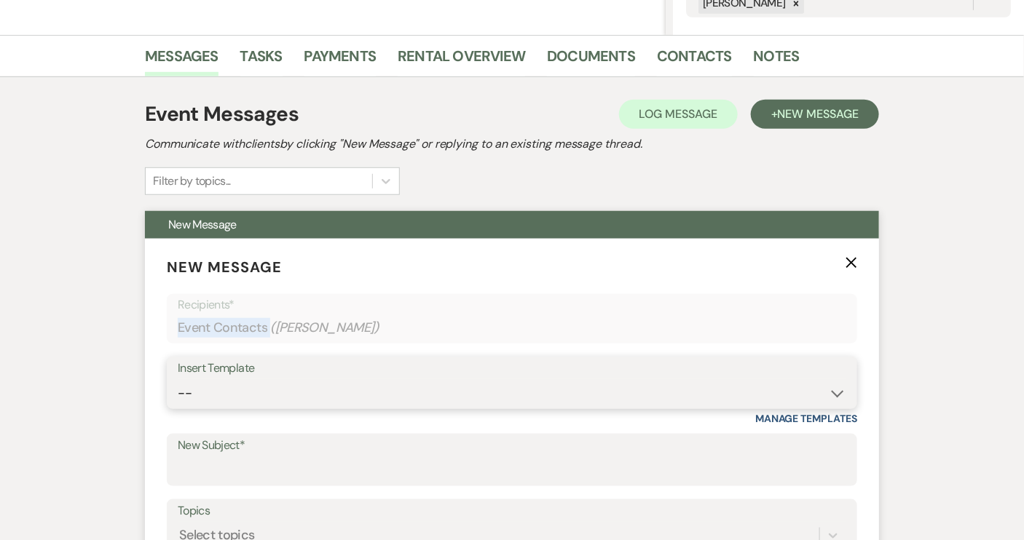
select select "978"
click at [178, 379] on select "-- Weven Planning Portal Introduction (Booked Events) Tour Request Response Con…" at bounding box center [512, 393] width 669 height 28
type input "Booking your event!"
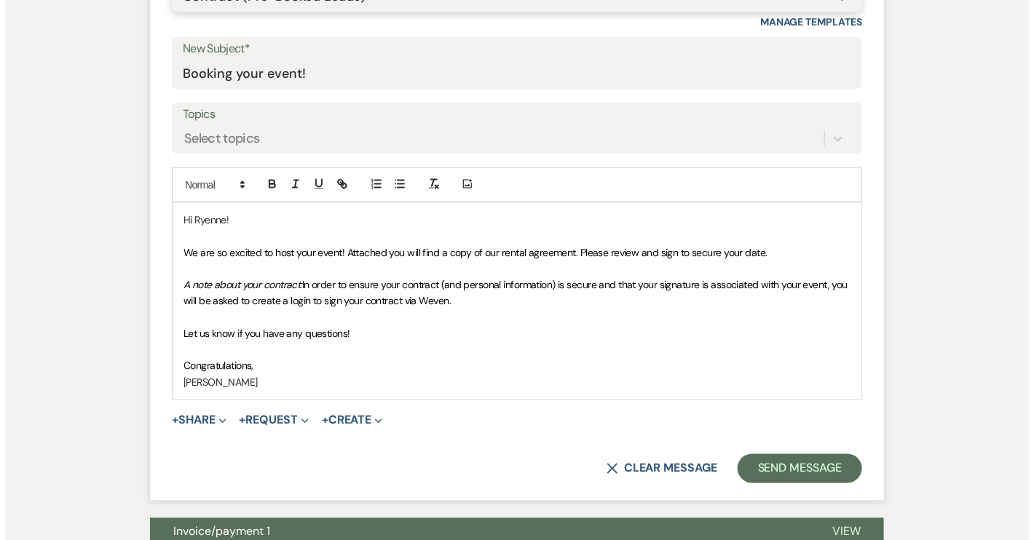
scroll to position [794, 0]
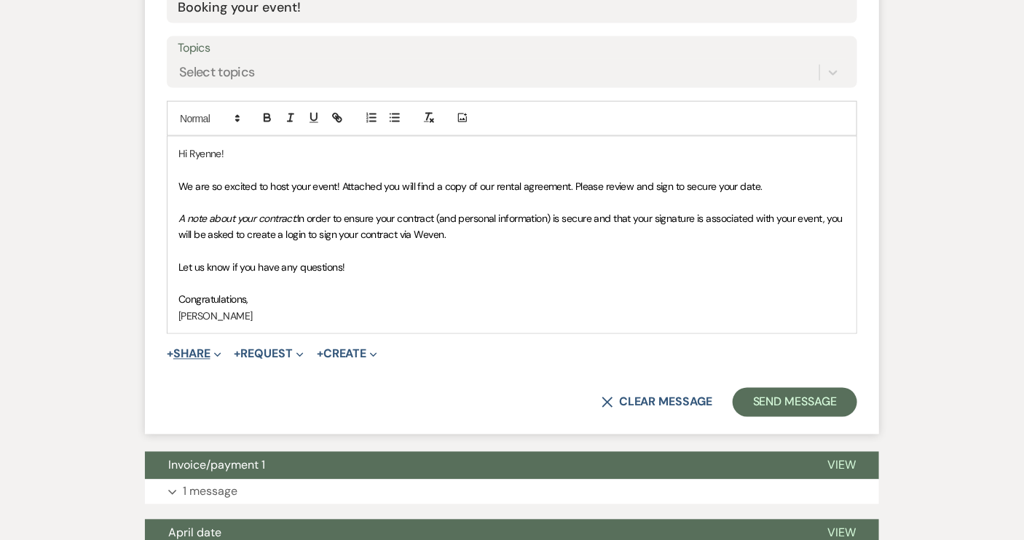
click at [208, 352] on button "+ Share Expand" at bounding box center [194, 355] width 55 height 12
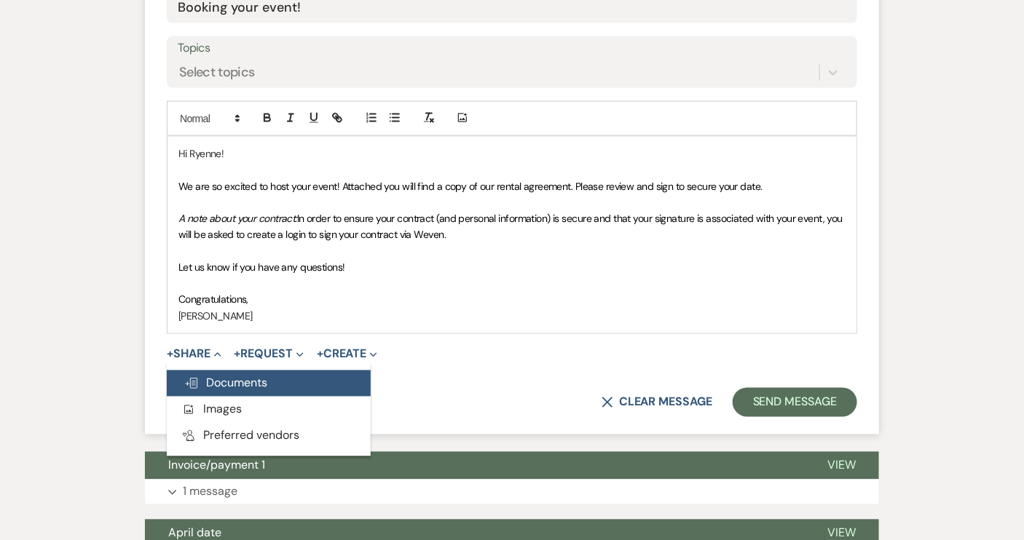
click at [226, 382] on span "Doc Upload Documents" at bounding box center [225, 383] width 83 height 15
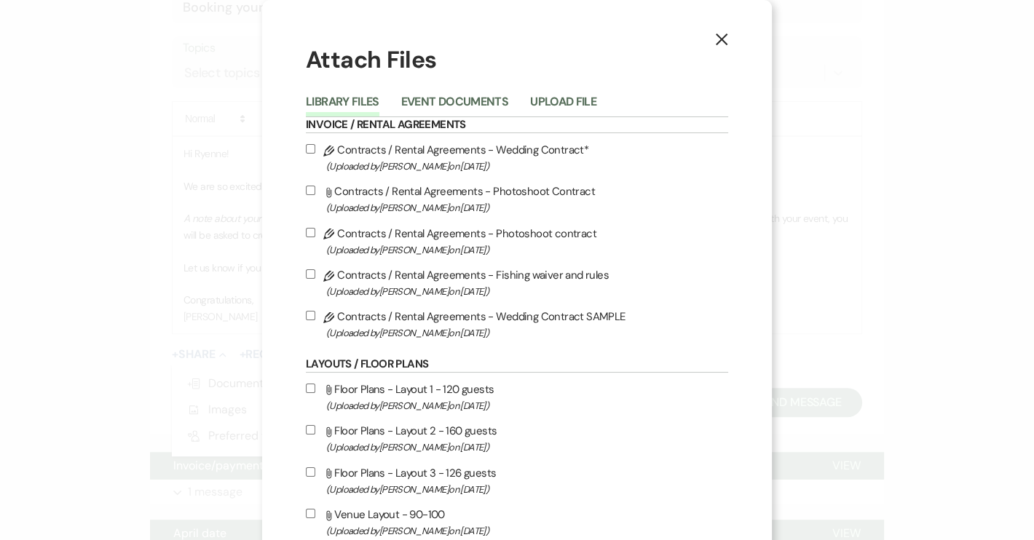
click at [306, 149] on input "Pencil Contracts / Rental Agreements - Wedding Contract* (Uploaded by Rachel Re…" at bounding box center [310, 148] width 9 height 9
checkbox input "true"
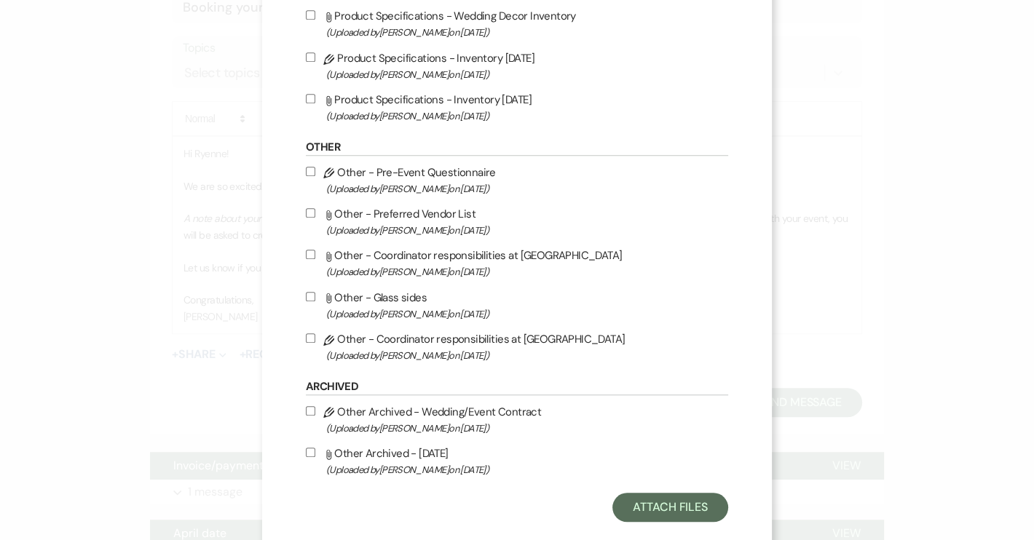
scroll to position [1180, 0]
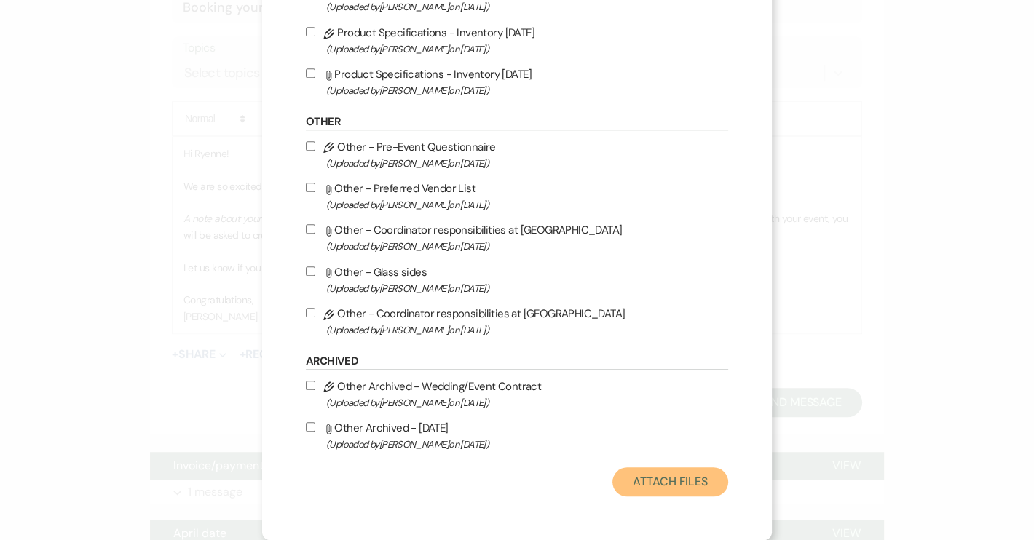
click at [682, 473] on button "Attach Files" at bounding box center [670, 482] width 116 height 29
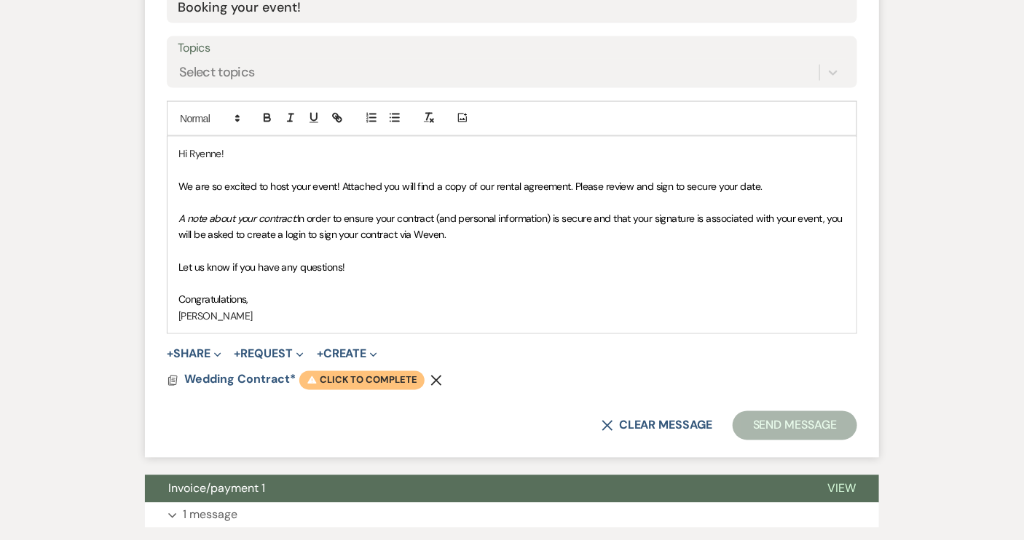
click at [403, 374] on span "Warning Click to complete" at bounding box center [361, 380] width 125 height 19
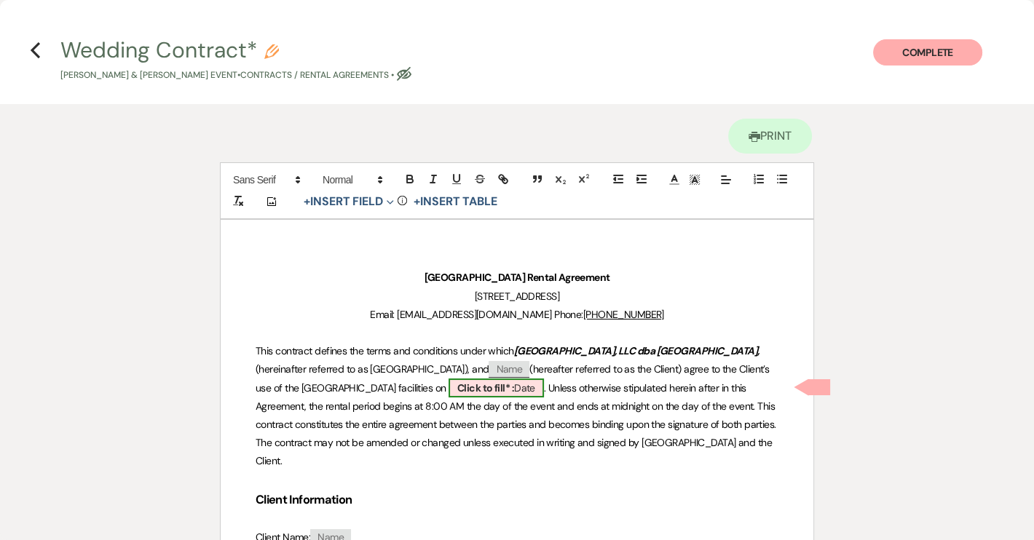
click at [495, 387] on span "Click to fill* : Date" at bounding box center [496, 388] width 95 height 19
select select "owner"
select select "Date"
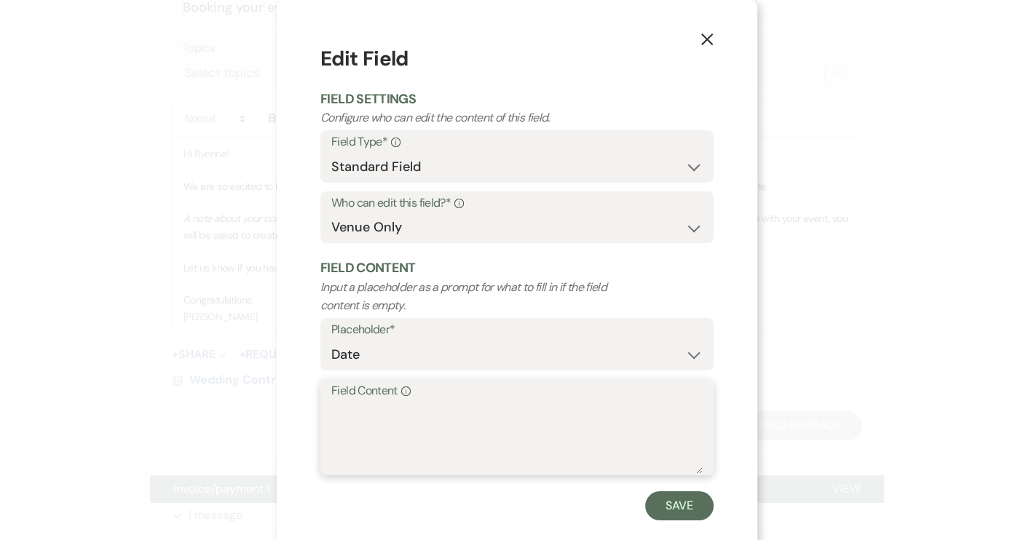
click at [364, 407] on textarea "Field Content Info" at bounding box center [516, 437] width 371 height 73
type textarea "04/19/26"
click at [681, 504] on button "Save" at bounding box center [679, 506] width 68 height 29
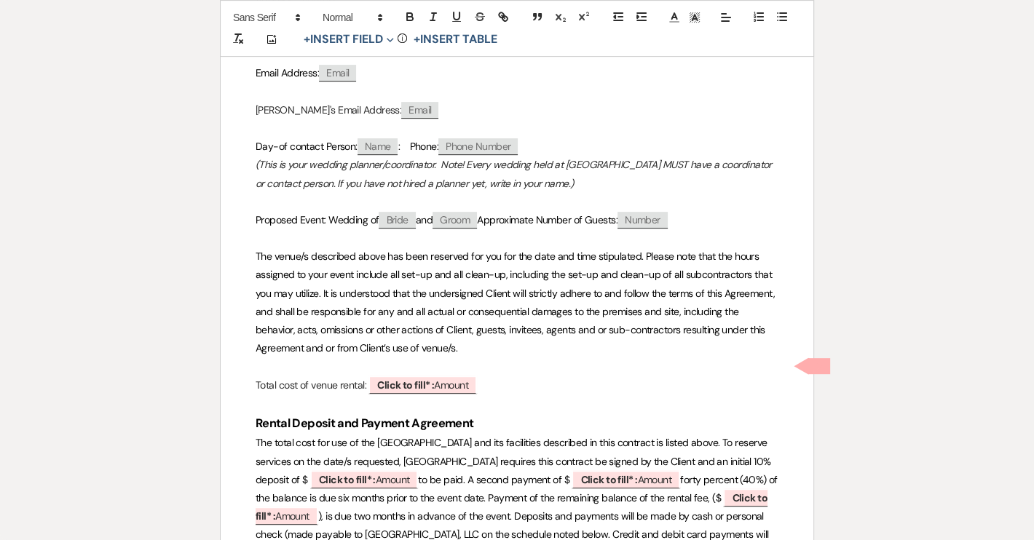
scroll to position [596, 0]
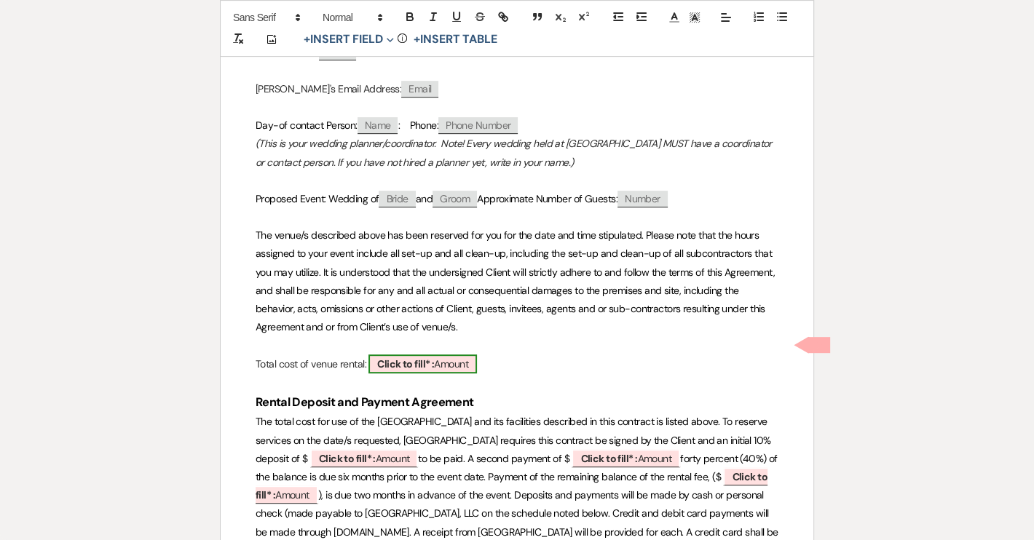
click at [464, 355] on span "Click to fill* : Amount" at bounding box center [423, 364] width 109 height 19
select select "owner"
select select "Amount"
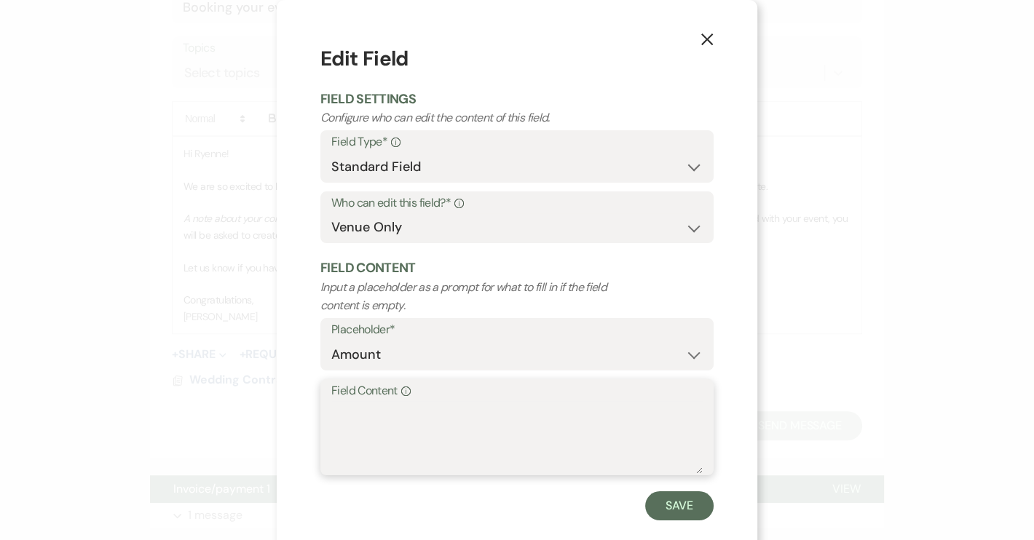
click at [382, 414] on textarea "Field Content Info" at bounding box center [516, 437] width 371 height 73
paste textarea "$6,000"
type textarea "$6,000"
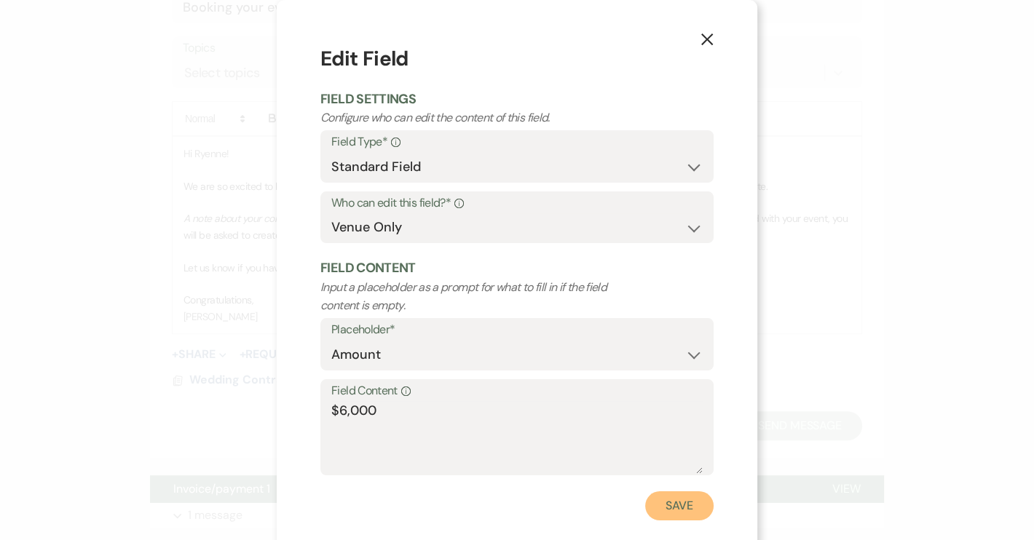
click at [669, 513] on button "Save" at bounding box center [679, 506] width 68 height 29
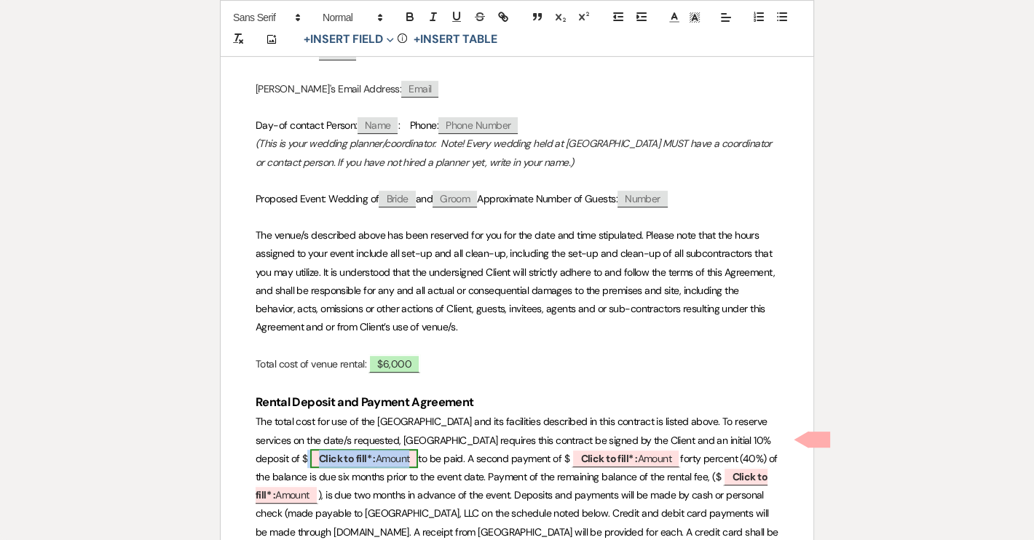
click at [409, 449] on span "Click to fill* : Amount" at bounding box center [364, 458] width 109 height 19
select select "owner"
select select "Amount"
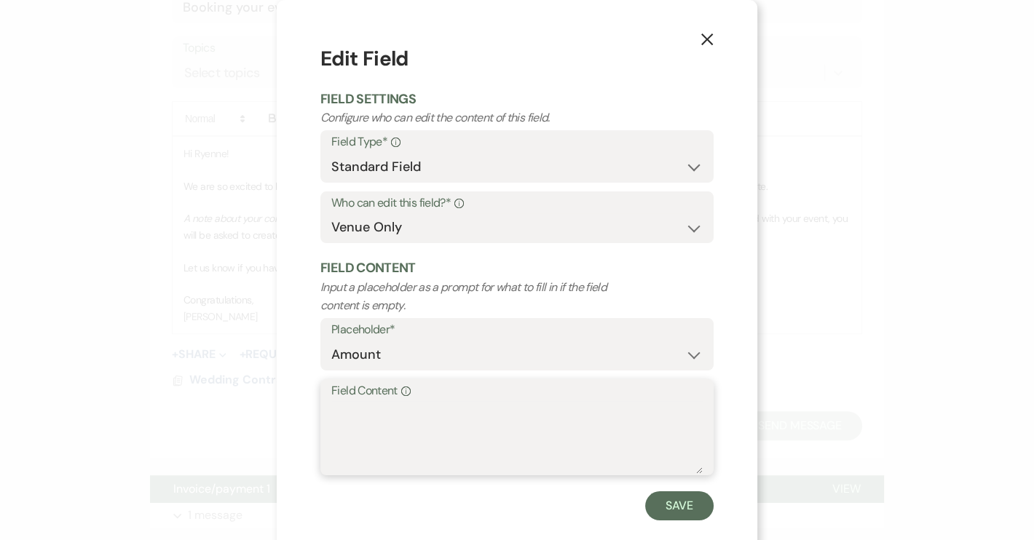
click at [375, 418] on textarea "Field Content Info" at bounding box center [516, 437] width 371 height 73
paste textarea "600.00"
type textarea "600.00"
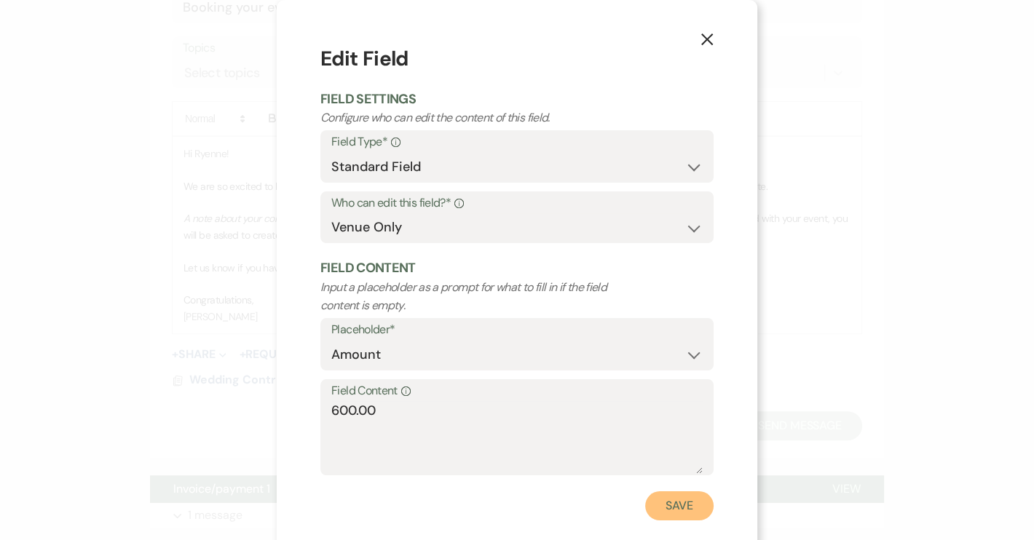
click at [673, 503] on button "Save" at bounding box center [679, 506] width 68 height 29
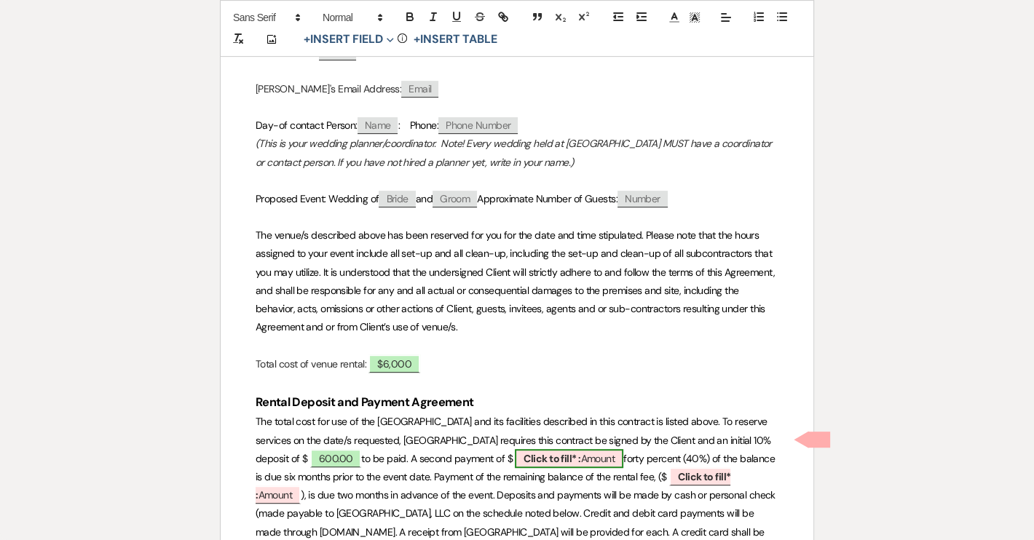
click at [596, 449] on span "Click to fill* : Amount" at bounding box center [569, 458] width 109 height 19
select select "owner"
select select "Amount"
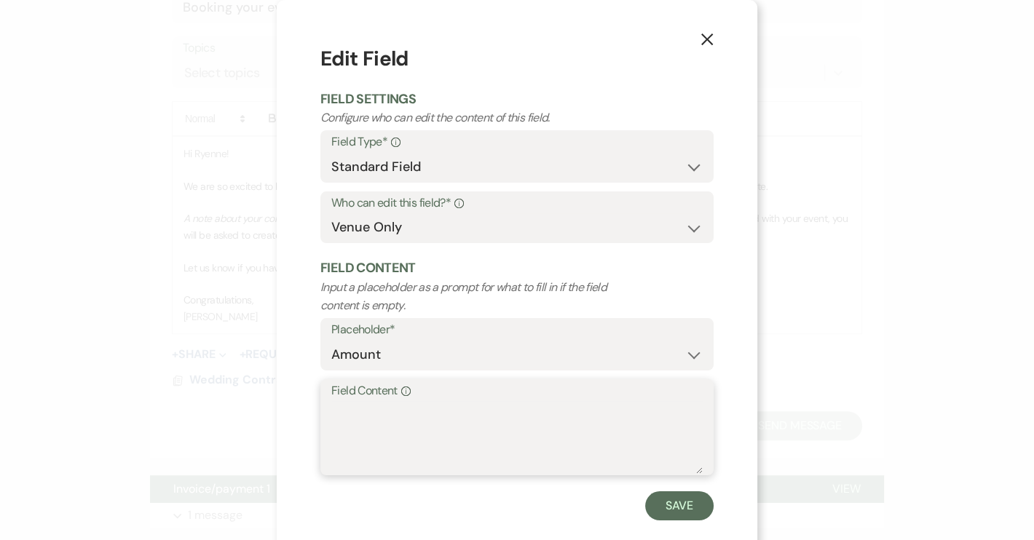
click at [358, 405] on textarea "Field Content Info" at bounding box center [516, 437] width 371 height 73
paste textarea "2,400.00"
type textarea "2,400.00"
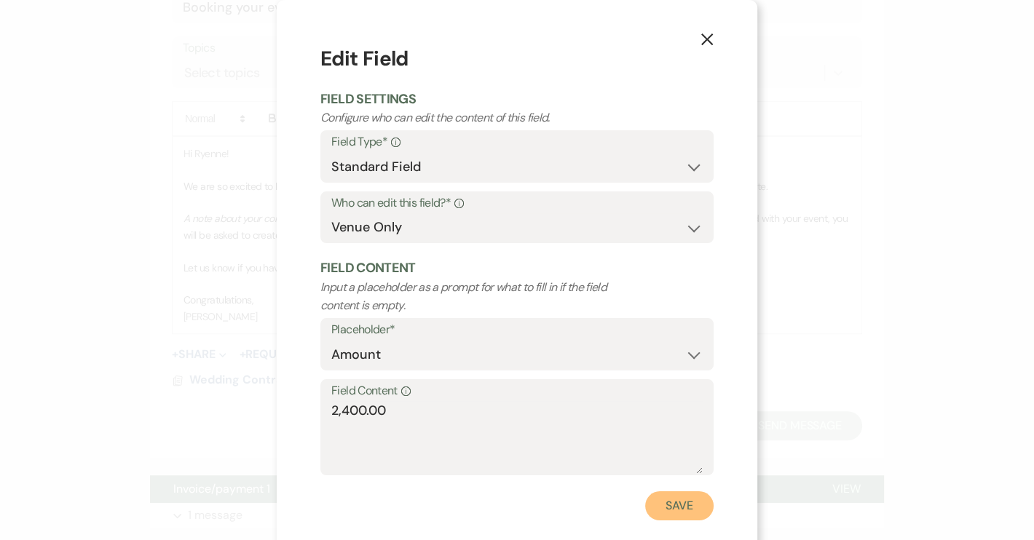
click at [672, 507] on button "Save" at bounding box center [679, 506] width 68 height 29
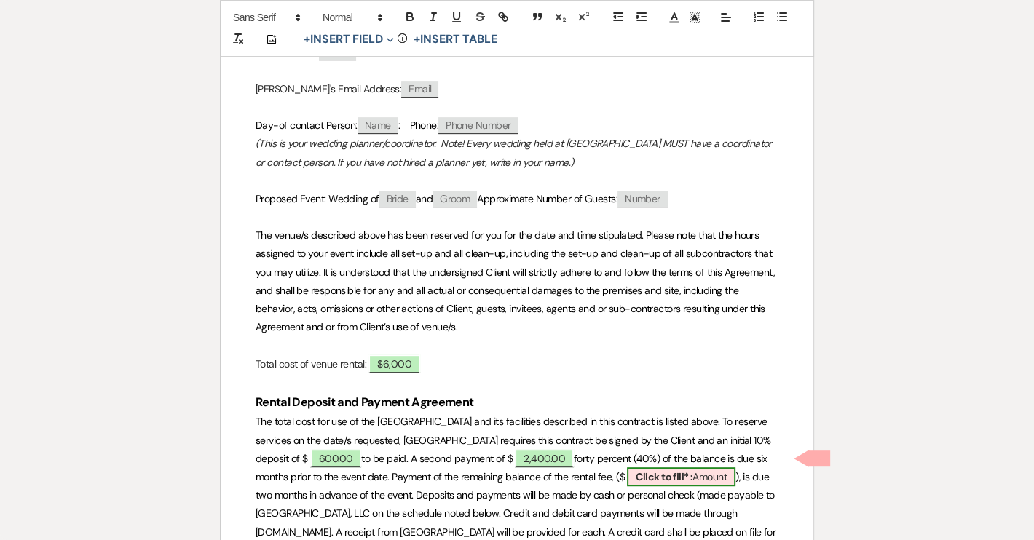
click at [723, 468] on span "Click to fill* : Amount" at bounding box center [681, 477] width 109 height 19
select select "owner"
select select "Amount"
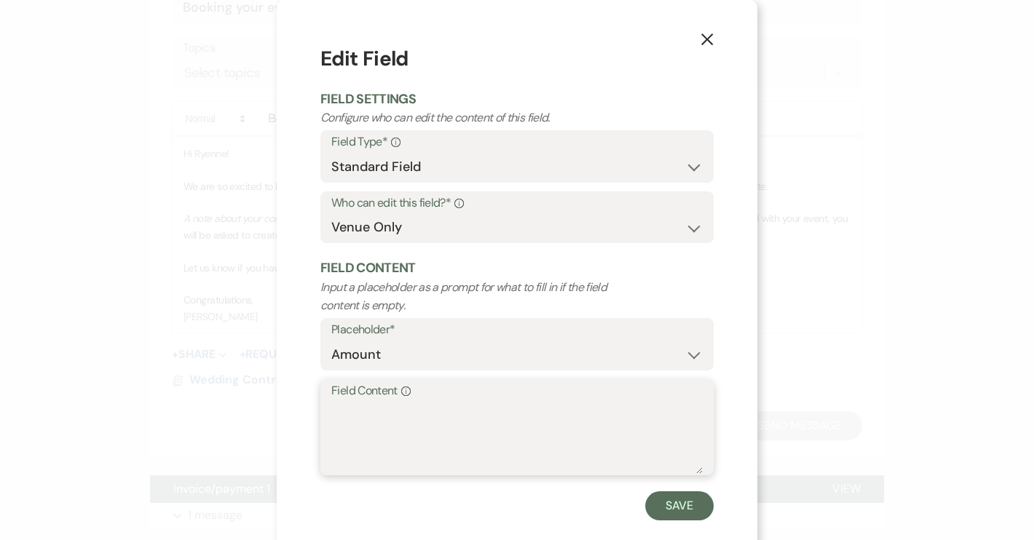
click at [344, 421] on textarea "Field Content Info" at bounding box center [516, 437] width 371 height 73
paste textarea "3,000.00"
type textarea "3,000.00"
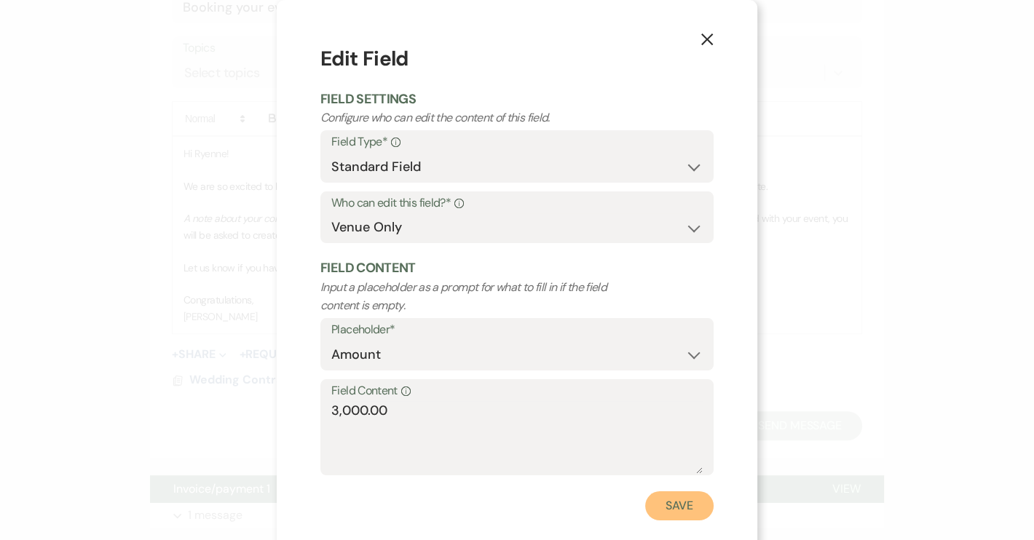
click at [658, 506] on button "Save" at bounding box center [679, 506] width 68 height 29
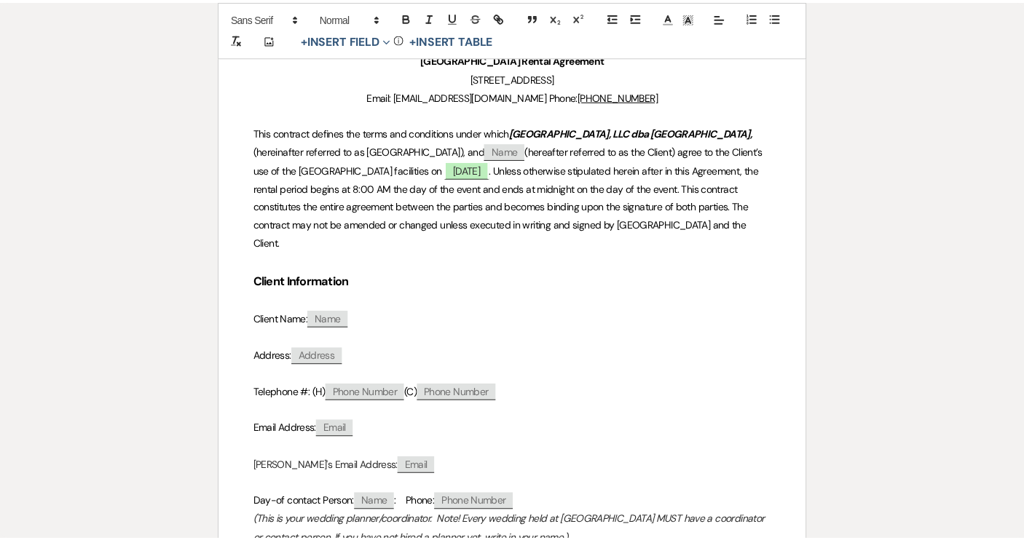
scroll to position [0, 0]
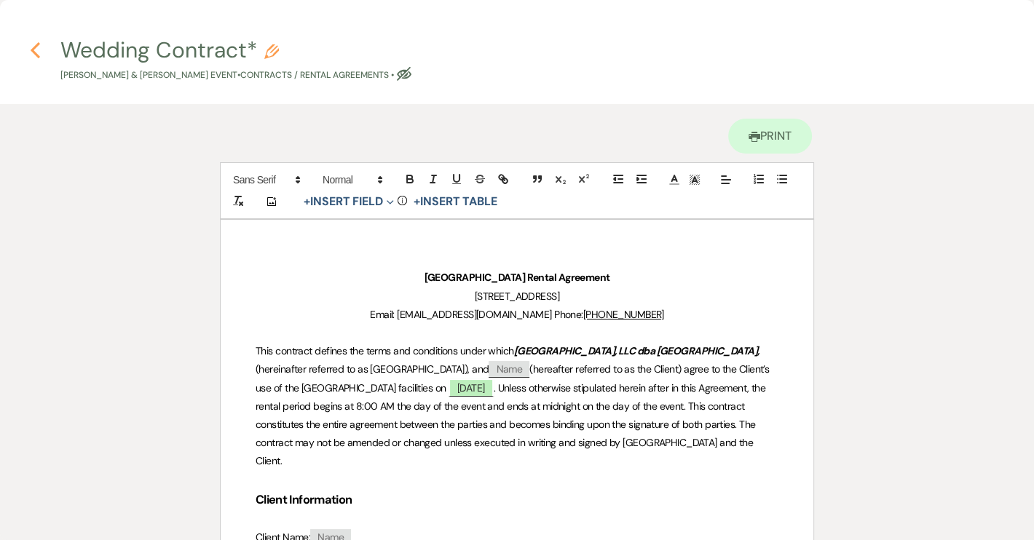
click at [39, 47] on icon "Previous" at bounding box center [35, 50] width 11 height 17
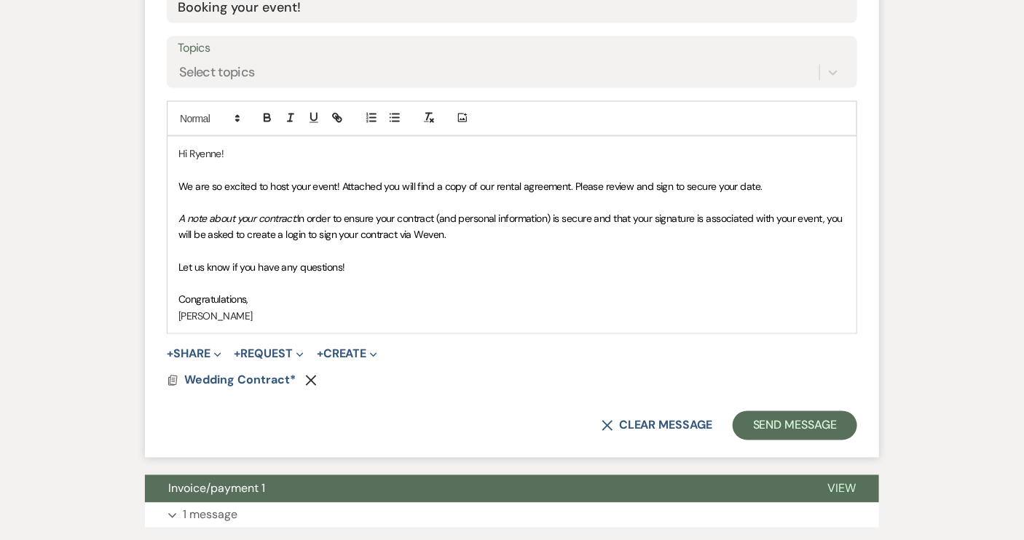
click at [475, 237] on p "A note about your contract: In order to ensure your contract (and personal info…" at bounding box center [511, 226] width 667 height 33
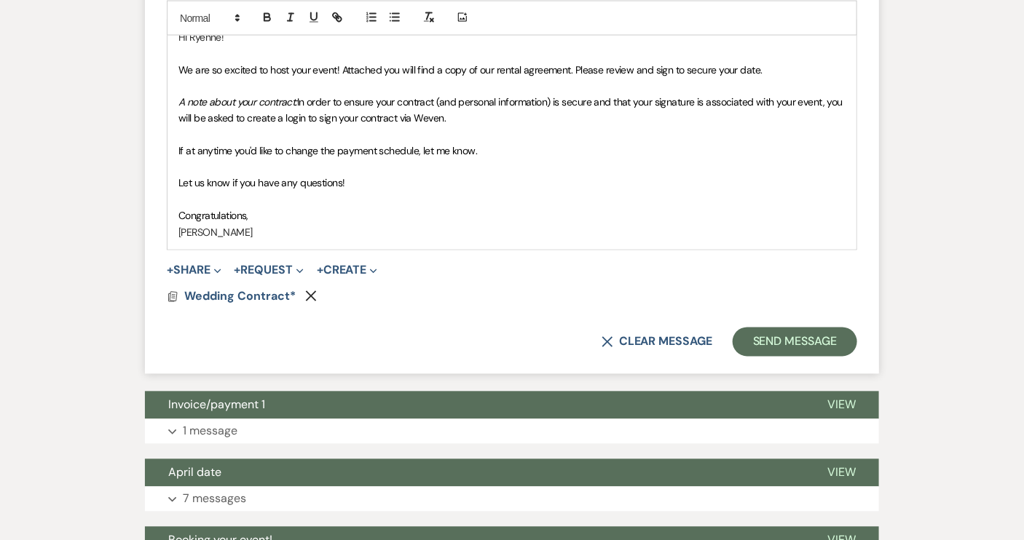
scroll to position [926, 0]
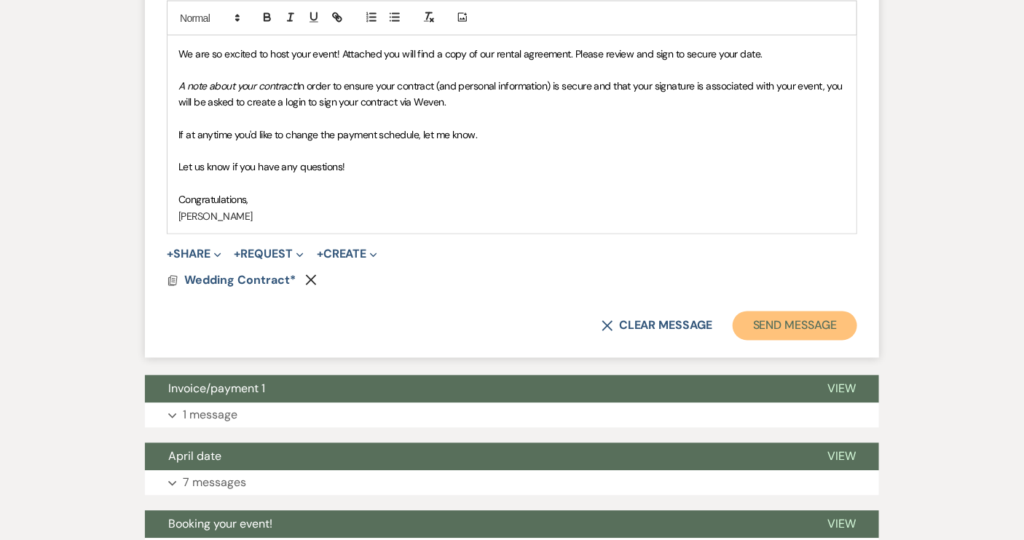
click at [798, 328] on button "Send Message" at bounding box center [795, 326] width 125 height 29
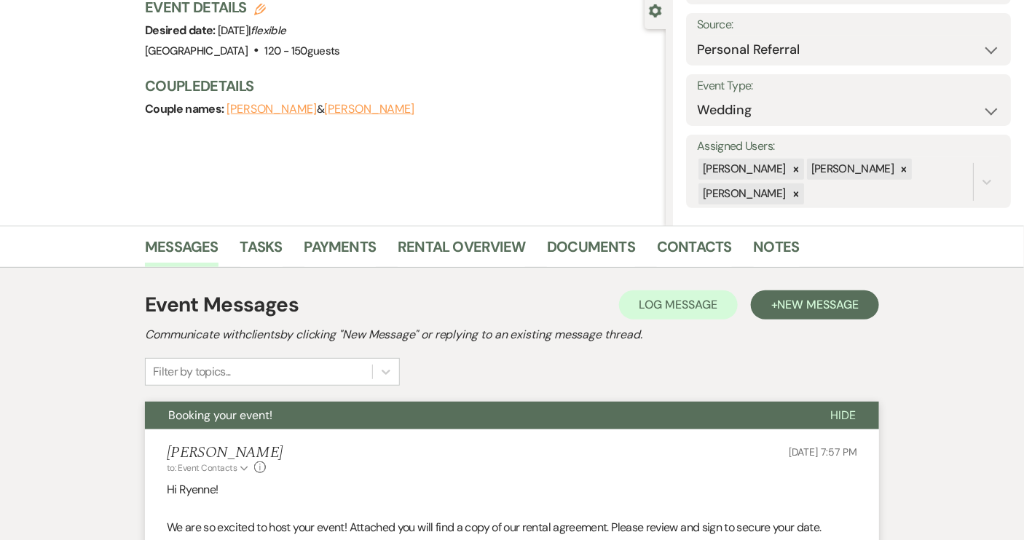
scroll to position [55, 0]
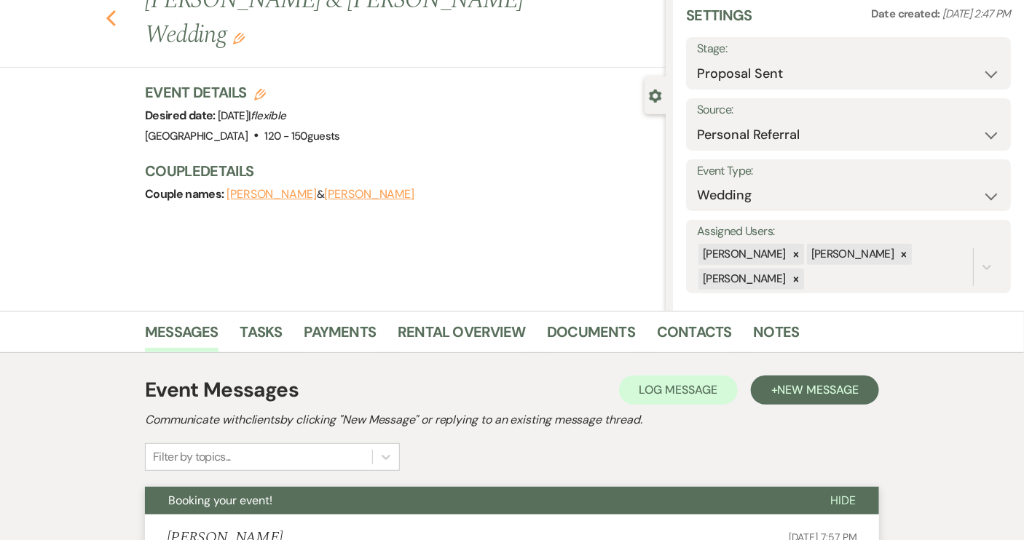
click at [116, 15] on use "button" at bounding box center [110, 18] width 9 height 16
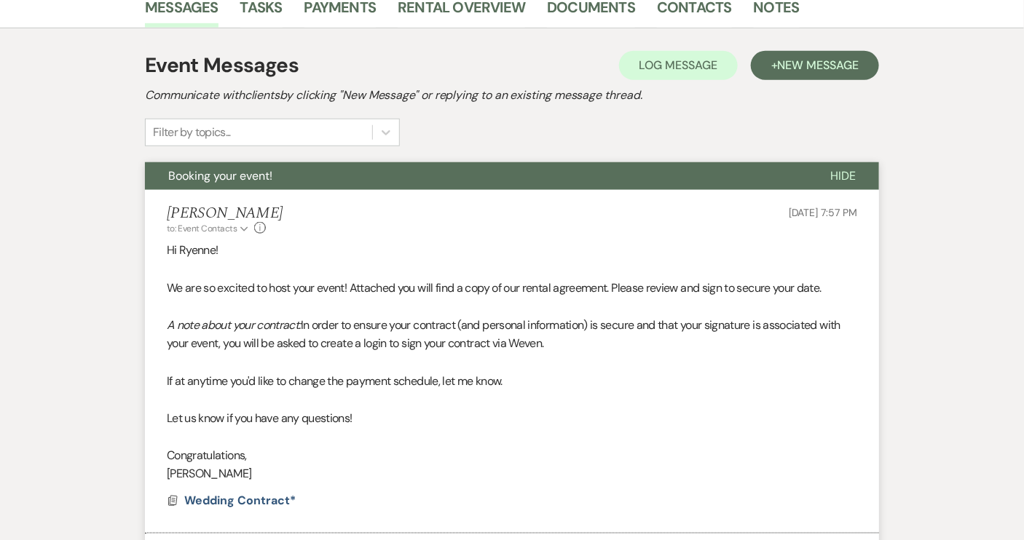
select select "6"
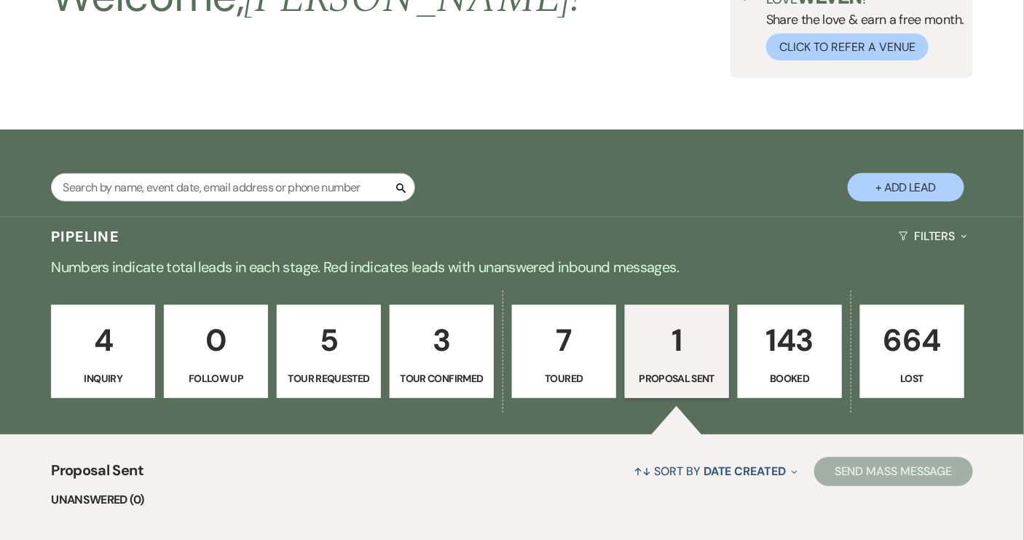
scroll to position [114, 0]
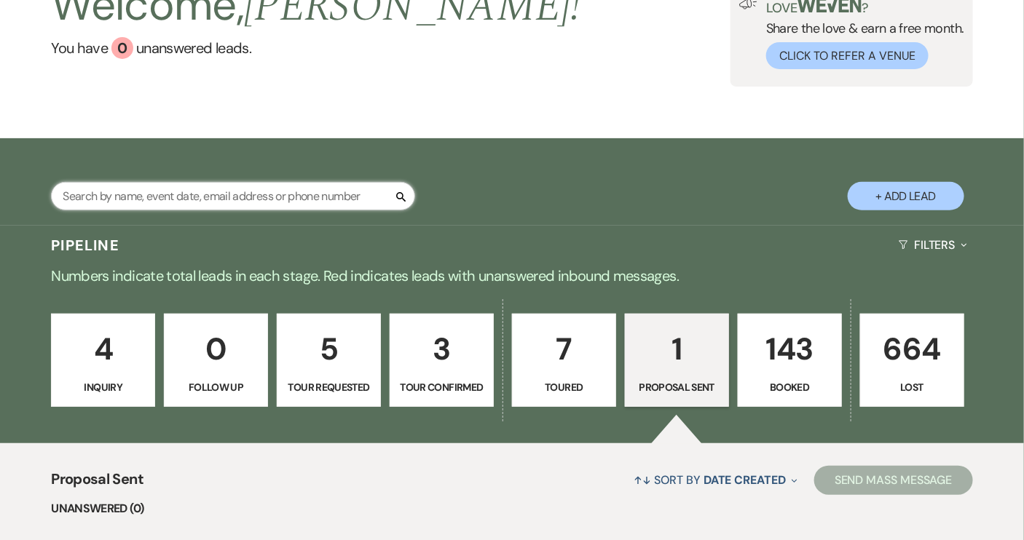
click at [283, 198] on input "text" at bounding box center [233, 196] width 364 height 28
type input "chloe"
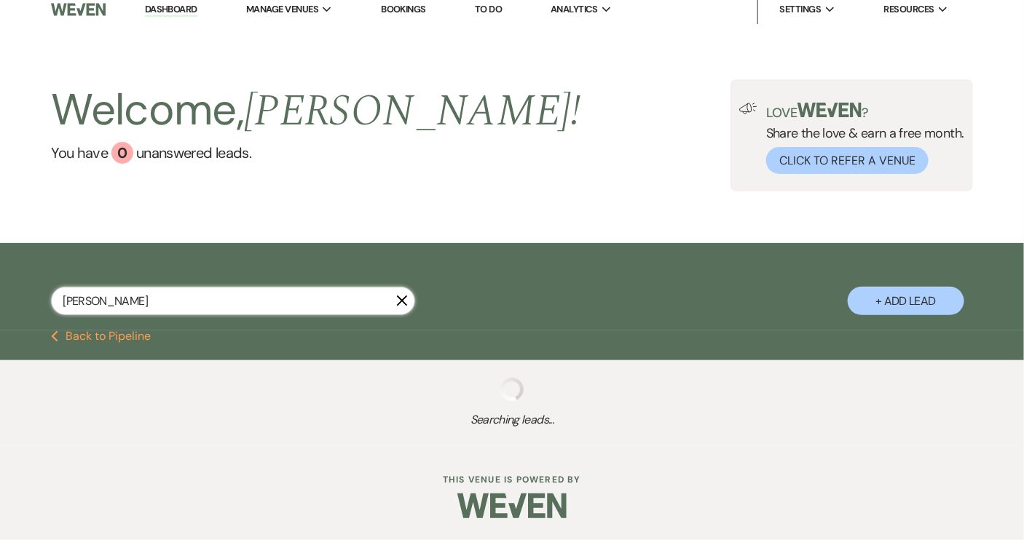
select select "8"
select select "5"
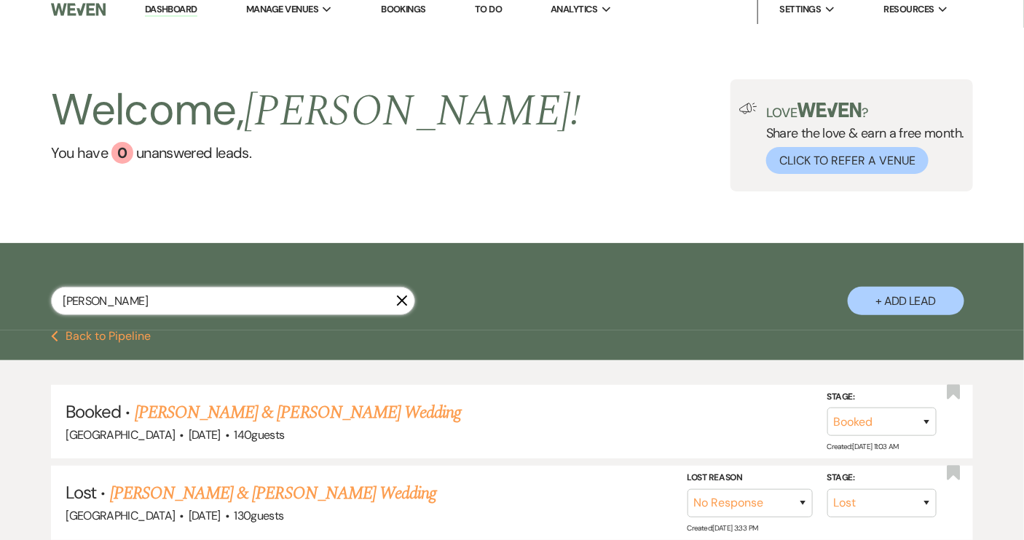
scroll to position [114, 0]
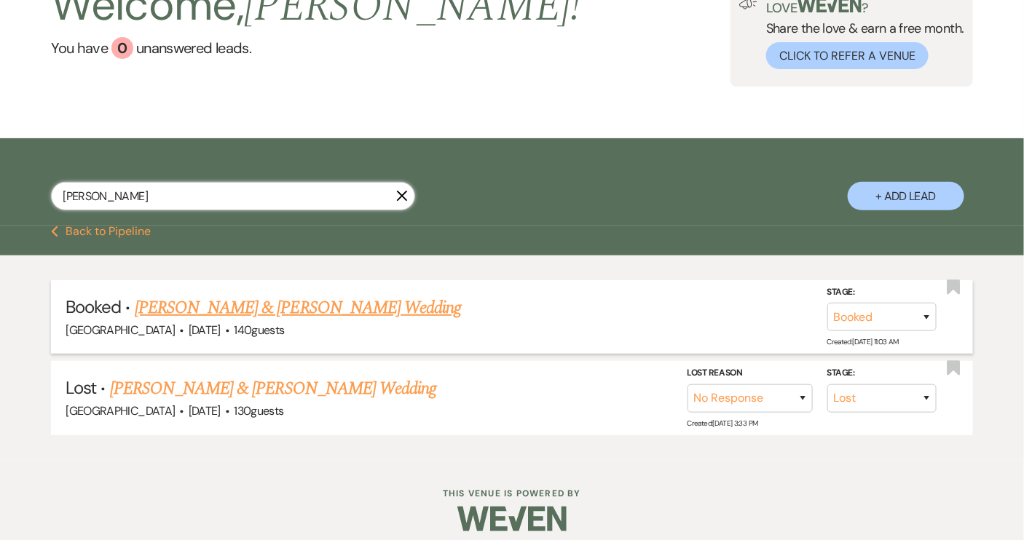
type input "chloe"
click at [315, 307] on link "Chloe Godinez & Tyler Wood Wedding" at bounding box center [298, 308] width 326 height 26
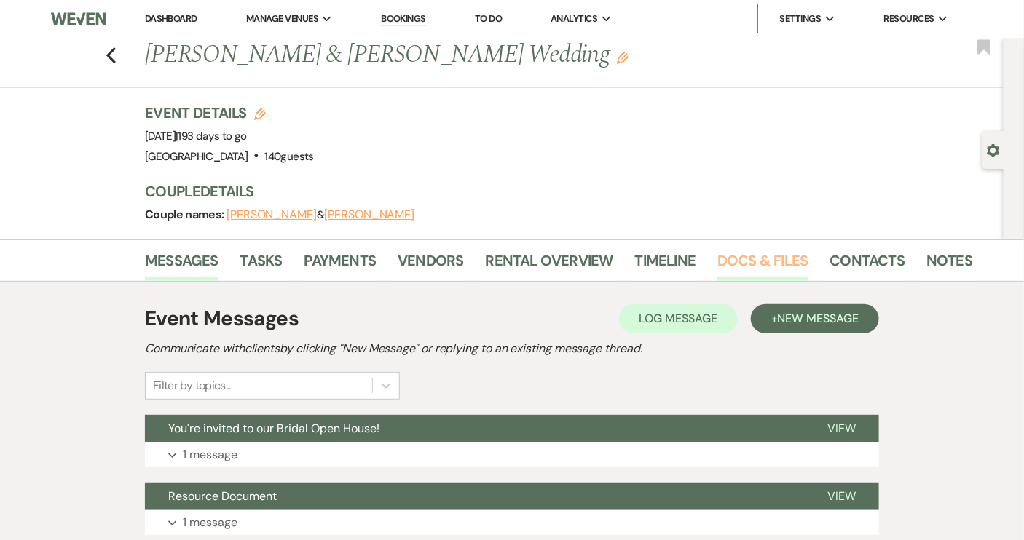
click at [751, 262] on link "Docs & Files" at bounding box center [762, 265] width 90 height 32
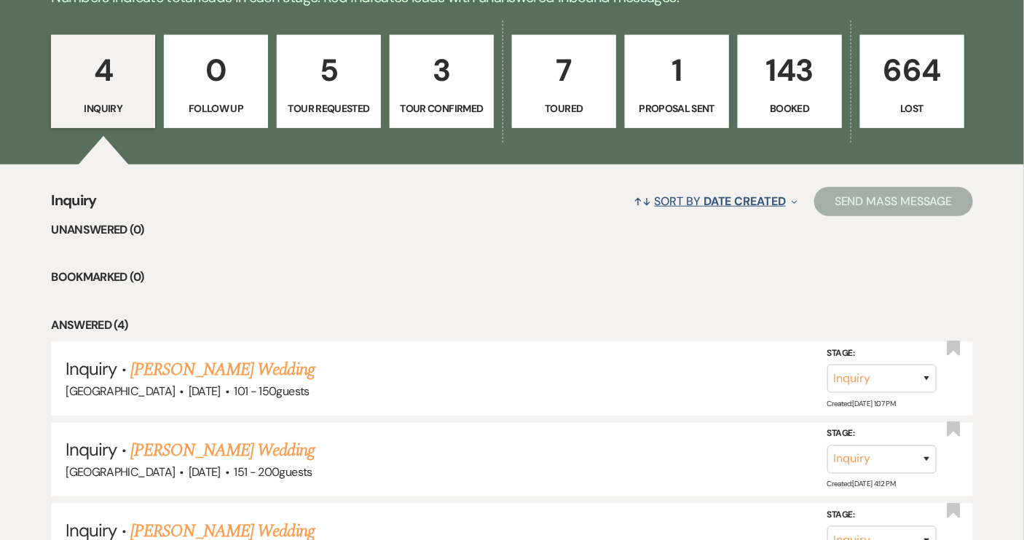
scroll to position [264, 0]
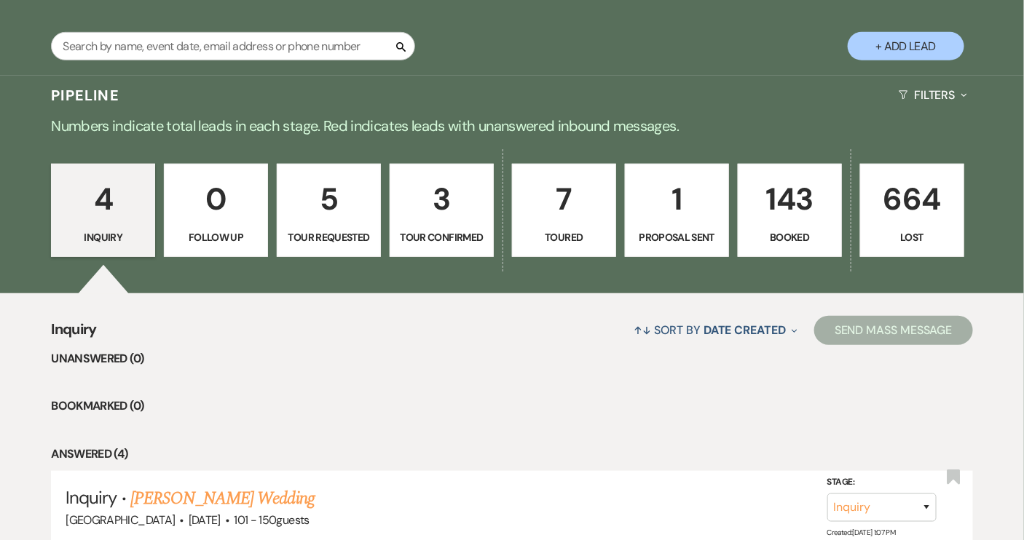
click at [678, 235] on p "Proposal Sent" at bounding box center [676, 237] width 85 height 16
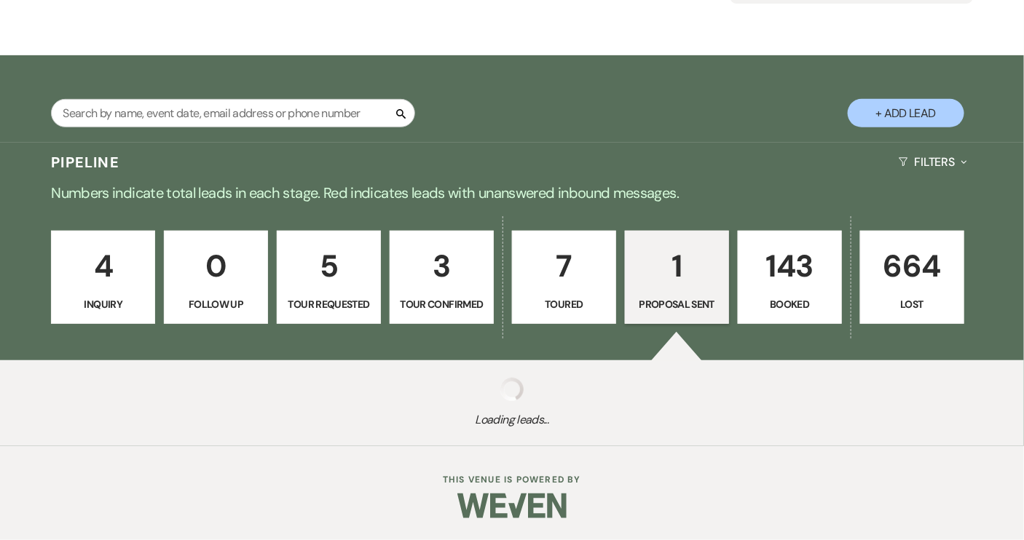
select select "6"
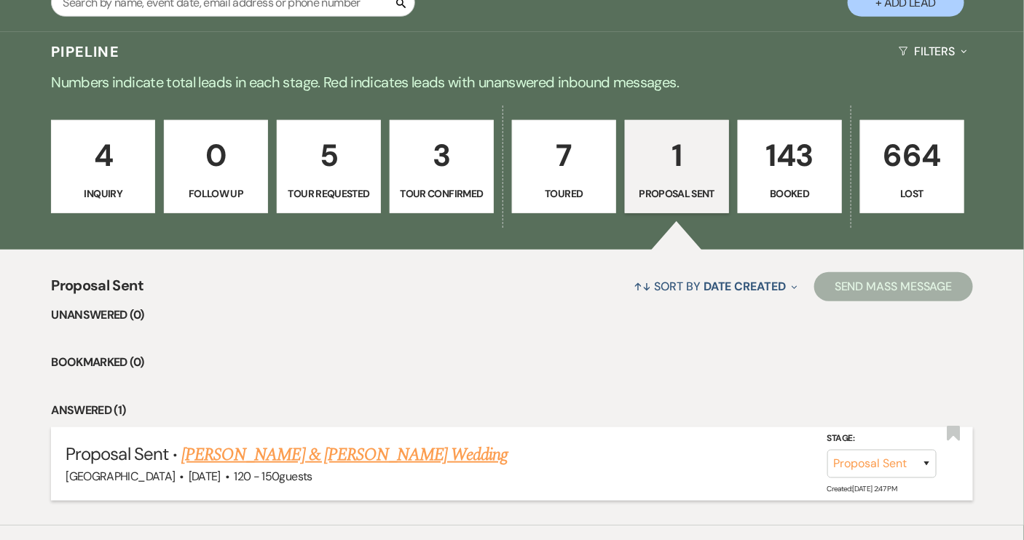
scroll to position [385, 0]
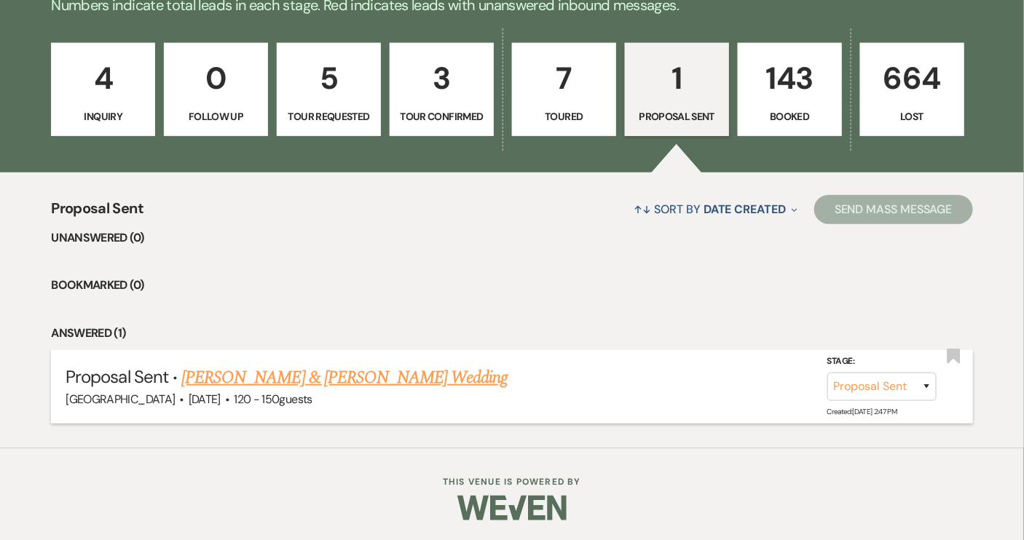
click at [458, 370] on link "[PERSON_NAME] & [PERSON_NAME] Wedding" at bounding box center [344, 378] width 326 height 26
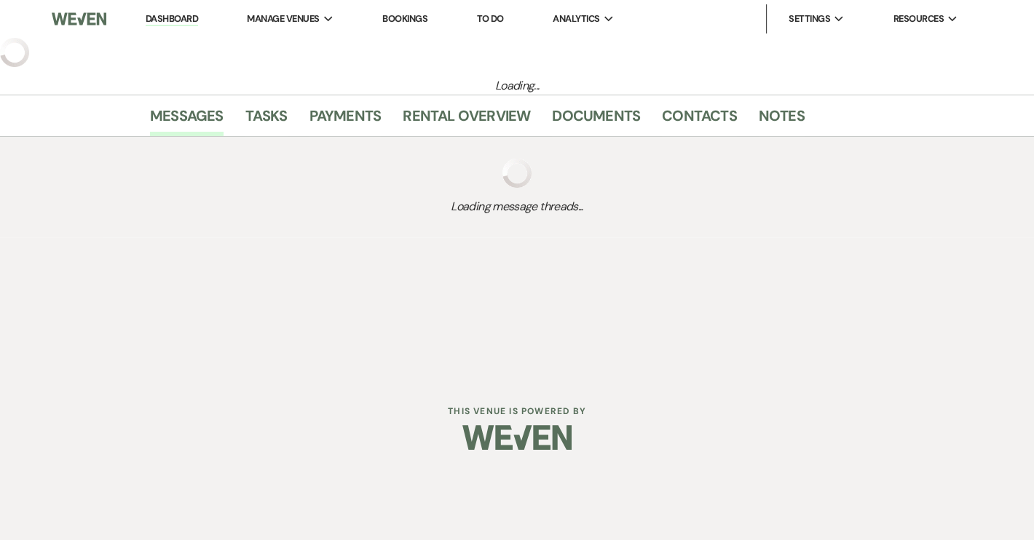
select select "6"
select select "12"
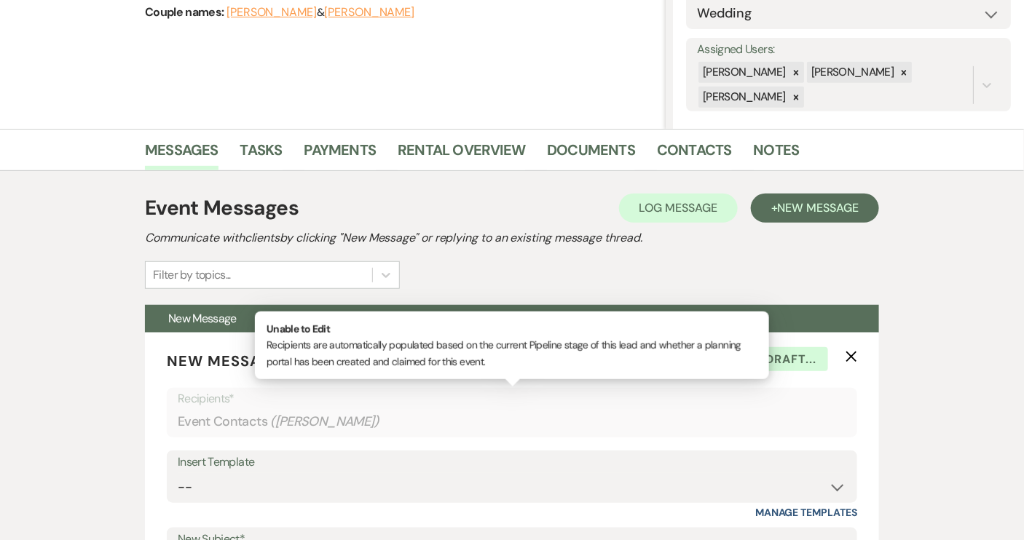
scroll to position [264, 0]
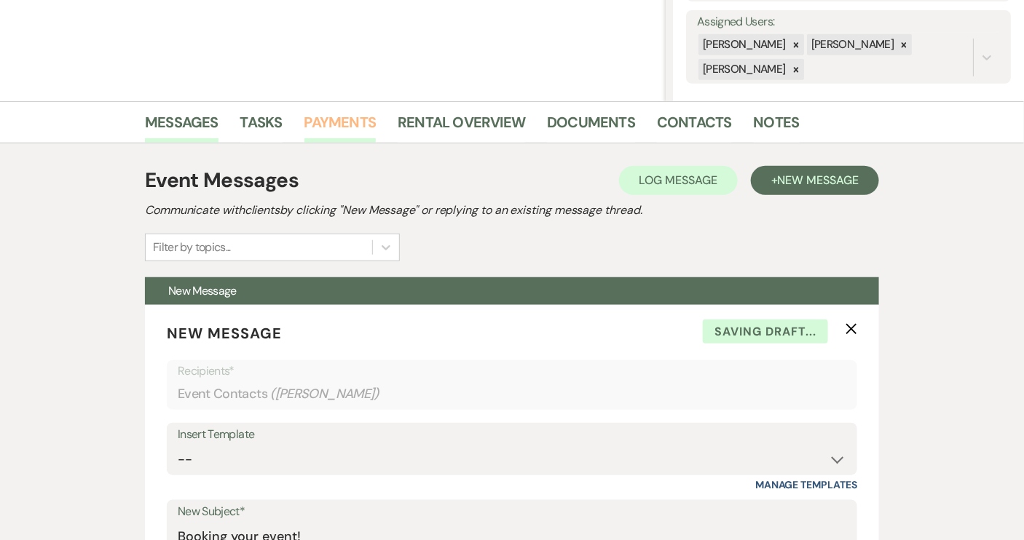
click at [350, 117] on link "Payments" at bounding box center [340, 127] width 72 height 32
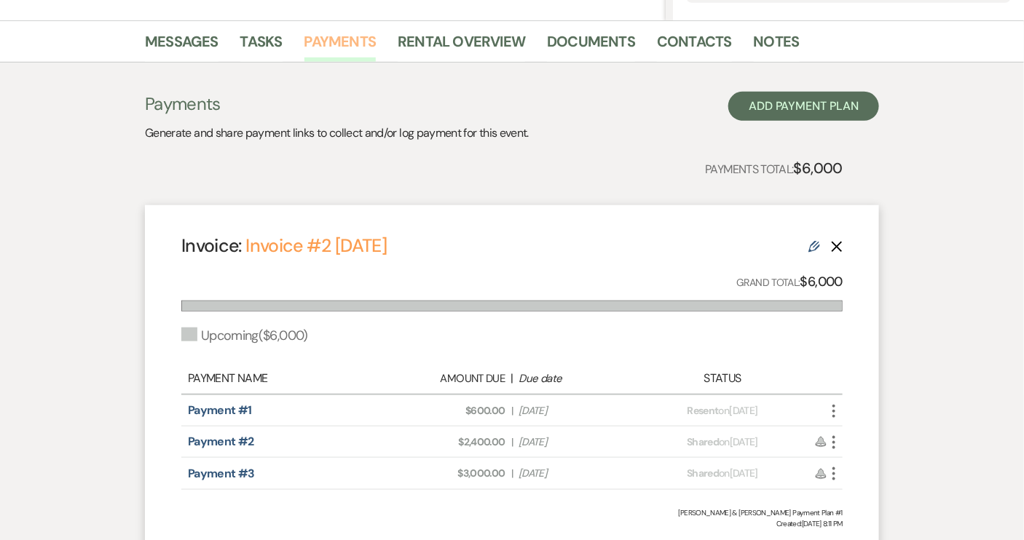
scroll to position [463, 0]
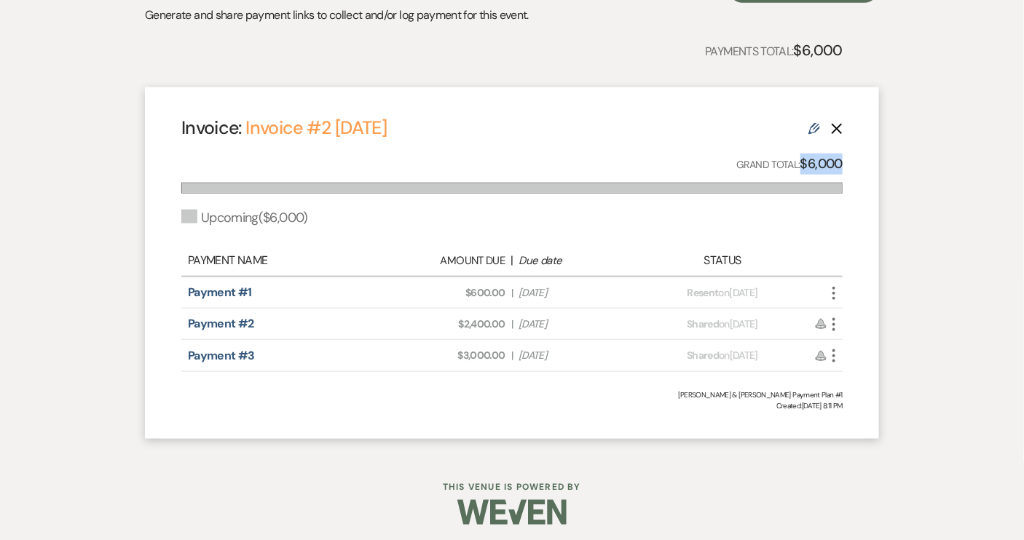
drag, startPoint x: 800, startPoint y: 163, endPoint x: 843, endPoint y: 164, distance: 43.7
click at [843, 164] on div "Invoice: Invoice #2 [DATE] Edit Delete Grand Total: $6,000 Upcoming ( $6,000 ) …" at bounding box center [512, 262] width 734 height 351
copy strong "$6,000"
drag, startPoint x: 473, startPoint y: 290, endPoint x: 505, endPoint y: 293, distance: 32.9
click at [505, 293] on div "Amount Due: $600.00 | Due Date [DATE]" at bounding box center [511, 292] width 259 height 15
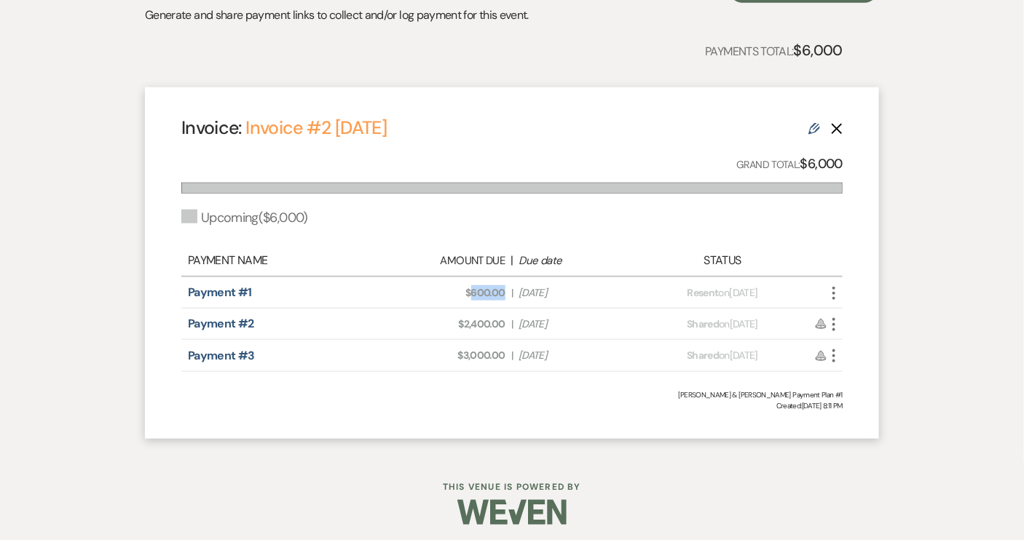
copy span "600.00"
drag, startPoint x: 465, startPoint y: 322, endPoint x: 510, endPoint y: 322, distance: 45.2
click at [510, 322] on div "Amount Due: $2,400.00 | Due Date [DATE]" at bounding box center [511, 324] width 259 height 15
copy span "2,400.00"
drag, startPoint x: 463, startPoint y: 352, endPoint x: 511, endPoint y: 351, distance: 48.1
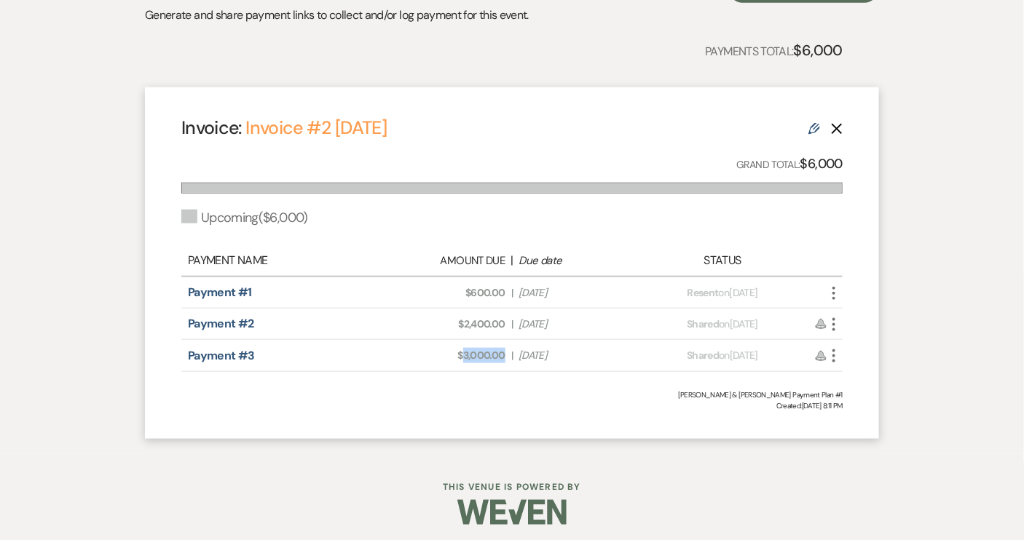
click at [511, 351] on div "Amount Due: $3,000.00 | Due Date [DATE]" at bounding box center [511, 355] width 259 height 15
copy span "3,000.00"
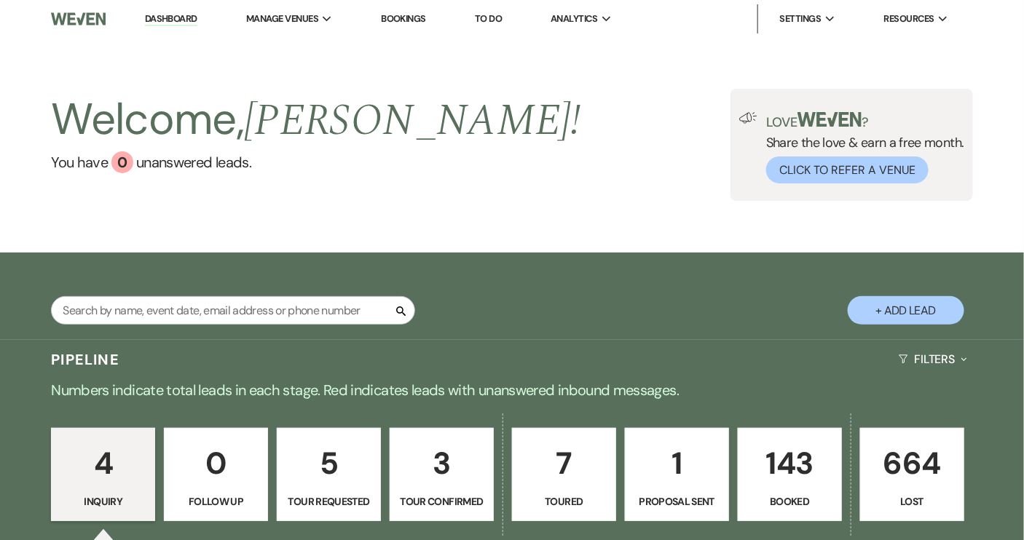
click at [767, 490] on link "143 Booked" at bounding box center [790, 474] width 104 height 93
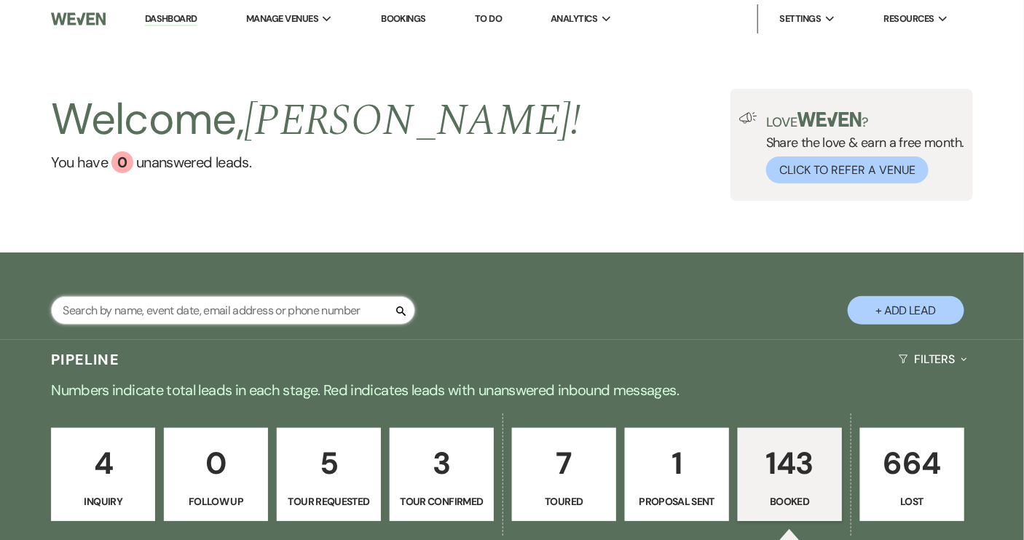
click at [207, 311] on input "text" at bounding box center [233, 310] width 364 height 28
type input "chloe"
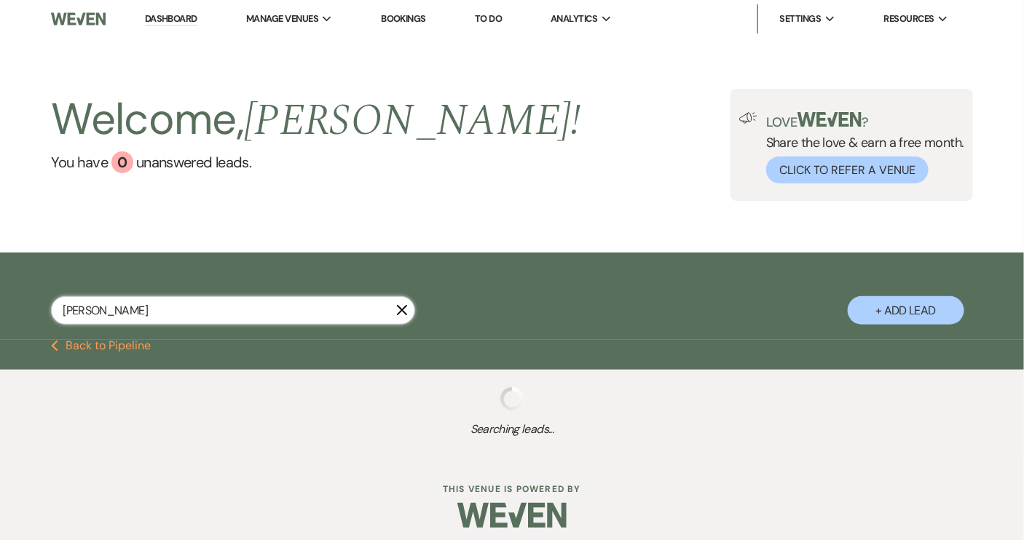
select select "8"
select select "5"
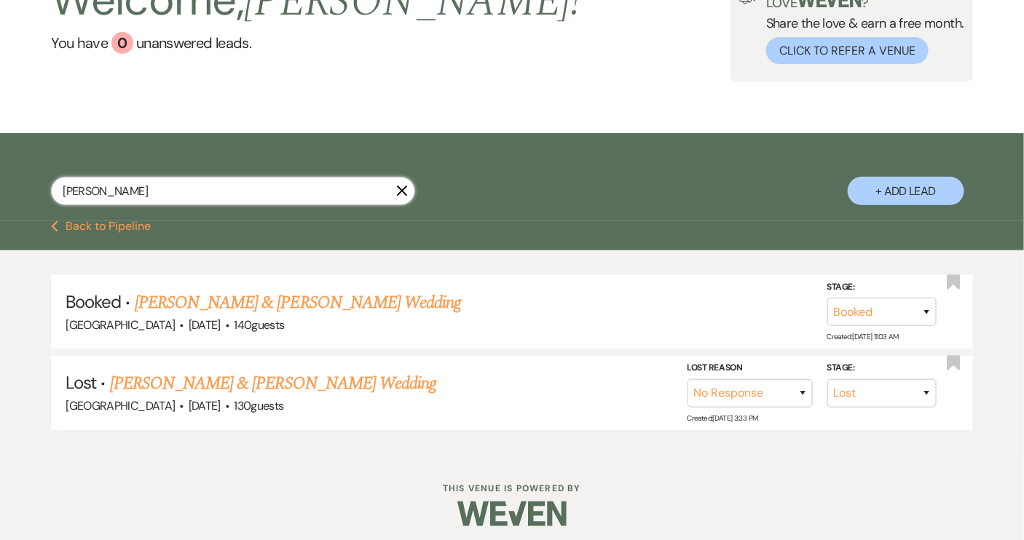
scroll to position [125, 0]
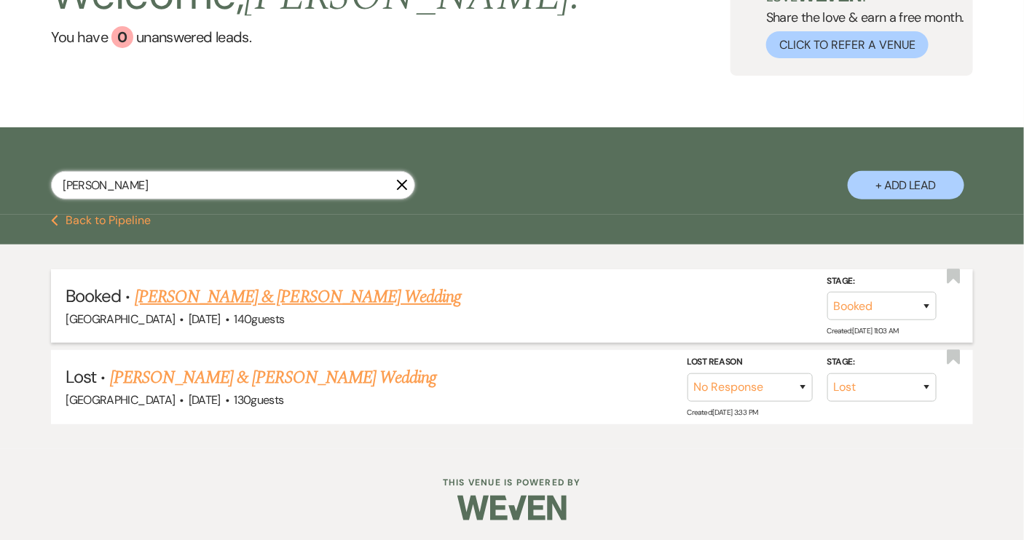
type input "chloe"
click at [214, 298] on link "Chloe Godinez & Tyler Wood Wedding" at bounding box center [298, 297] width 326 height 26
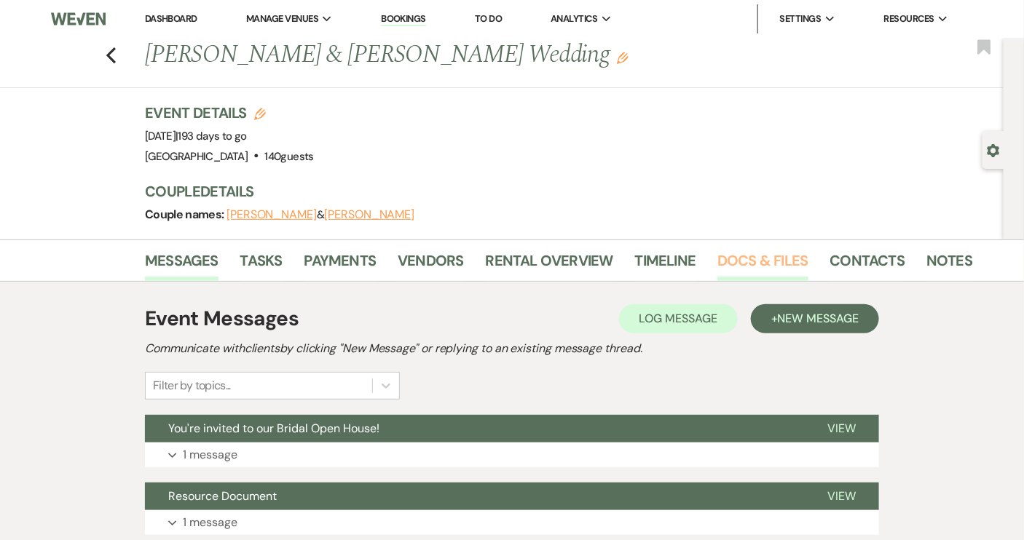
click at [776, 267] on link "Docs & Files" at bounding box center [762, 265] width 90 height 32
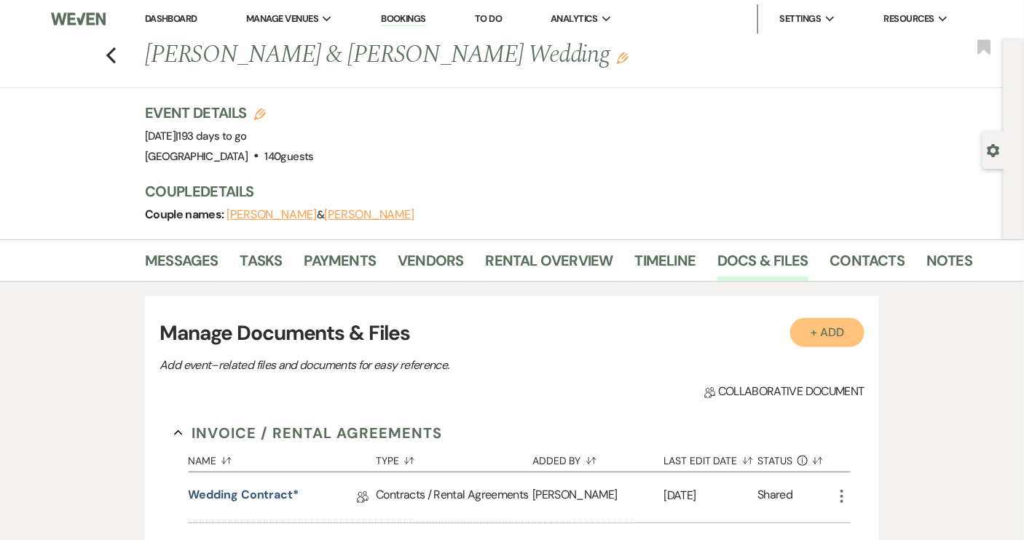
click at [819, 331] on button "+ Add" at bounding box center [827, 332] width 74 height 29
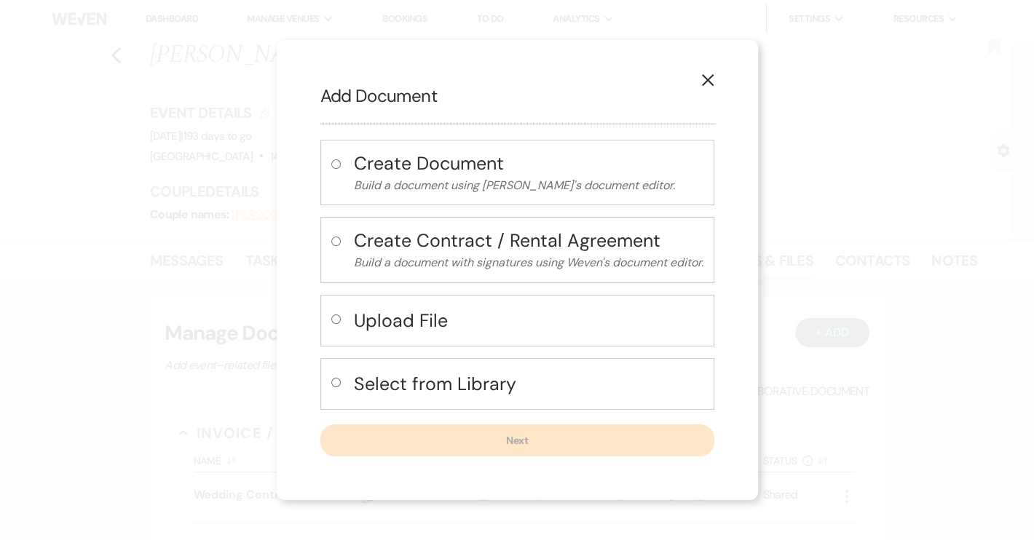
click at [334, 320] on input "radio" at bounding box center [335, 319] width 9 height 9
radio input "true"
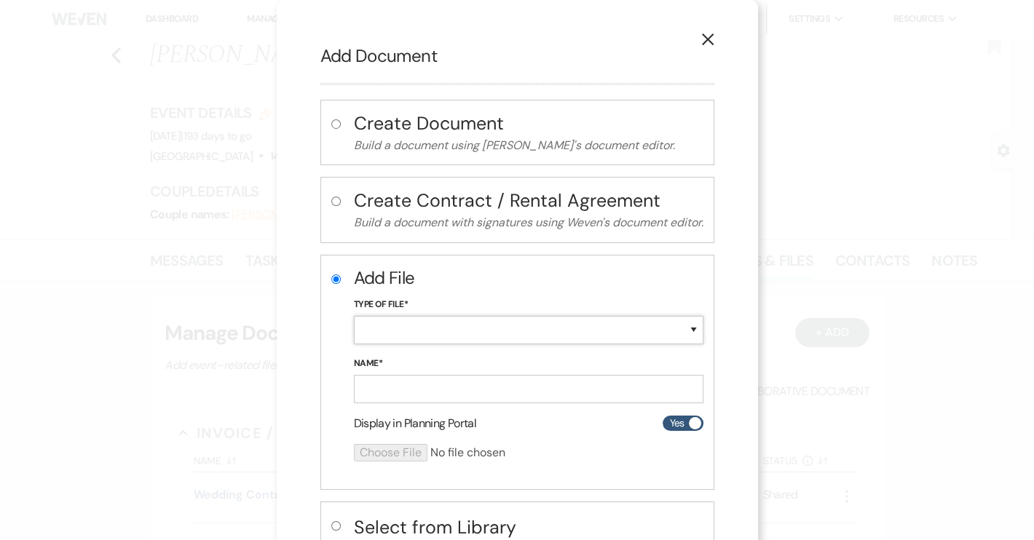
click at [365, 332] on select "Special Event Insurance Vendor Certificate of Insurance Contracts / Rental Agre…" at bounding box center [529, 330] width 350 height 28
click at [693, 328] on select "Special Event Insurance Vendor Certificate of Insurance Contracts / Rental Agre…" at bounding box center [529, 330] width 350 height 28
select select "19"
click at [354, 316] on select "Special Event Insurance Vendor Certificate of Insurance Contracts / Rental Agre…" at bounding box center [529, 330] width 350 height 28
click at [435, 387] on input "Name*" at bounding box center [529, 389] width 350 height 28
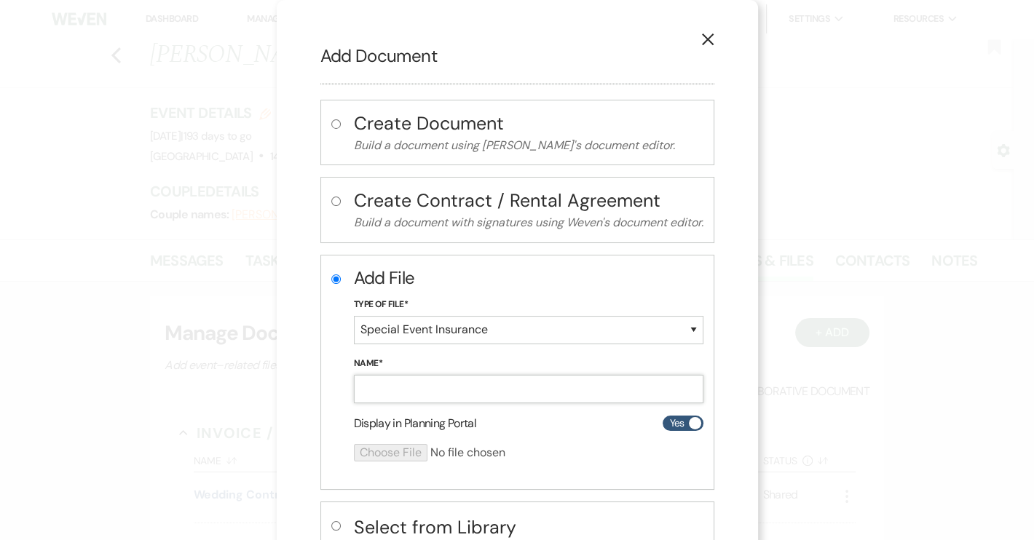
click at [404, 394] on input "Name*" at bounding box center [529, 389] width 350 height 28
paste input "Chloe Godinez event insurance"
type input "Chloe Godinez event insurance"
click at [409, 450] on input "file" at bounding box center [490, 452] width 272 height 17
type input "C:\fakepath\Chloe Godinez event insurance.pdf"
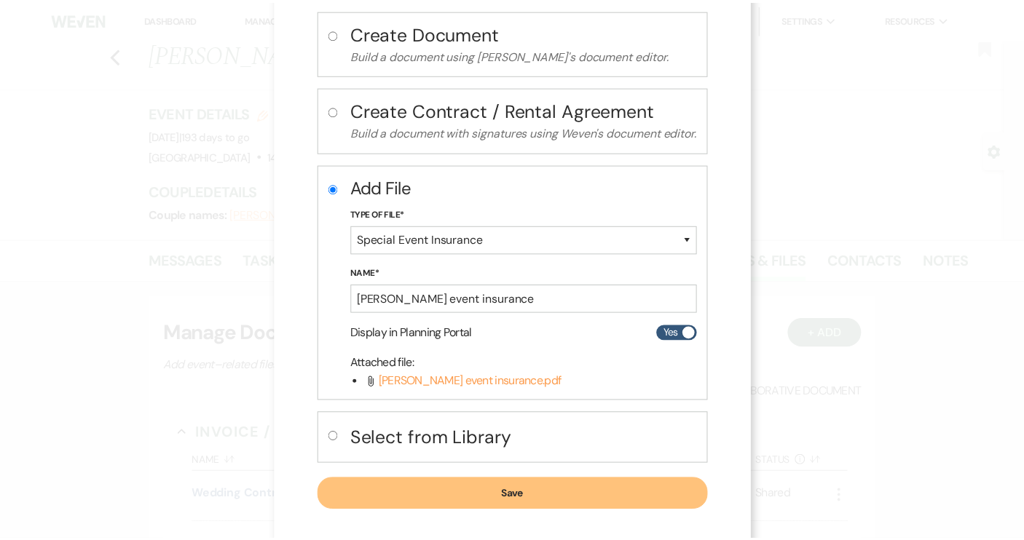
scroll to position [102, 0]
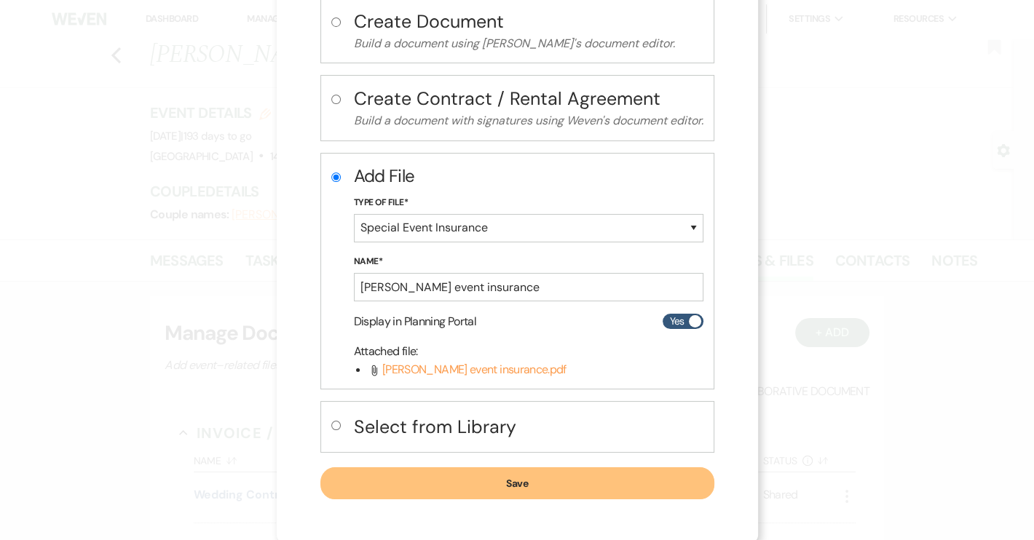
click at [477, 478] on button "Save" at bounding box center [517, 484] width 394 height 32
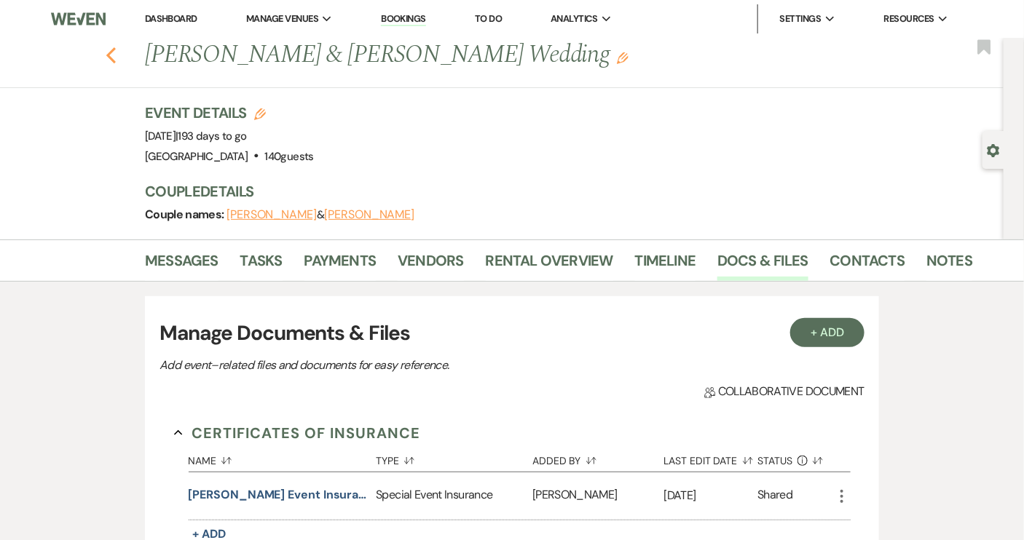
click at [117, 53] on icon "Previous" at bounding box center [111, 55] width 11 height 17
select select "8"
select select "5"
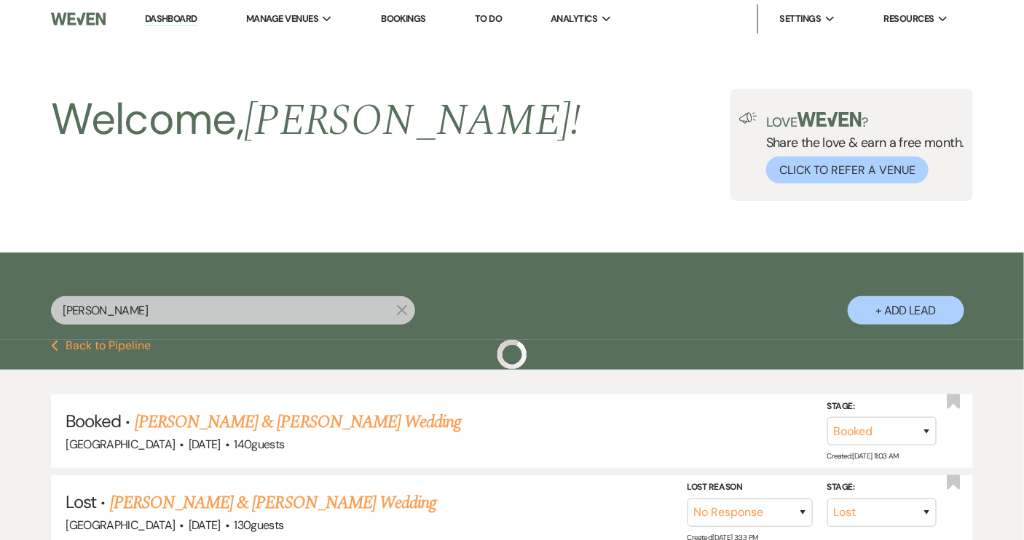
scroll to position [125, 0]
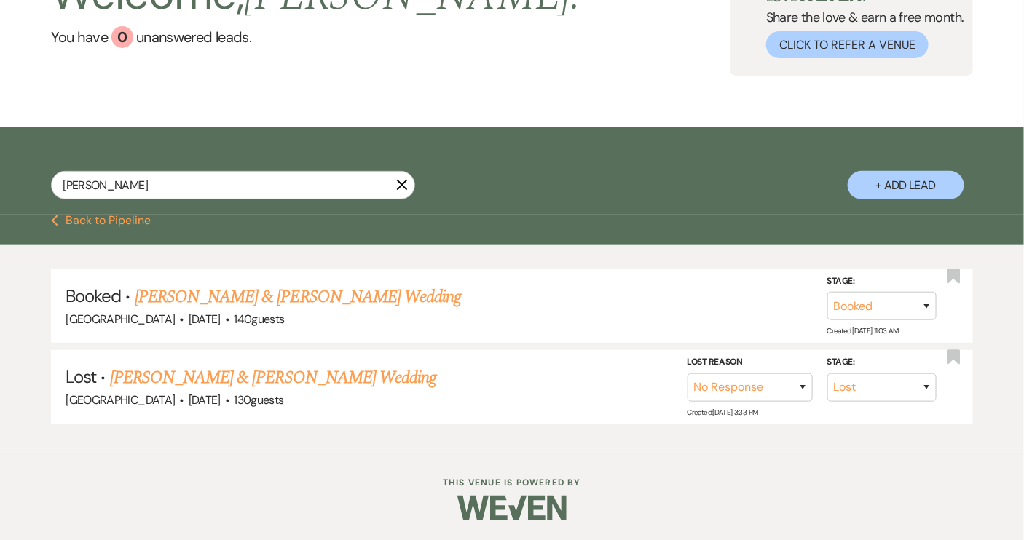
drag, startPoint x: 150, startPoint y: 185, endPoint x: 34, endPoint y: 199, distance: 117.3
click at [34, 199] on div "chloe X + Add Lead" at bounding box center [512, 173] width 1024 height 77
type input "haley"
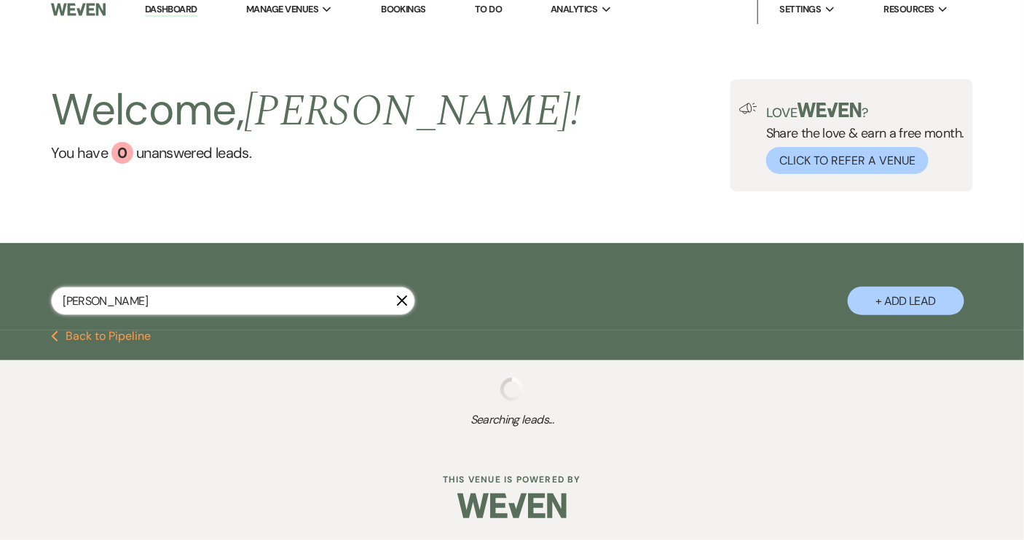
scroll to position [125, 0]
select select "8"
select select "5"
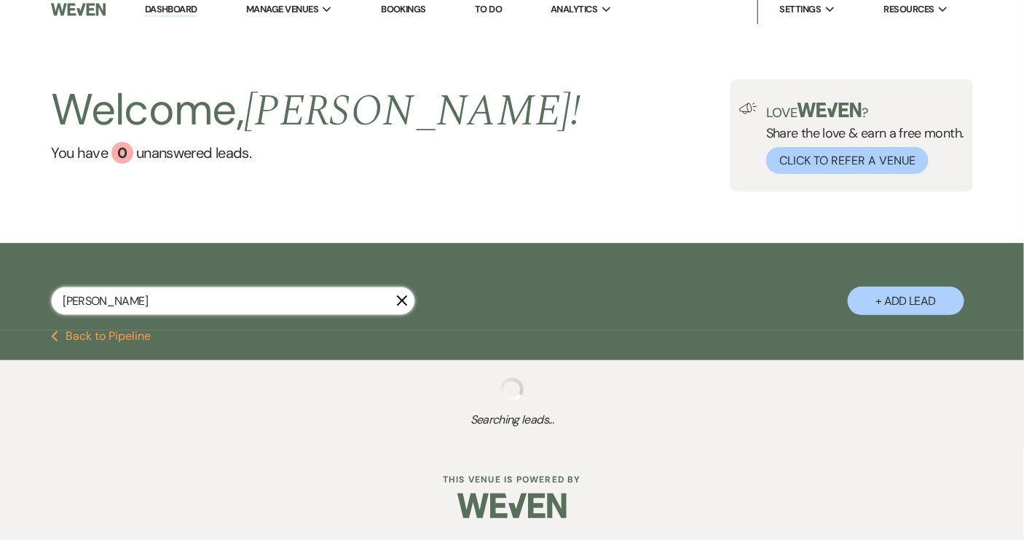
select select "8"
select select "5"
select select "8"
select select "4"
select select "8"
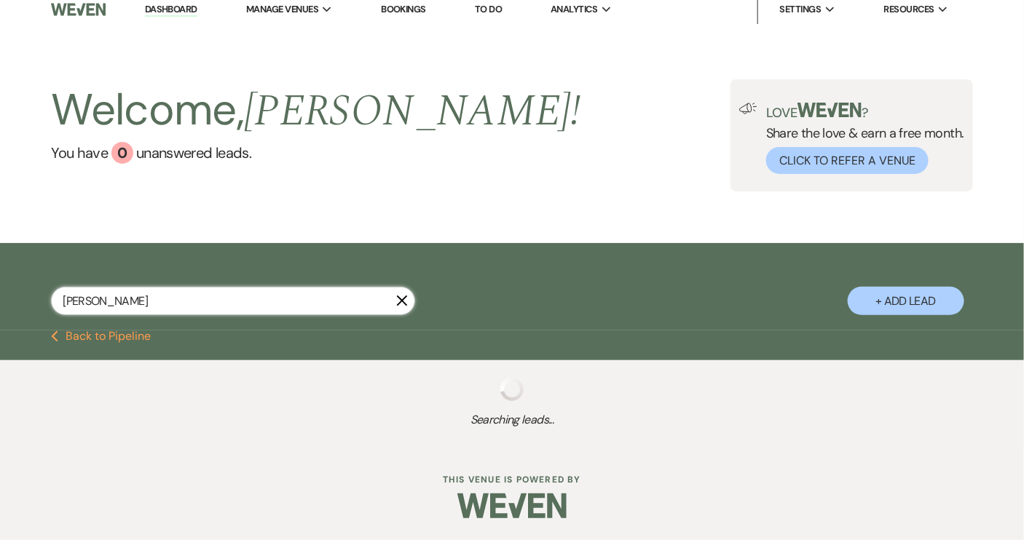
select select "4"
select select "8"
select select "6"
select select "8"
select select "5"
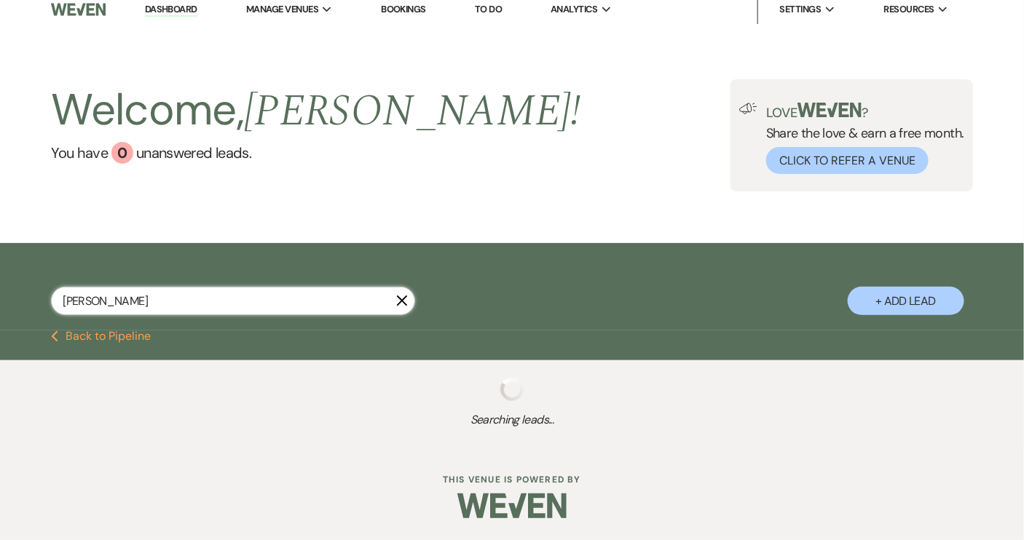
select select "8"
select select "5"
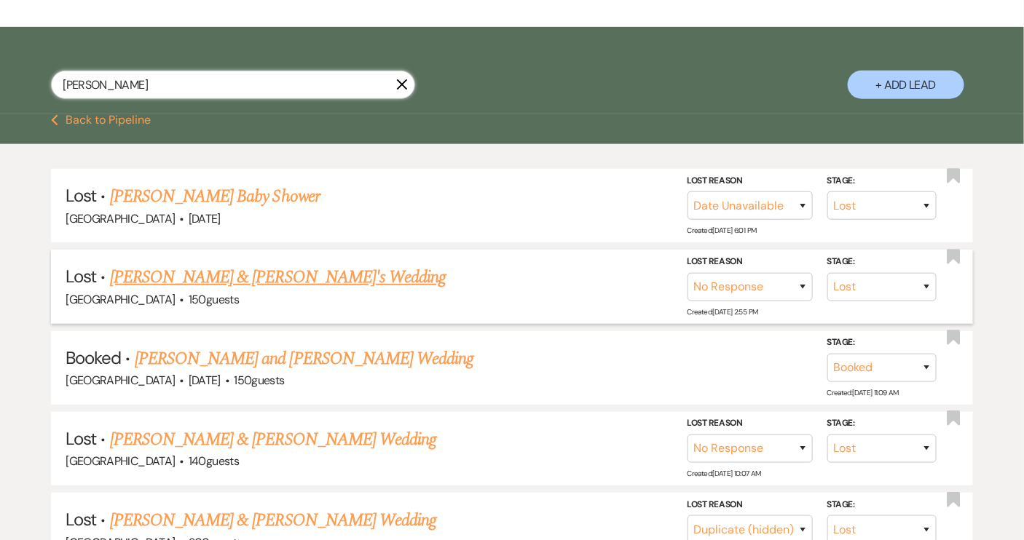
scroll to position [258, 0]
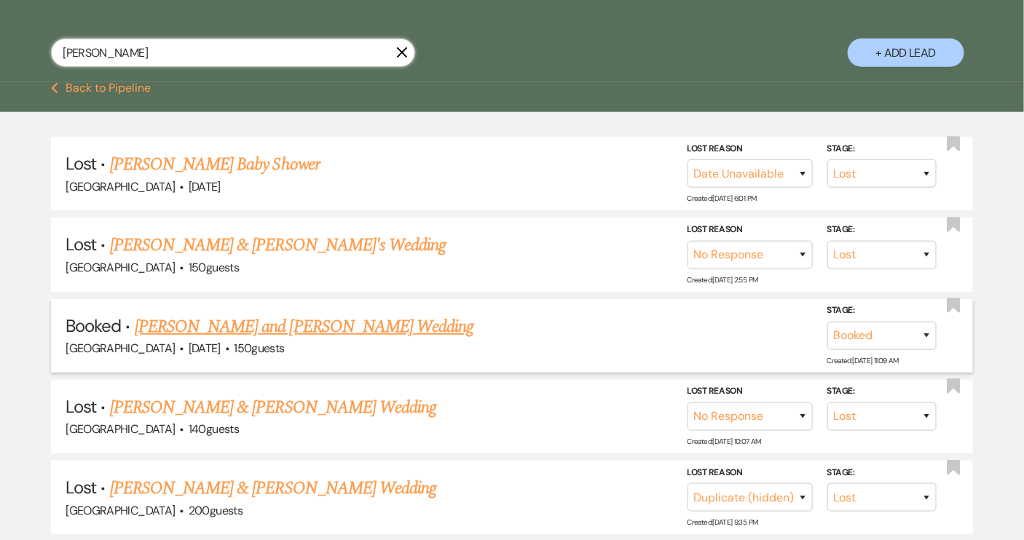
type input "haley"
click at [293, 324] on link "Haley Bond and Austin Clack's Wedding" at bounding box center [304, 327] width 339 height 26
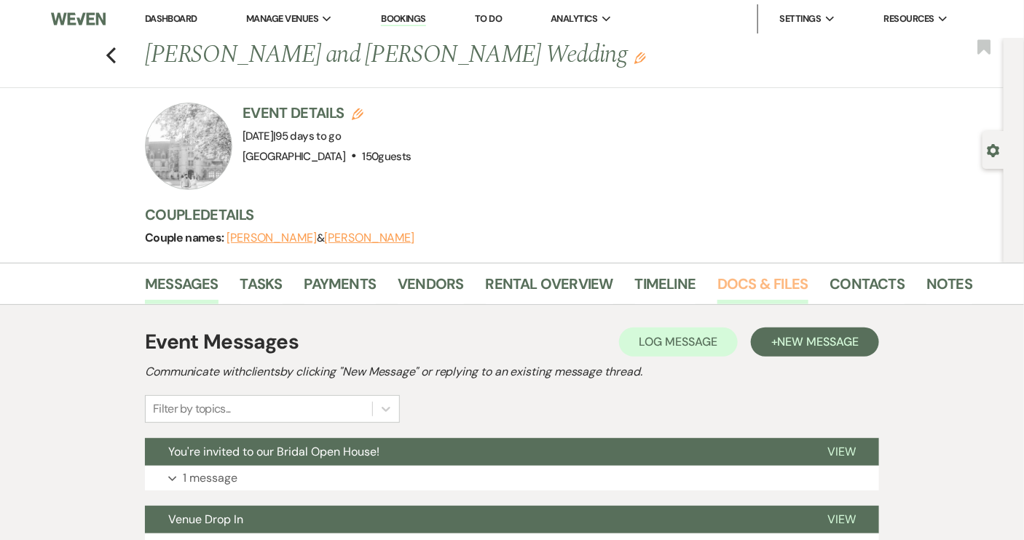
click at [772, 283] on link "Docs & Files" at bounding box center [762, 288] width 90 height 32
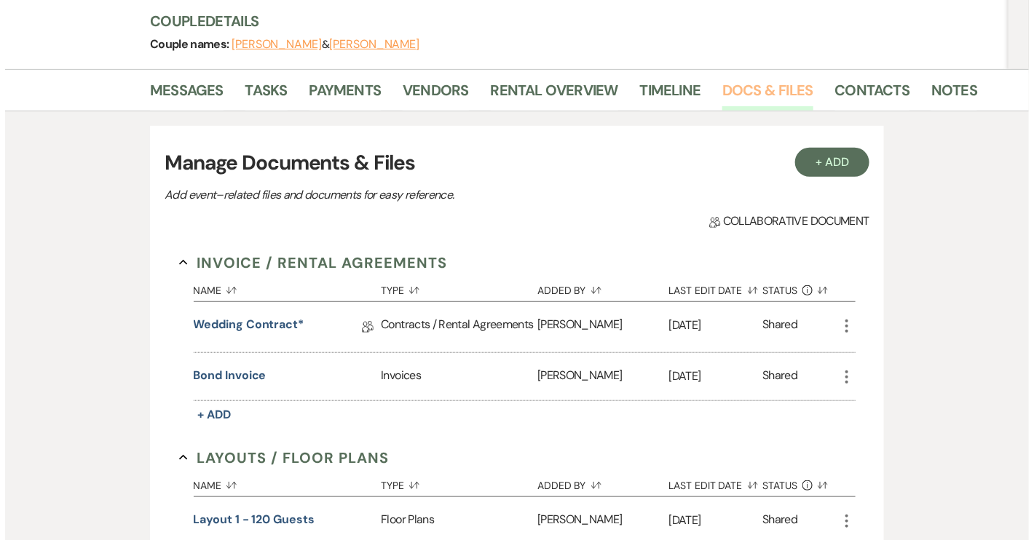
scroll to position [198, 0]
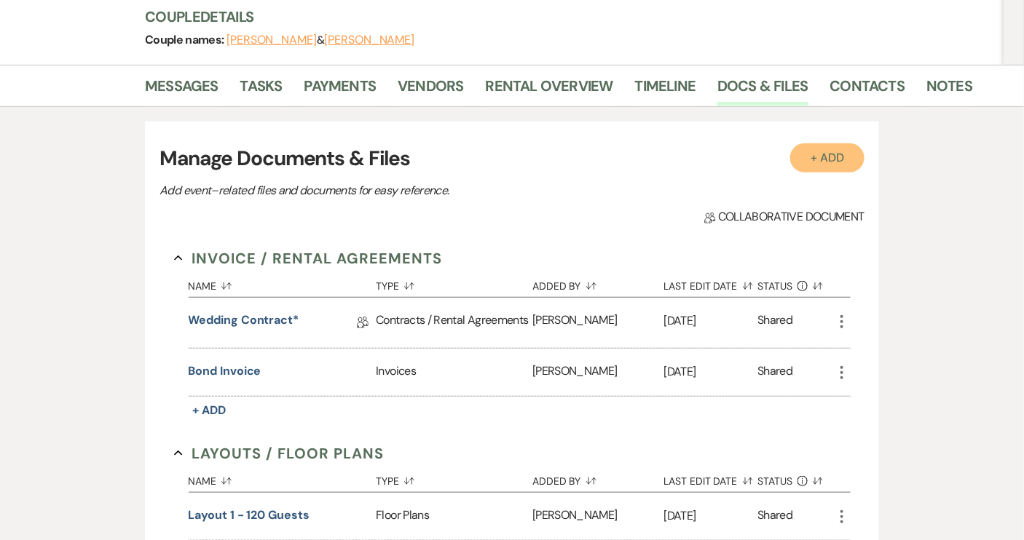
click at [829, 162] on button "+ Add" at bounding box center [827, 157] width 74 height 29
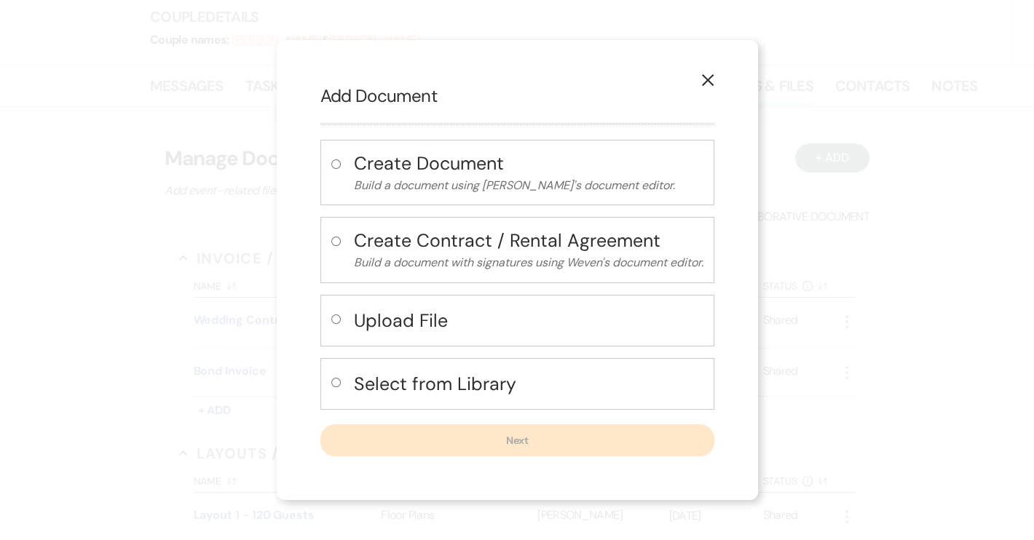
click at [333, 318] on input "radio" at bounding box center [335, 319] width 9 height 9
radio input "true"
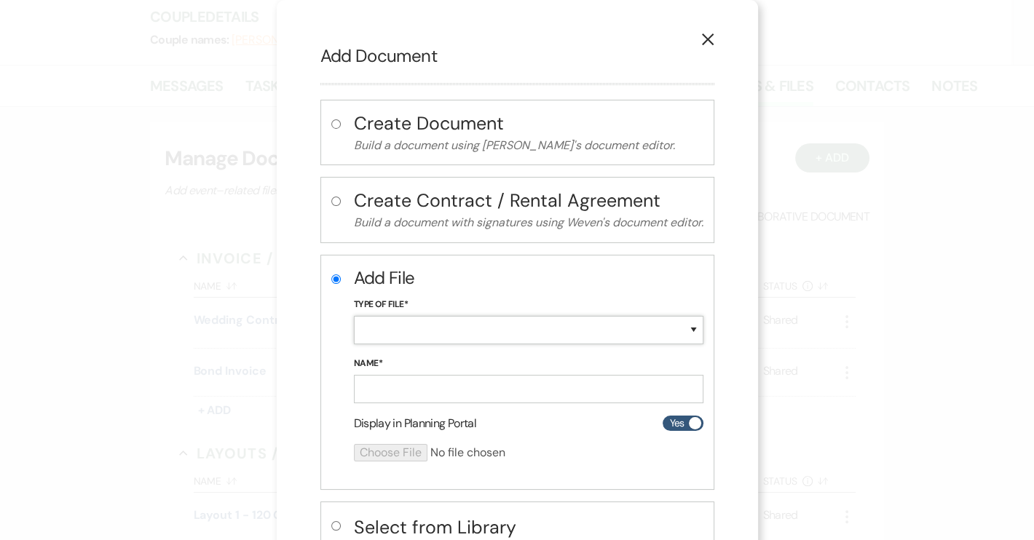
click at [390, 332] on select "Special Event Insurance Vendor Certificate of Insurance Contracts / Rental Agre…" at bounding box center [529, 330] width 350 height 28
select select "19"
click at [354, 316] on select "Special Event Insurance Vendor Certificate of Insurance Contracts / Rental Agre…" at bounding box center [529, 330] width 350 height 28
click at [387, 393] on input "Name*" at bounding box center [529, 389] width 350 height 28
click at [387, 391] on input "Name*" at bounding box center [529, 389] width 350 height 28
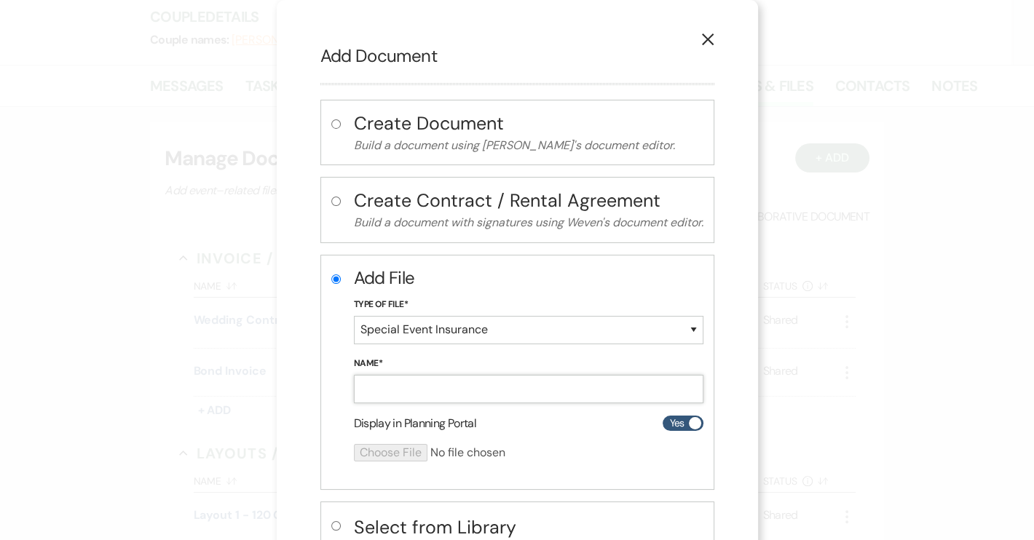
paste input "Haley Bond event insurance"
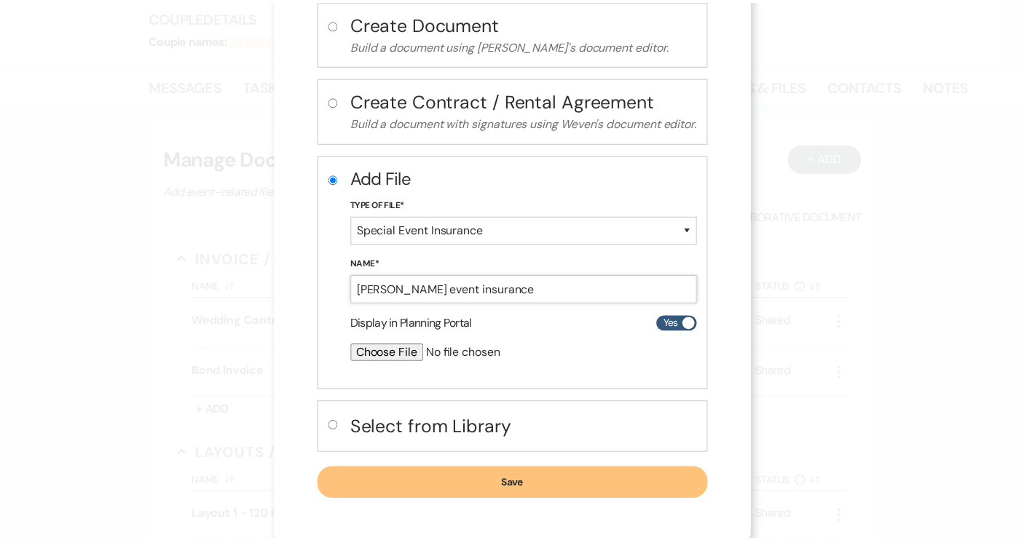
scroll to position [101, 0]
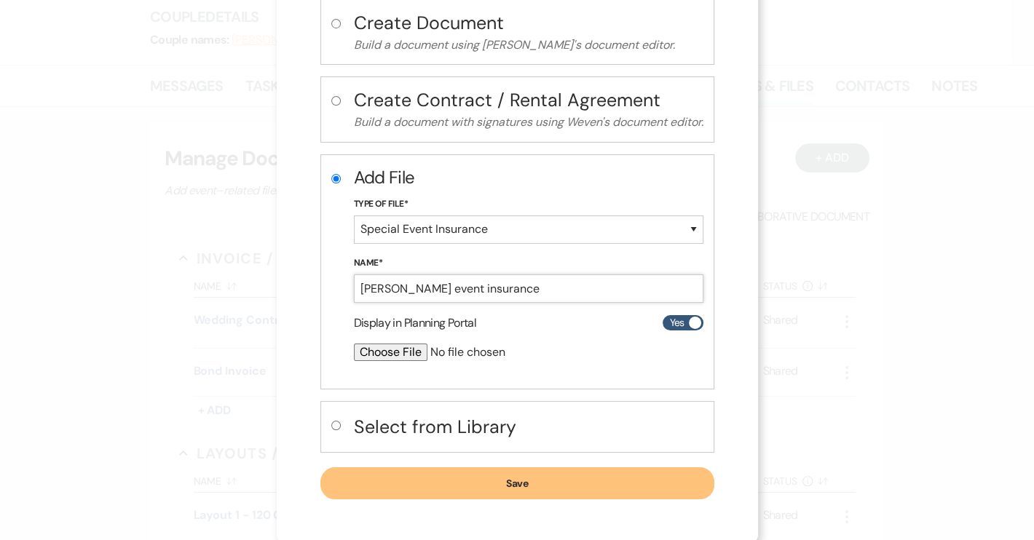
type input "Haley Bond event insurance"
click at [360, 340] on form "Add File Type of File* Special Event Insurance Vendor Certificate of Insurance …" at bounding box center [529, 269] width 350 height 208
click at [363, 346] on input "file" at bounding box center [490, 352] width 272 height 17
type input "C:\fakepath\Haley Bond event insurance.pdf"
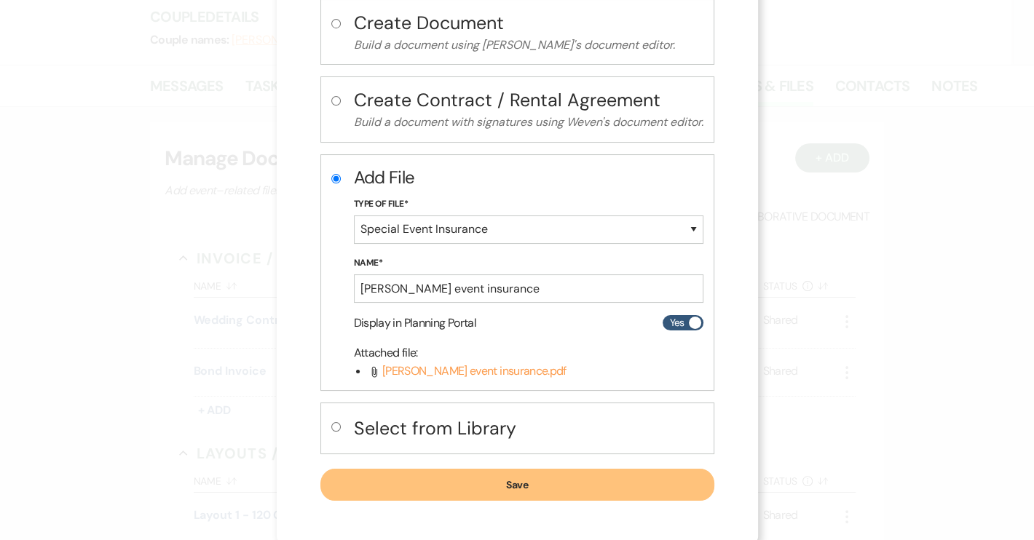
click at [520, 478] on button "Save" at bounding box center [517, 485] width 394 height 32
